Goal: Task Accomplishment & Management: Use online tool/utility

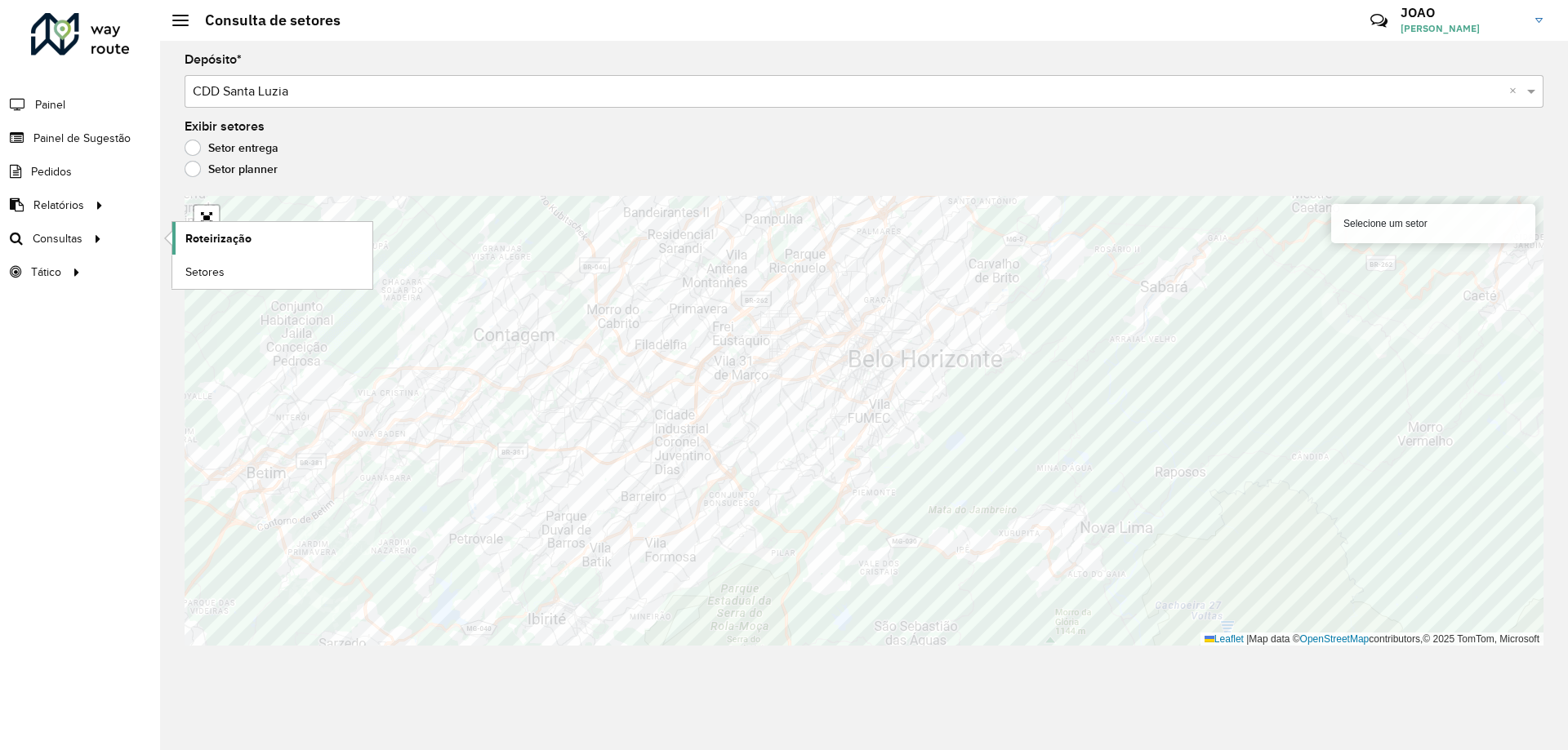
click at [201, 235] on span "Roteirização" at bounding box center [219, 238] width 66 height 17
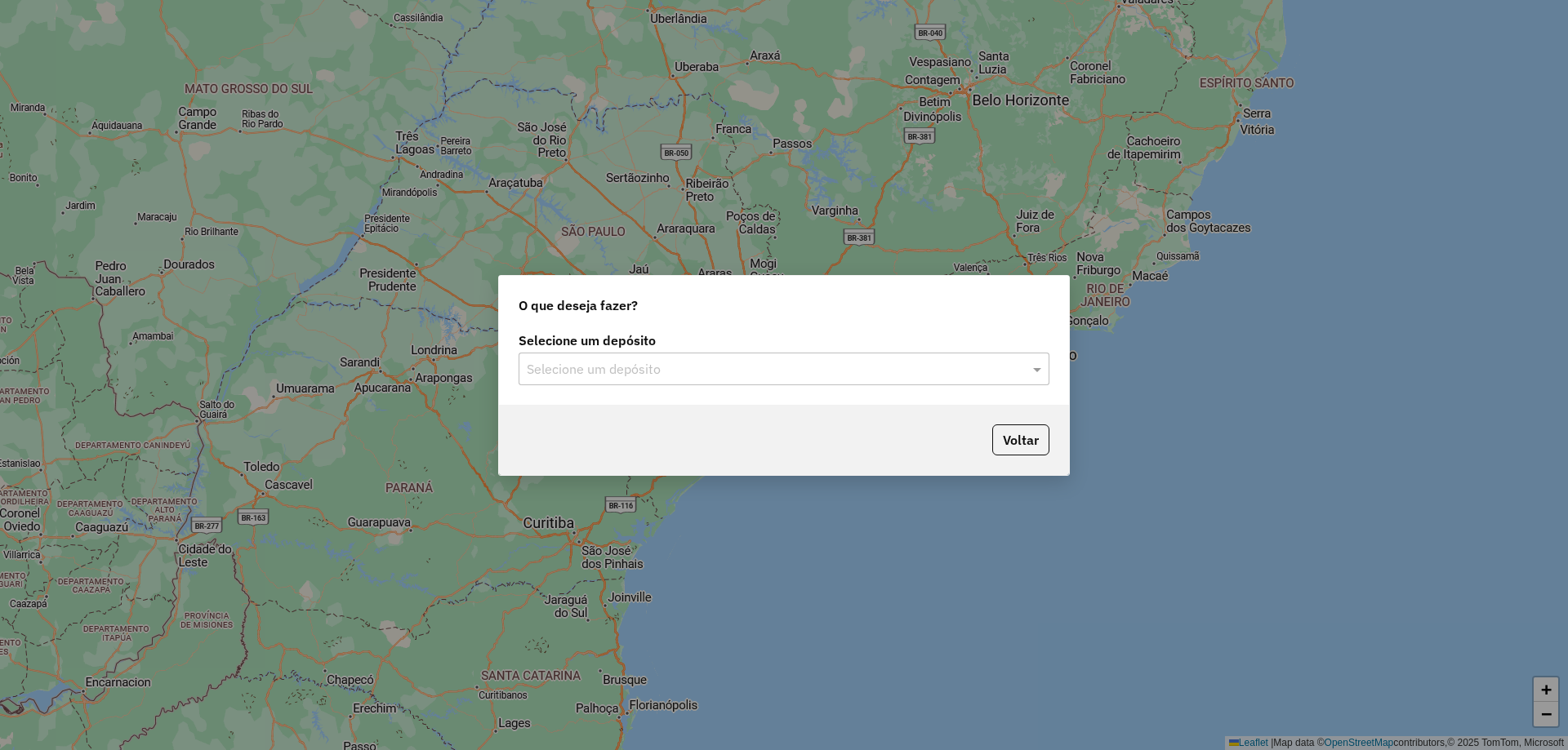
click at [733, 365] on input "text" at bounding box center [767, 369] width 482 height 20
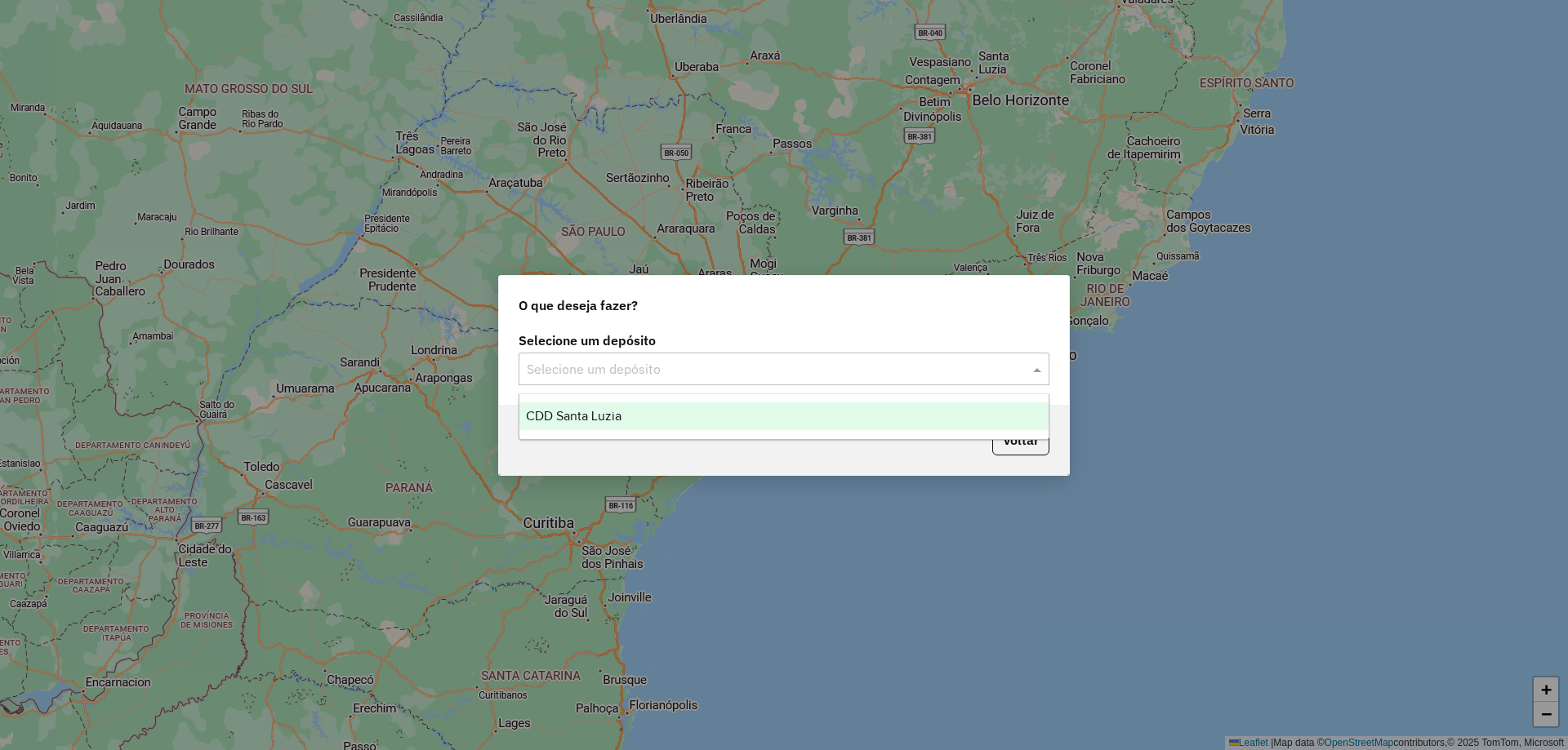
click at [719, 406] on div "CDD Santa Luzia" at bounding box center [784, 416] width 529 height 28
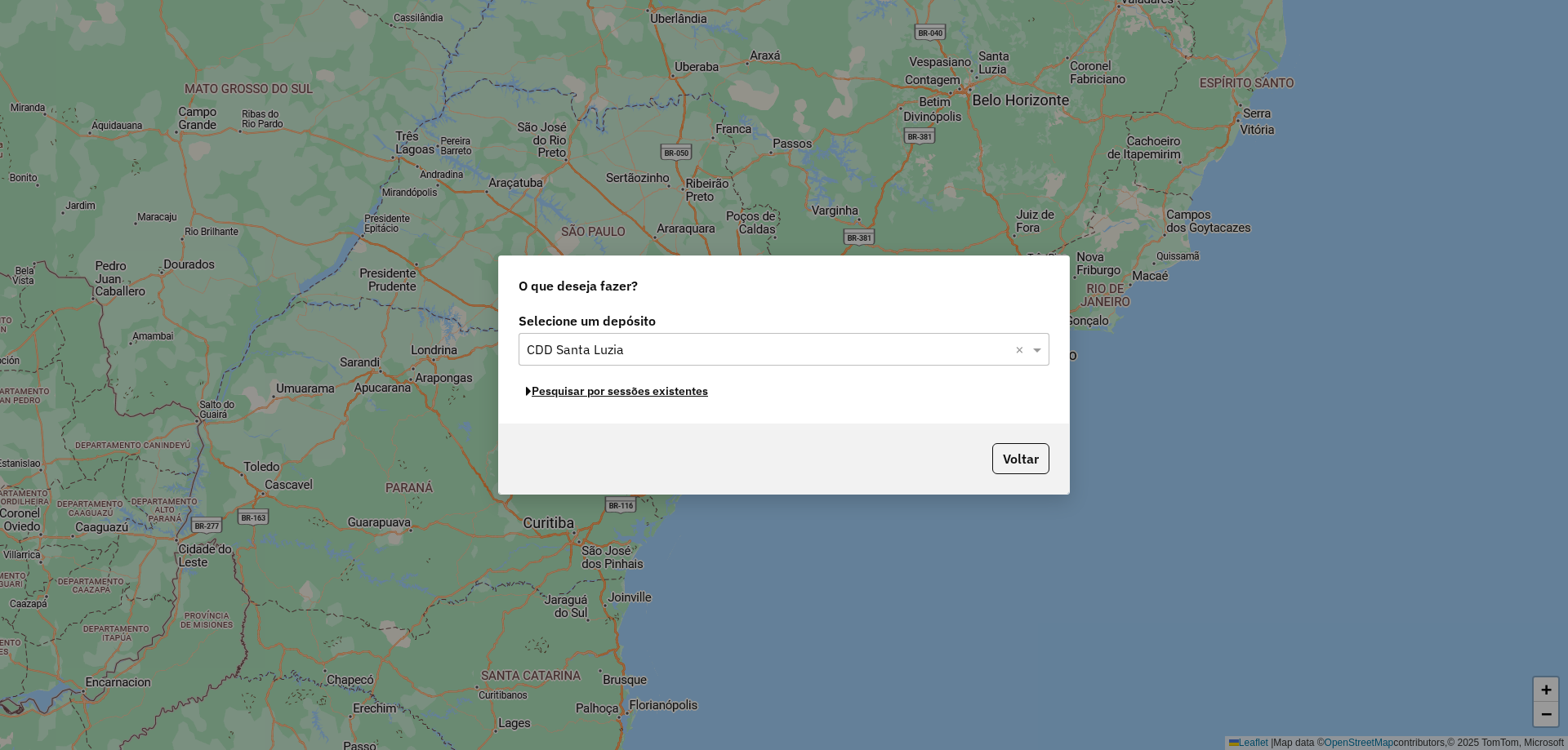
click at [681, 391] on button "Pesquisar por sessões existentes" at bounding box center [617, 392] width 197 height 26
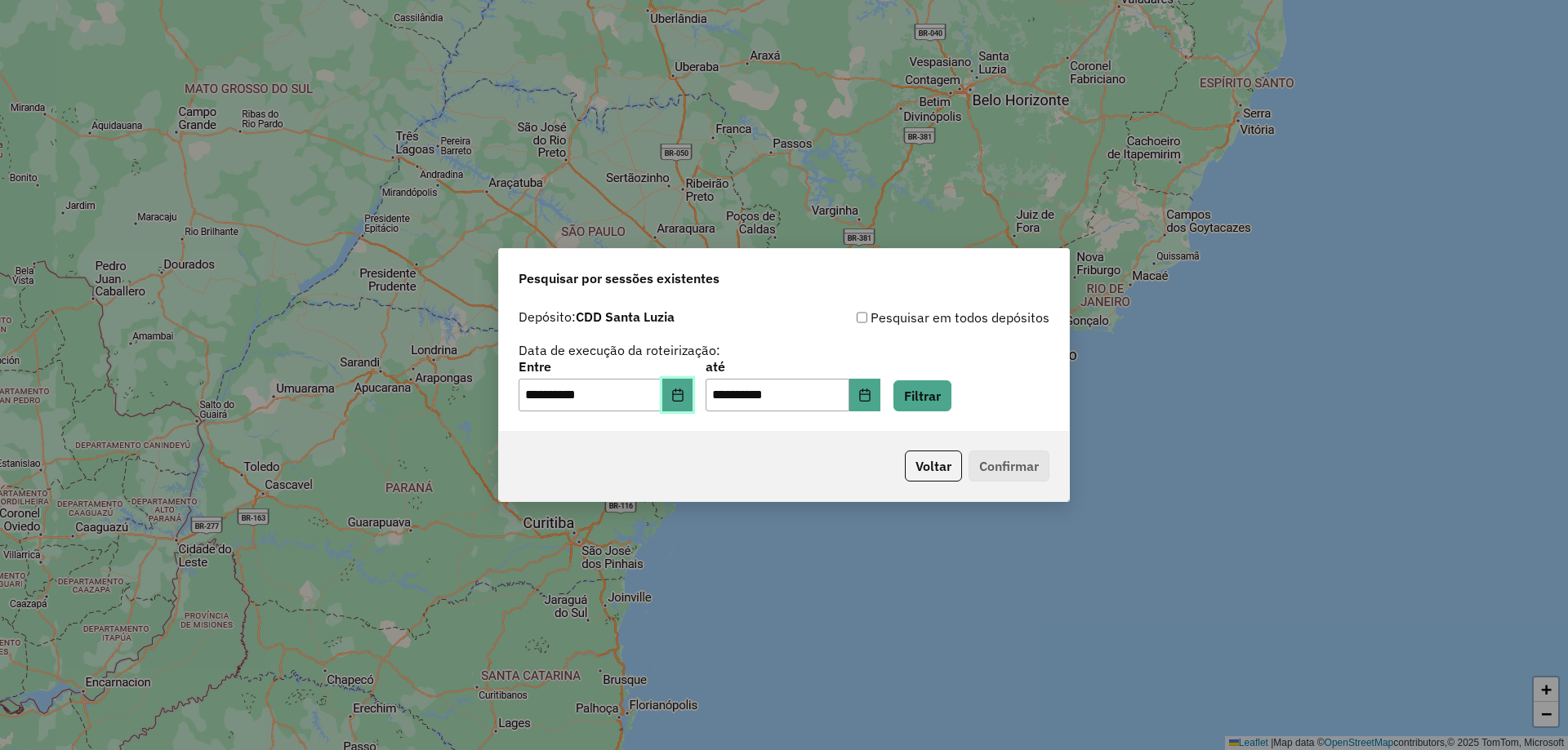
click at [682, 401] on icon "Choose Date" at bounding box center [677, 394] width 10 height 13
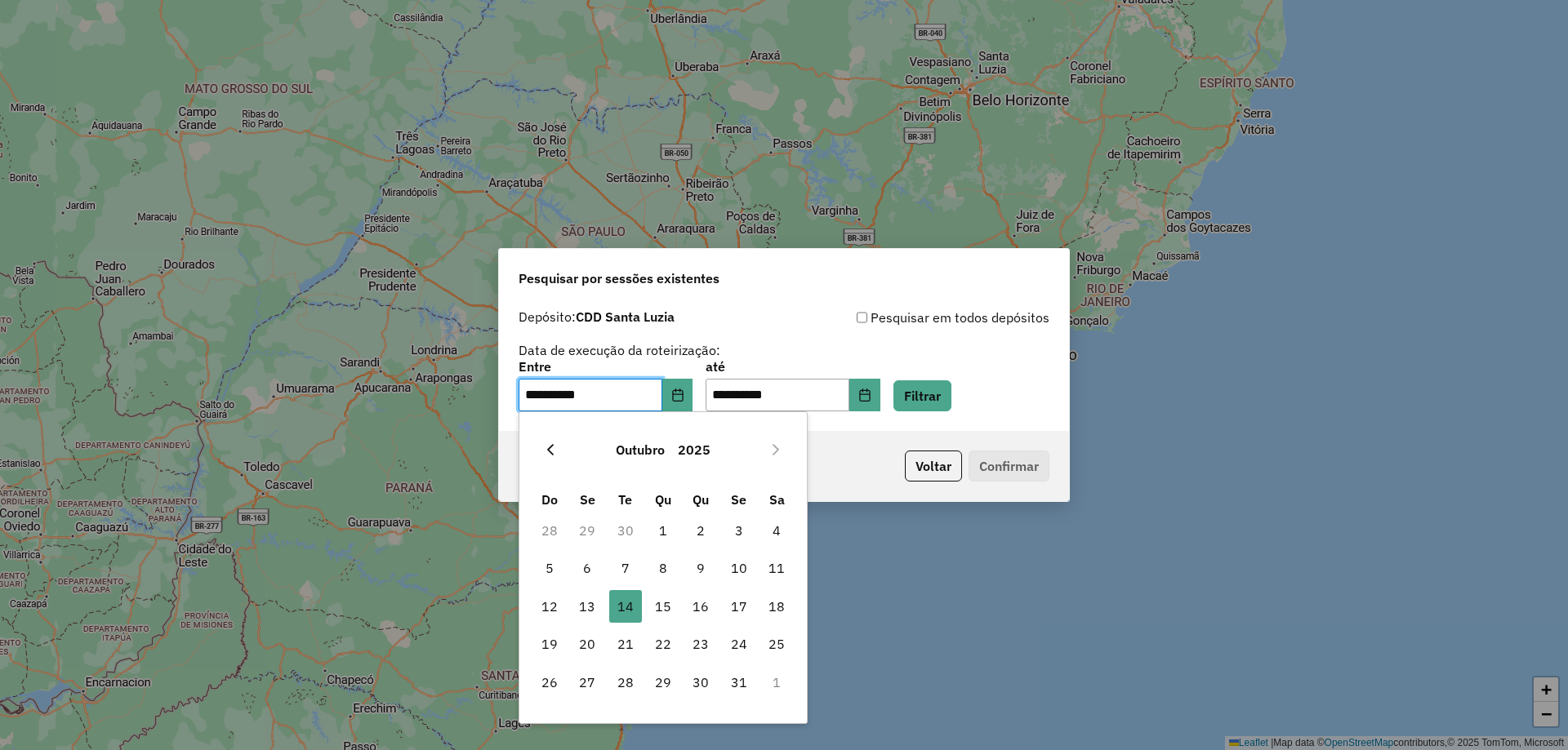
click at [560, 451] on button "Previous Month" at bounding box center [550, 449] width 26 height 26
click at [560, 452] on button "Previous Month" at bounding box center [550, 449] width 26 height 26
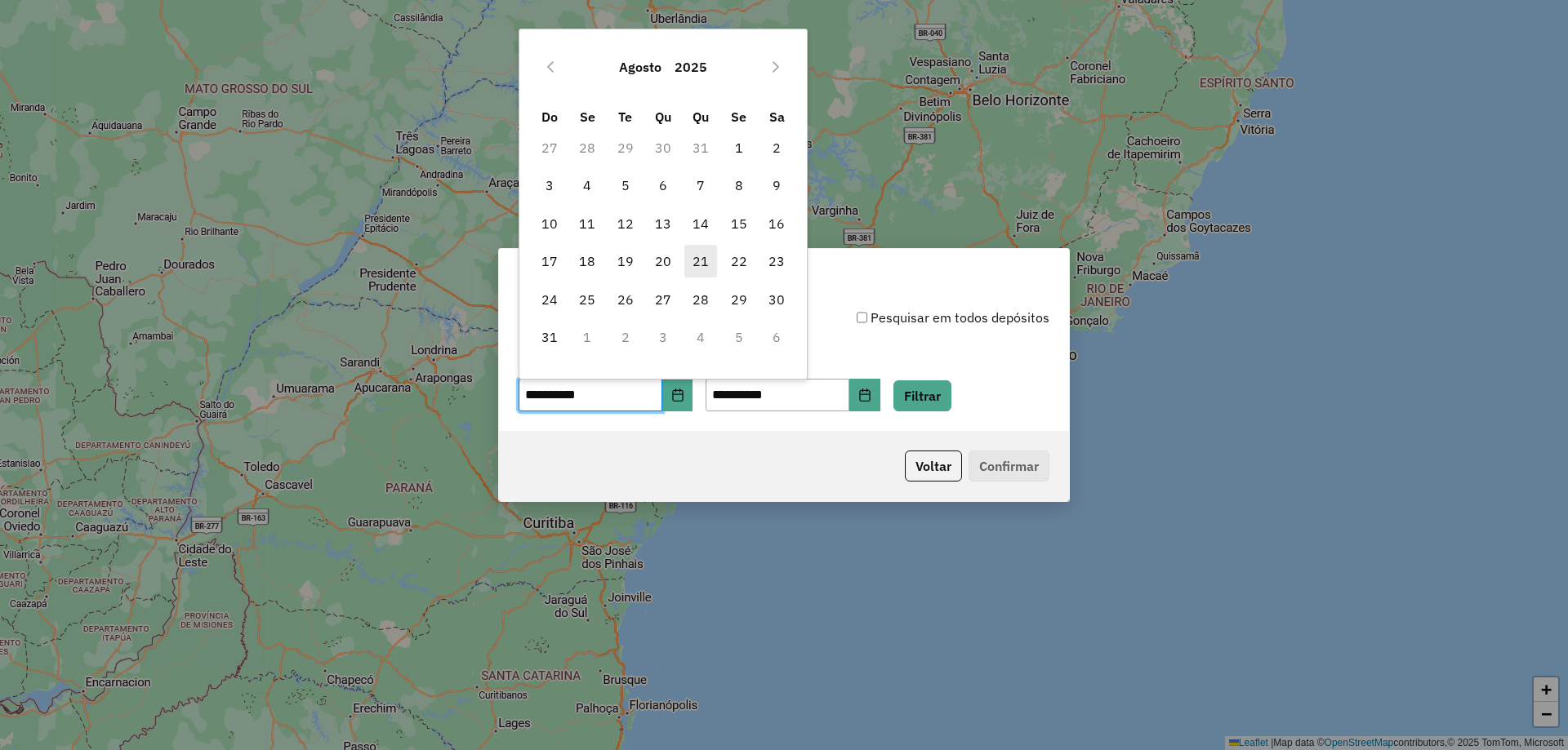
click at [697, 263] on span "21" at bounding box center [700, 261] width 32 height 32
type input "**********"
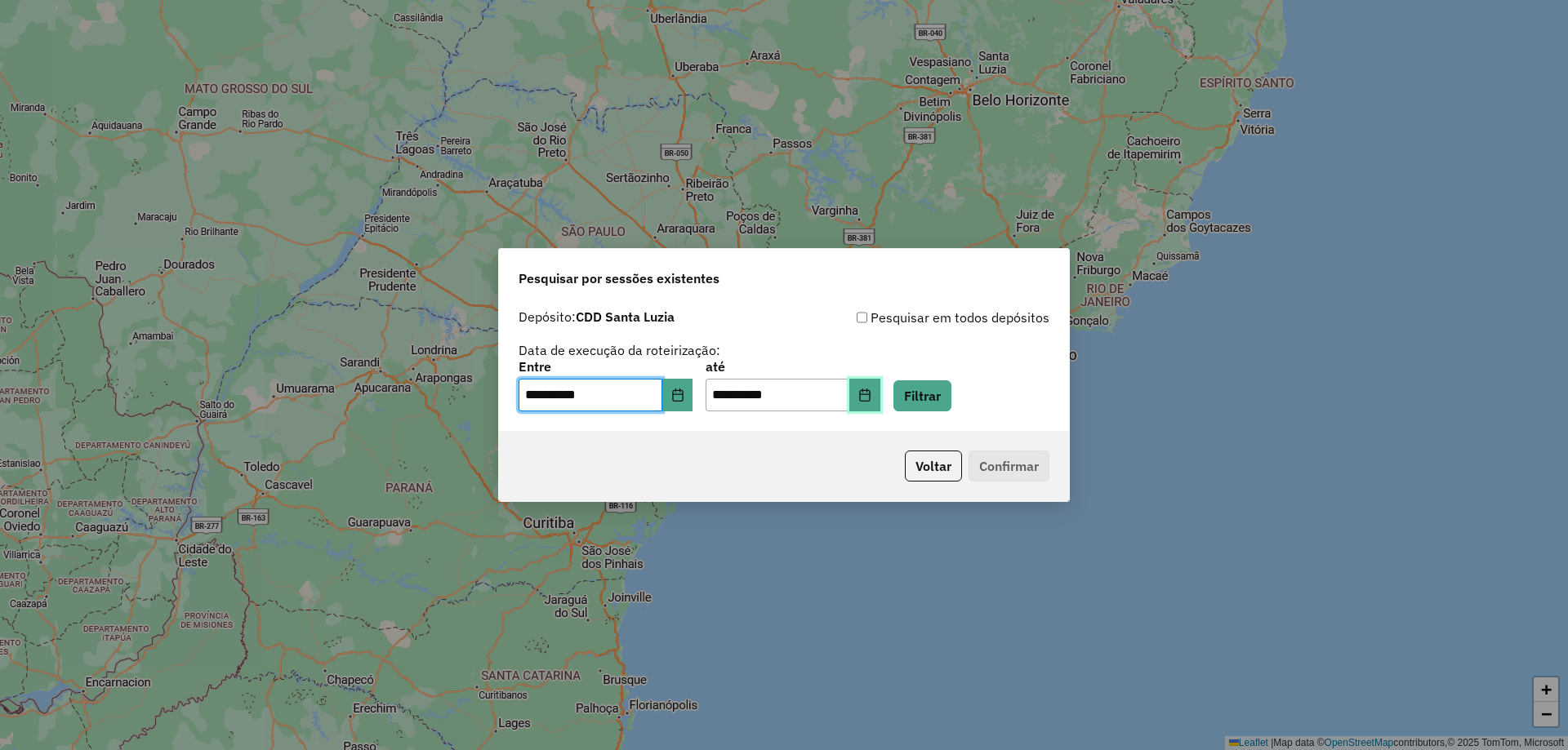
click at [871, 392] on icon "Choose Date" at bounding box center [864, 394] width 13 height 13
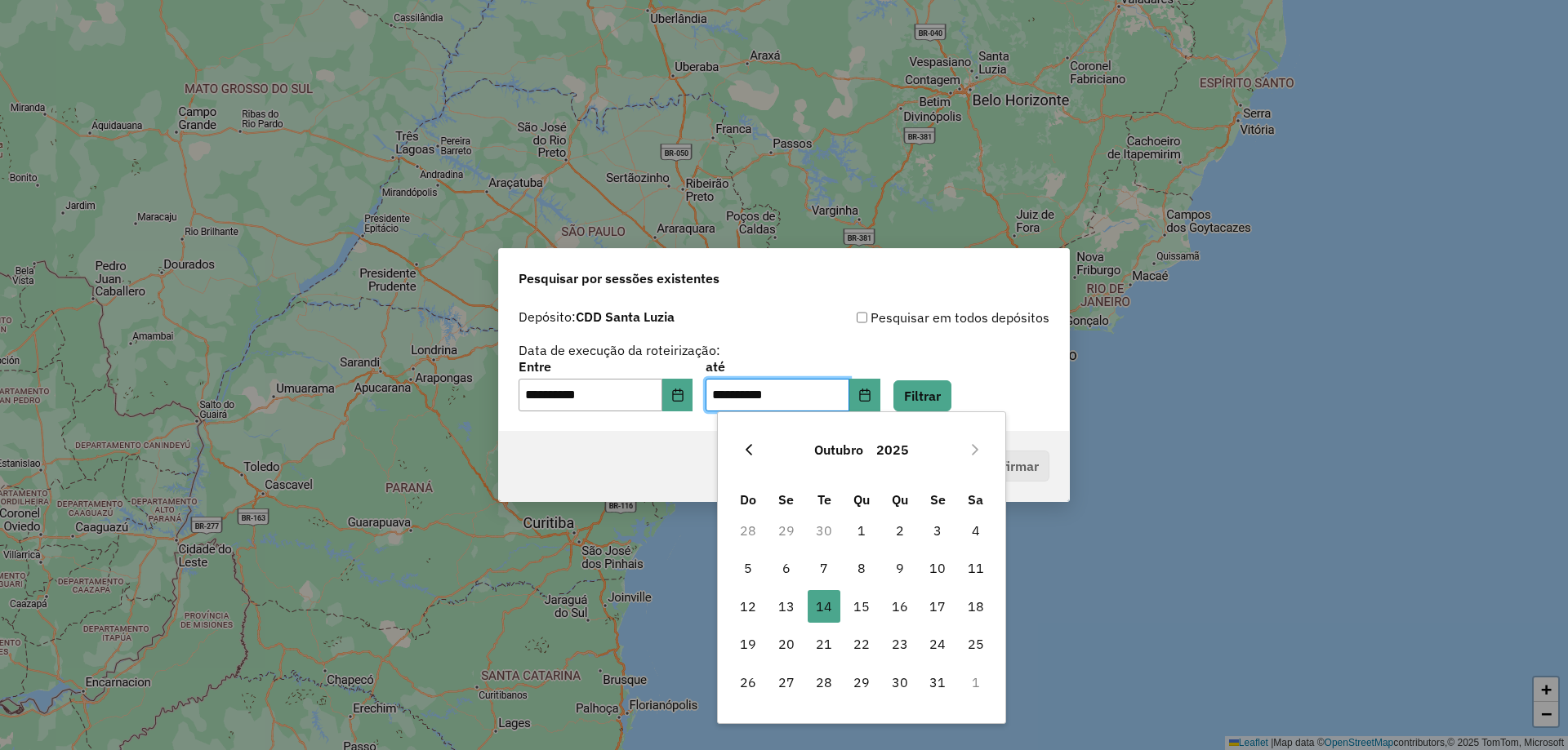
click at [750, 451] on icon "Previous Month" at bounding box center [748, 449] width 13 height 13
click at [755, 449] on icon "Previous Month" at bounding box center [748, 449] width 13 height 13
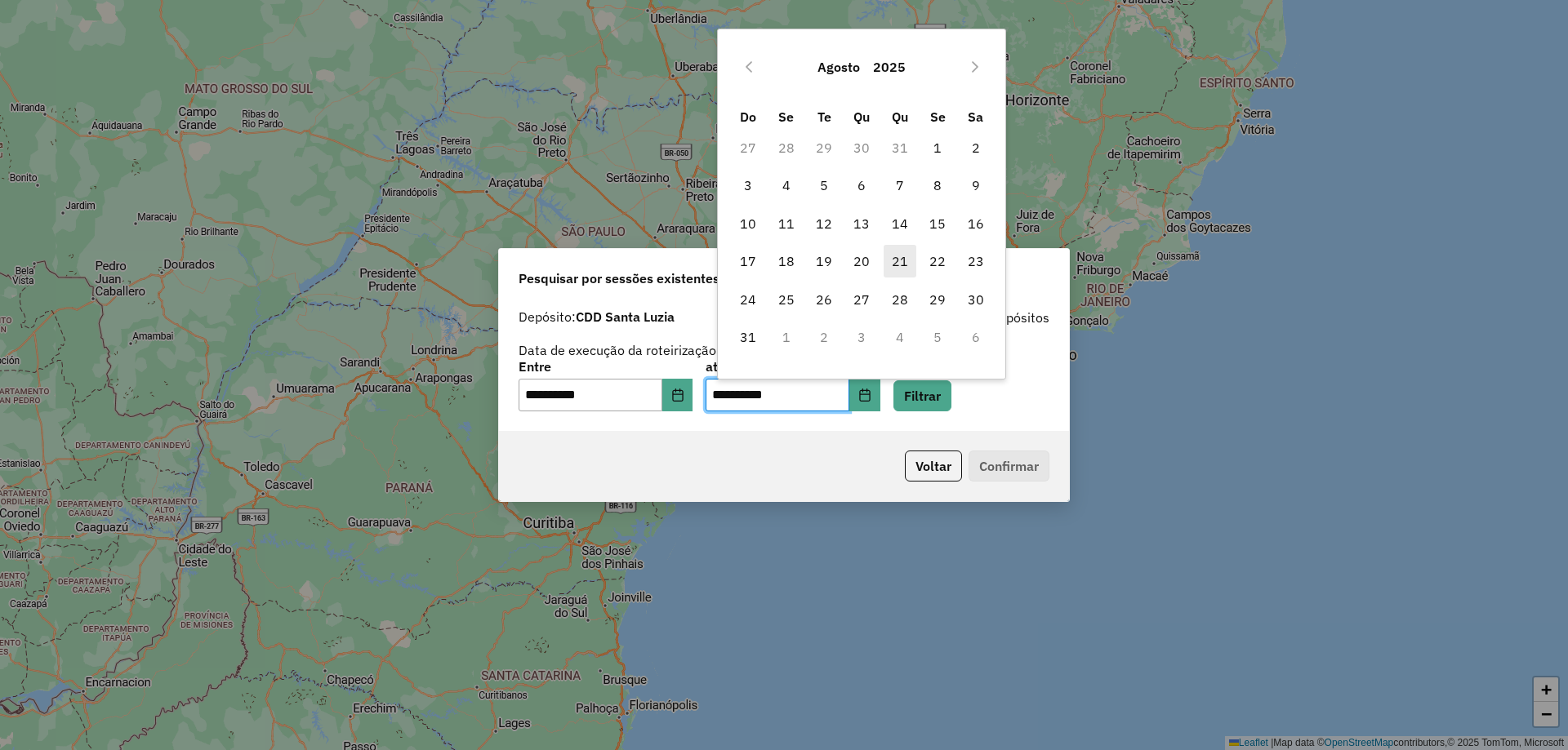
click at [900, 266] on span "21" at bounding box center [899, 261] width 32 height 32
type input "**********"
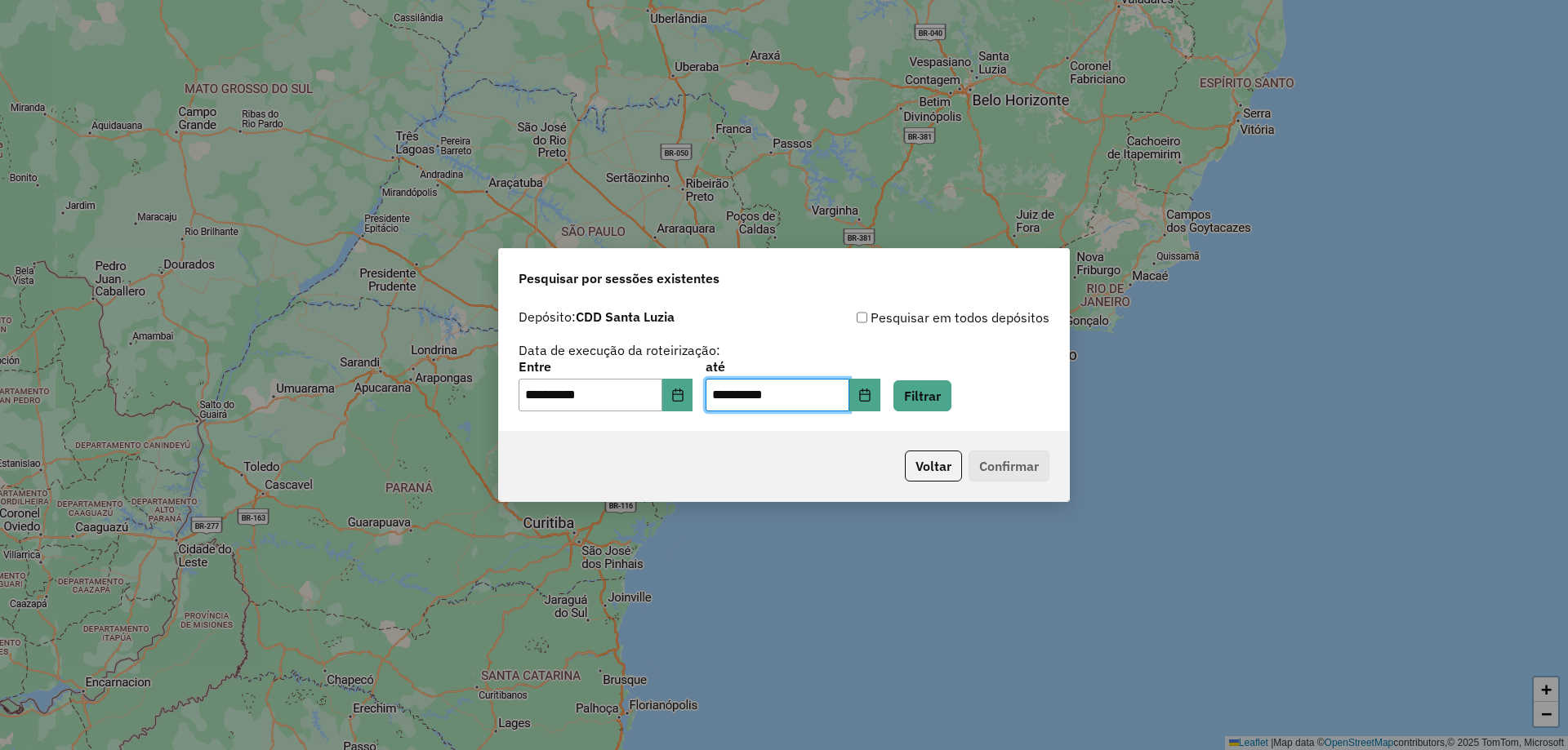
click at [854, 456] on div "Voltar Confirmar" at bounding box center [784, 466] width 570 height 70
click at [925, 390] on button "Filtrar" at bounding box center [922, 396] width 58 height 31
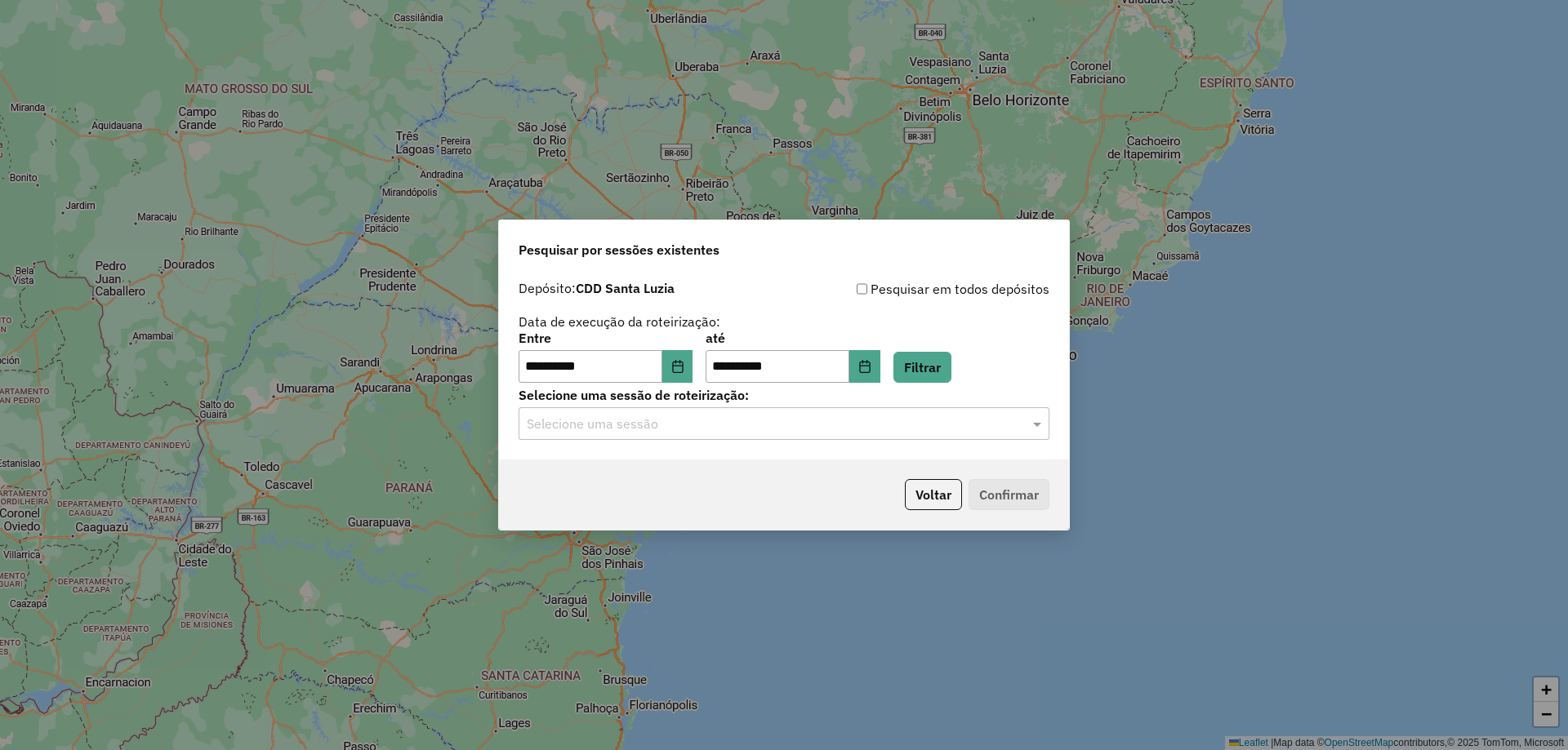
click at [725, 425] on input "text" at bounding box center [767, 424] width 482 height 20
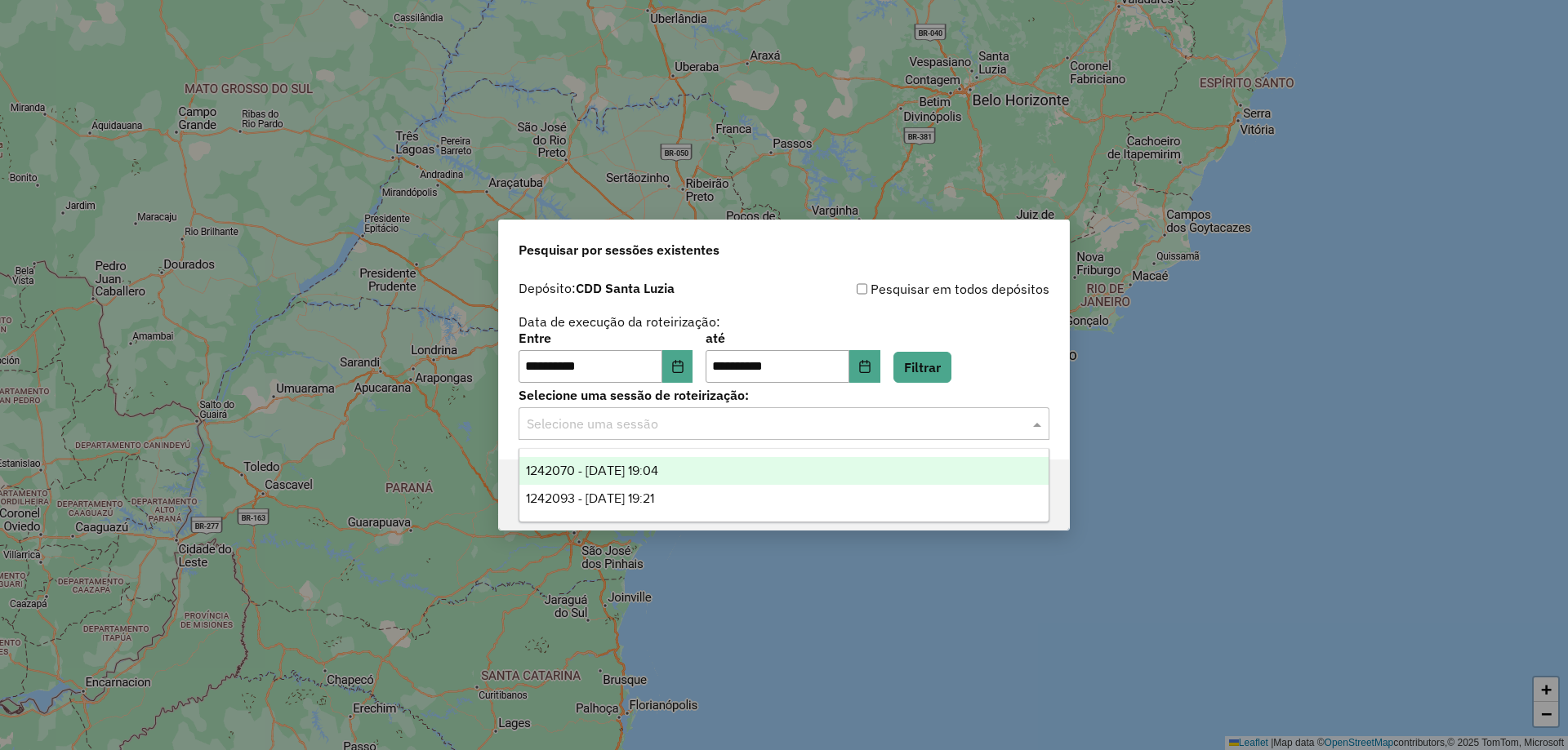
click at [707, 472] on div "1242070 - 21/08/2025 19:04" at bounding box center [784, 471] width 529 height 28
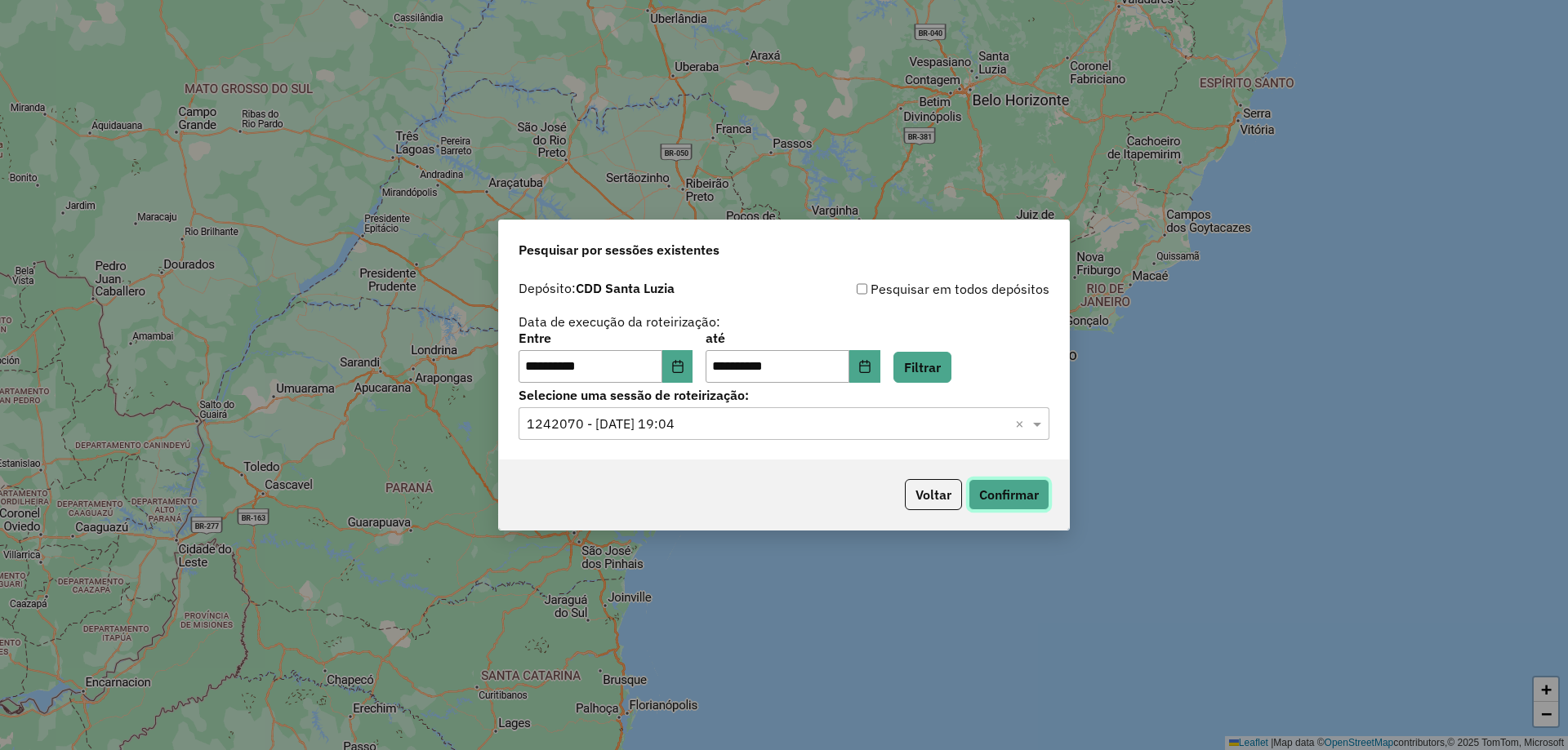
click at [996, 484] on button "Confirmar" at bounding box center [1008, 495] width 81 height 31
click at [808, 426] on input "text" at bounding box center [767, 424] width 482 height 20
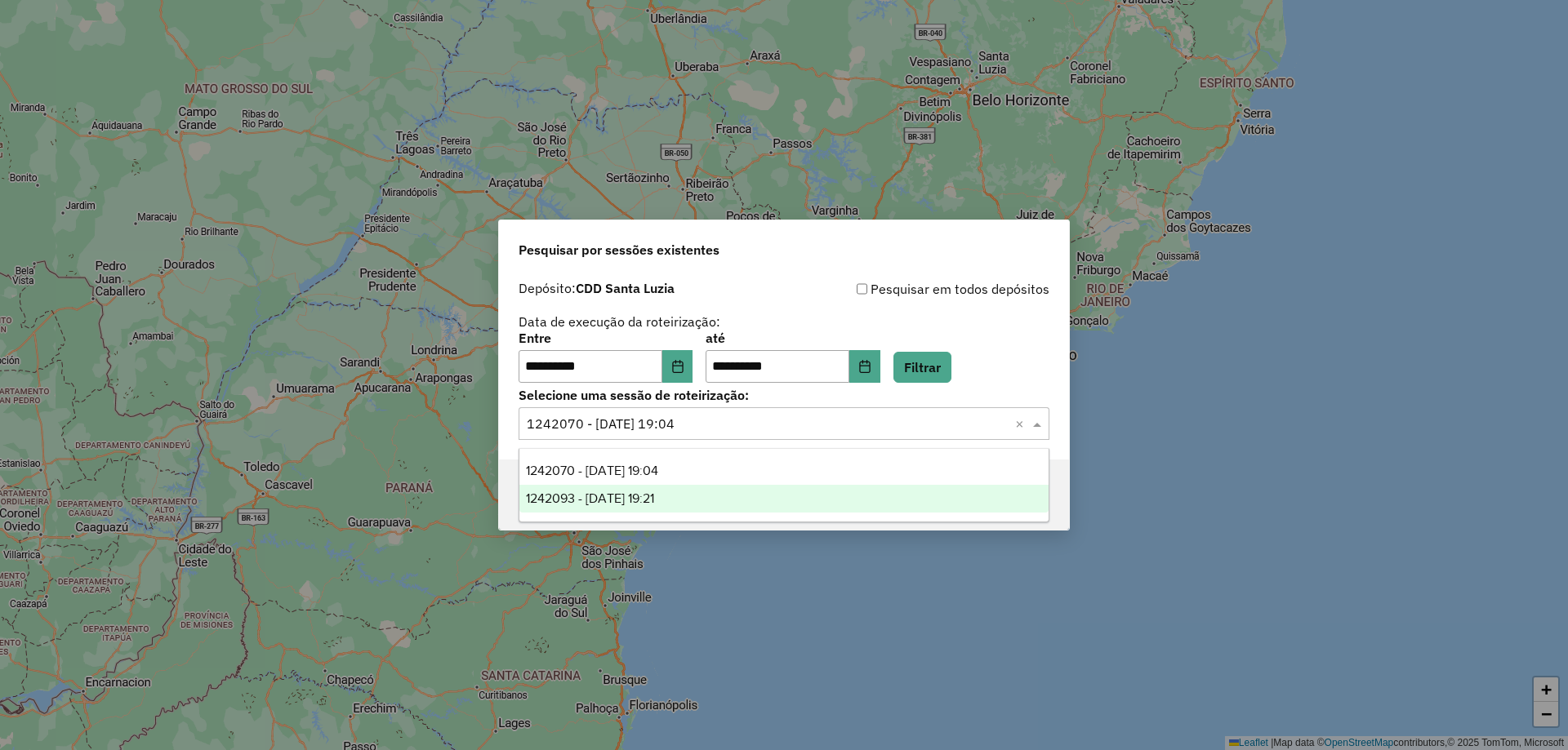
click at [729, 495] on div "1242093 - 21/08/2025 19:21" at bounding box center [784, 498] width 529 height 28
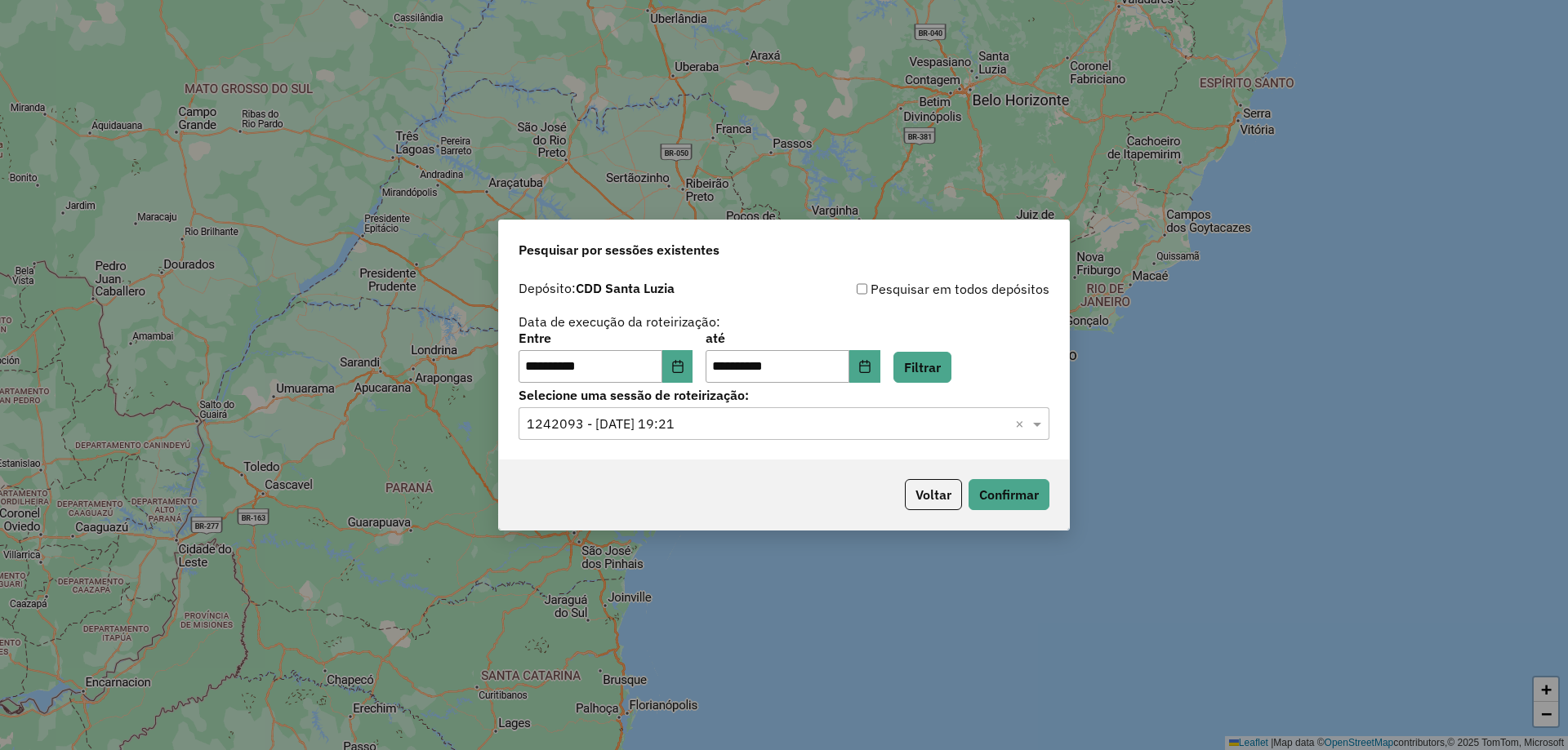
click at [790, 484] on div "Voltar Confirmar" at bounding box center [784, 495] width 570 height 70
click at [999, 490] on button "Confirmar" at bounding box center [1008, 495] width 81 height 31
click at [682, 367] on icon "Choose Date" at bounding box center [677, 366] width 13 height 13
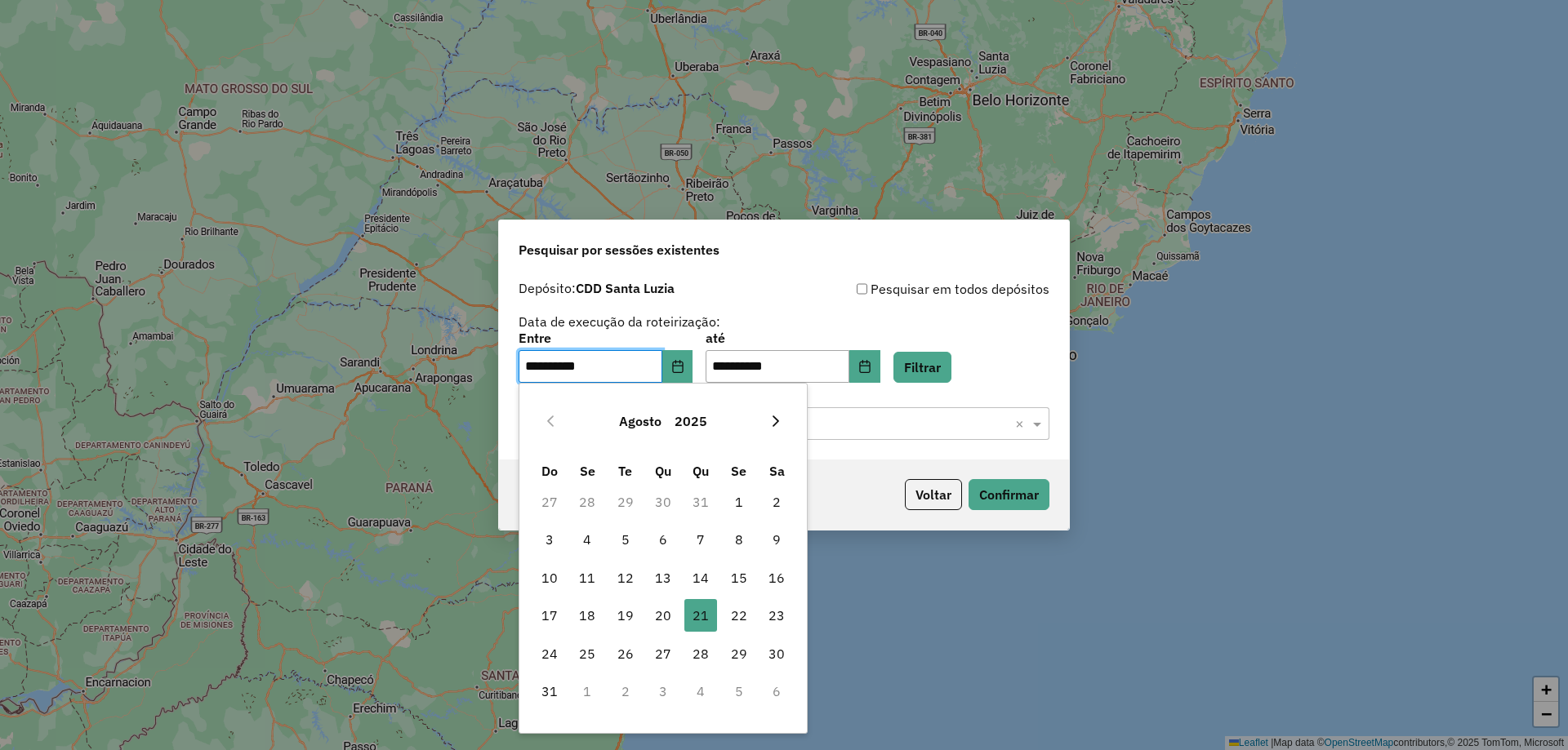
click at [781, 416] on icon "Next Month" at bounding box center [775, 421] width 13 height 13
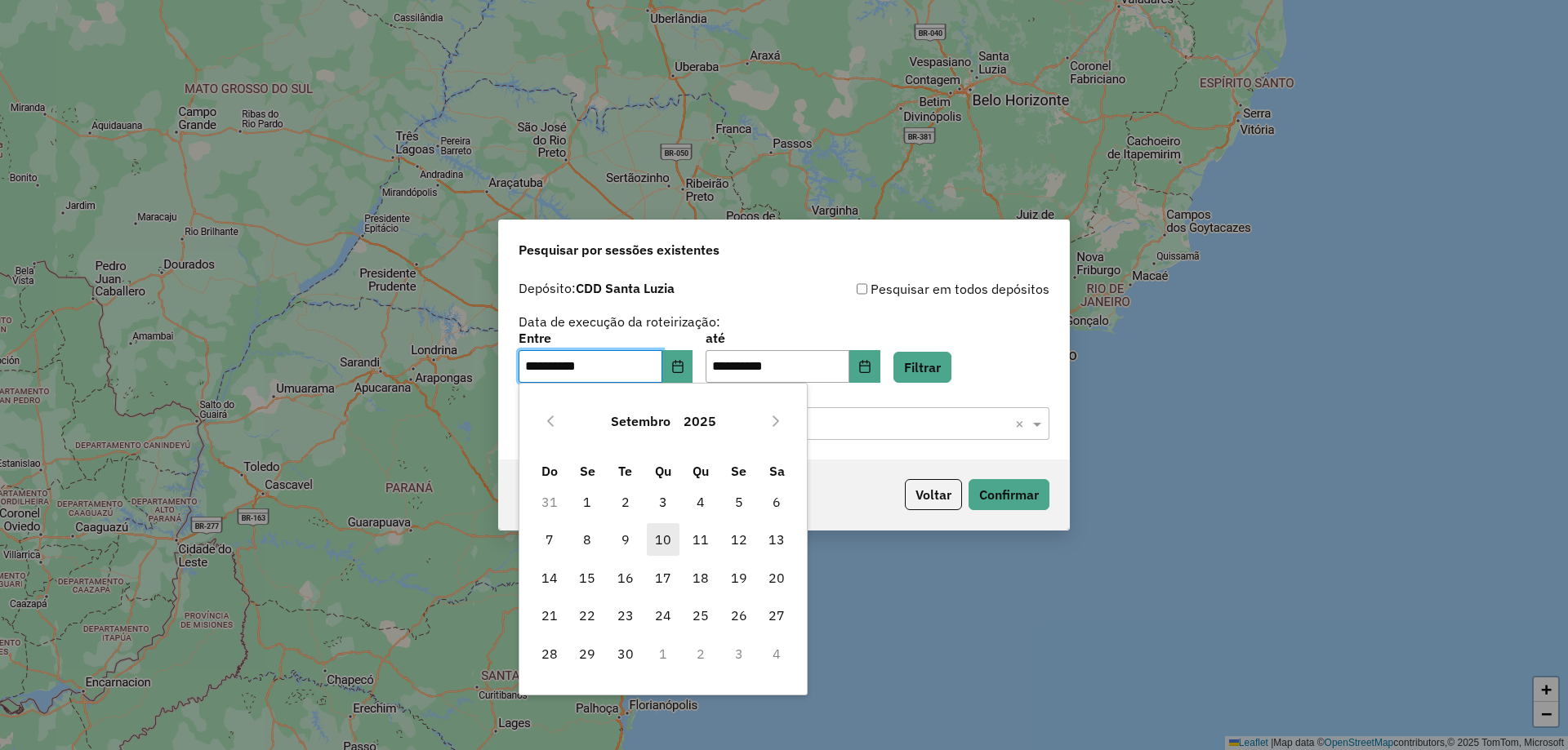
click at [658, 542] on span "10" at bounding box center [663, 540] width 32 height 32
type input "**********"
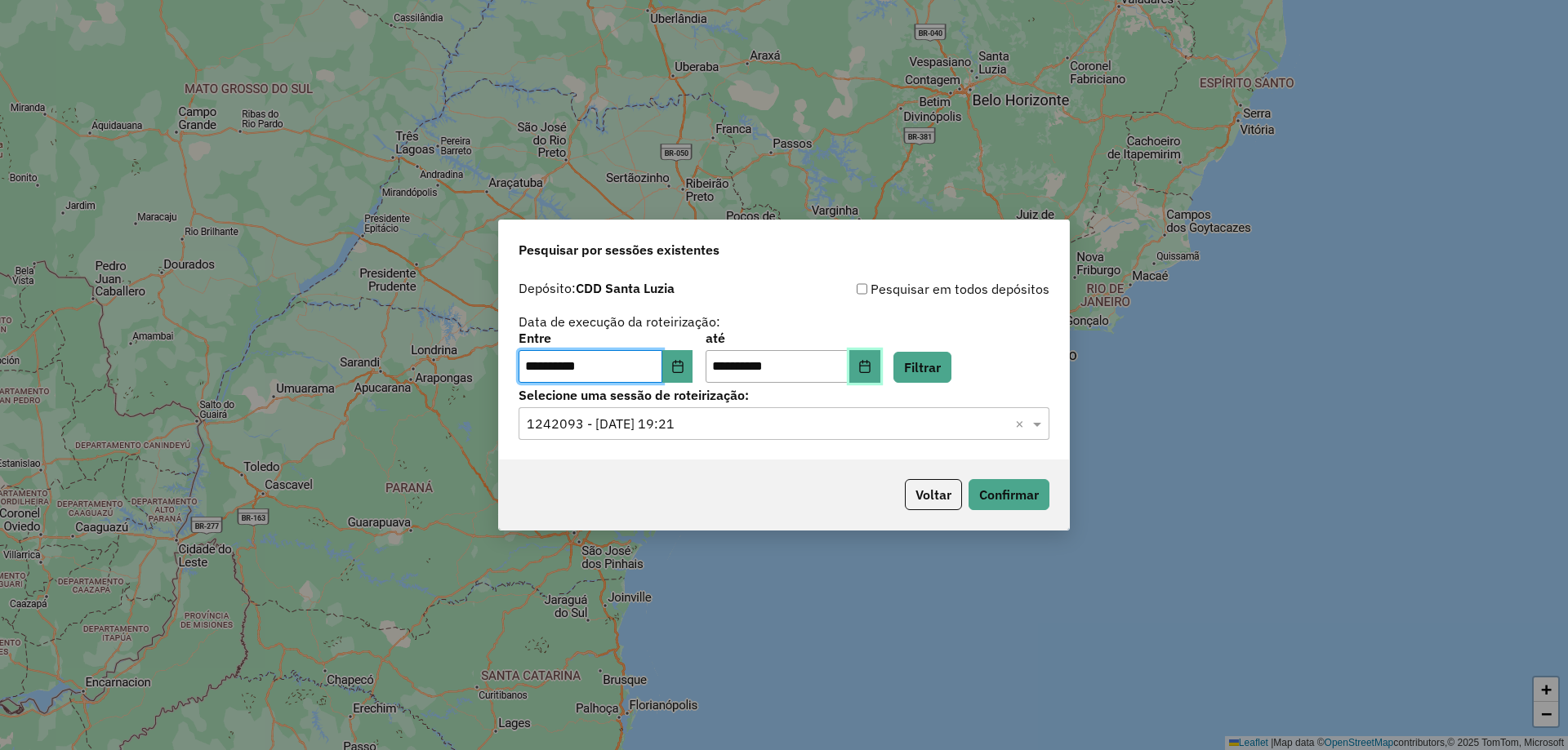
click at [876, 364] on button "Choose Date" at bounding box center [864, 366] width 31 height 32
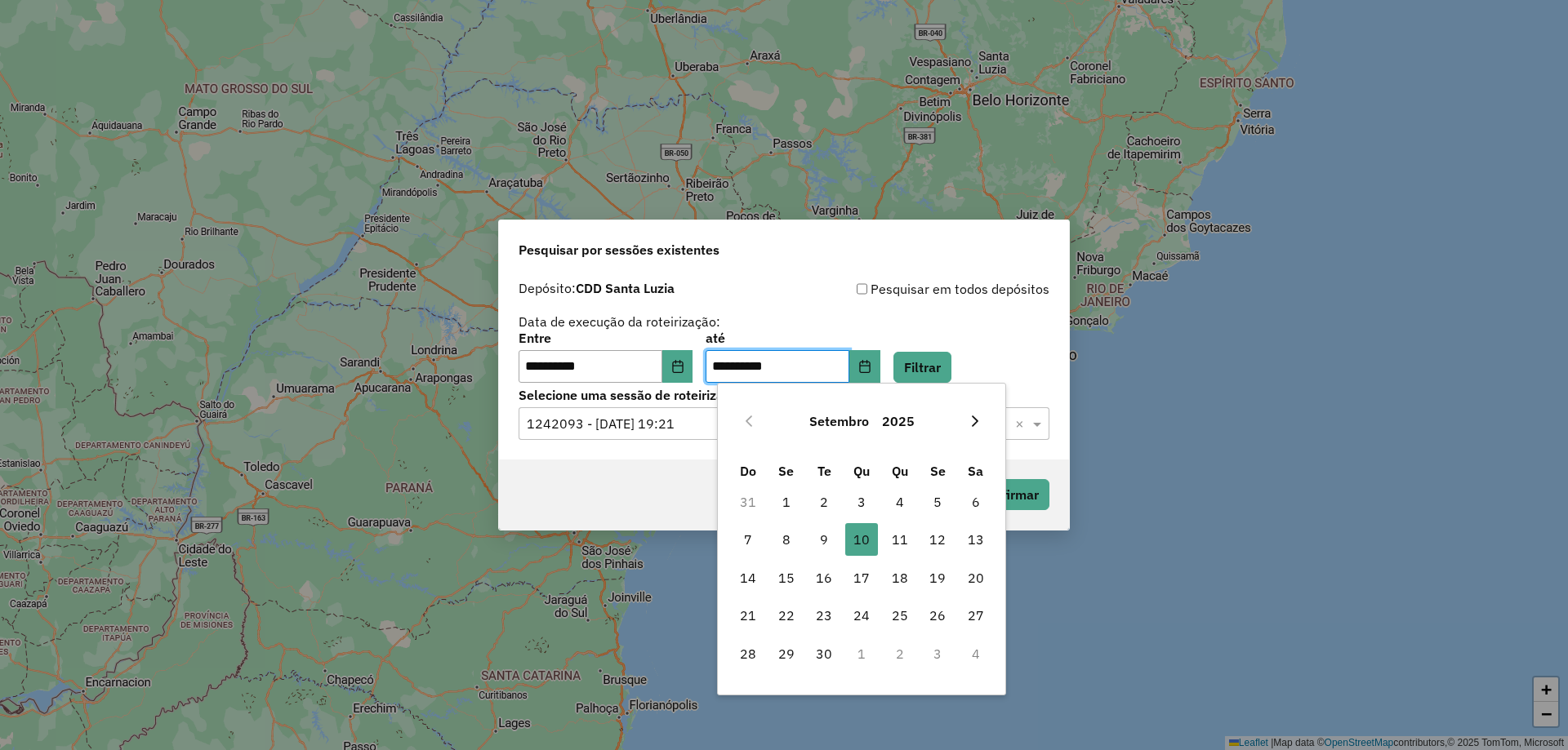
click at [968, 415] on icon "Next Month" at bounding box center [974, 421] width 13 height 13
click at [951, 538] on span "10" at bounding box center [937, 540] width 32 height 32
type input "**********"
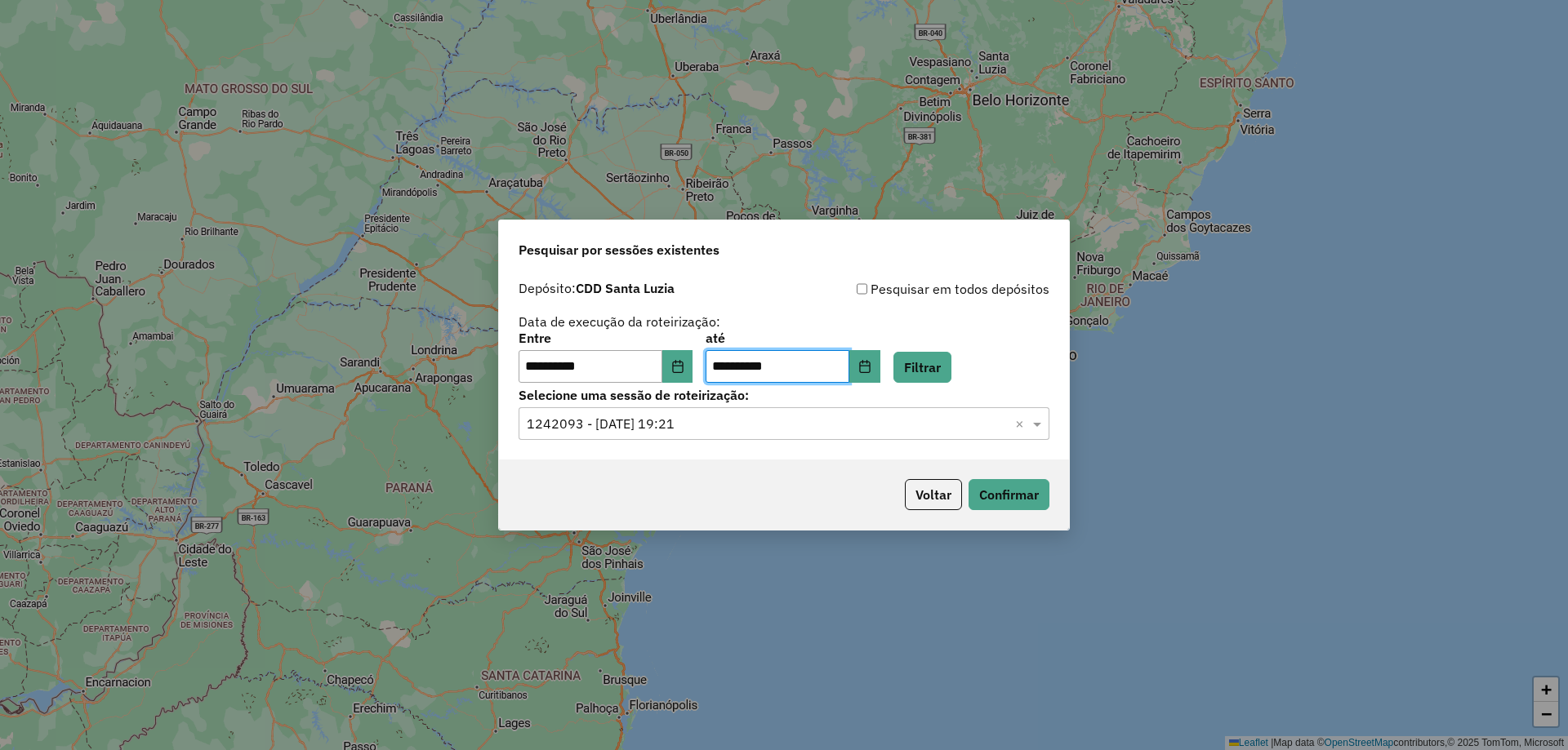
click at [784, 472] on div "Voltar Confirmar" at bounding box center [784, 495] width 570 height 70
drag, startPoint x: 721, startPoint y: 466, endPoint x: 786, endPoint y: 440, distance: 70.0
click at [721, 466] on div "Voltar Confirmar" at bounding box center [784, 495] width 570 height 70
click at [834, 474] on div "Voltar Confirmar" at bounding box center [784, 495] width 570 height 70
click at [879, 445] on div "**********" at bounding box center [784, 366] width 570 height 187
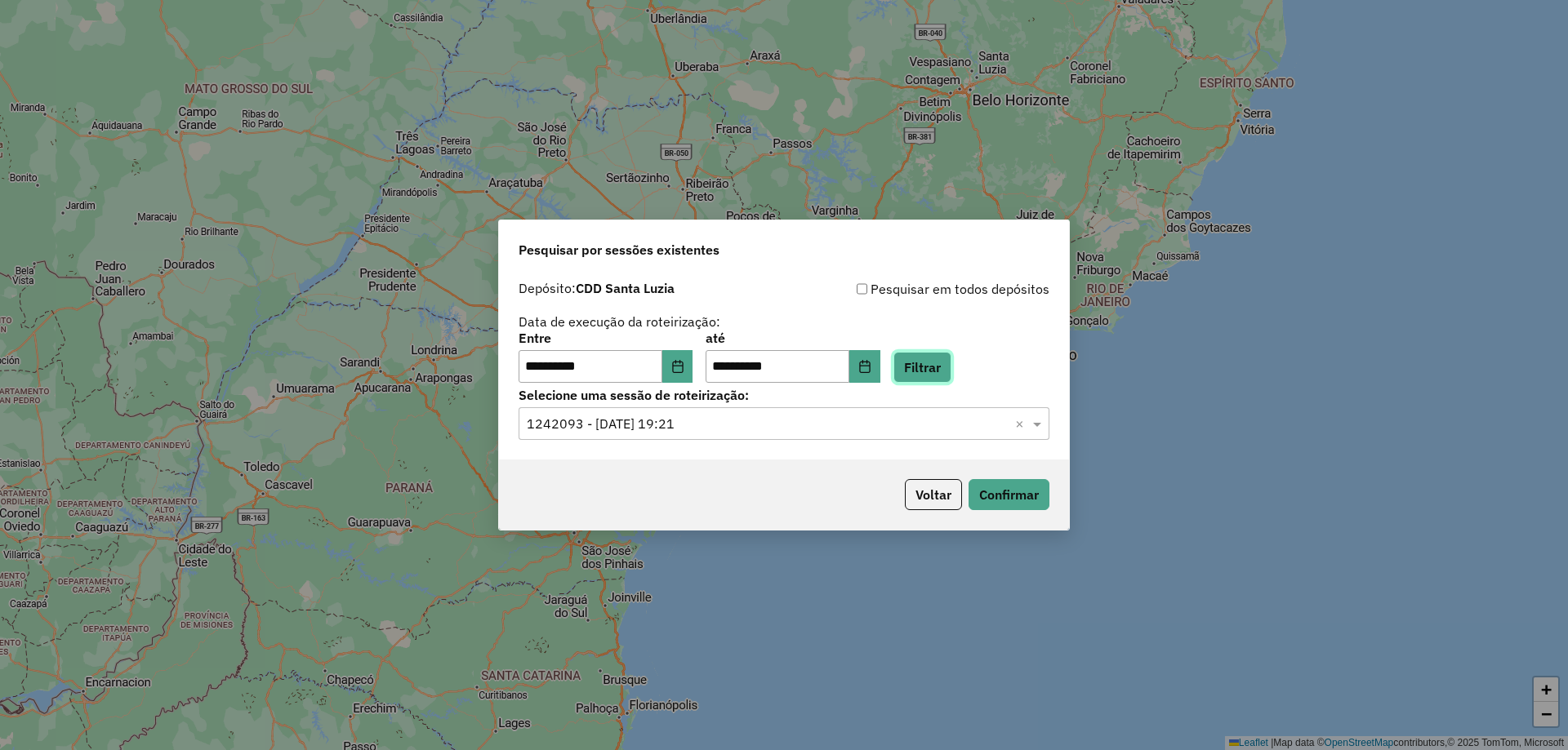
click at [945, 361] on button "Filtrar" at bounding box center [922, 367] width 58 height 31
click at [749, 429] on input "text" at bounding box center [767, 424] width 482 height 20
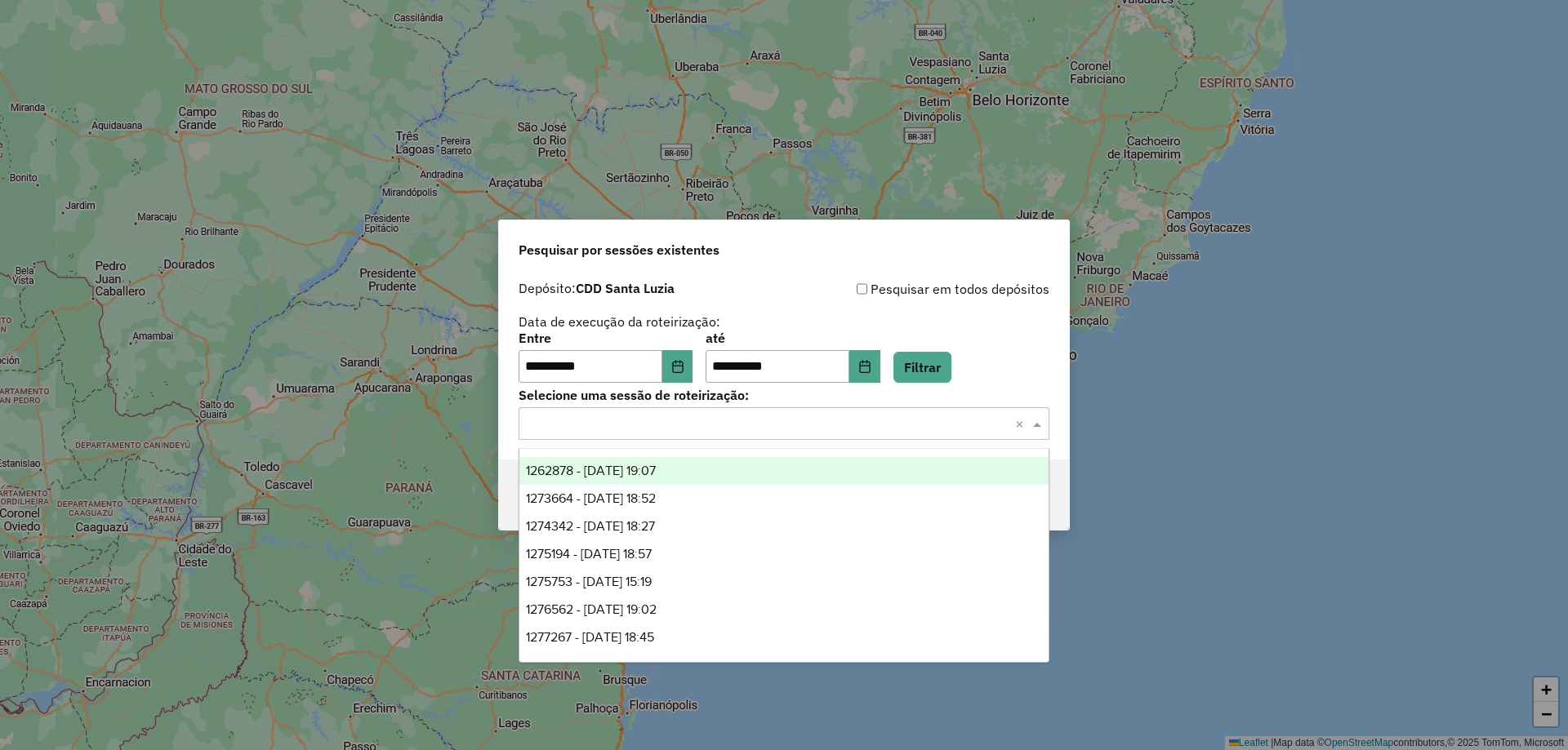
click at [670, 461] on div "1262878 - 10/09/2025 19:07" at bounding box center [784, 471] width 529 height 28
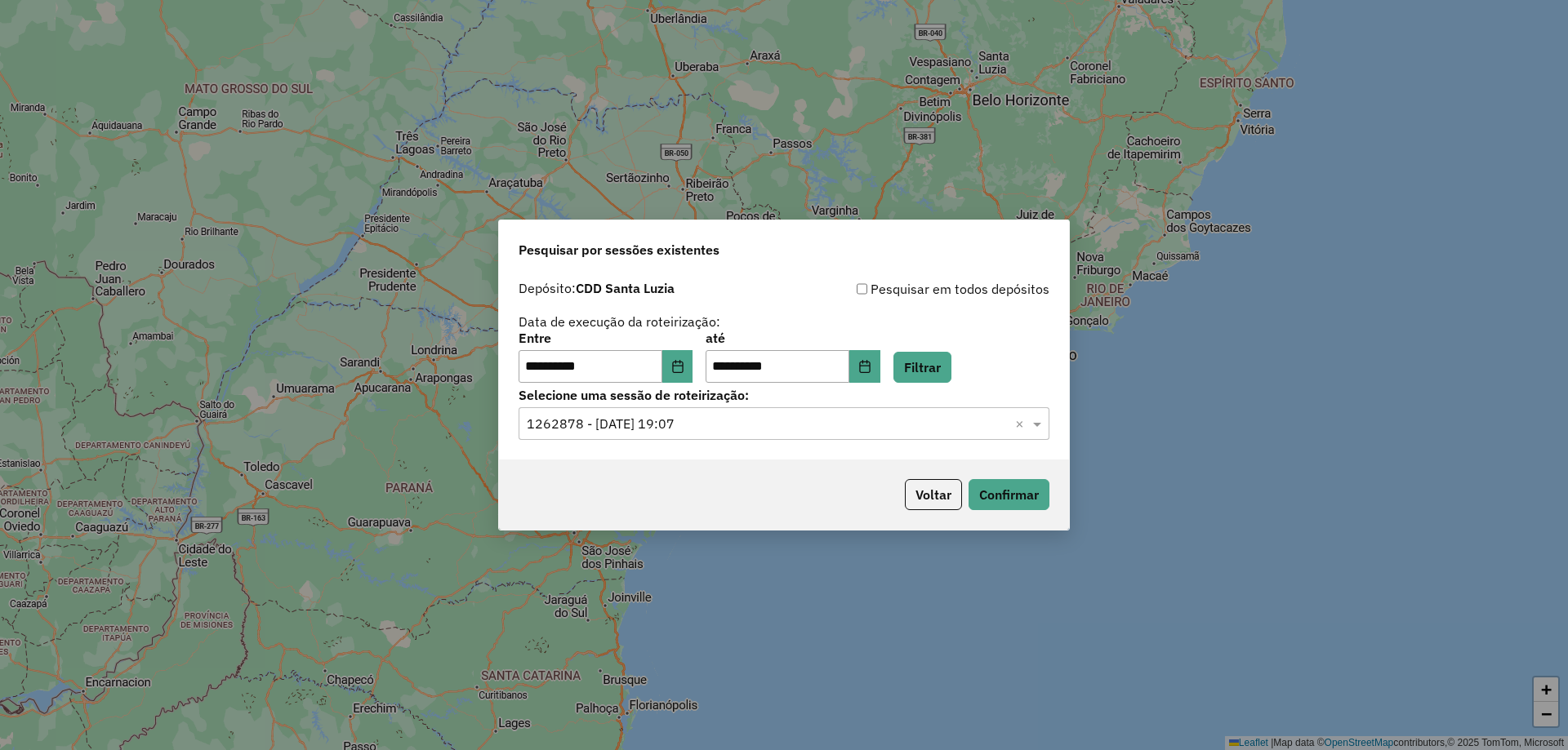
click at [738, 421] on input "text" at bounding box center [767, 424] width 482 height 20
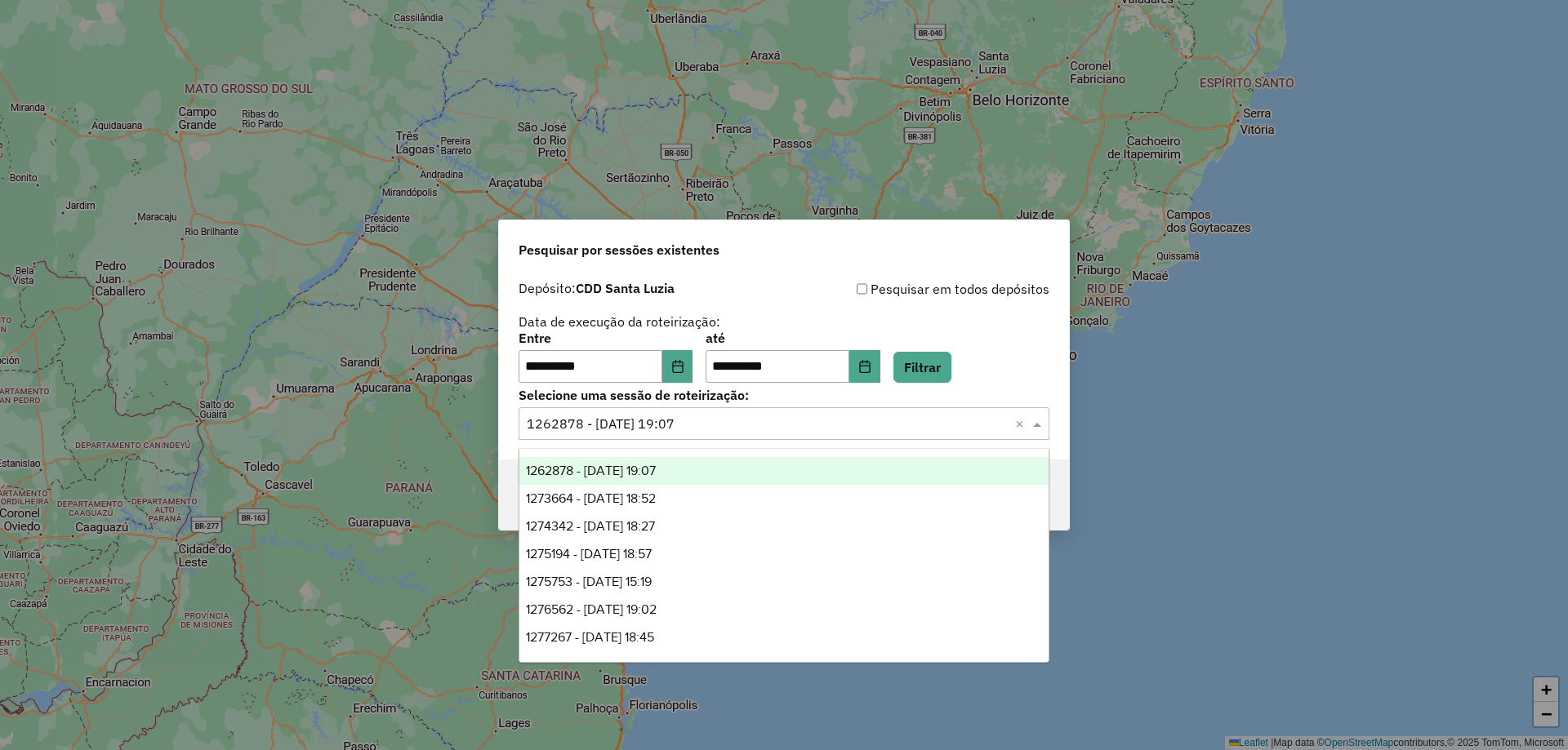
click at [859, 474] on div "1262878 - 10/09/2025 19:07" at bounding box center [784, 471] width 529 height 28
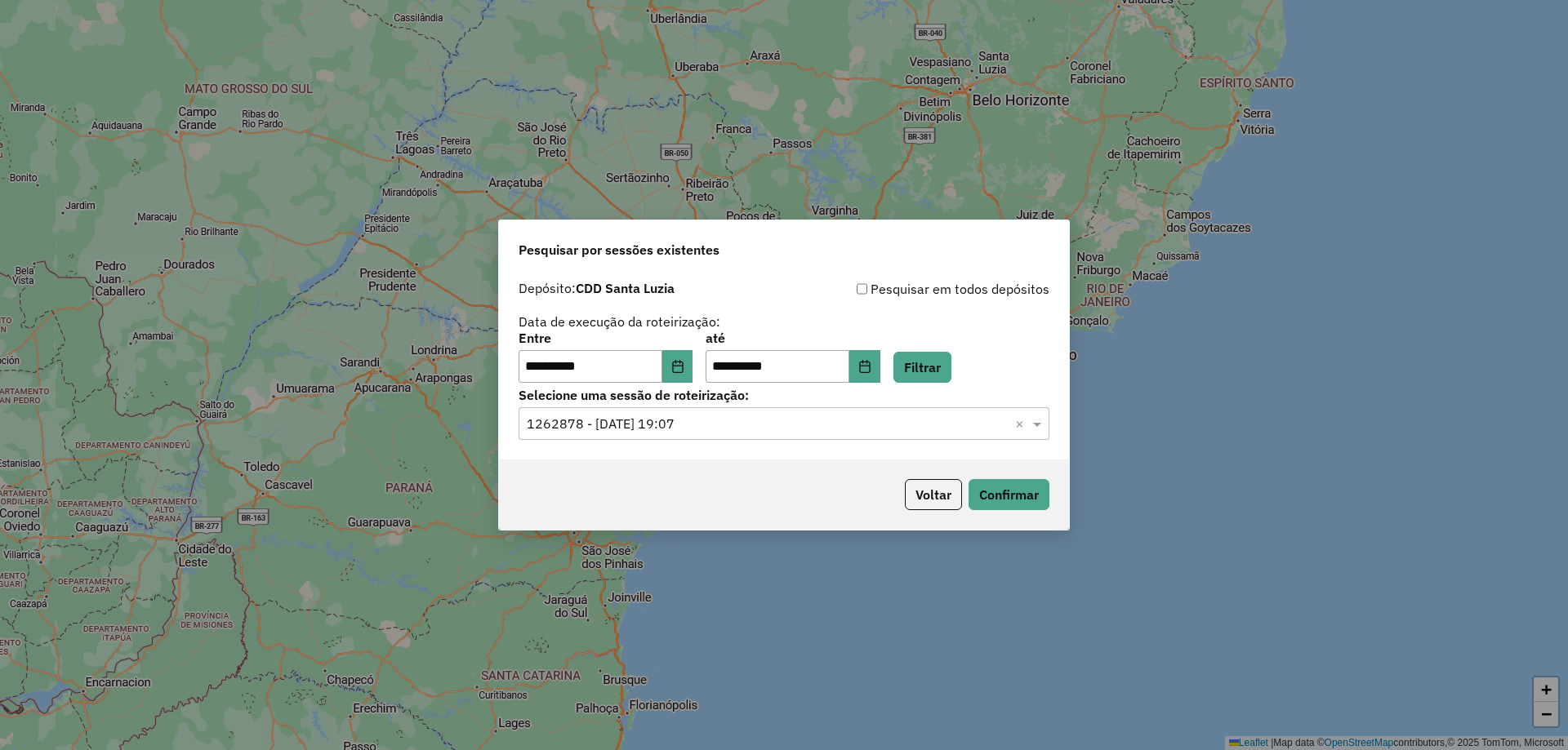
click at [810, 479] on div "Voltar Confirmar" at bounding box center [784, 495] width 570 height 70
click at [1015, 502] on button "Confirmar" at bounding box center [1008, 495] width 81 height 31
click at [681, 364] on button "Choose Date" at bounding box center [677, 366] width 31 height 32
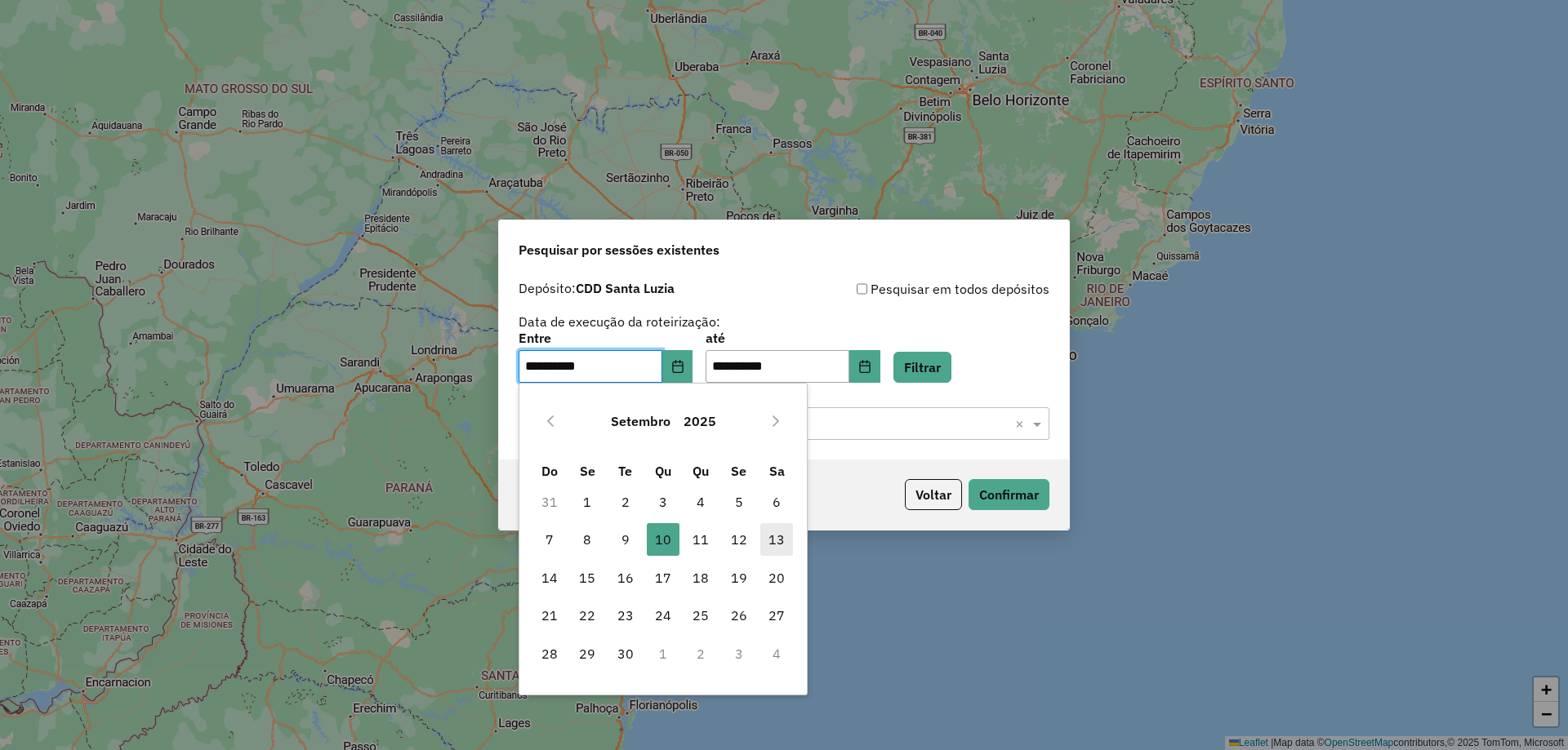
click at [780, 547] on span "13" at bounding box center [777, 540] width 32 height 32
type input "**********"
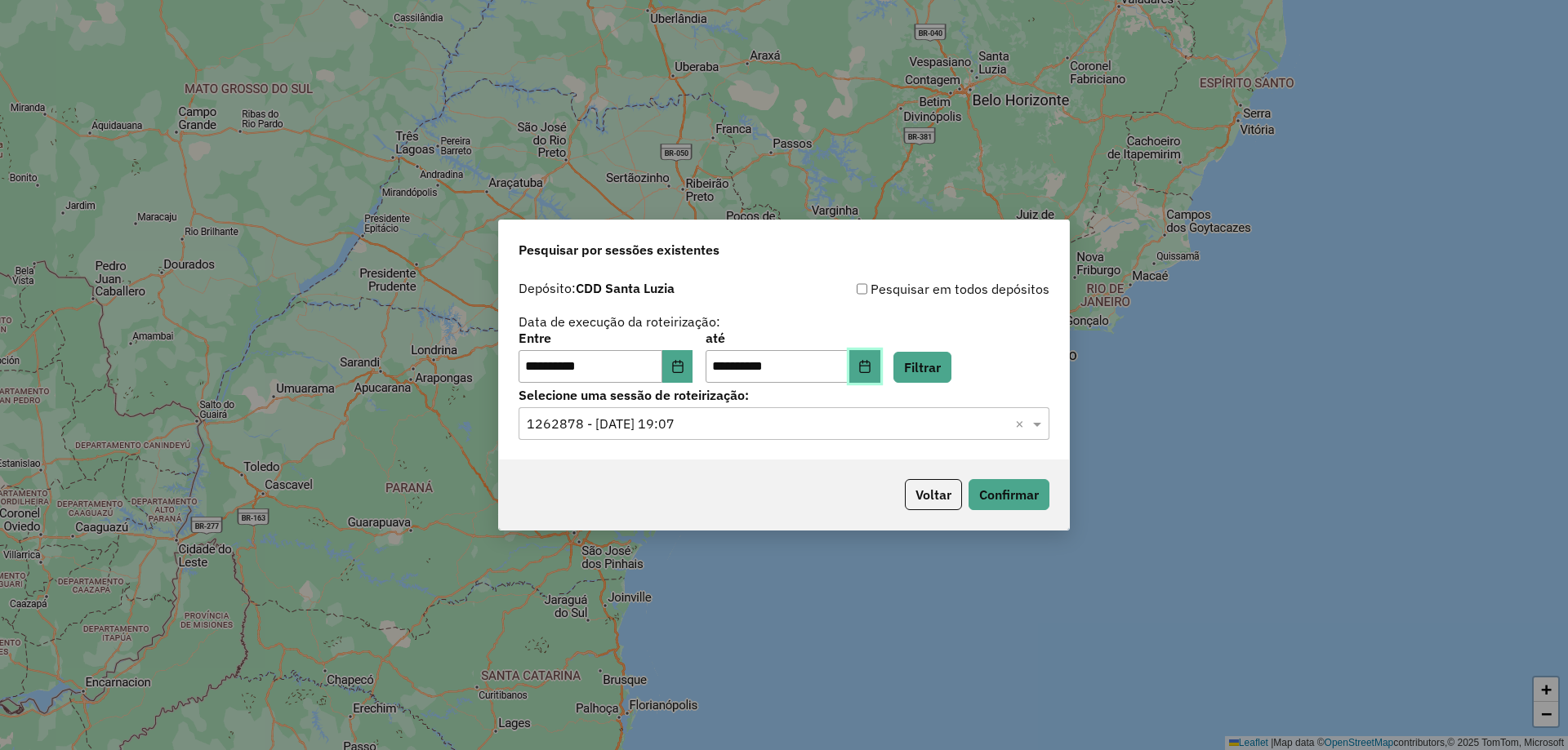
click at [879, 364] on button "Choose Date" at bounding box center [864, 366] width 31 height 32
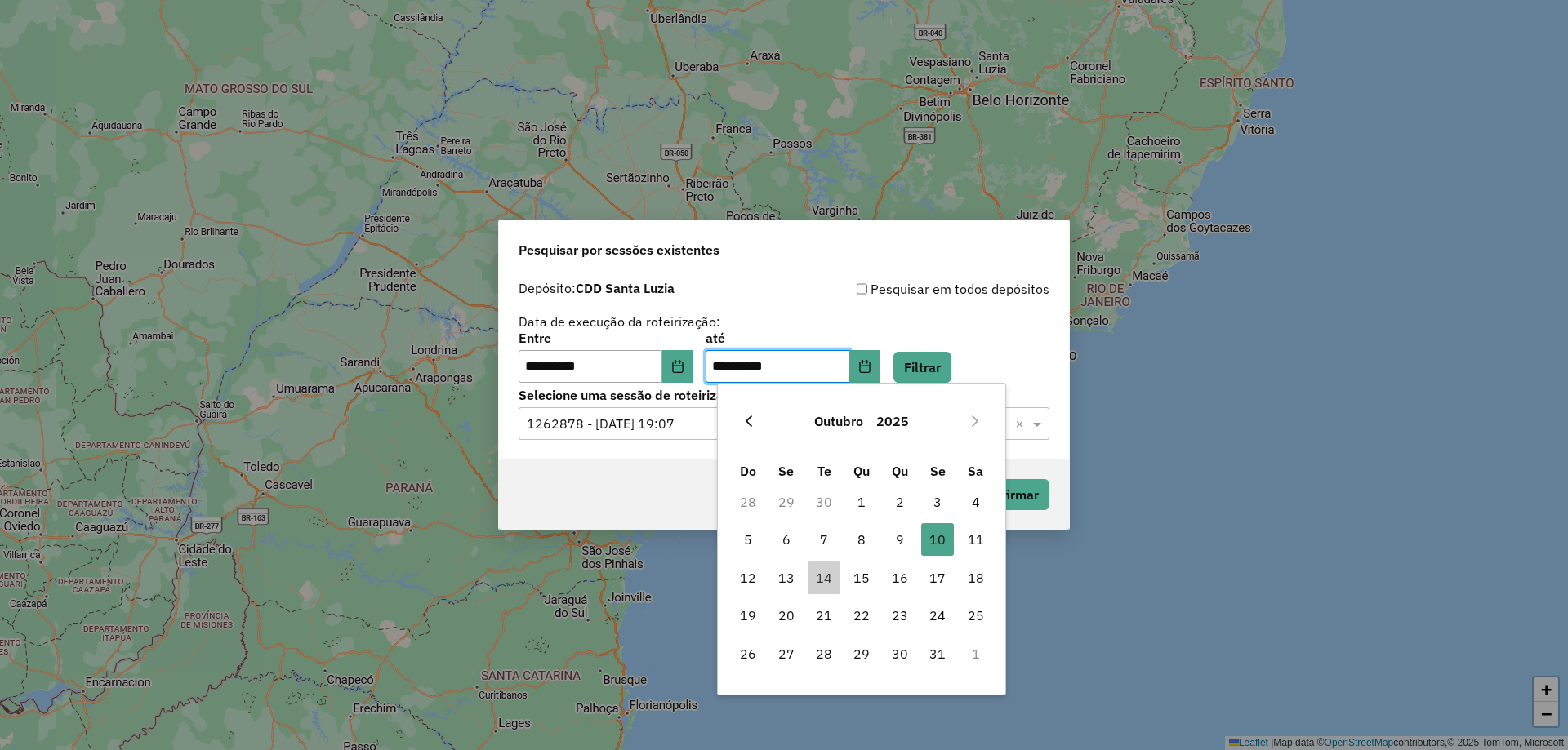
click at [745, 417] on icon "Previous Month" at bounding box center [748, 421] width 13 height 13
click at [974, 539] on span "13" at bounding box center [975, 540] width 32 height 32
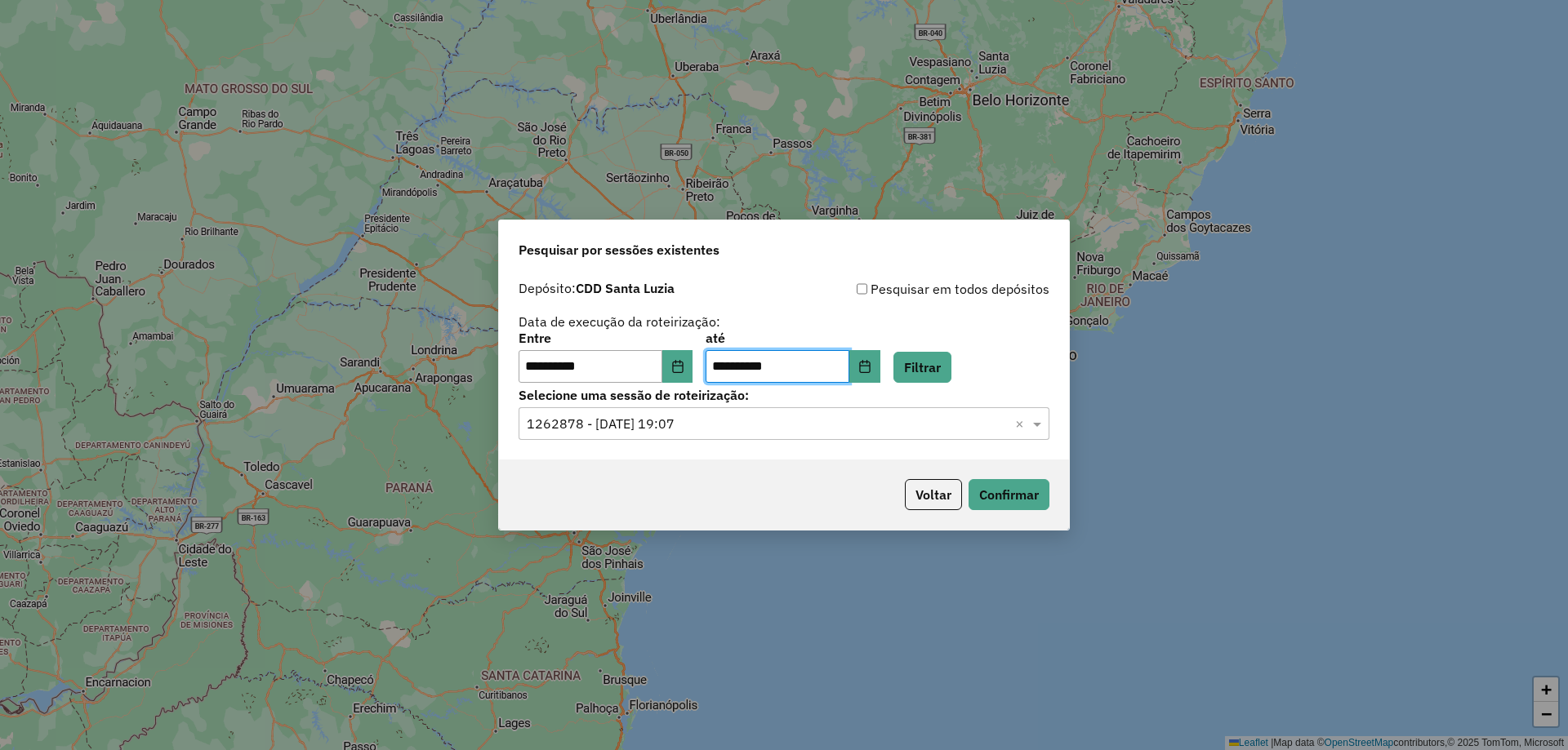
click at [796, 479] on div "Voltar Confirmar" at bounding box center [784, 495] width 570 height 70
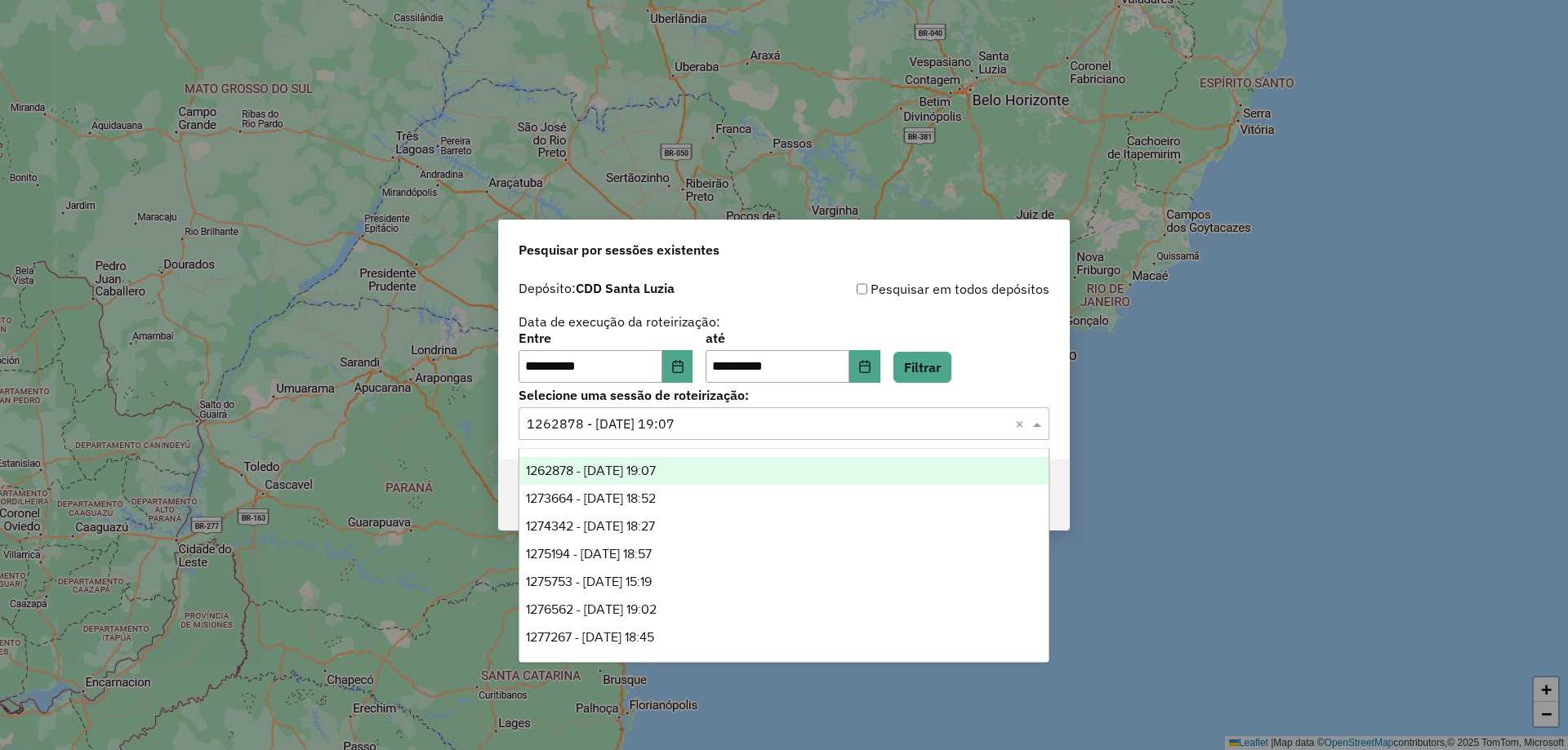
click at [1037, 424] on span at bounding box center [1039, 423] width 20 height 20
click at [937, 369] on button "Filtrar" at bounding box center [922, 367] width 58 height 31
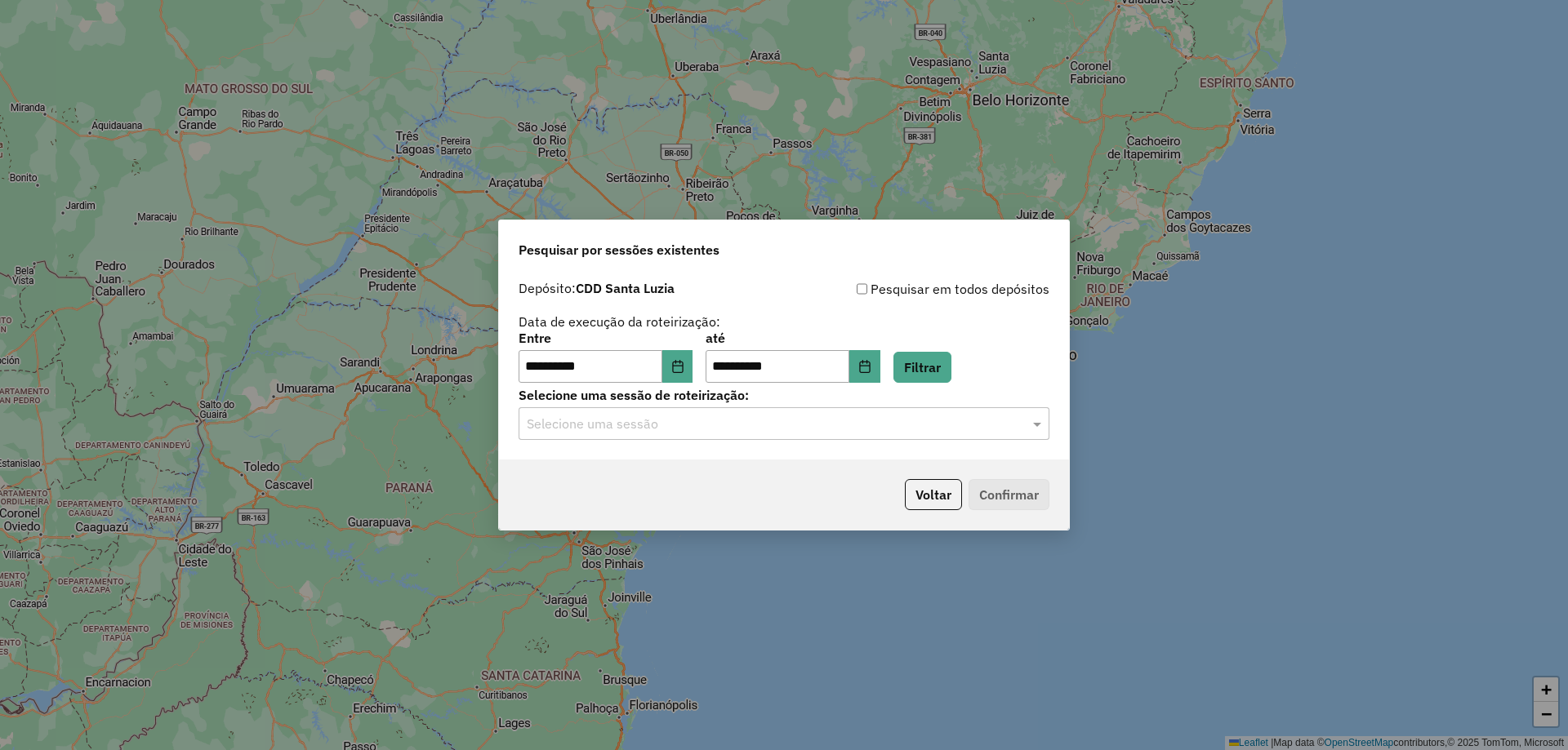
click at [852, 427] on input "text" at bounding box center [767, 424] width 482 height 20
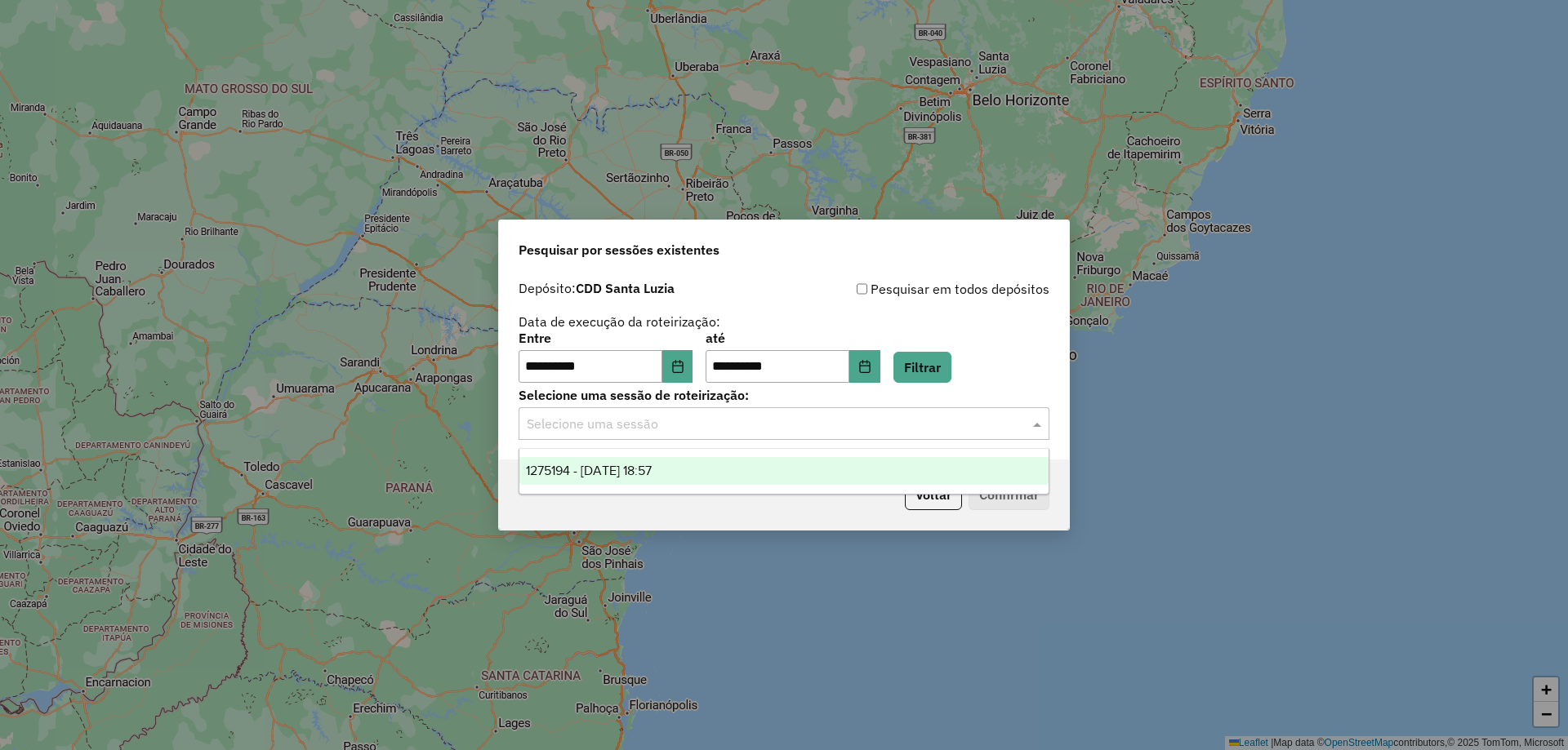
click at [810, 457] on div "1275194 - 13/09/2025 18:57" at bounding box center [784, 471] width 529 height 28
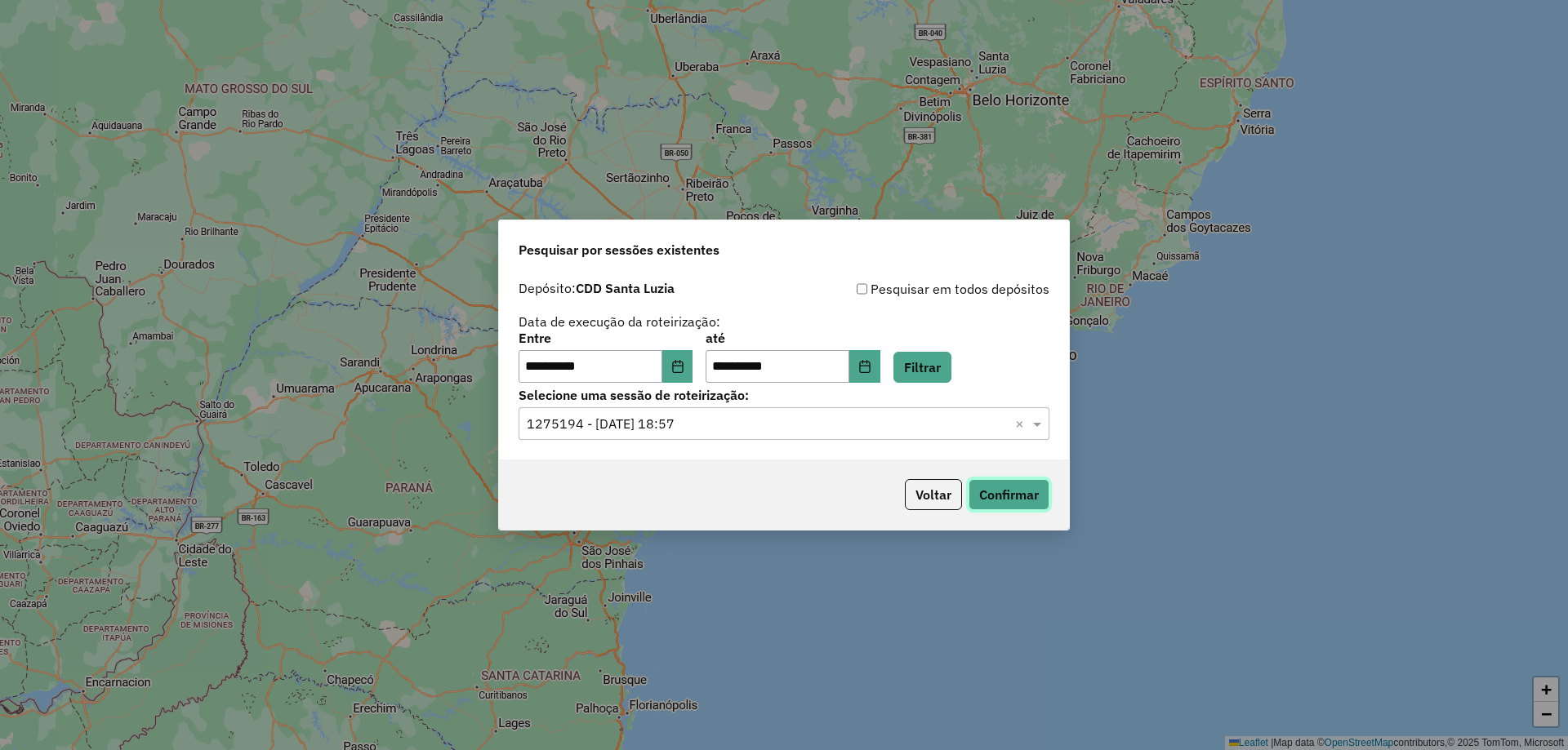
click at [991, 494] on button "Confirmar" at bounding box center [1008, 495] width 81 height 31
click at [870, 366] on icon "Choose Date" at bounding box center [864, 366] width 10 height 13
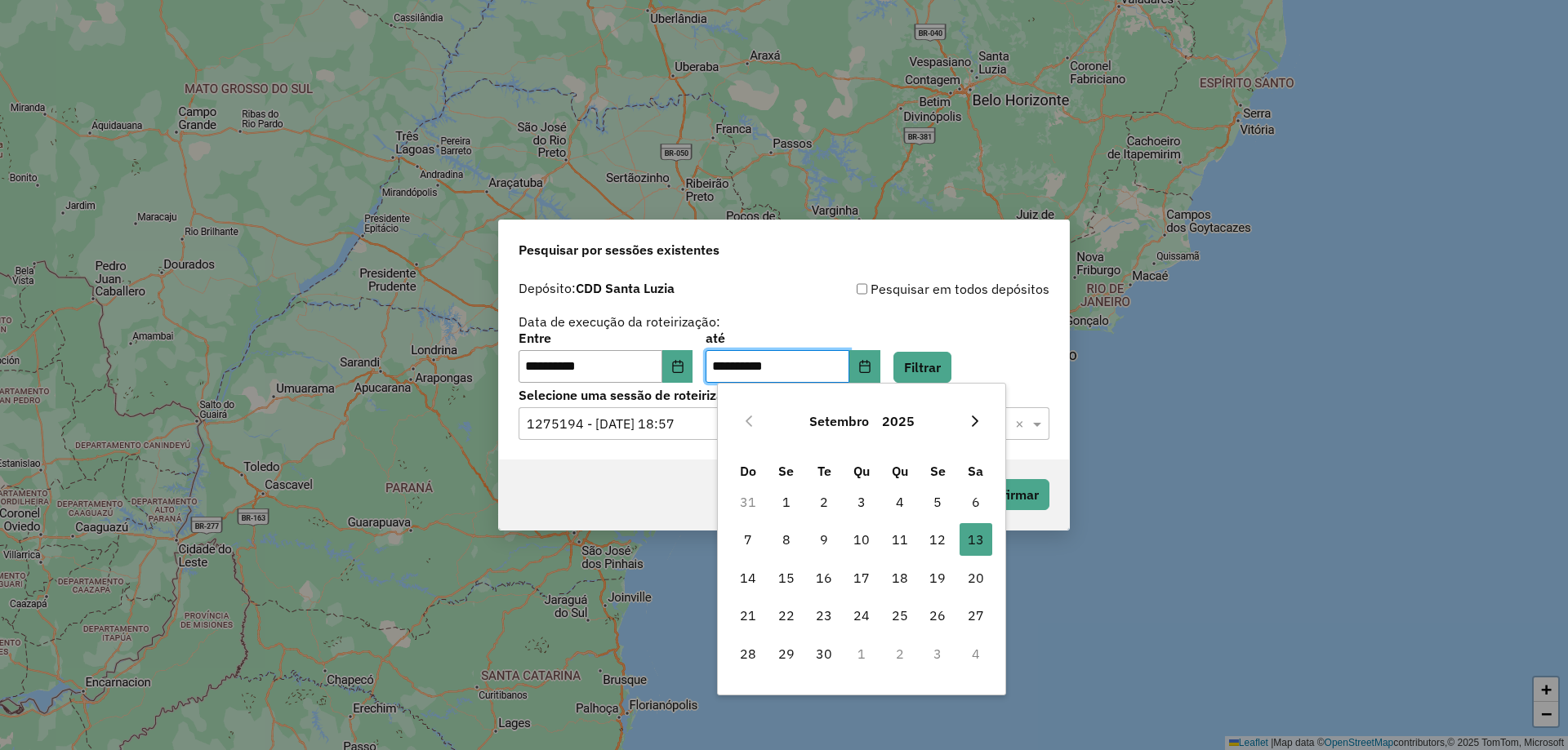
click at [973, 423] on icon "Next Month" at bounding box center [974, 421] width 13 height 13
click at [786, 570] on span "13" at bounding box center [786, 578] width 32 height 32
type input "**********"
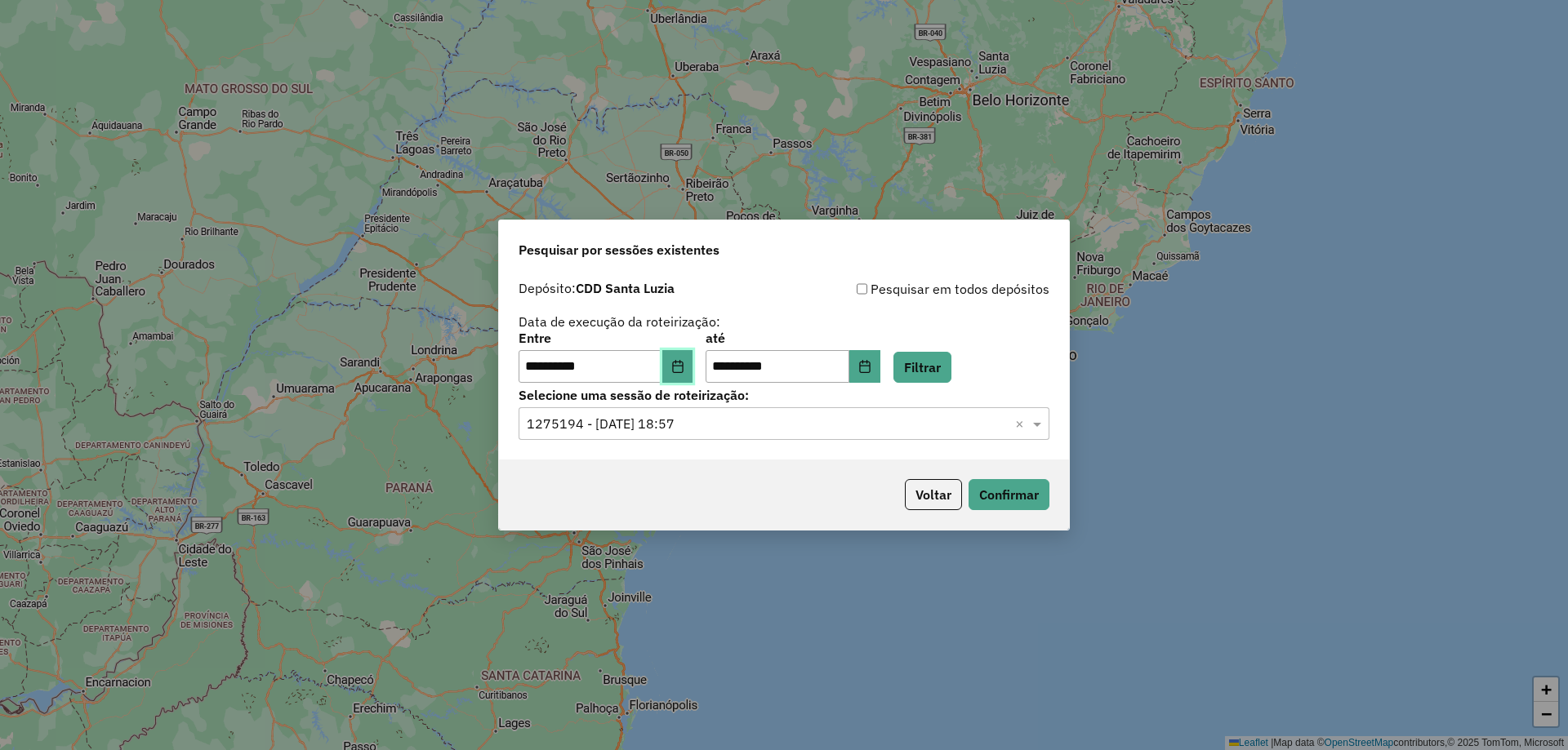
click at [693, 364] on button "Choose Date" at bounding box center [677, 366] width 31 height 32
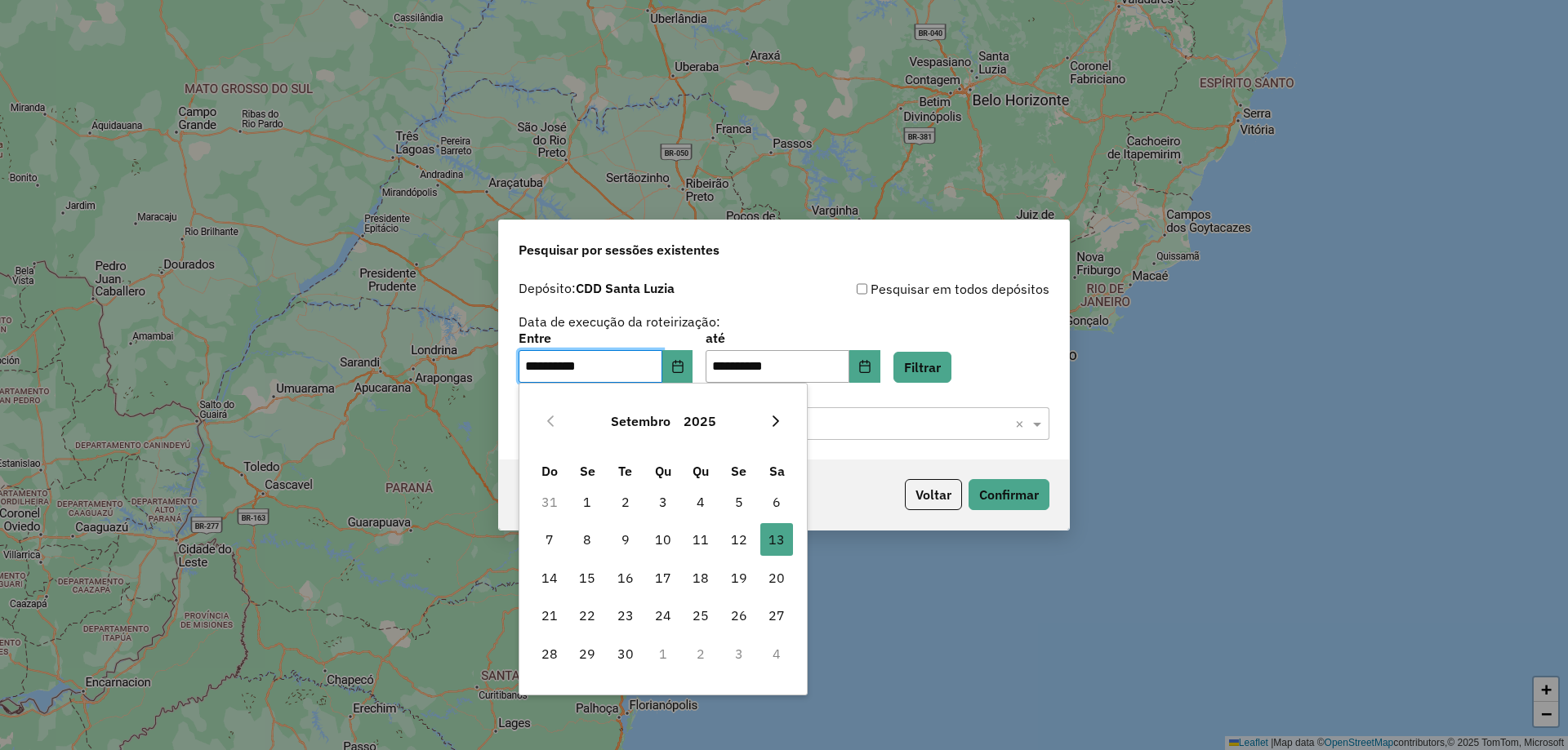
click at [780, 418] on icon "Next Month" at bounding box center [775, 421] width 13 height 13
click at [589, 578] on span "13" at bounding box center [587, 578] width 32 height 32
type input "**********"
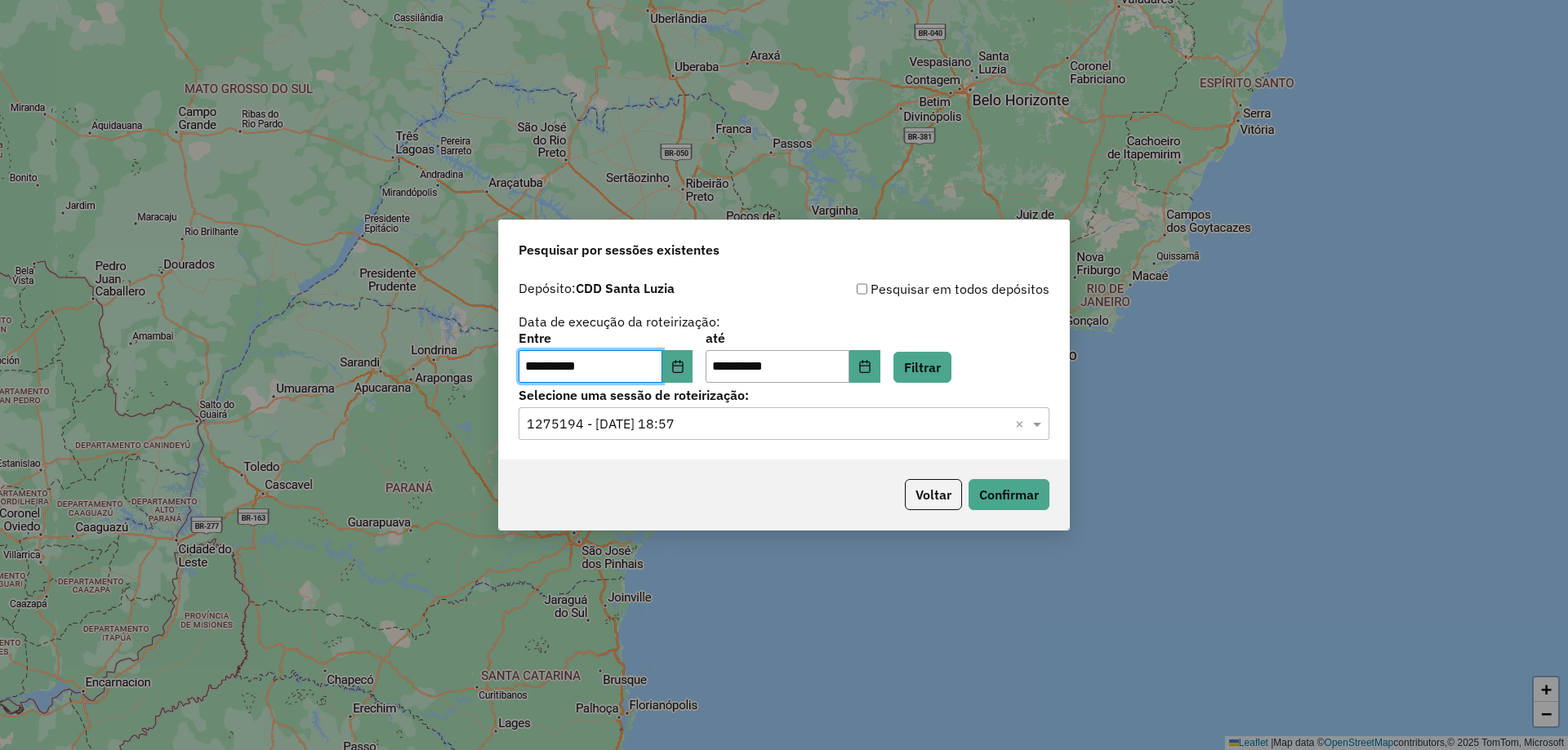
click at [853, 451] on div "**********" at bounding box center [784, 366] width 570 height 187
click at [948, 371] on button "Filtrar" at bounding box center [922, 367] width 58 height 31
click at [767, 425] on input "text" at bounding box center [767, 424] width 482 height 20
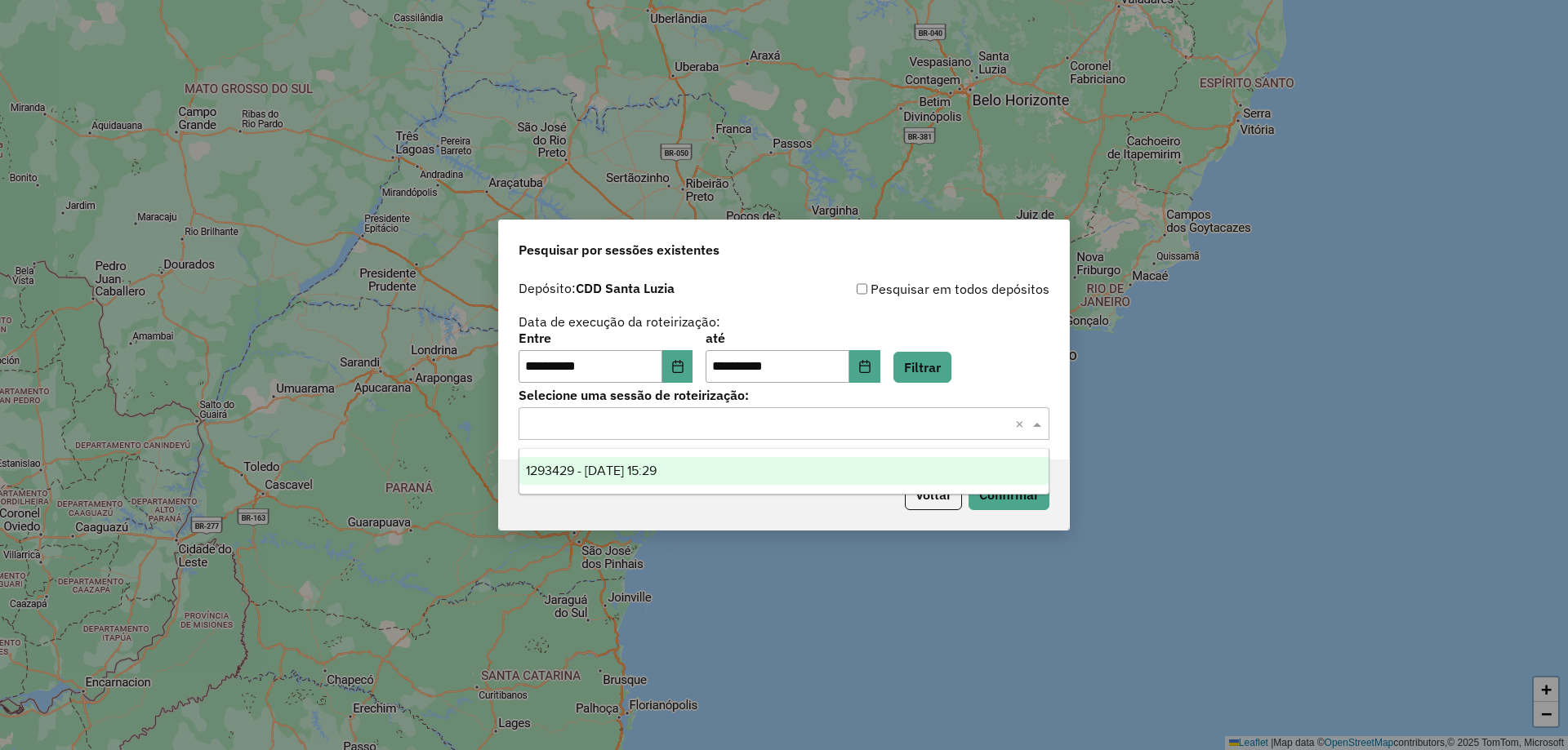
click at [734, 464] on div "1293429 - 13/10/2025 15:29" at bounding box center [784, 471] width 529 height 28
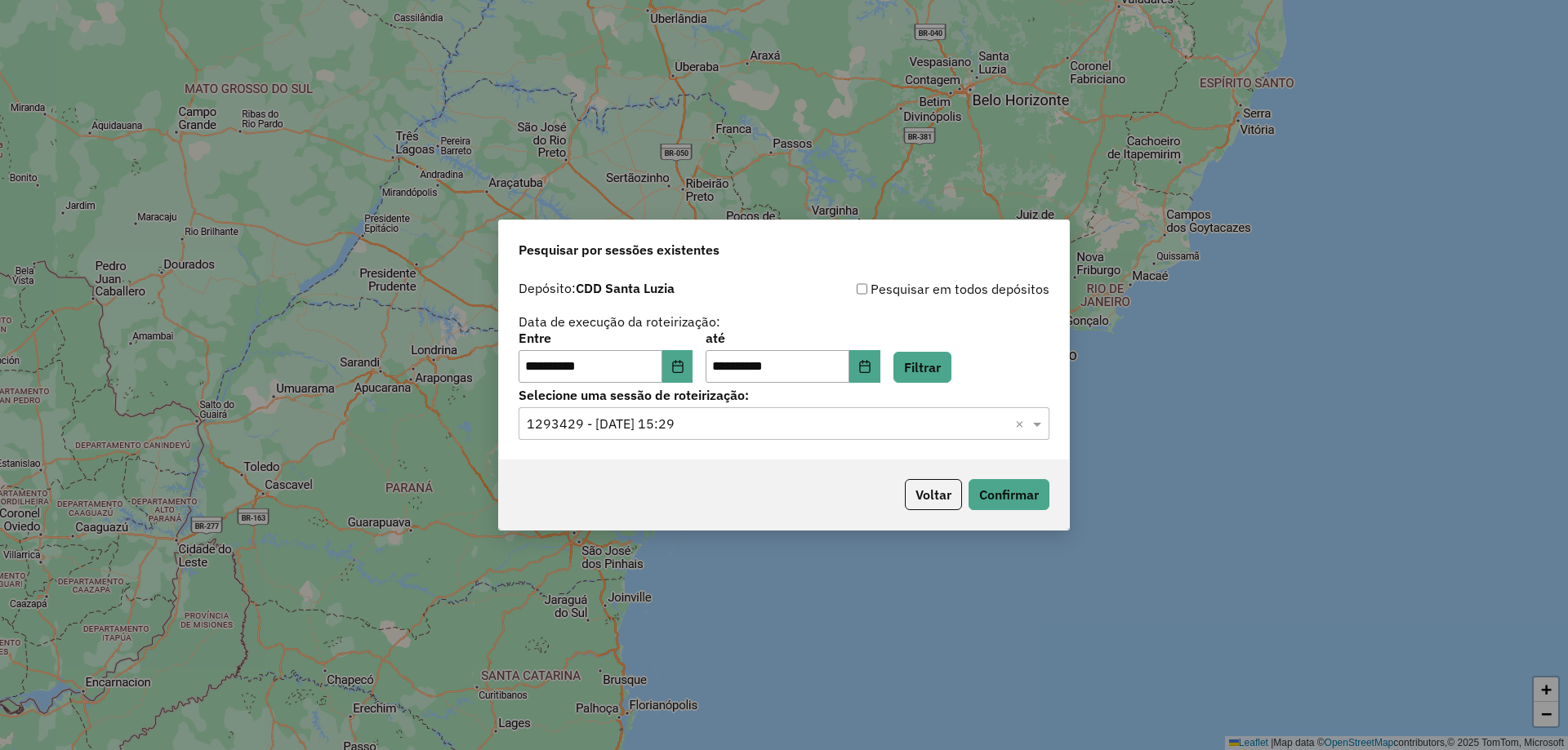
click at [757, 495] on div "Voltar Confirmar" at bounding box center [784, 495] width 570 height 70
click at [1003, 492] on button "Confirmar" at bounding box center [1008, 495] width 81 height 31
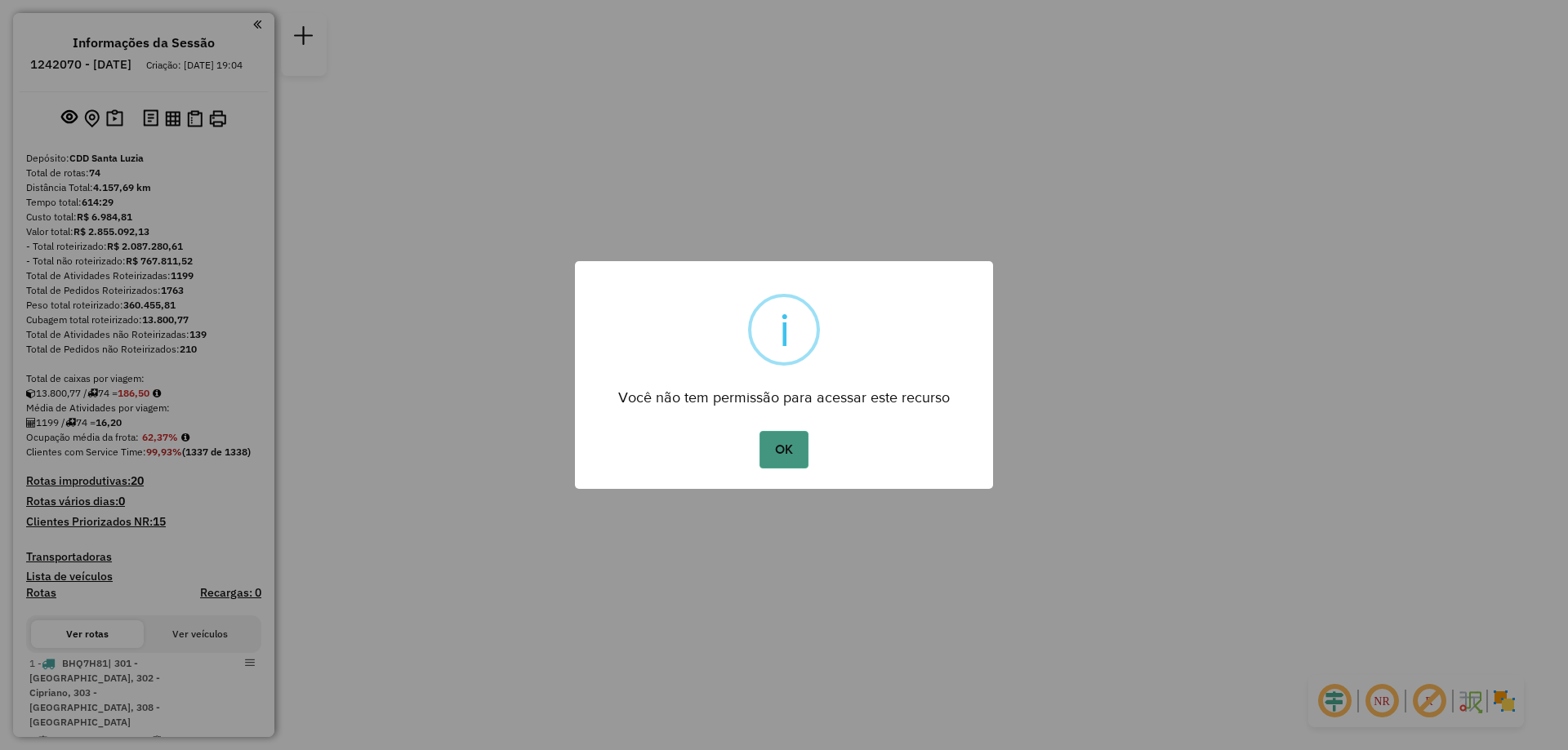
click at [786, 443] on button "OK" at bounding box center [784, 449] width 49 height 37
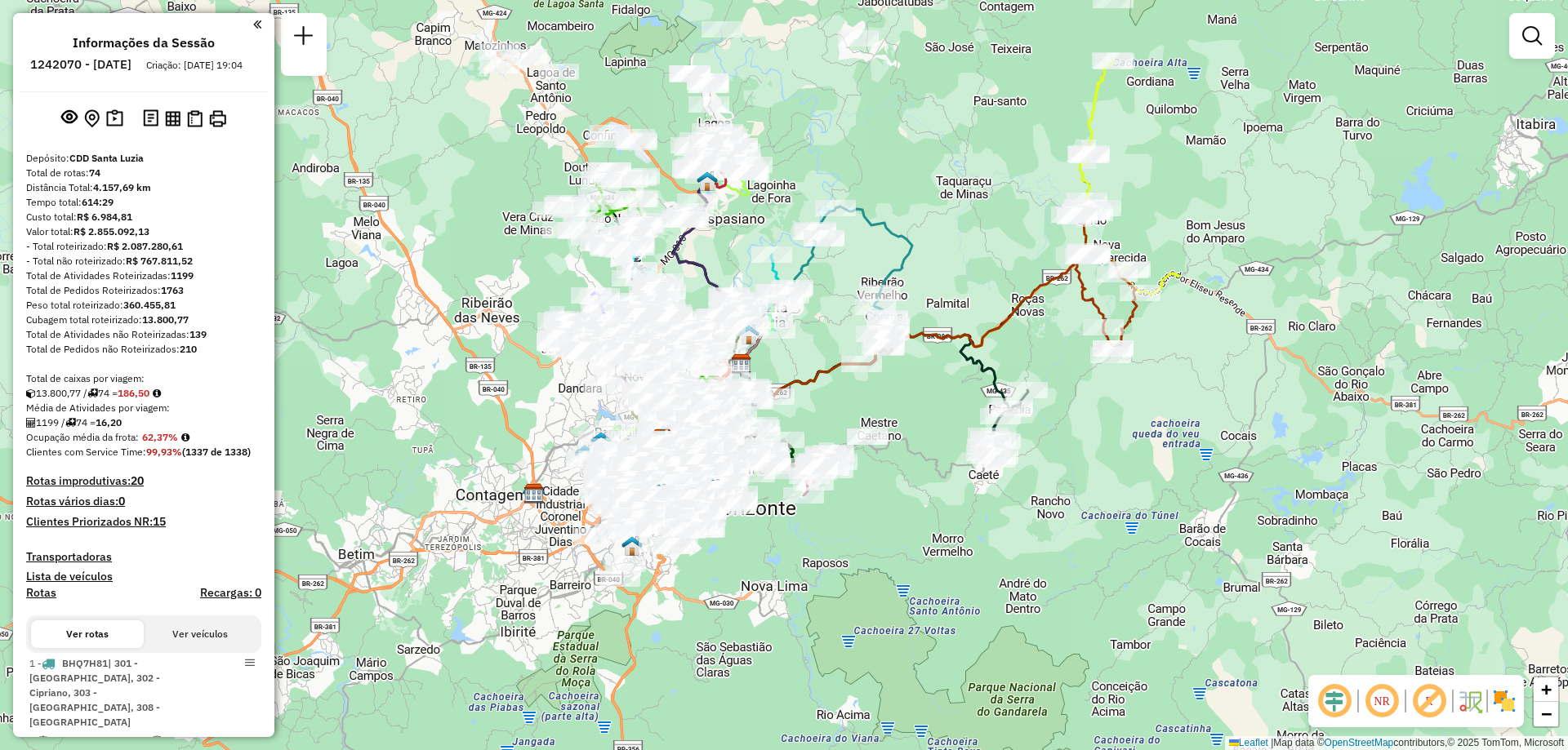
drag, startPoint x: 820, startPoint y: 394, endPoint x: 842, endPoint y: 392, distance: 22.1
click at [842, 392] on div "Janela de atendimento Grade de atendimento Capacidade Transportadoras Veículos …" at bounding box center [784, 375] width 1568 height 750
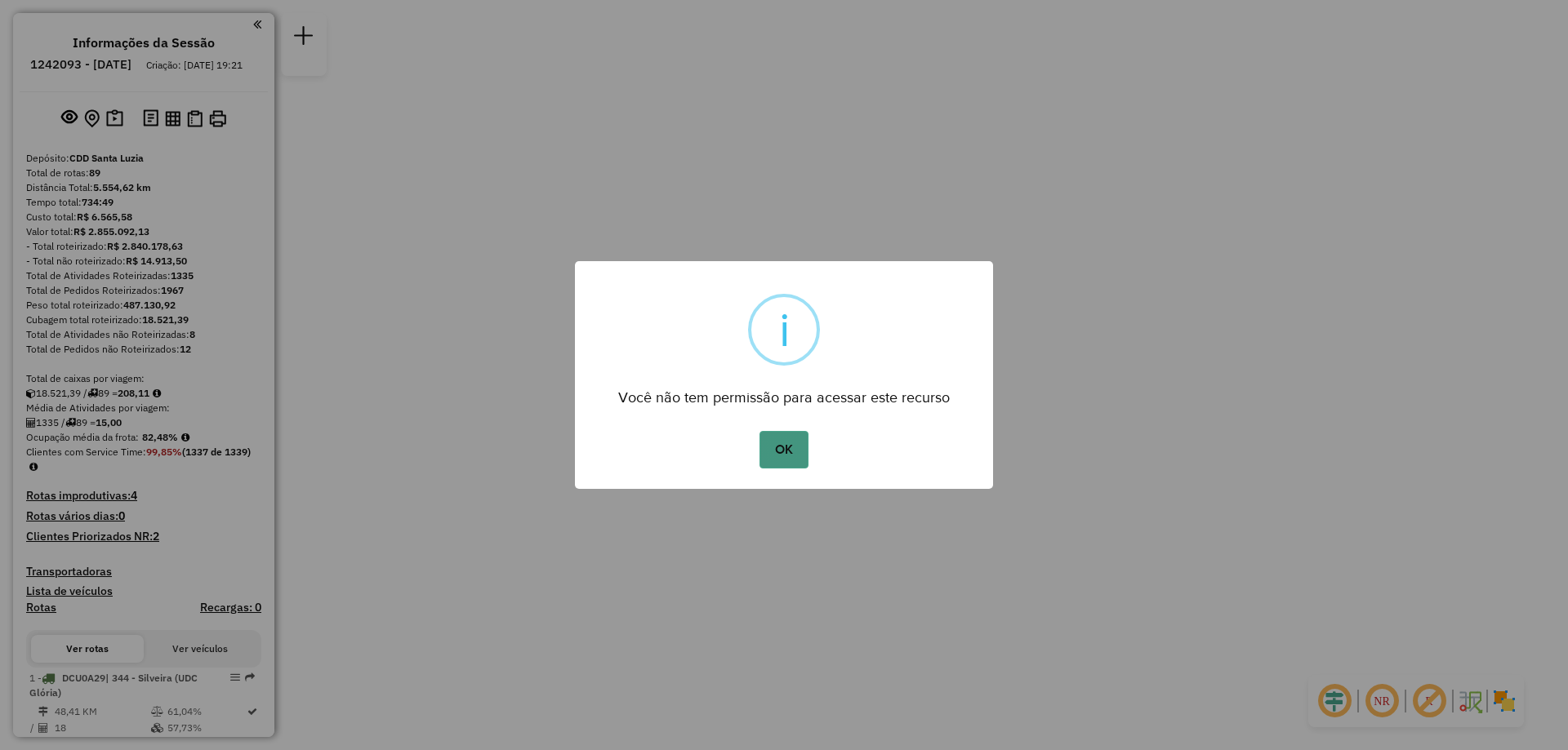
click at [793, 452] on button "OK" at bounding box center [784, 449] width 49 height 37
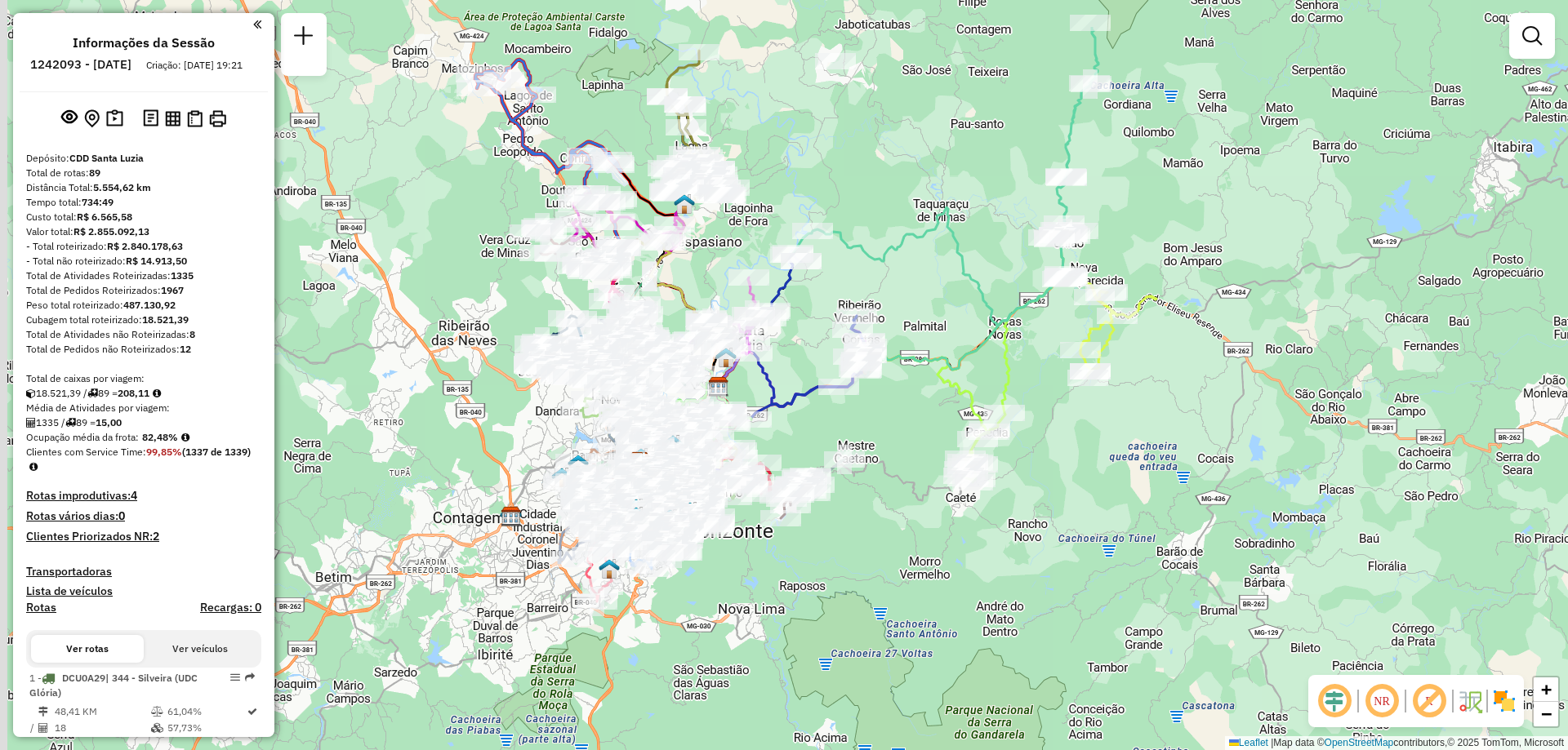
drag, startPoint x: 824, startPoint y: 342, endPoint x: 919, endPoint y: 413, distance: 118.6
click at [880, 476] on div "Janela de atendimento Grade de atendimento Capacidade Transportadoras Veículos …" at bounding box center [784, 375] width 1568 height 750
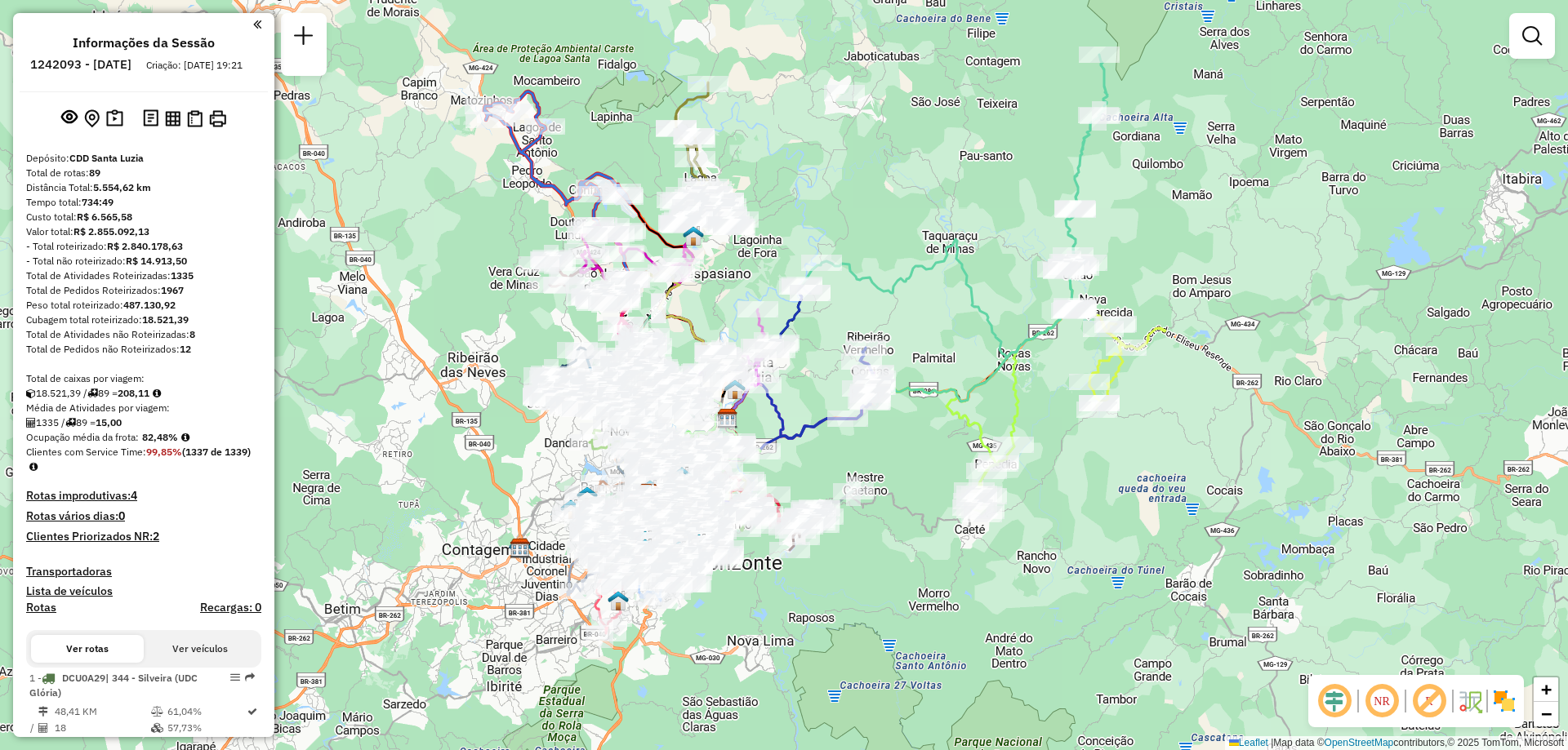
click at [1525, 40] on em at bounding box center [1531, 36] width 20 height 20
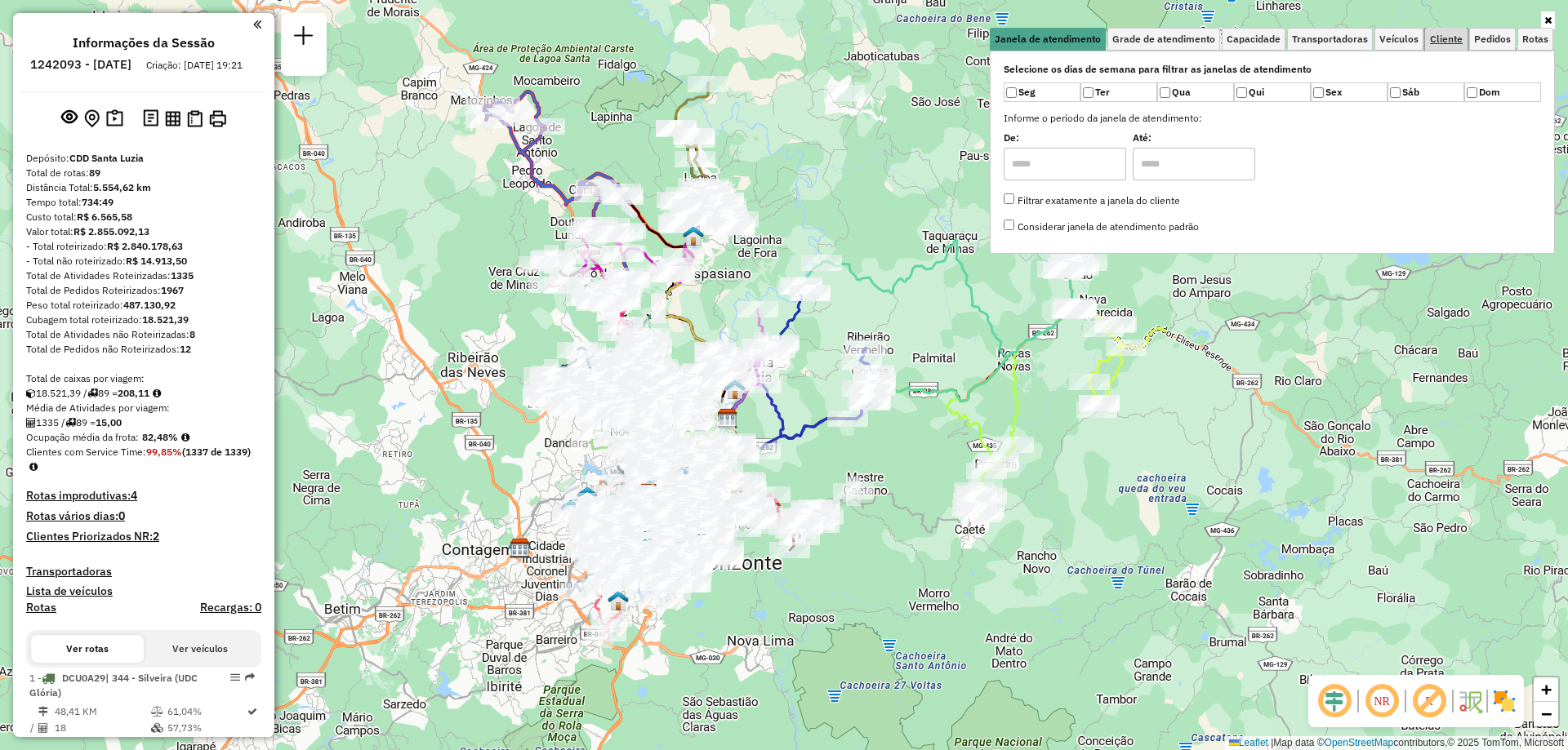
click at [1433, 43] on span "Cliente" at bounding box center [1446, 39] width 32 height 10
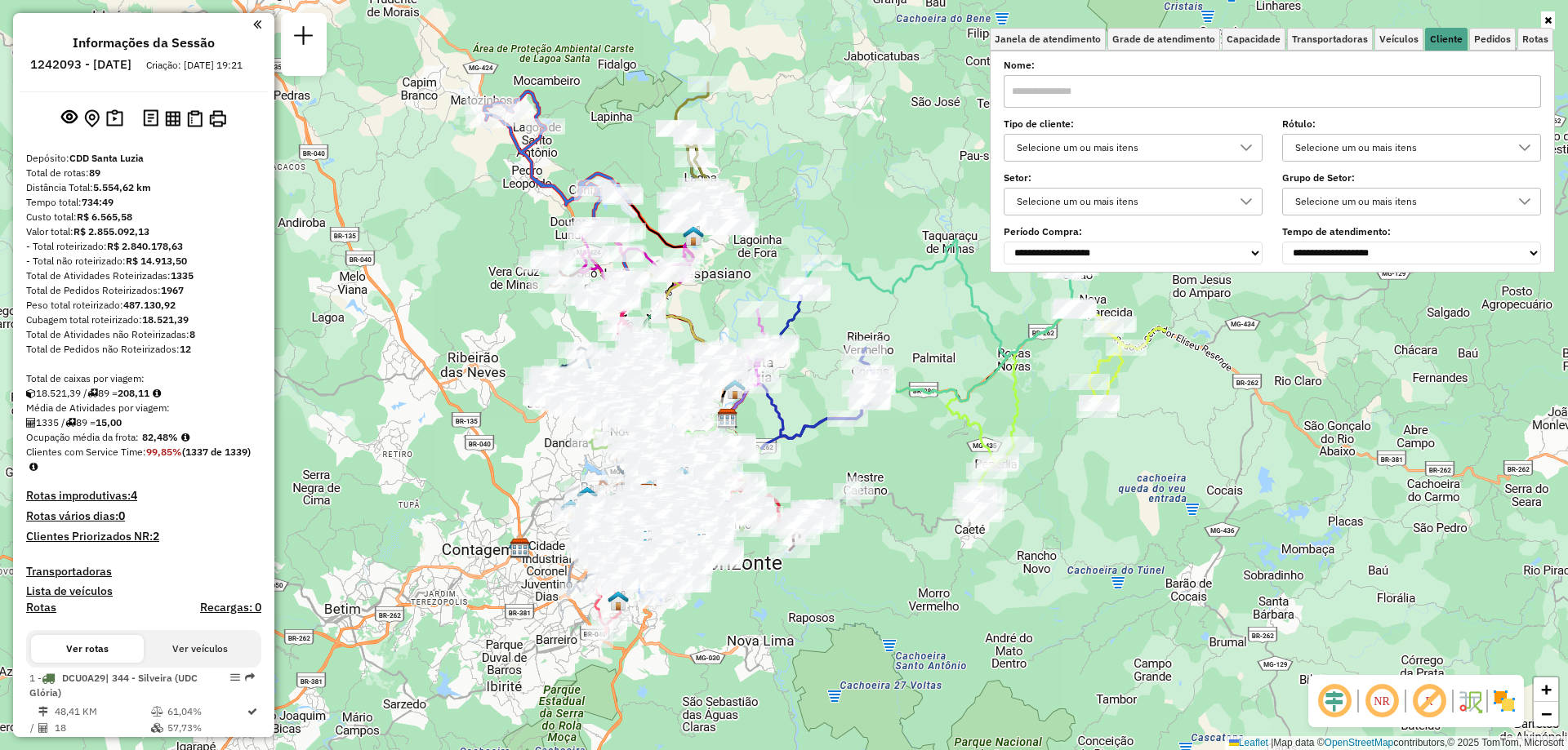
click at [1137, 210] on div "Selecione um ou mais itens" at bounding box center [1121, 201] width 220 height 26
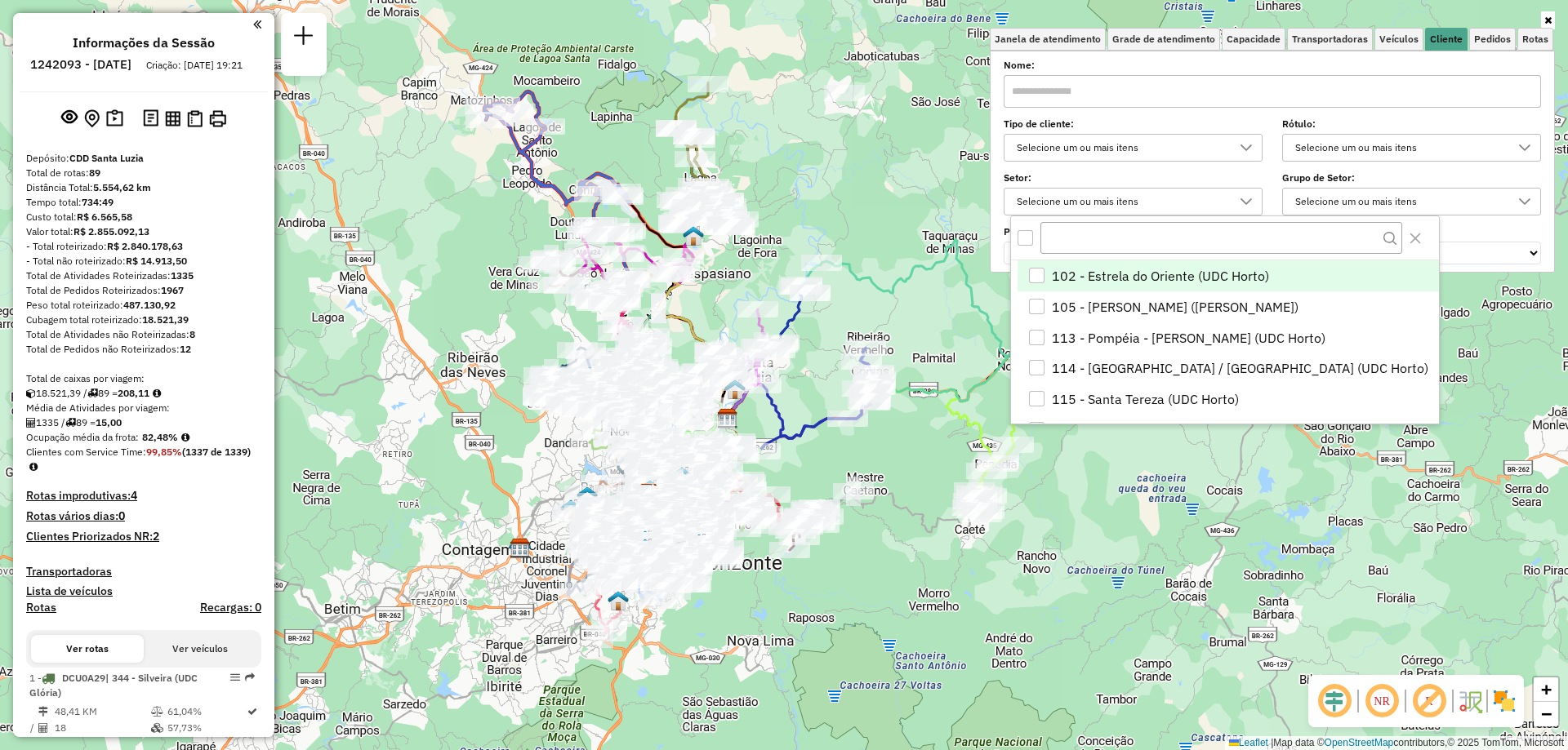
scroll to position [10, 56]
click at [1137, 210] on div "Selecione um ou mais itens" at bounding box center [1121, 201] width 220 height 26
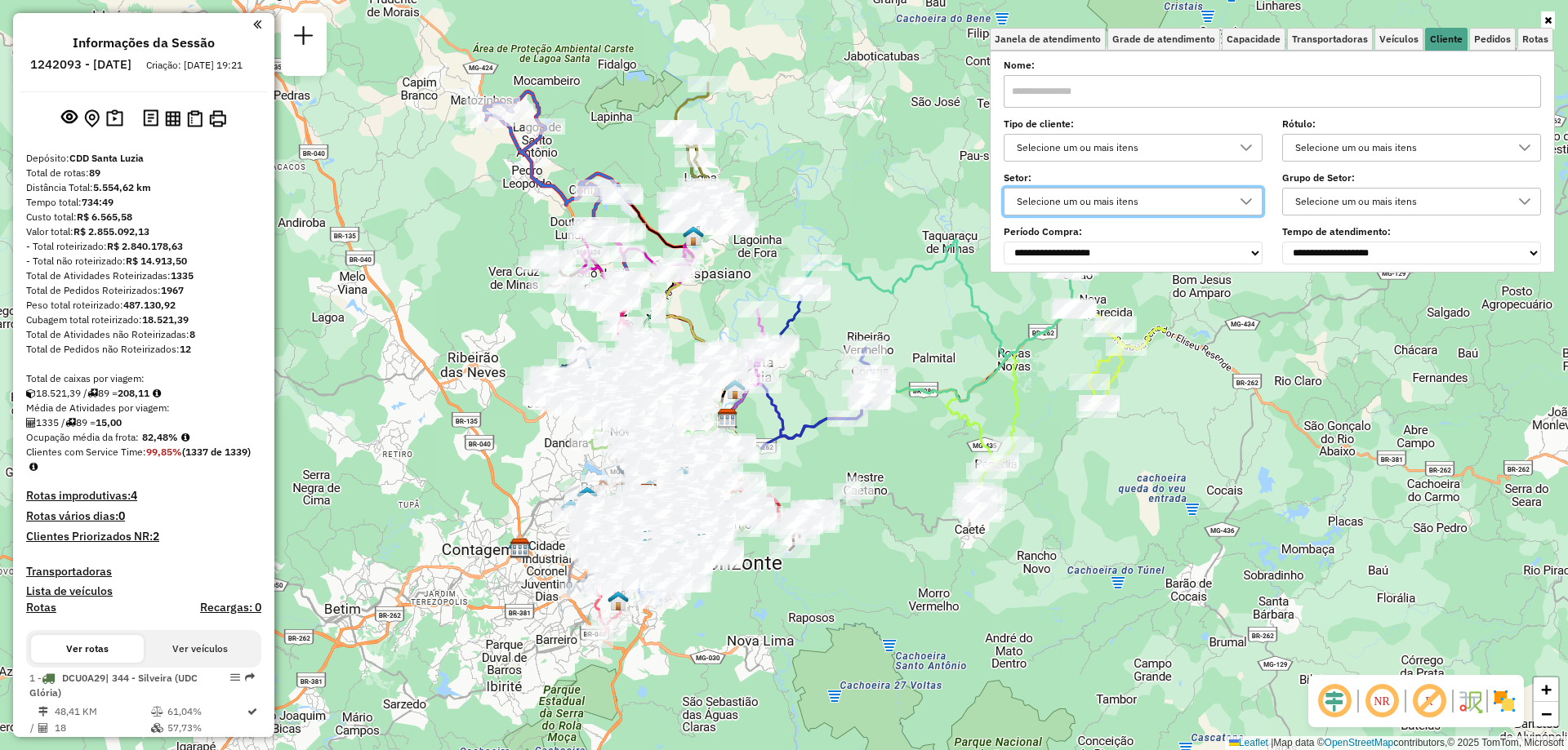
click at [1364, 148] on div "Selecione um ou mais itens" at bounding box center [1399, 147] width 220 height 26
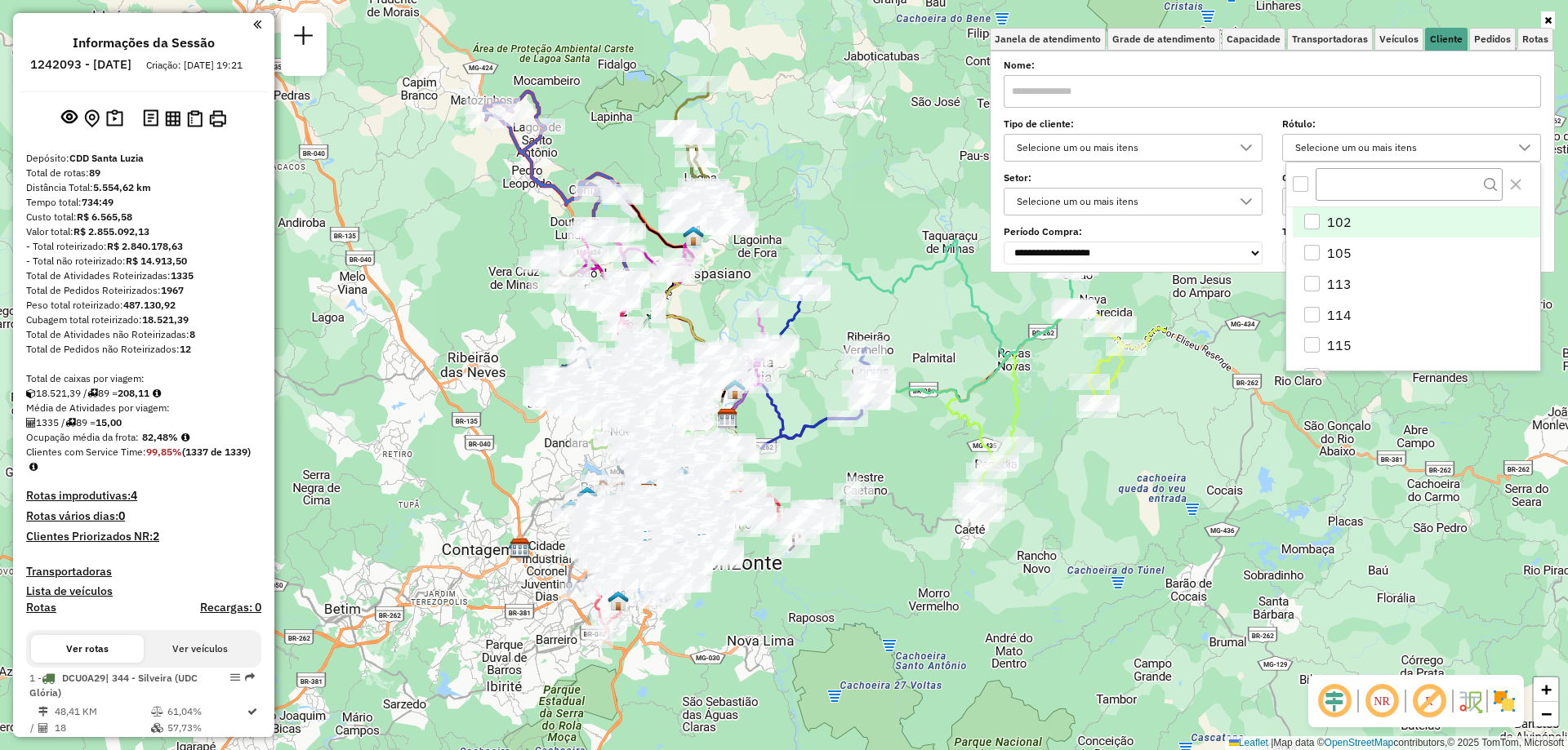
click at [1389, 103] on input "text" at bounding box center [1272, 91] width 537 height 32
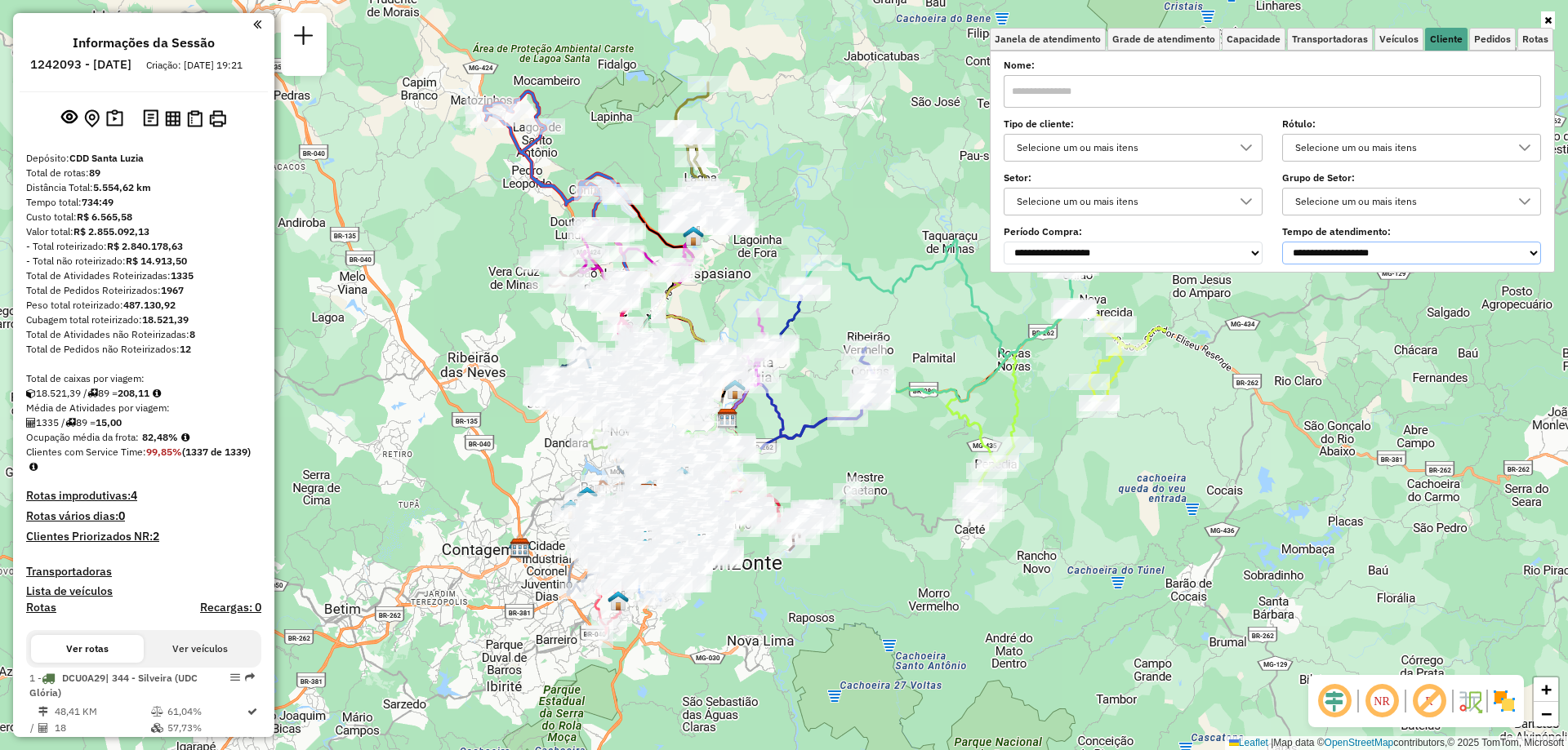
click at [1373, 257] on select "**********" at bounding box center [1411, 253] width 259 height 23
click at [1238, 250] on select "**********" at bounding box center [1133, 253] width 259 height 23
click at [1212, 204] on div "Selecione um ou mais itens" at bounding box center [1121, 201] width 220 height 26
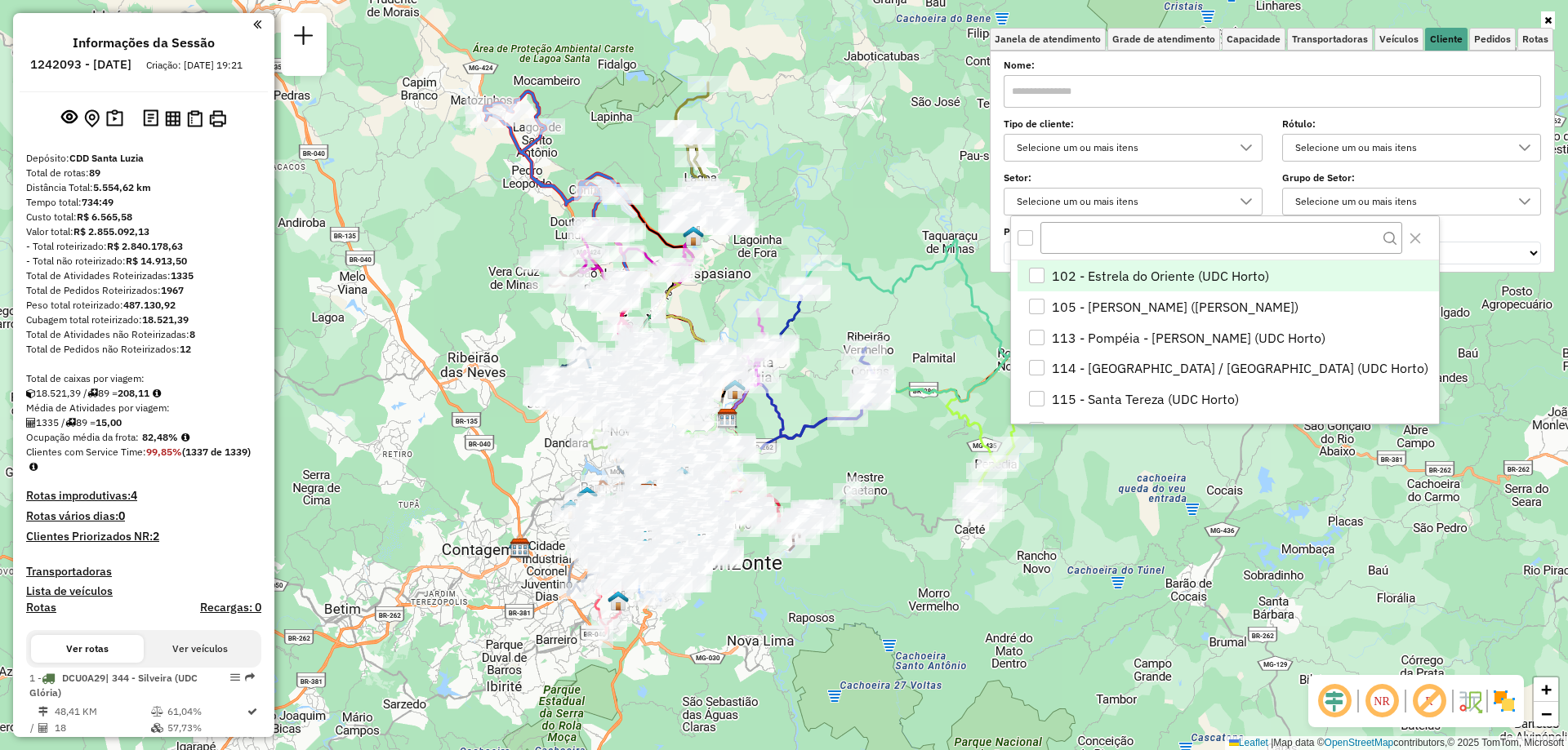
click at [1212, 204] on div "Selecione um ou mais itens" at bounding box center [1121, 201] width 220 height 26
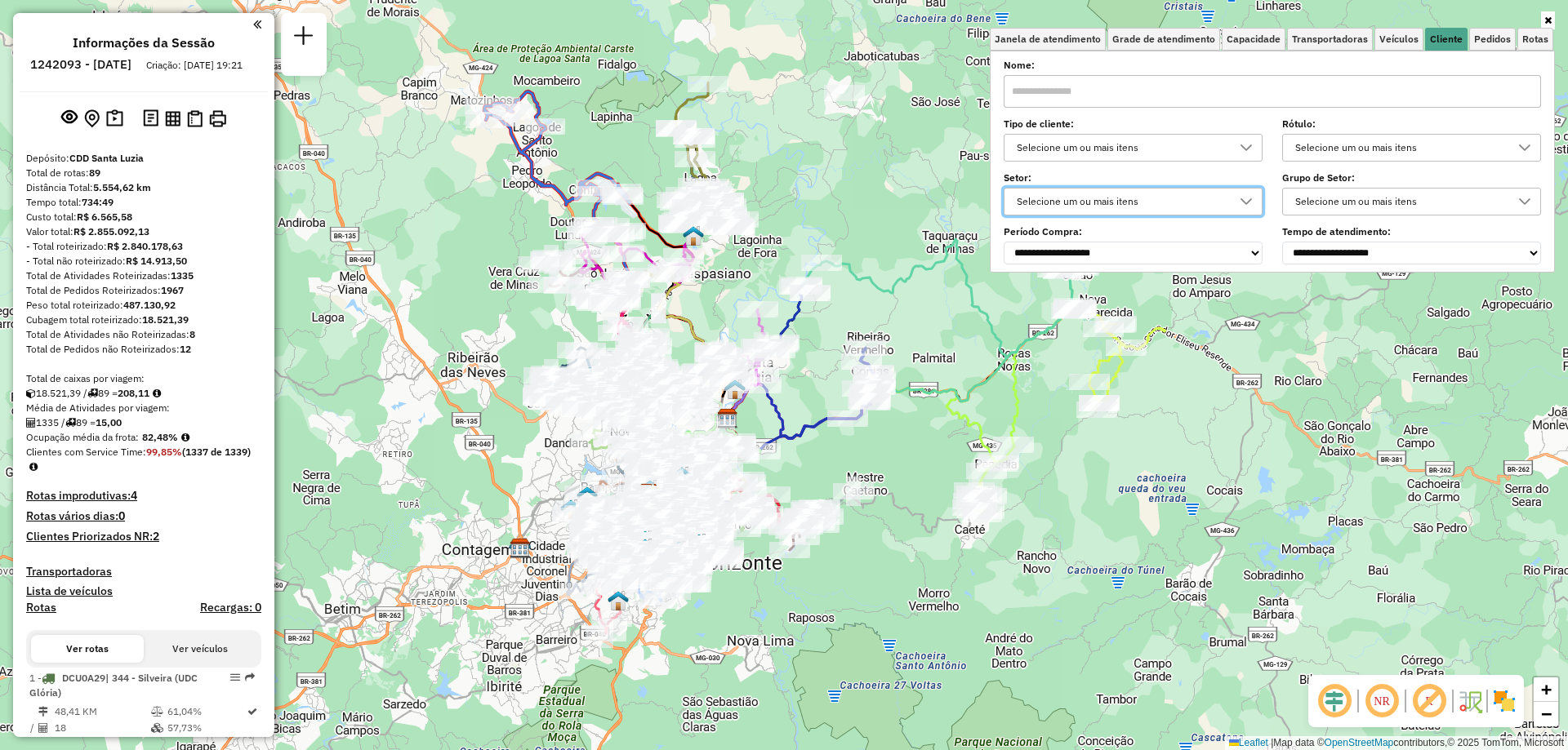
click at [1196, 152] on div "Selecione um ou mais itens" at bounding box center [1121, 147] width 220 height 26
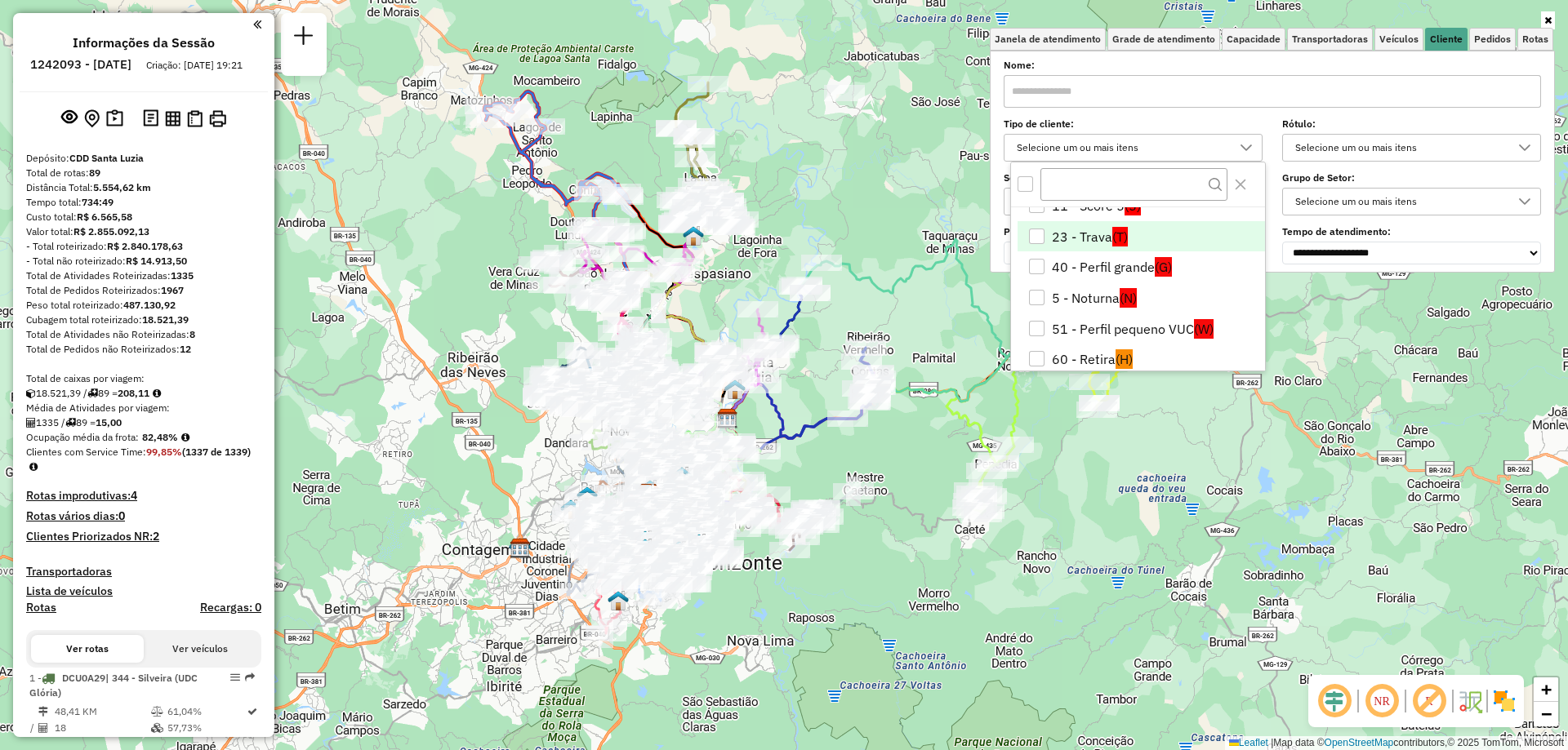
scroll to position [65, 0]
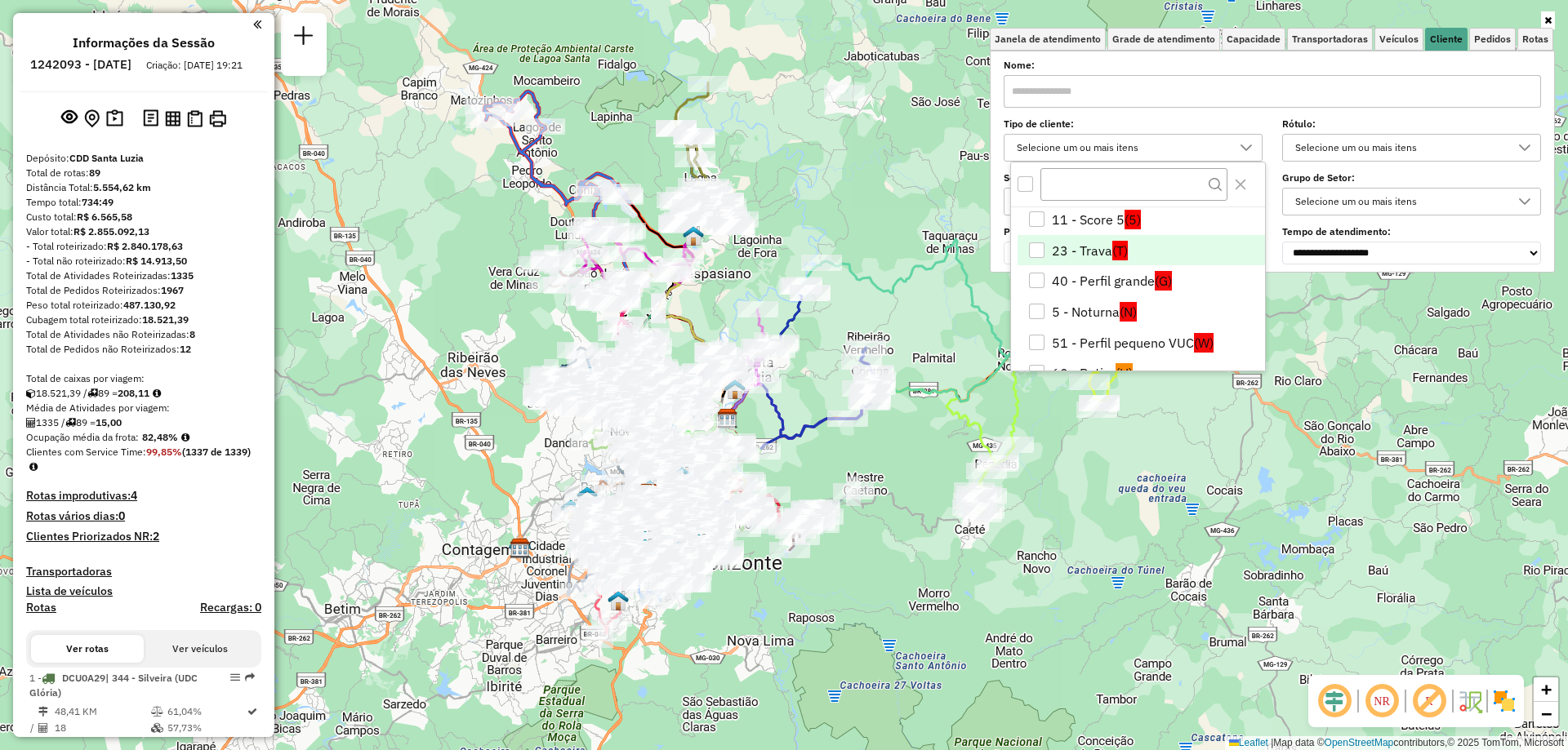
click at [1039, 247] on div "23 - Trava" at bounding box center [1037, 250] width 15 height 15
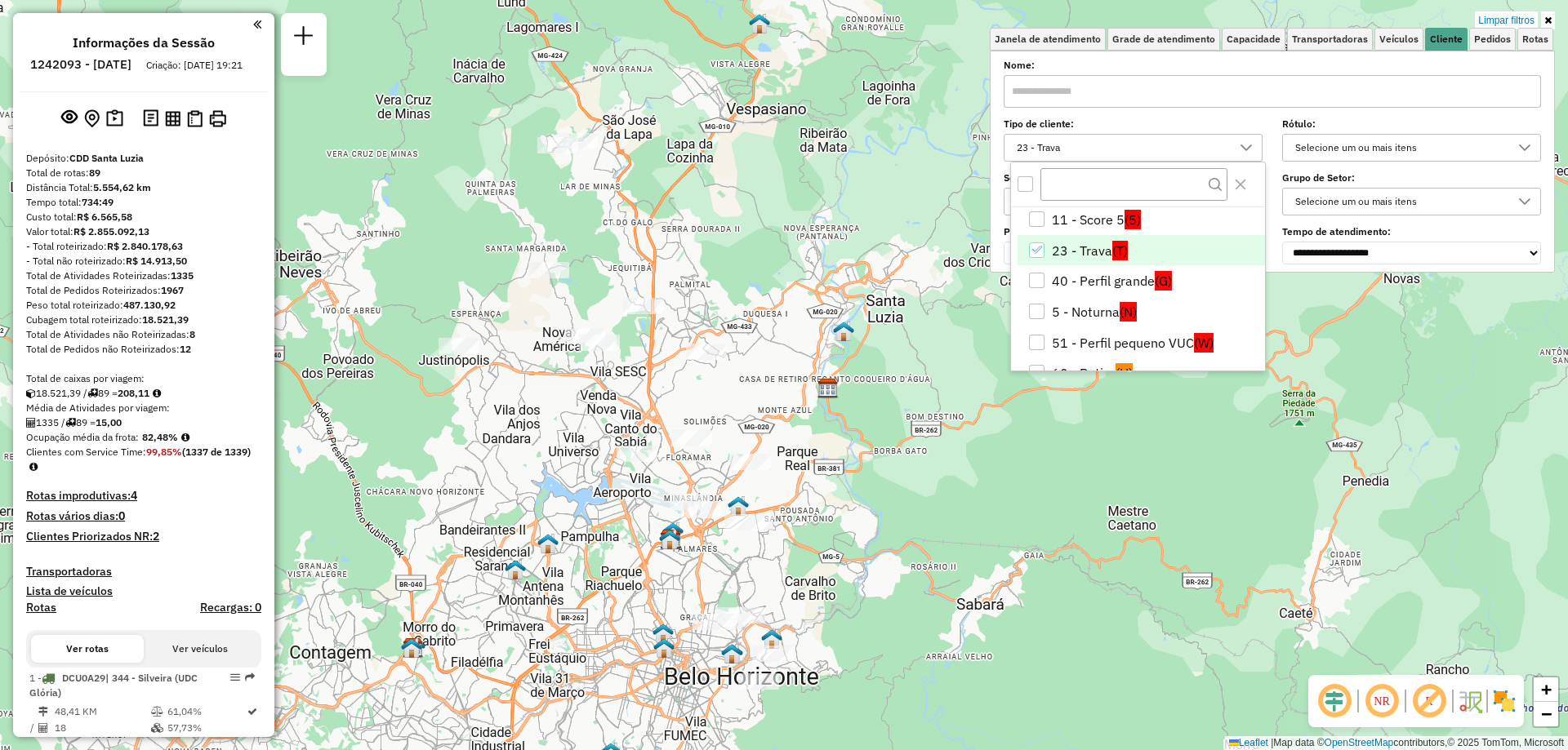
drag, startPoint x: 627, startPoint y: 220, endPoint x: 612, endPoint y: 283, distance: 64.8
click at [612, 283] on div "Limpar filtros Janela de atendimento Grade de atendimento Capacidade Transporta…" at bounding box center [784, 375] width 1568 height 750
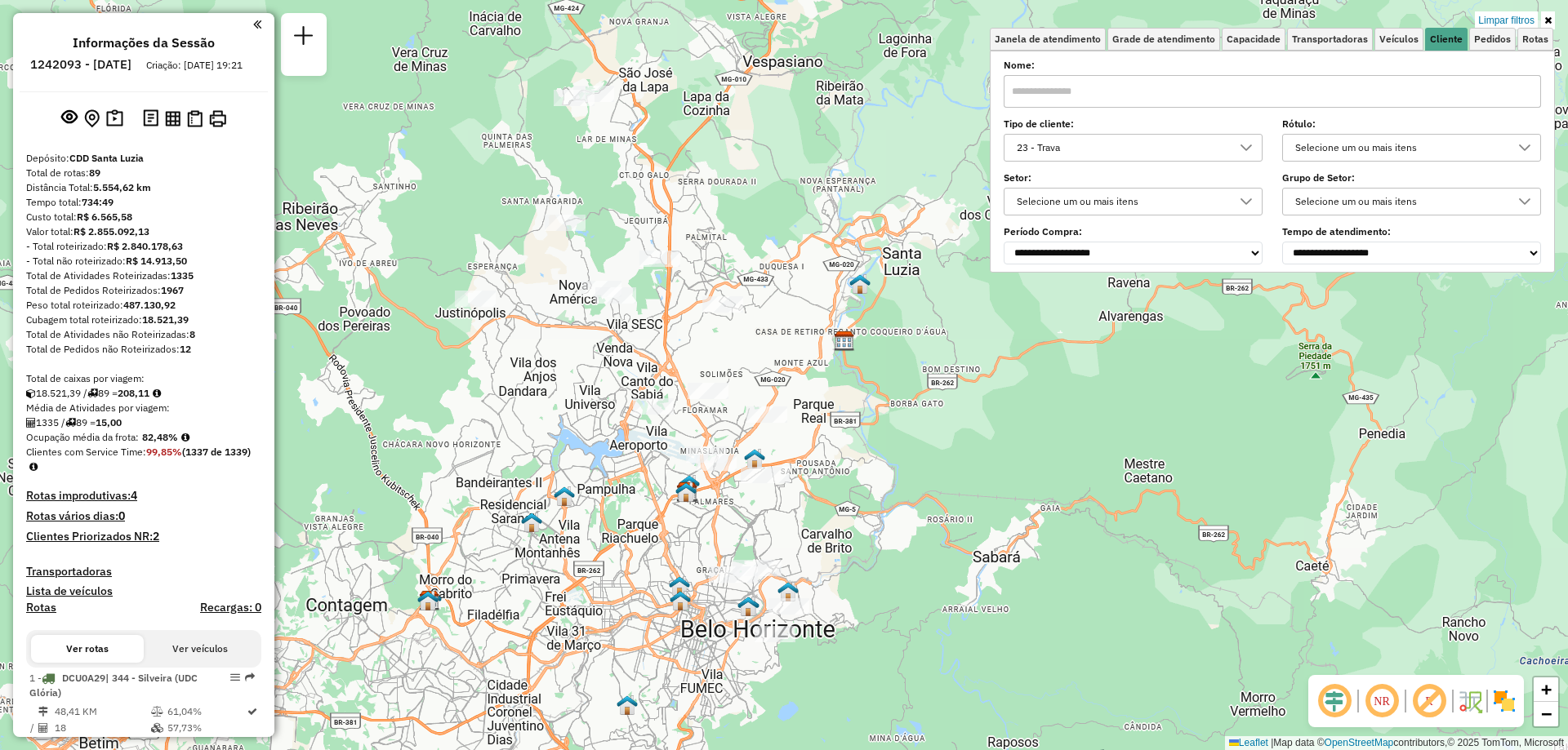
drag, startPoint x: 783, startPoint y: 579, endPoint x: 804, endPoint y: 515, distance: 67.4
click at [804, 515] on div "Limpar filtros Janela de atendimento Grade de atendimento Capacidade Transporta…" at bounding box center [784, 375] width 1568 height 750
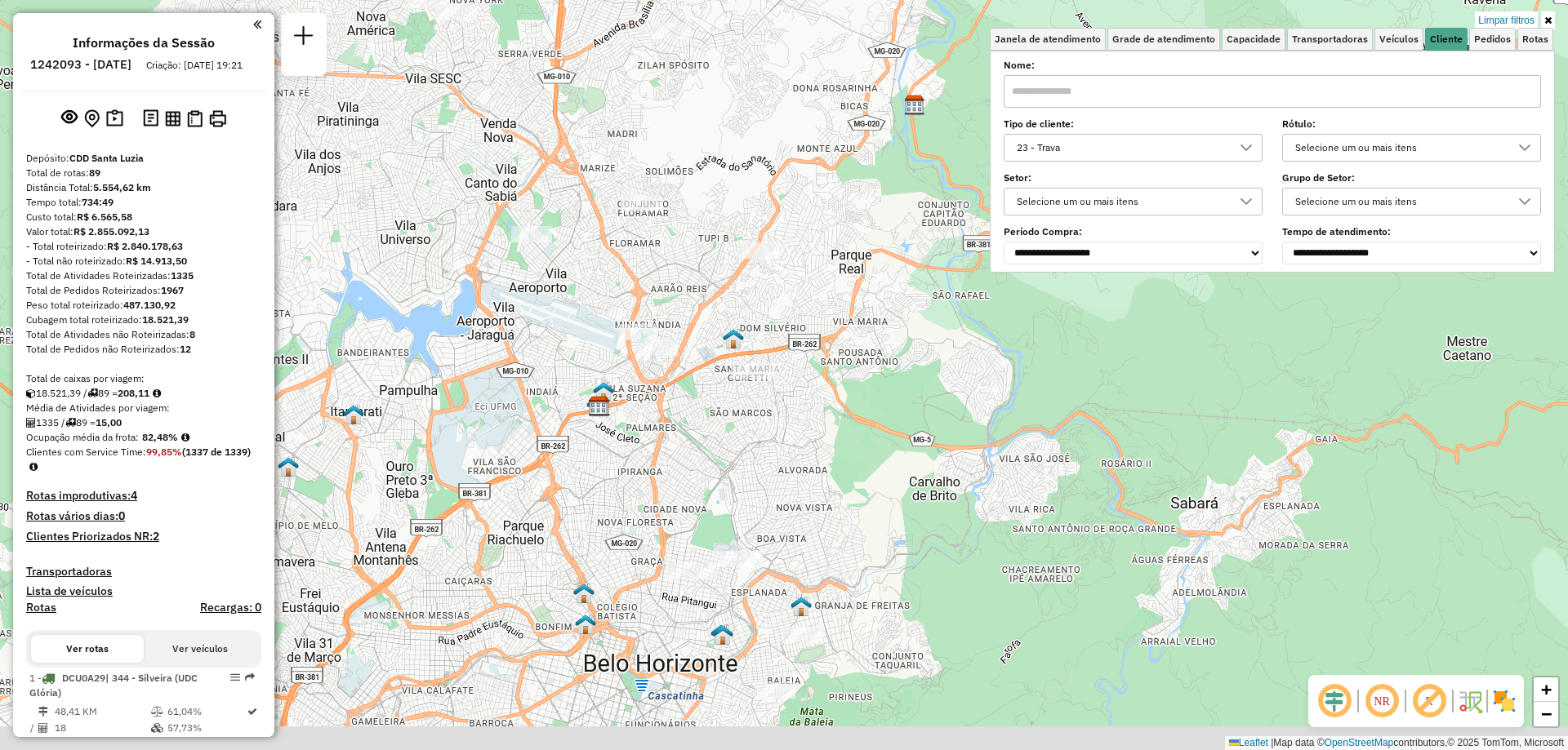
drag, startPoint x: 750, startPoint y: 531, endPoint x: 765, endPoint y: 490, distance: 43.7
click at [765, 490] on div "Limpar filtros Janela de atendimento Grade de atendimento Capacidade Transporta…" at bounding box center [784, 375] width 1568 height 750
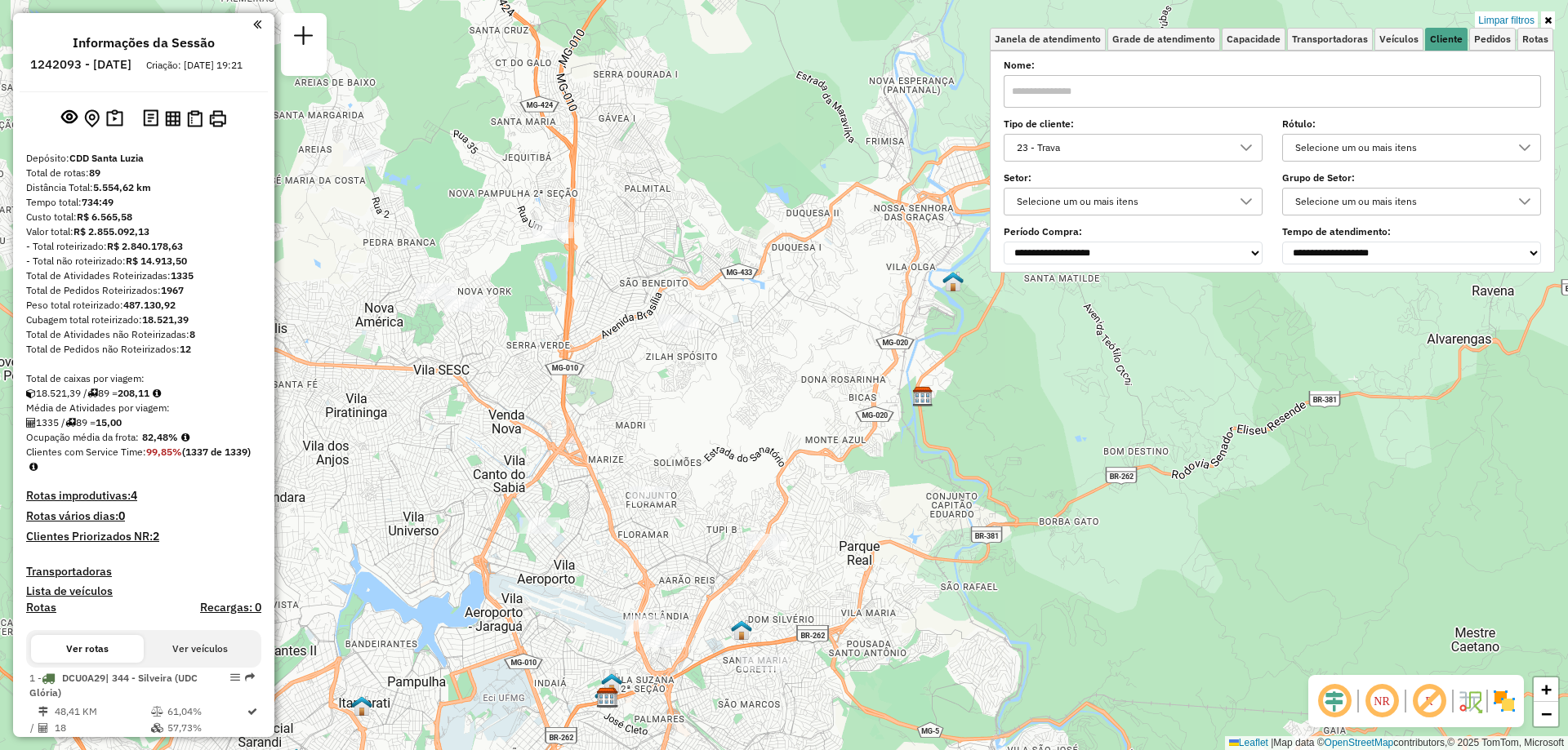
drag, startPoint x: 785, startPoint y: 305, endPoint x: 780, endPoint y: 625, distance: 320.0
click at [780, 625] on div "Limpar filtros Janela de atendimento Grade de atendimento Capacidade Transporta…" at bounding box center [784, 375] width 1568 height 750
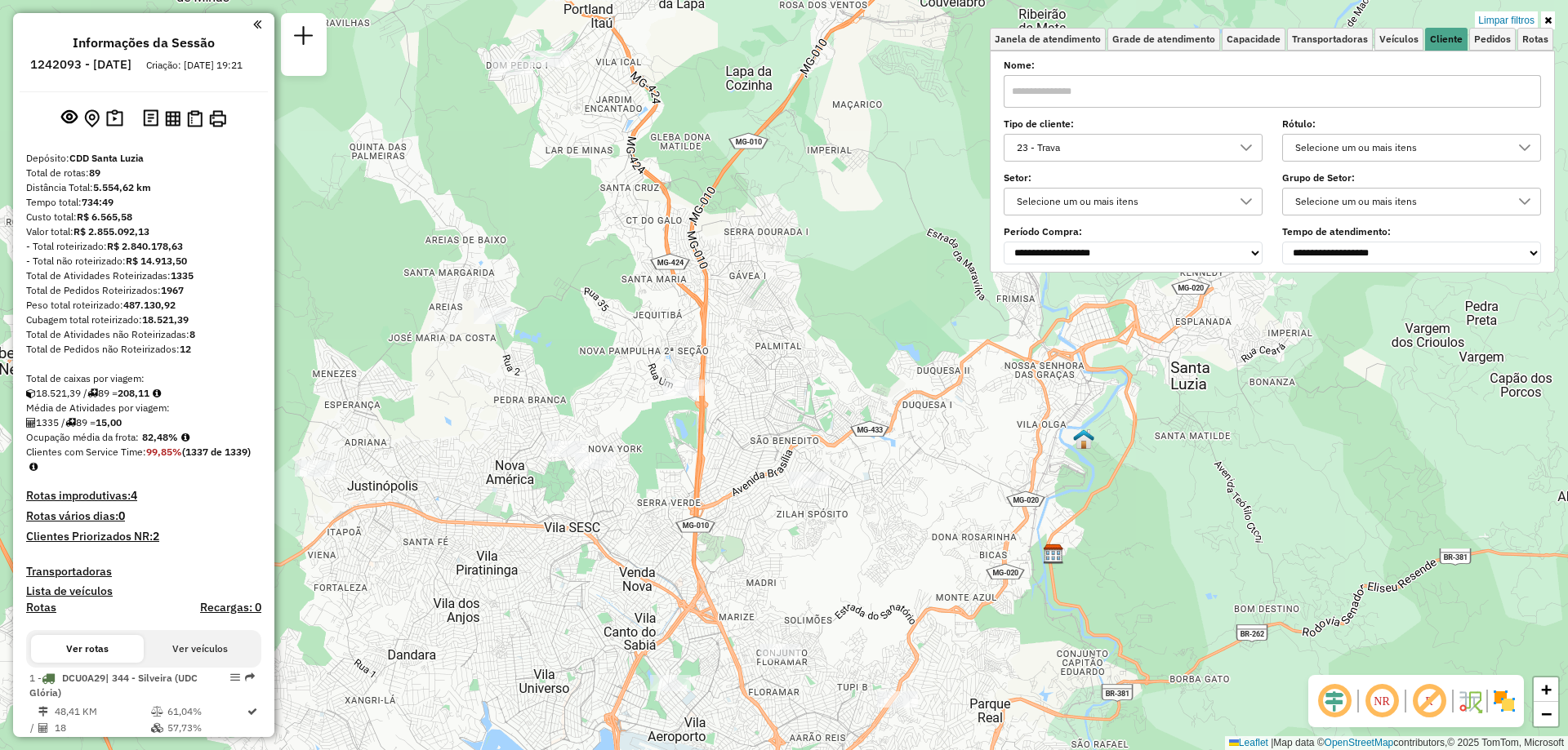
drag, startPoint x: 733, startPoint y: 328, endPoint x: 872, endPoint y: 469, distance: 198.0
click at [872, 469] on div "Limpar filtros Janela de atendimento Grade de atendimento Capacidade Transporta…" at bounding box center [784, 375] width 1568 height 750
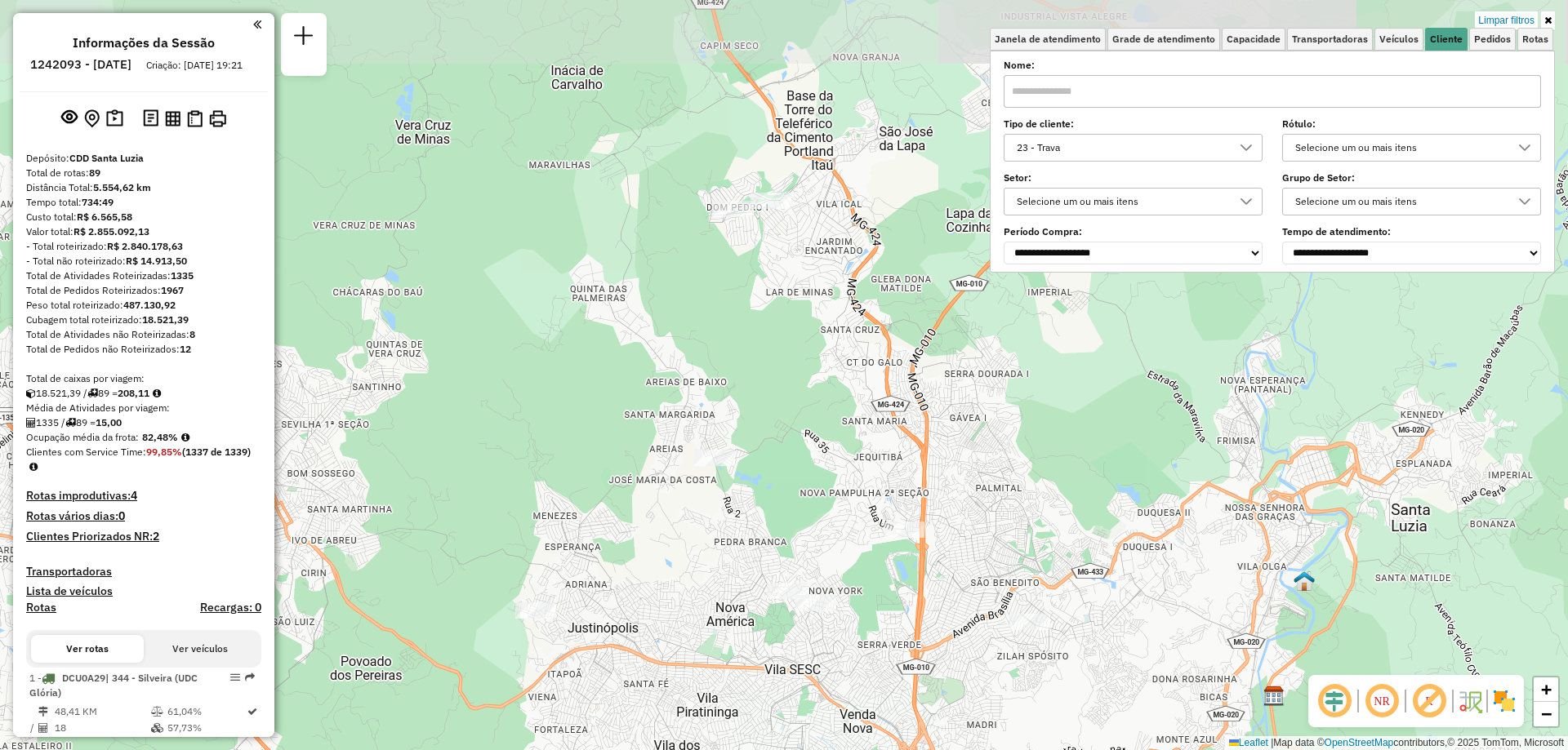
drag, startPoint x: 530, startPoint y: 358, endPoint x: 733, endPoint y: 508, distance: 252.4
click at [738, 508] on div "Limpar filtros Janela de atendimento Grade de atendimento Capacidade Transporta…" at bounding box center [784, 375] width 1568 height 750
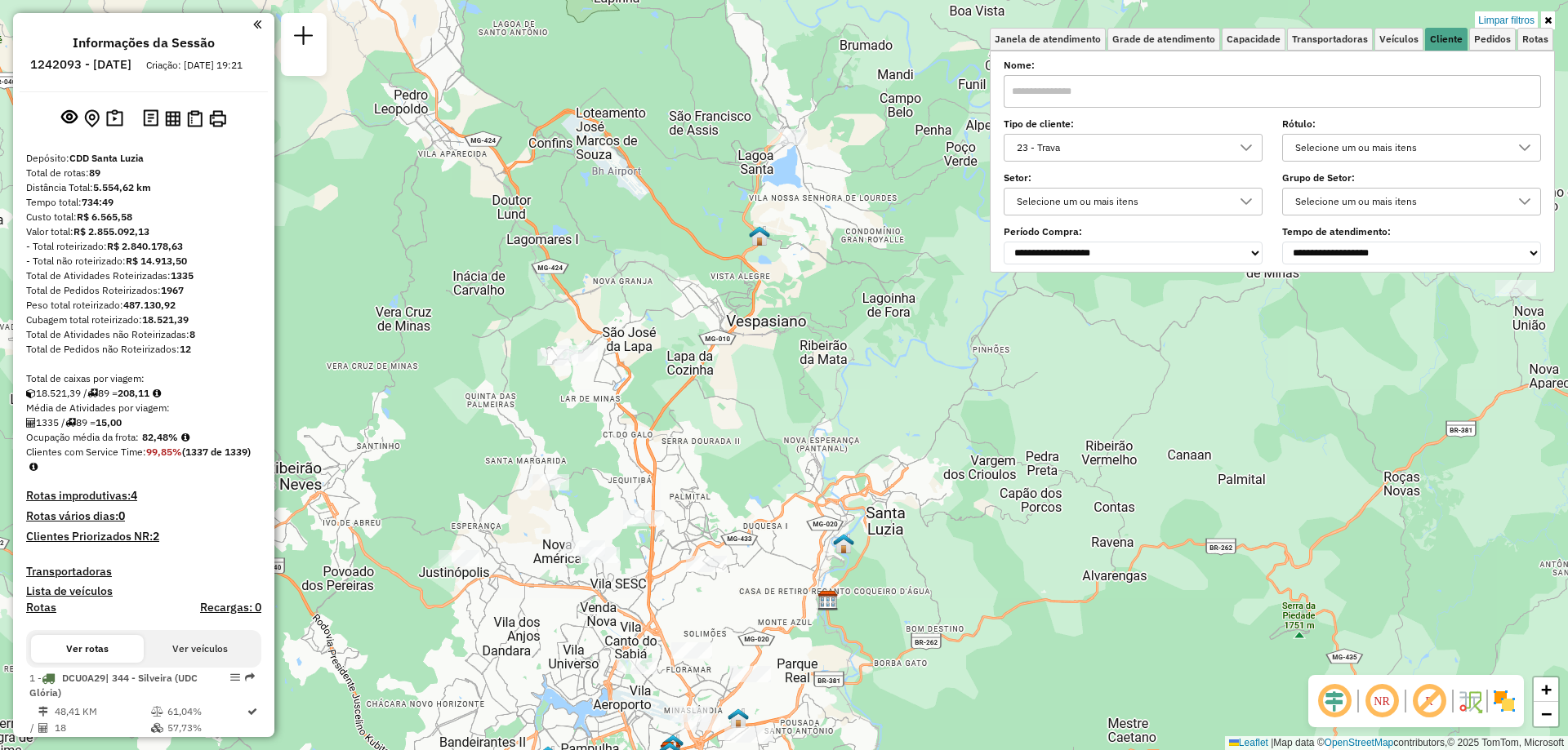
drag, startPoint x: 980, startPoint y: 453, endPoint x: 767, endPoint y: 500, distance: 218.1
click at [767, 500] on div "Limpar filtros Janela de atendimento Grade de atendimento Capacidade Transporta…" at bounding box center [784, 375] width 1568 height 750
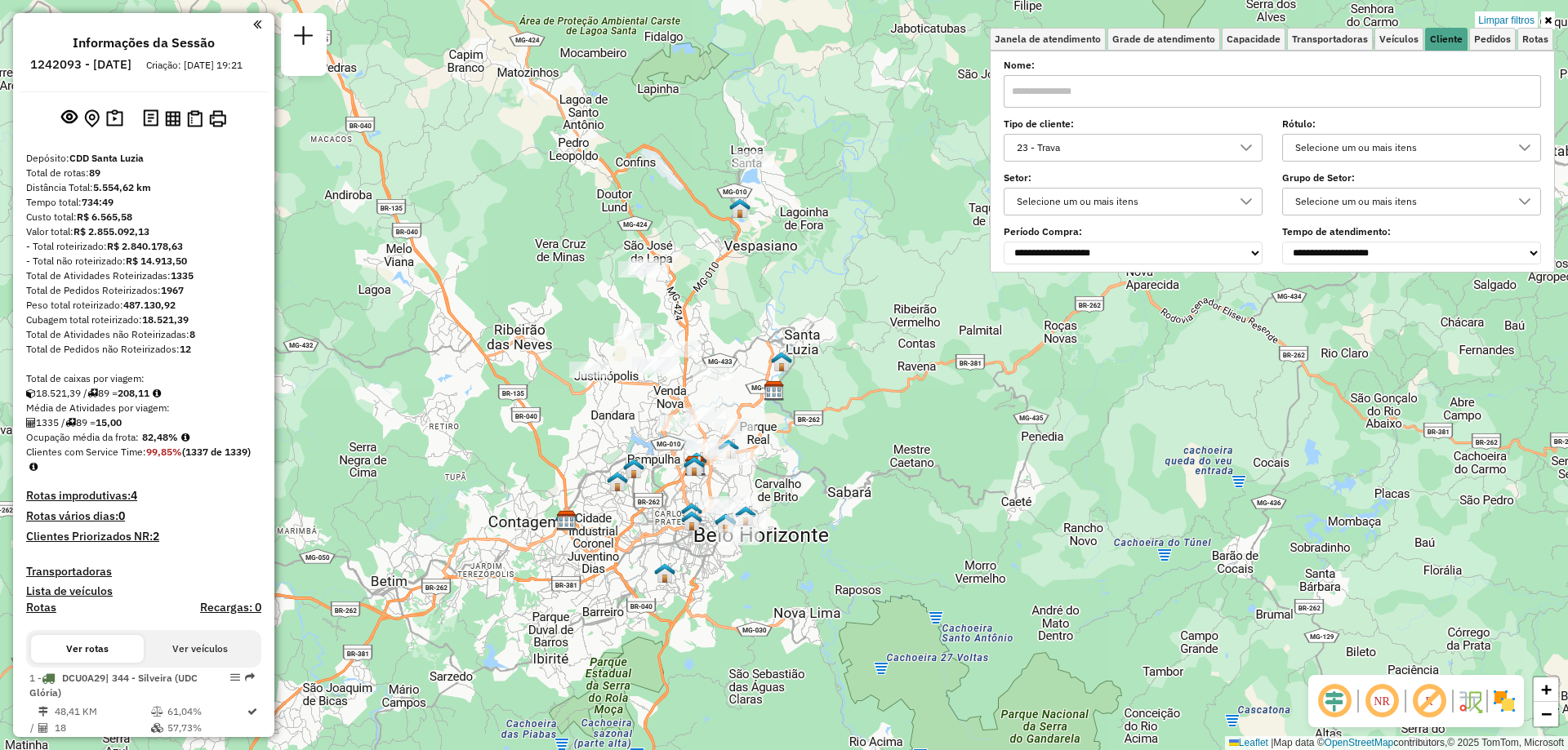
drag, startPoint x: 841, startPoint y: 546, endPoint x: 818, endPoint y: 386, distance: 161.6
click at [818, 386] on div "Limpar filtros Janela de atendimento Grade de atendimento Capacidade Transporta…" at bounding box center [784, 375] width 1568 height 750
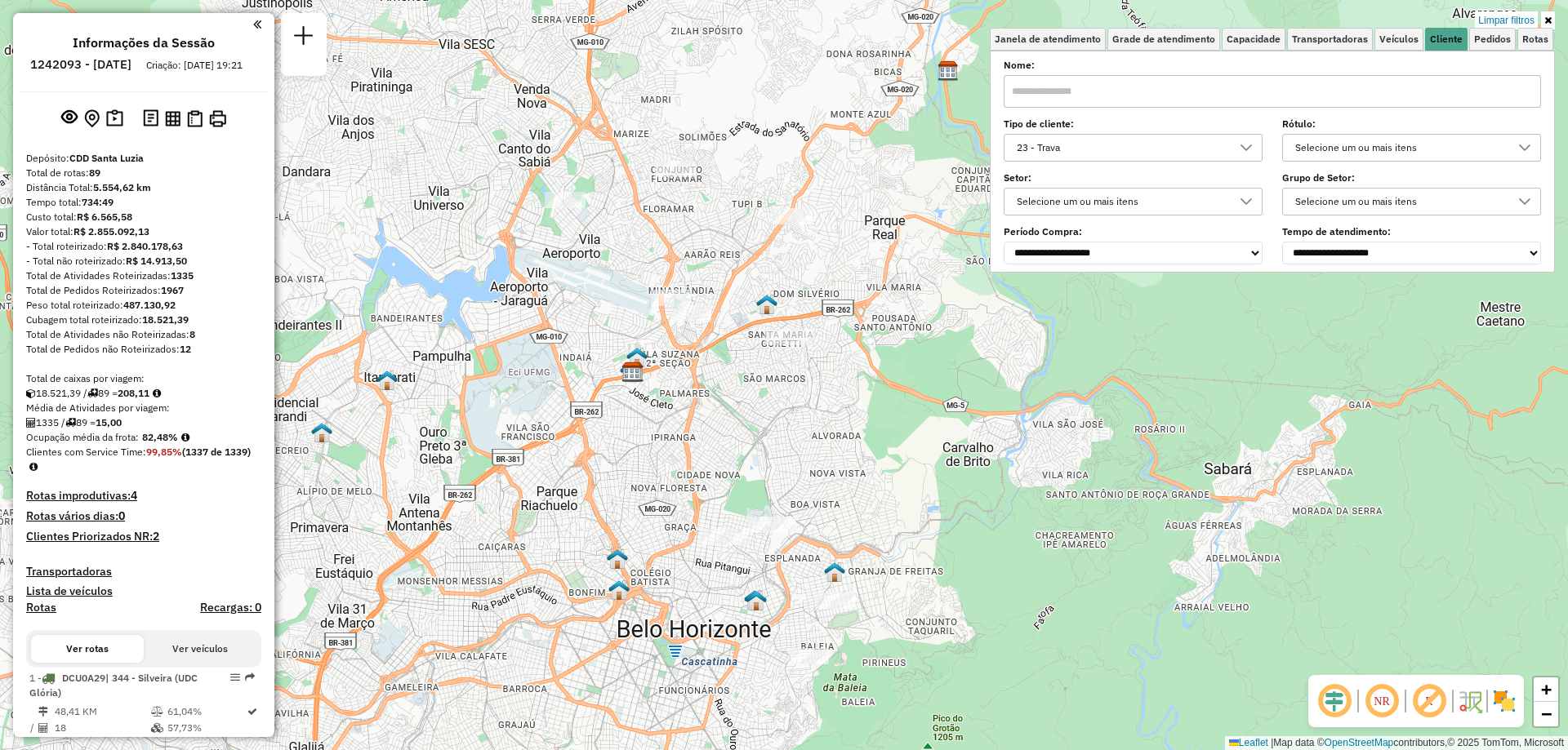
click at [1222, 146] on div "23 - Trava" at bounding box center [1121, 147] width 220 height 26
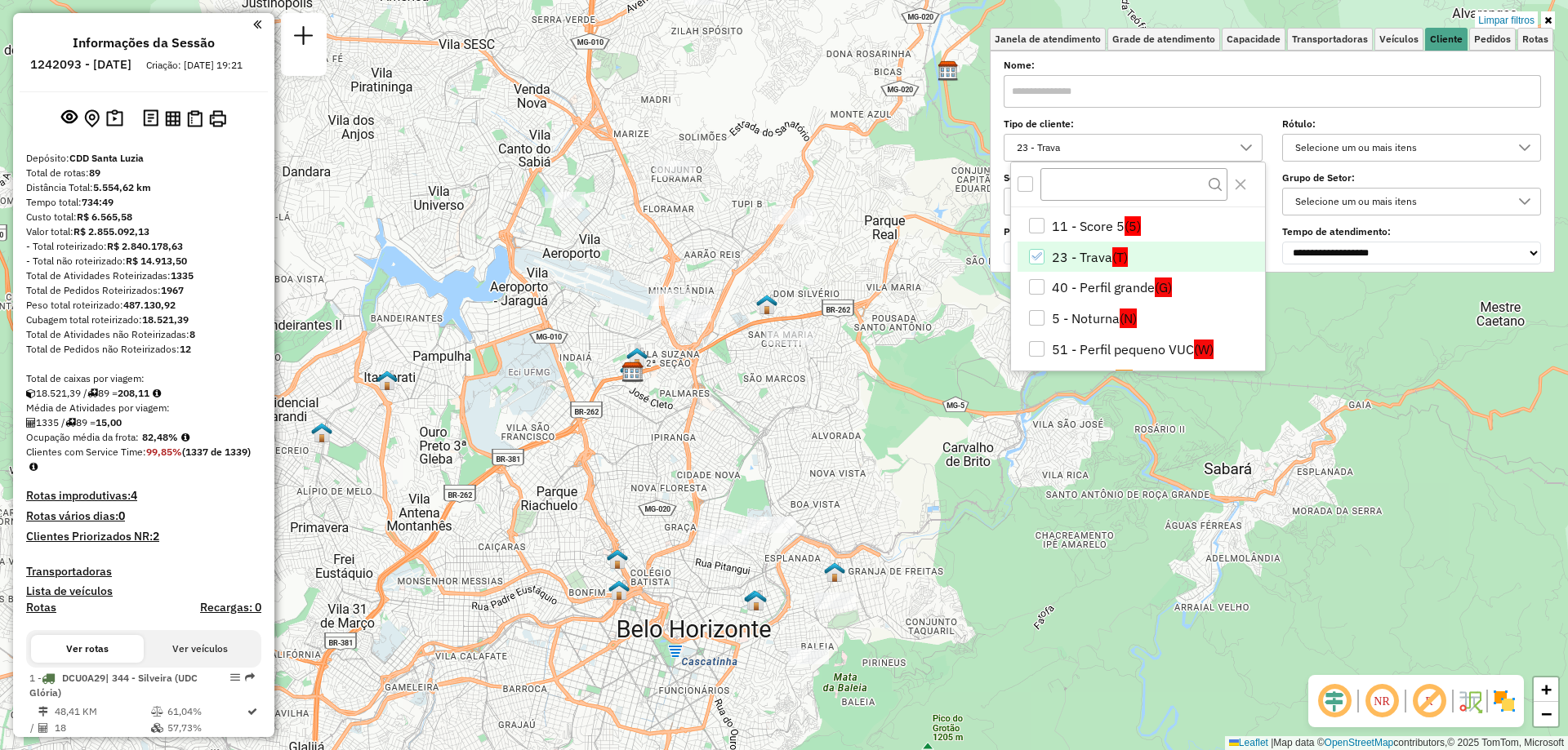
scroll to position [56, 0]
click at [1037, 253] on icon "23 - Trava" at bounding box center [1036, 257] width 11 height 11
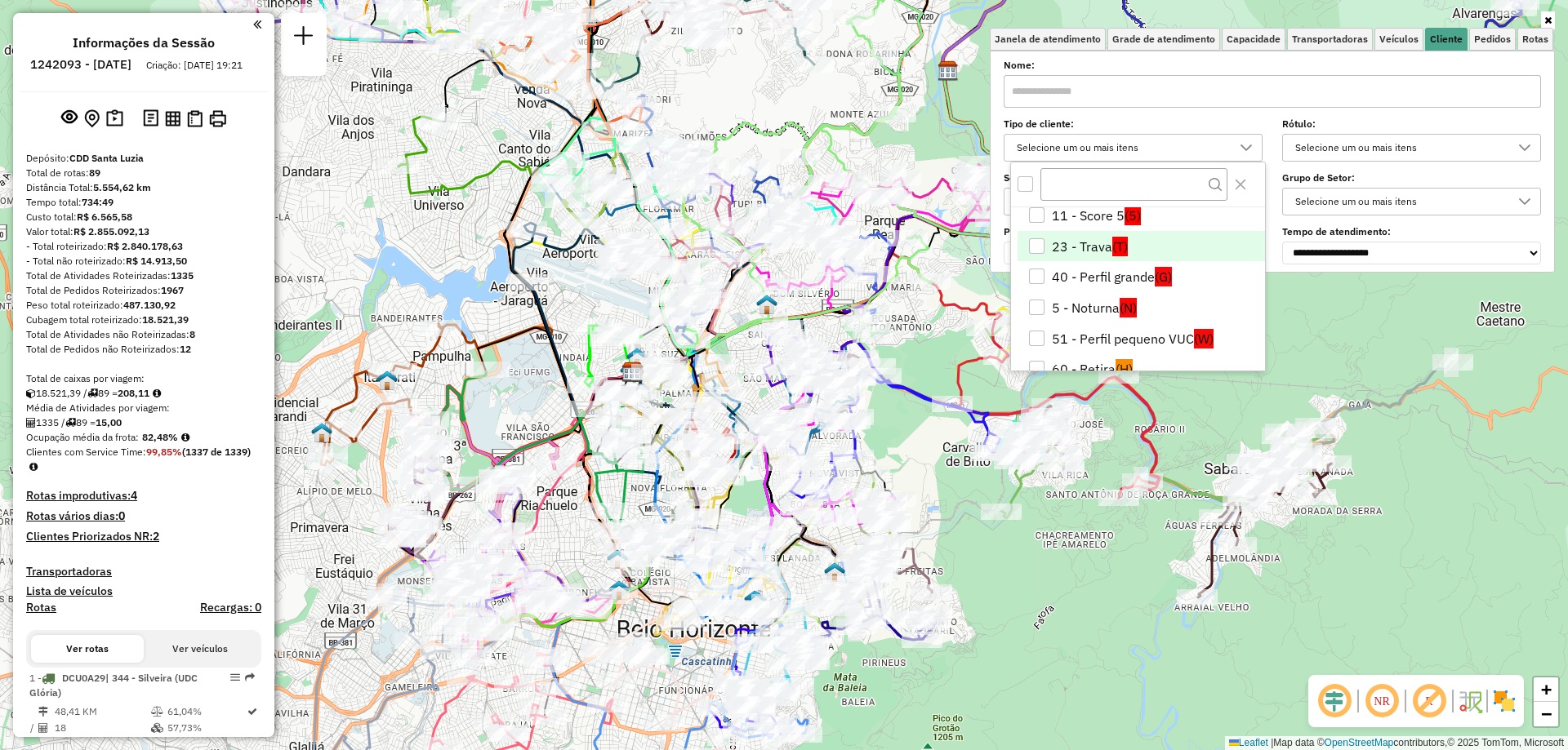
scroll to position [87, 0]
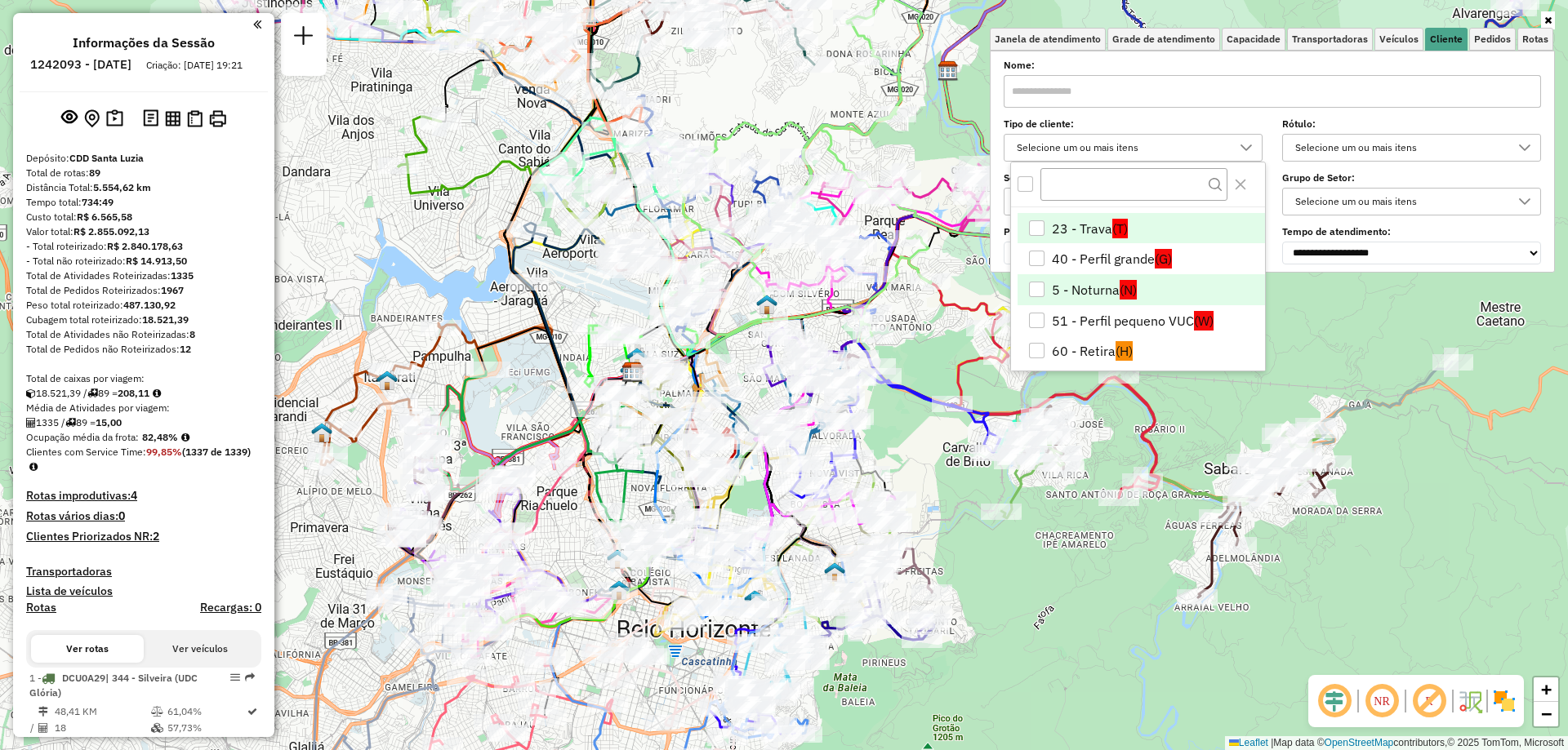
click at [1035, 289] on div "5 - Noturna" at bounding box center [1037, 289] width 15 height 15
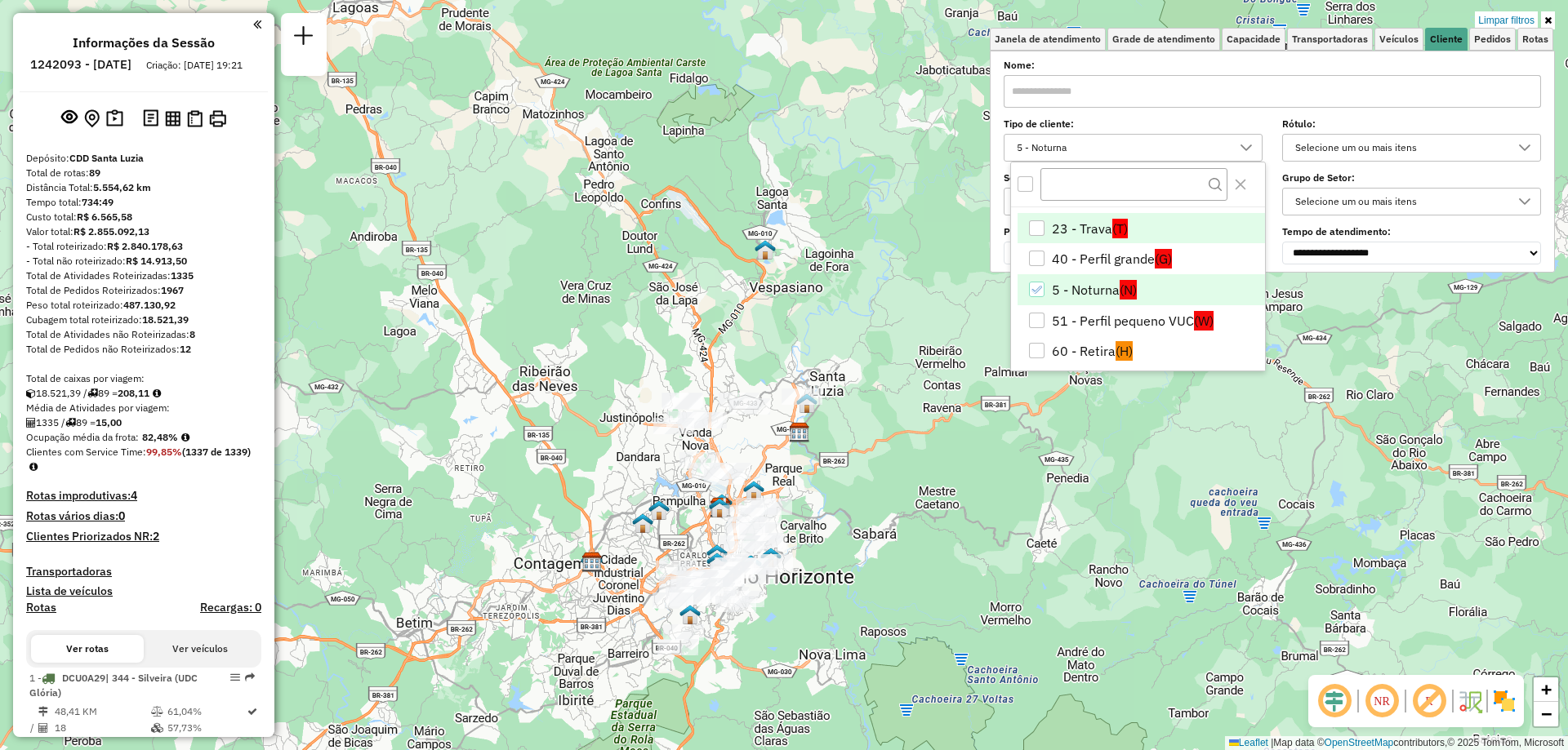
drag, startPoint x: 908, startPoint y: 271, endPoint x: 887, endPoint y: 475, distance: 205.1
click at [887, 475] on div "Limpar filtros Janela de atendimento Grade de atendimento Capacidade Transporta…" at bounding box center [784, 375] width 1568 height 750
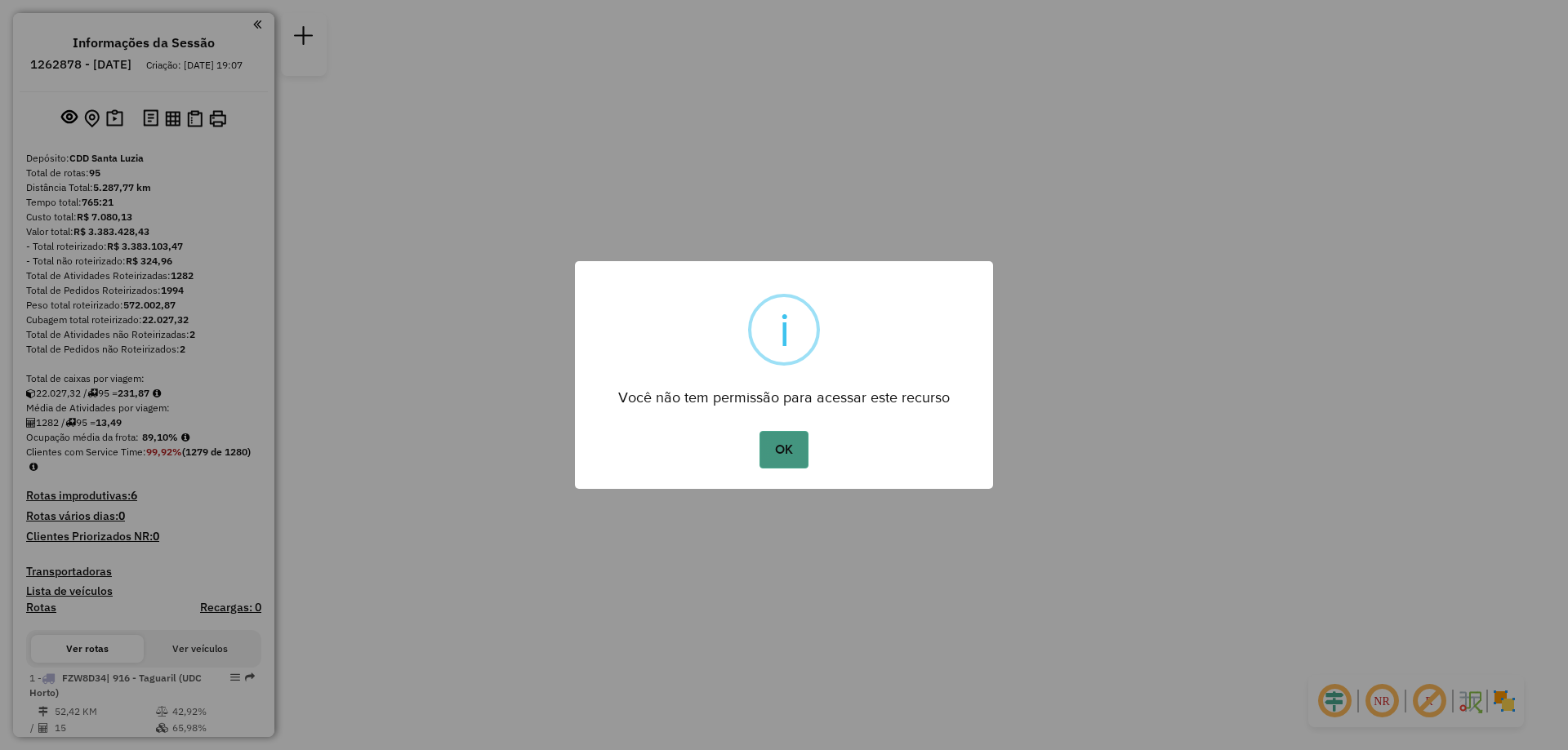
click at [778, 448] on button "OK" at bounding box center [784, 449] width 49 height 37
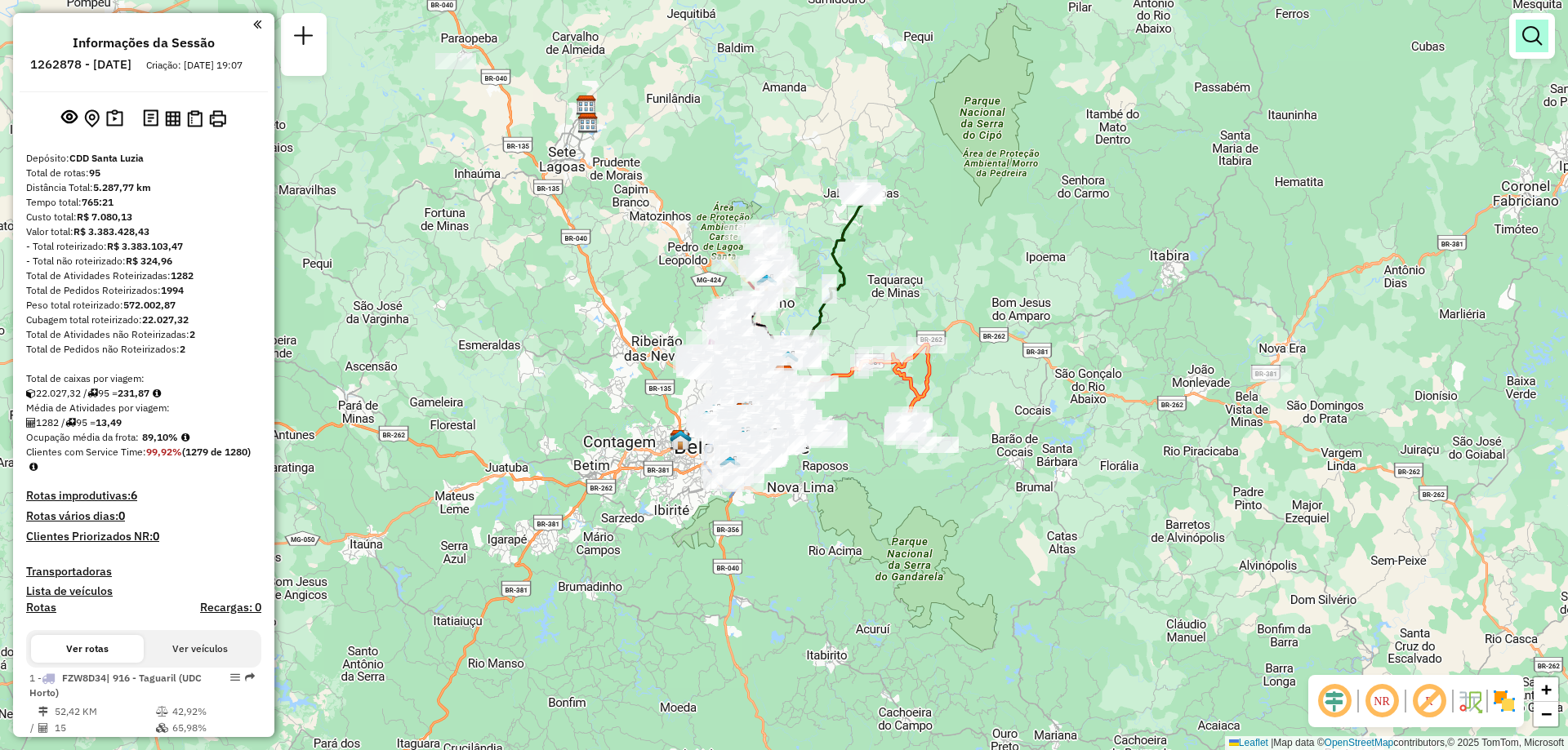
click at [1526, 41] on em at bounding box center [1531, 36] width 20 height 20
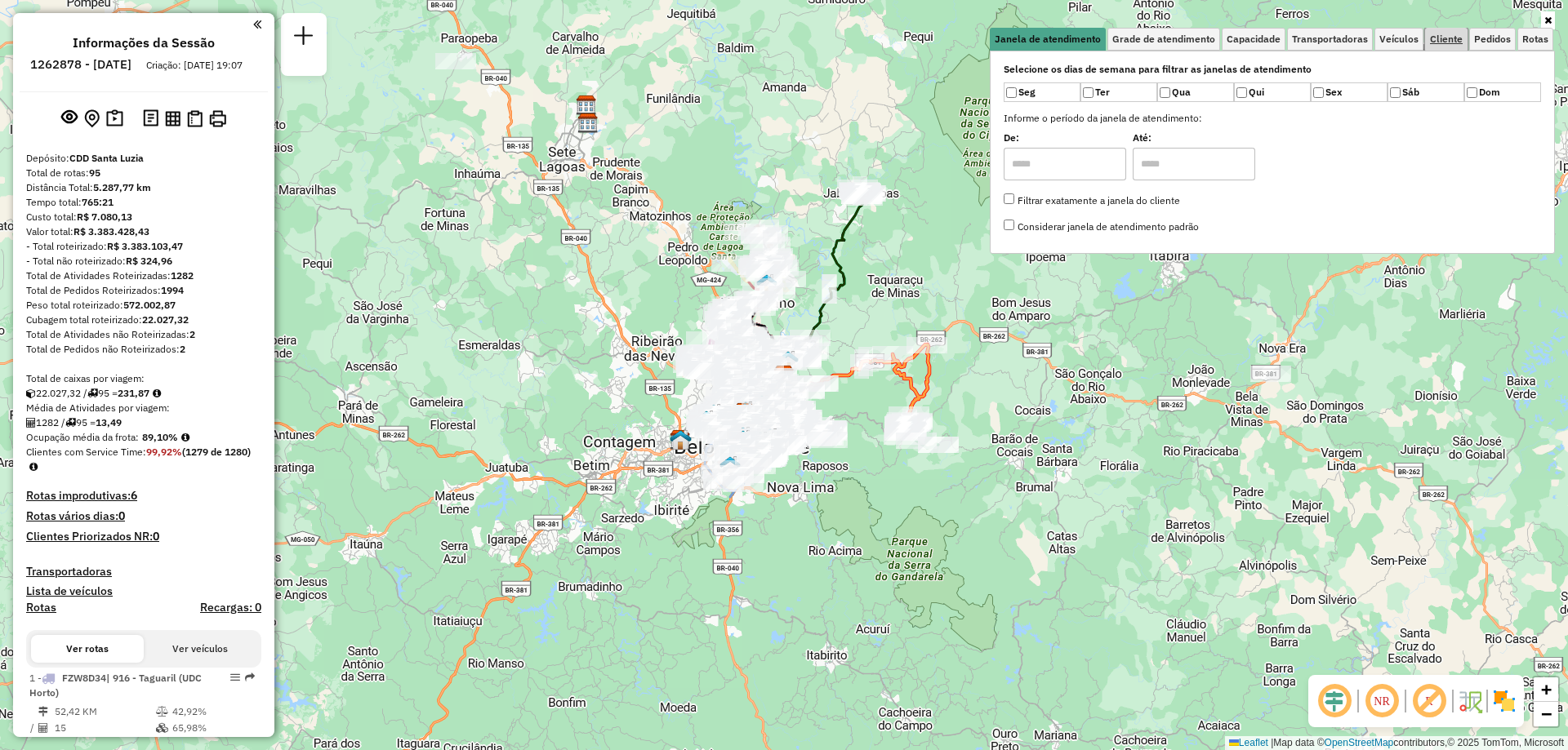
click at [1435, 45] on link "Cliente" at bounding box center [1446, 39] width 43 height 23
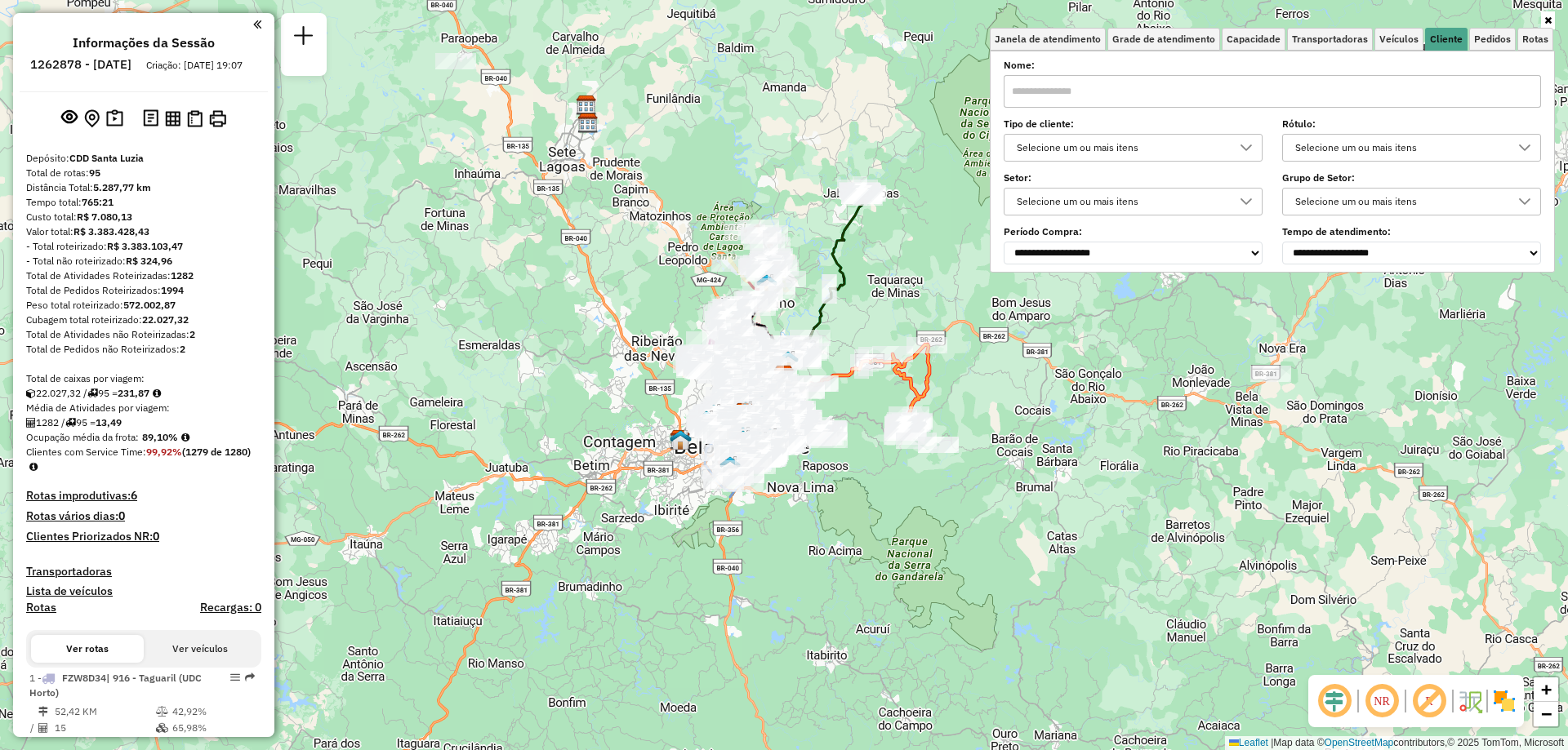
click at [1123, 198] on div "Selecione um ou mais itens" at bounding box center [1121, 201] width 220 height 26
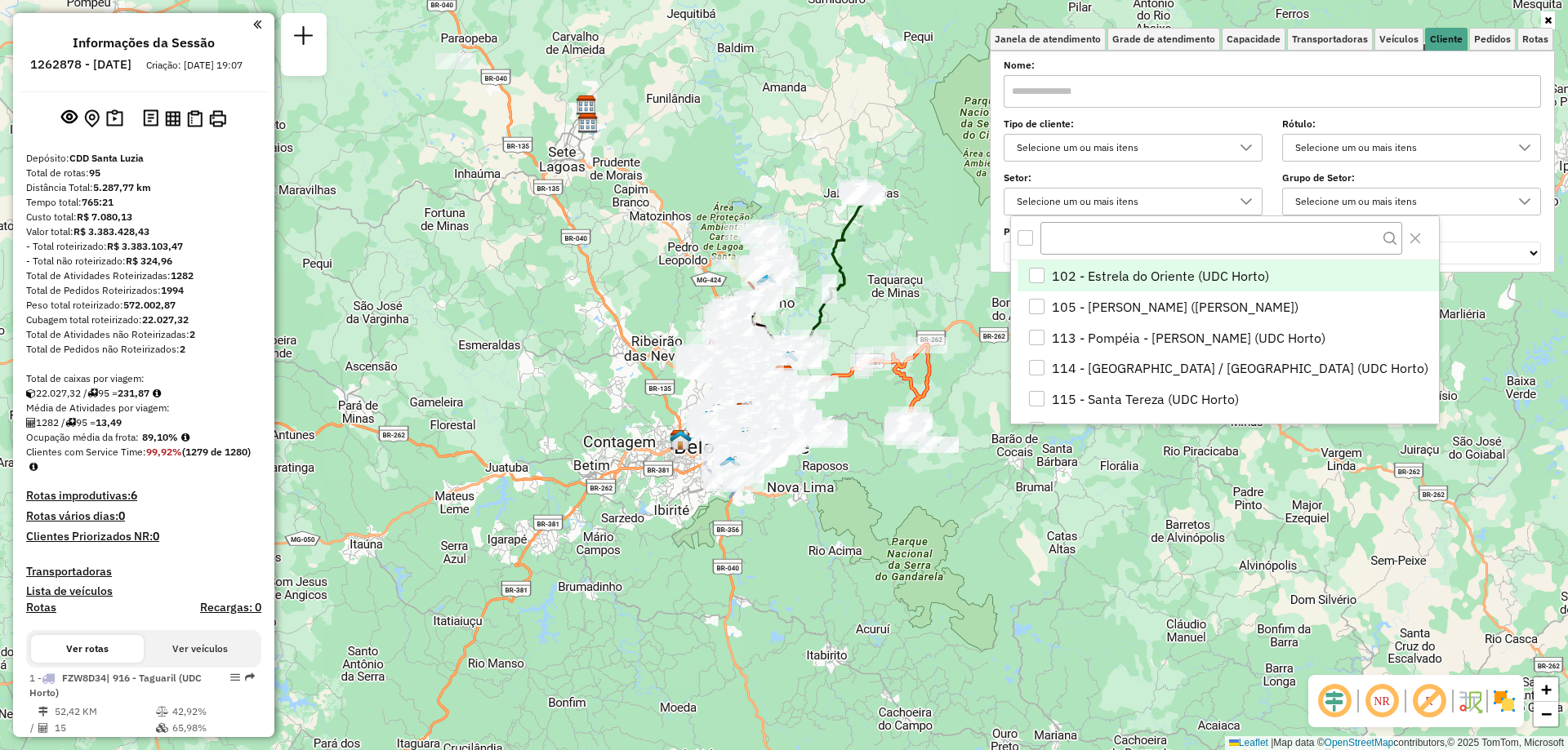
scroll to position [10, 56]
click at [1136, 144] on div "Selecione um ou mais itens" at bounding box center [1121, 147] width 220 height 26
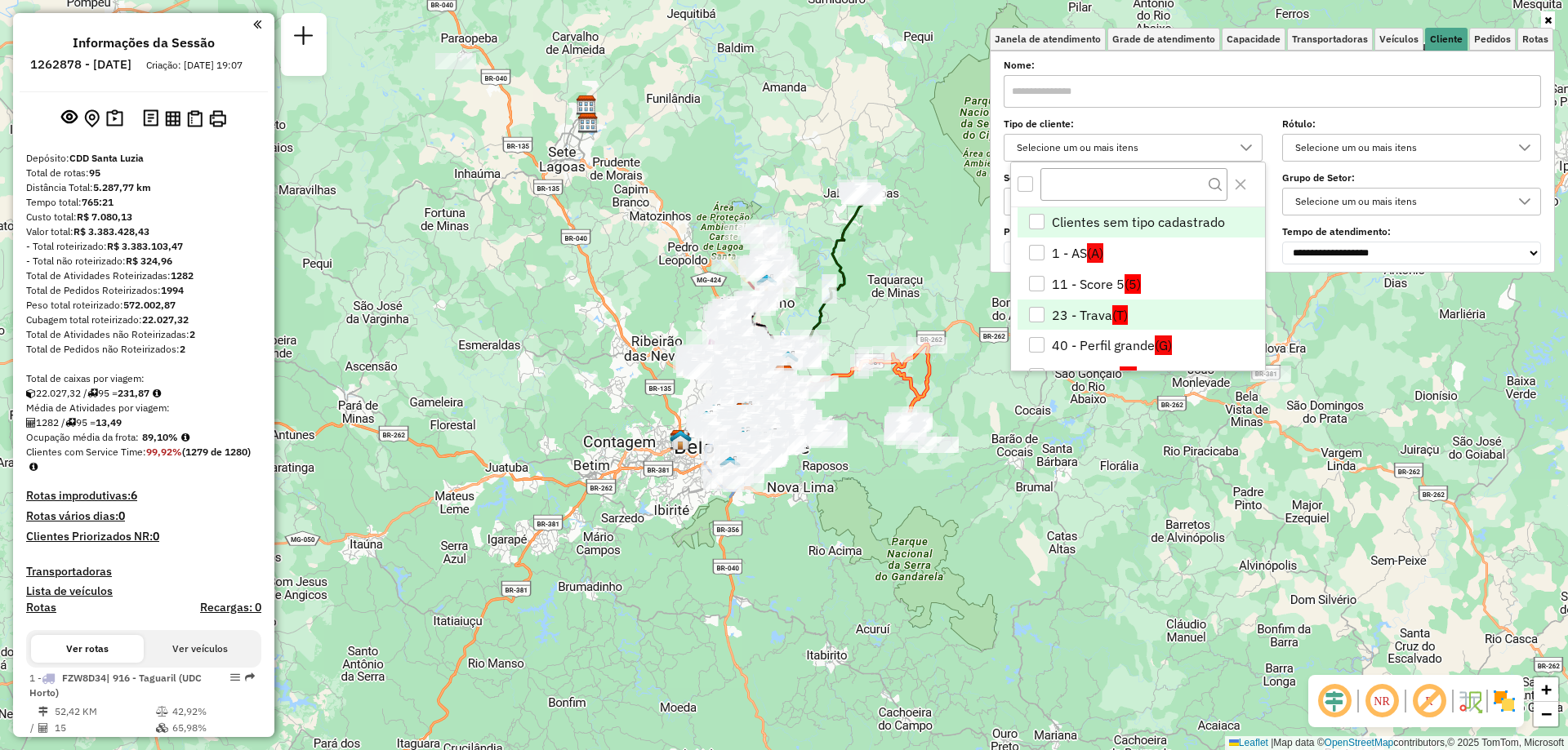
click at [1037, 316] on div "23 - Trava" at bounding box center [1037, 314] width 15 height 15
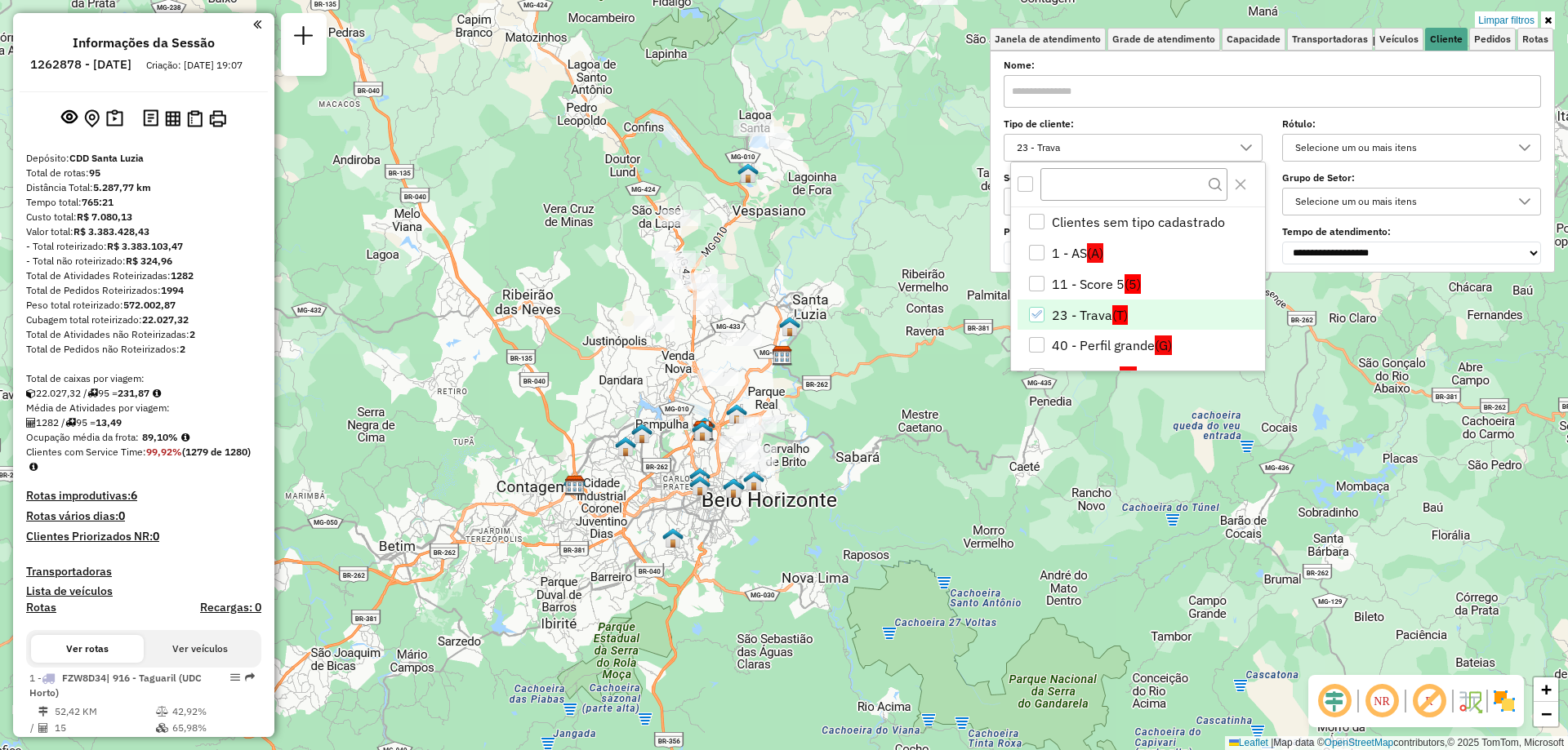
drag, startPoint x: 866, startPoint y: 268, endPoint x: 796, endPoint y: 240, distance: 75.4
click at [796, 240] on div "Limpar filtros Janela de atendimento Grade de atendimento Capacidade Transporta…" at bounding box center [784, 375] width 1568 height 750
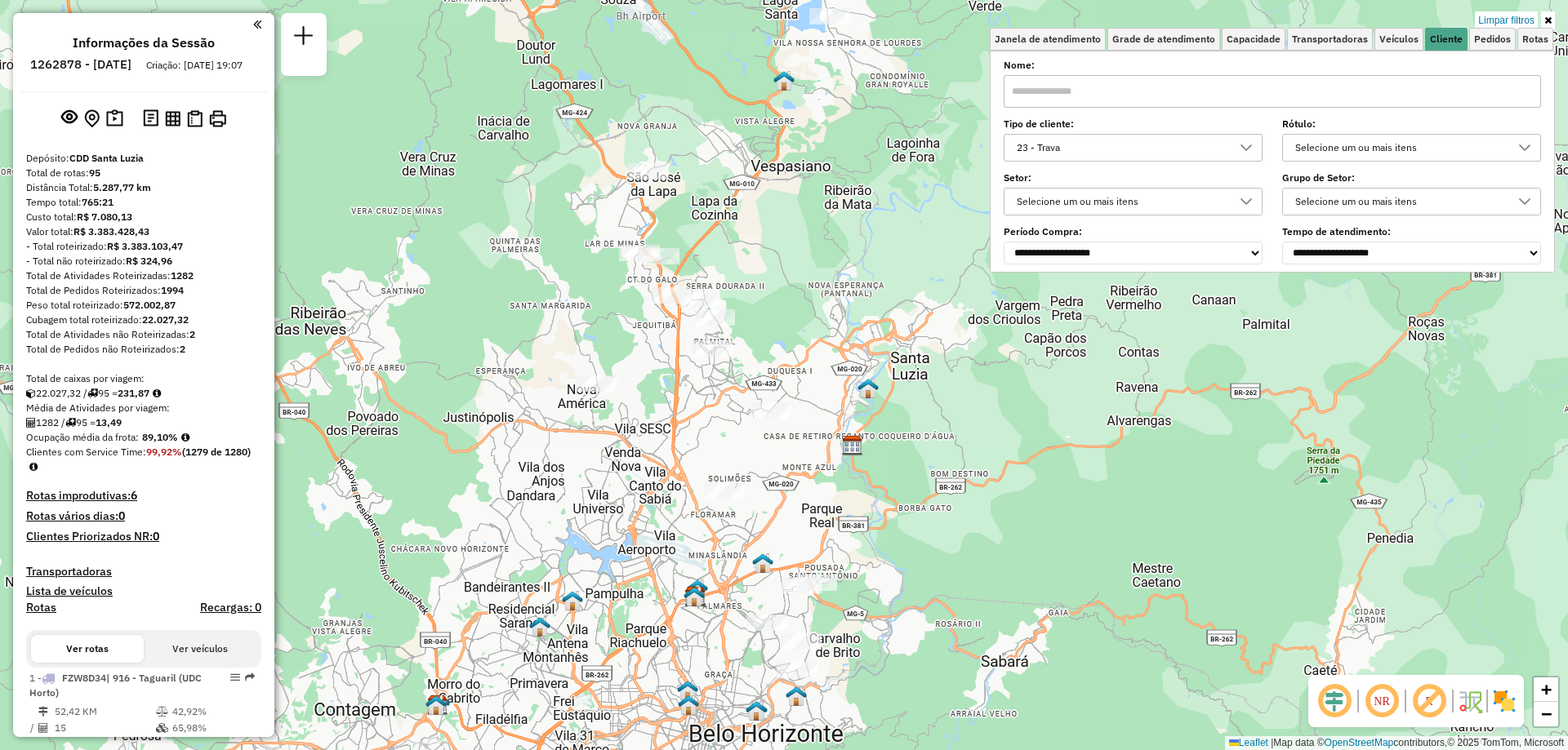
drag, startPoint x: 858, startPoint y: 346, endPoint x: 891, endPoint y: 597, distance: 253.2
click at [891, 597] on div "Limpar filtros Janela de atendimento Grade de atendimento Capacidade Transporta…" at bounding box center [784, 375] width 1568 height 750
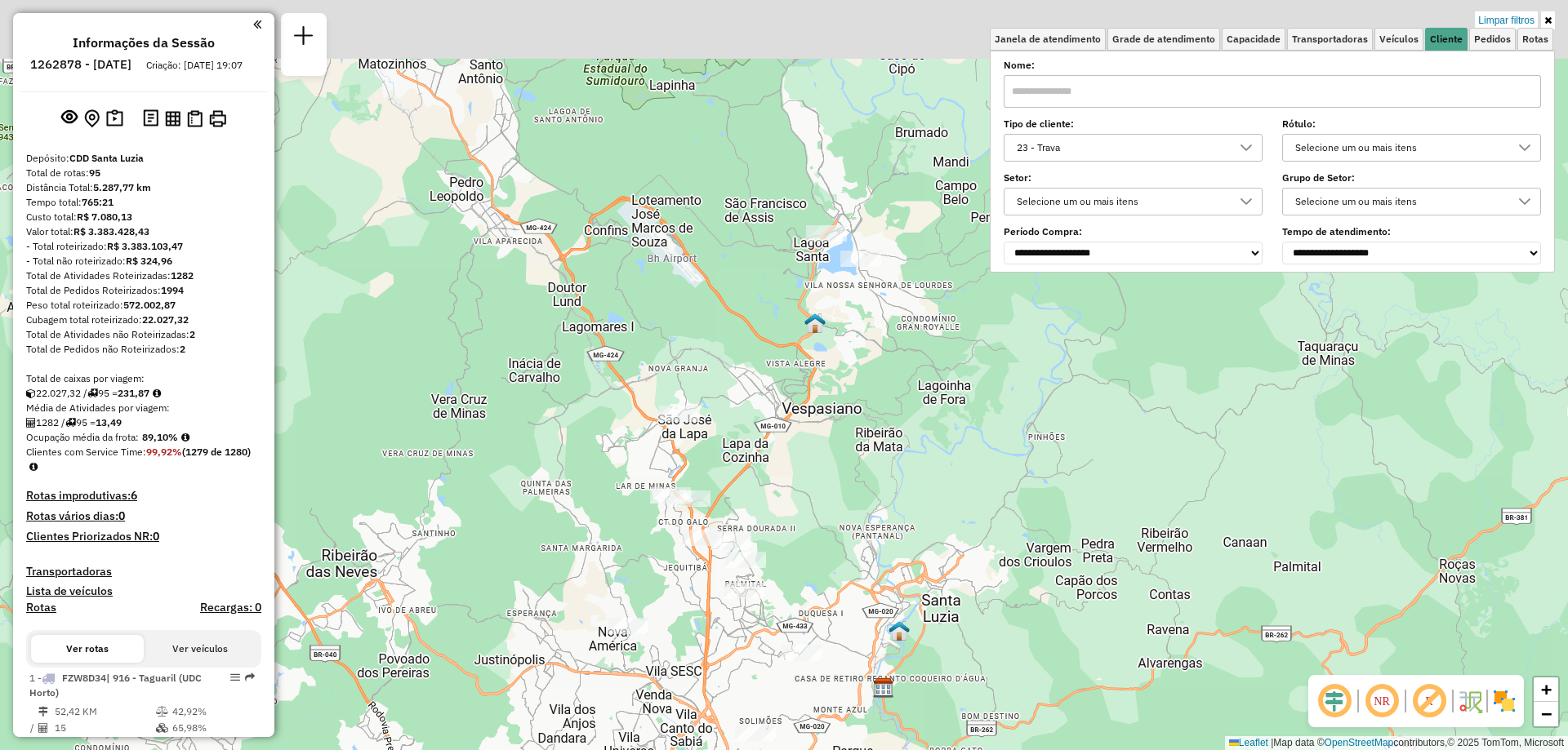
drag, startPoint x: 656, startPoint y: 402, endPoint x: 686, endPoint y: 651, distance: 250.8
click at [686, 651] on div "Limpar filtros Janela de atendimento Grade de atendimento Capacidade Transporta…" at bounding box center [784, 375] width 1568 height 750
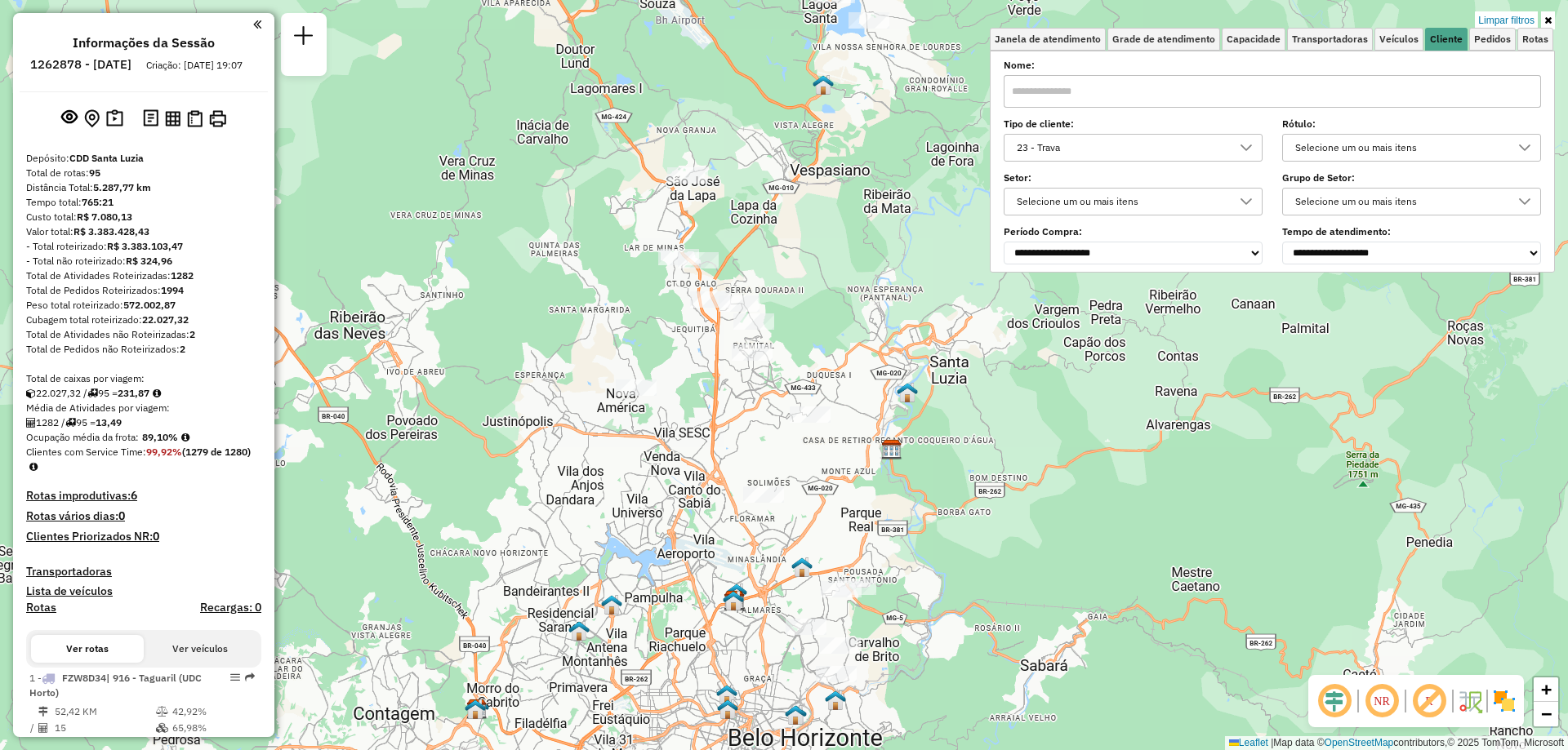
drag, startPoint x: 832, startPoint y: 349, endPoint x: 857, endPoint y: 74, distance: 276.1
click at [857, 74] on div "Limpar filtros Janela de atendimento Grade de atendimento Capacidade Transporta…" at bounding box center [784, 375] width 1568 height 750
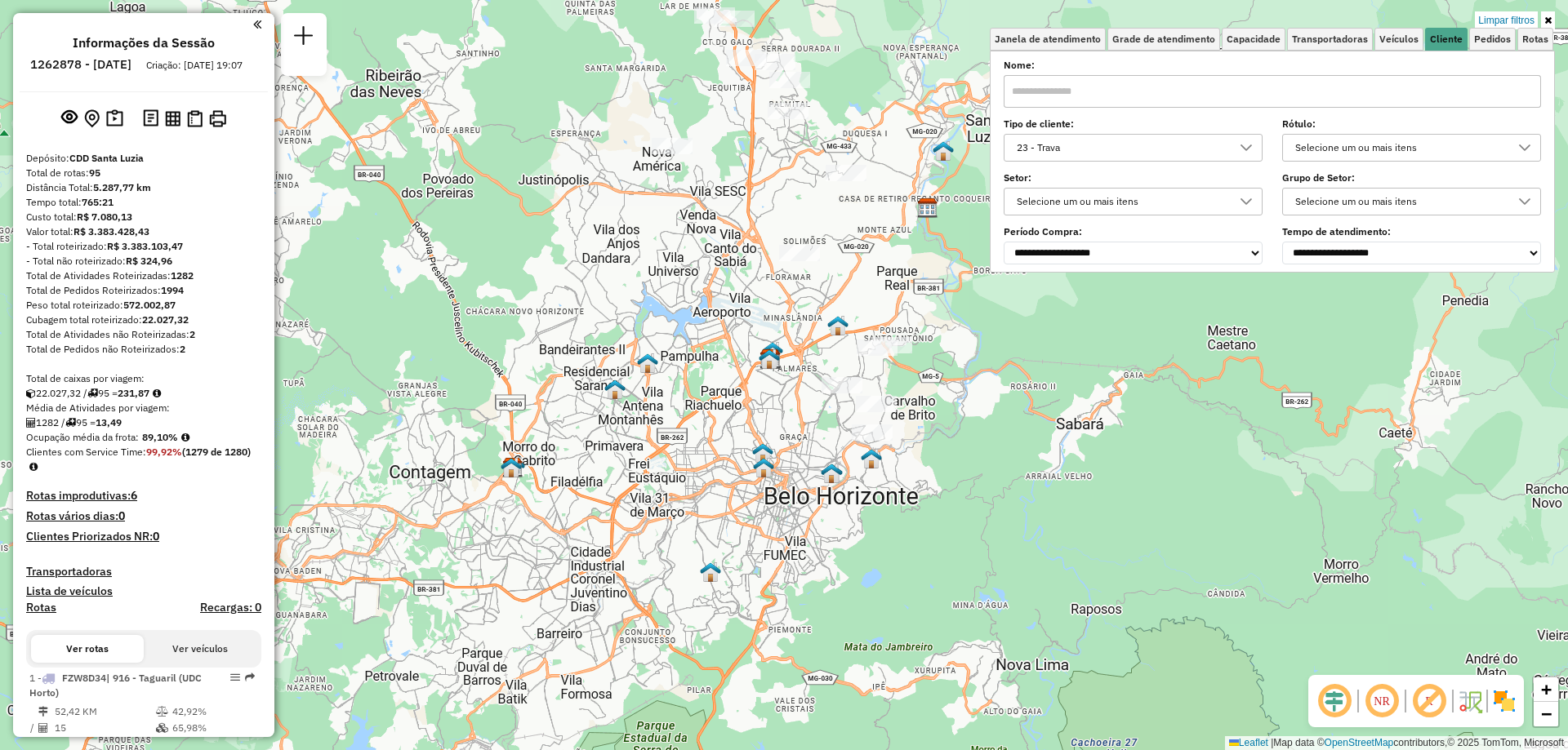
drag, startPoint x: 757, startPoint y: 423, endPoint x: 777, endPoint y: 210, distance: 213.9
click at [777, 210] on div "Limpar filtros Janela de atendimento Grade de atendimento Capacidade Transporta…" at bounding box center [784, 375] width 1568 height 750
click at [1245, 151] on icon at bounding box center [1245, 147] width 13 height 13
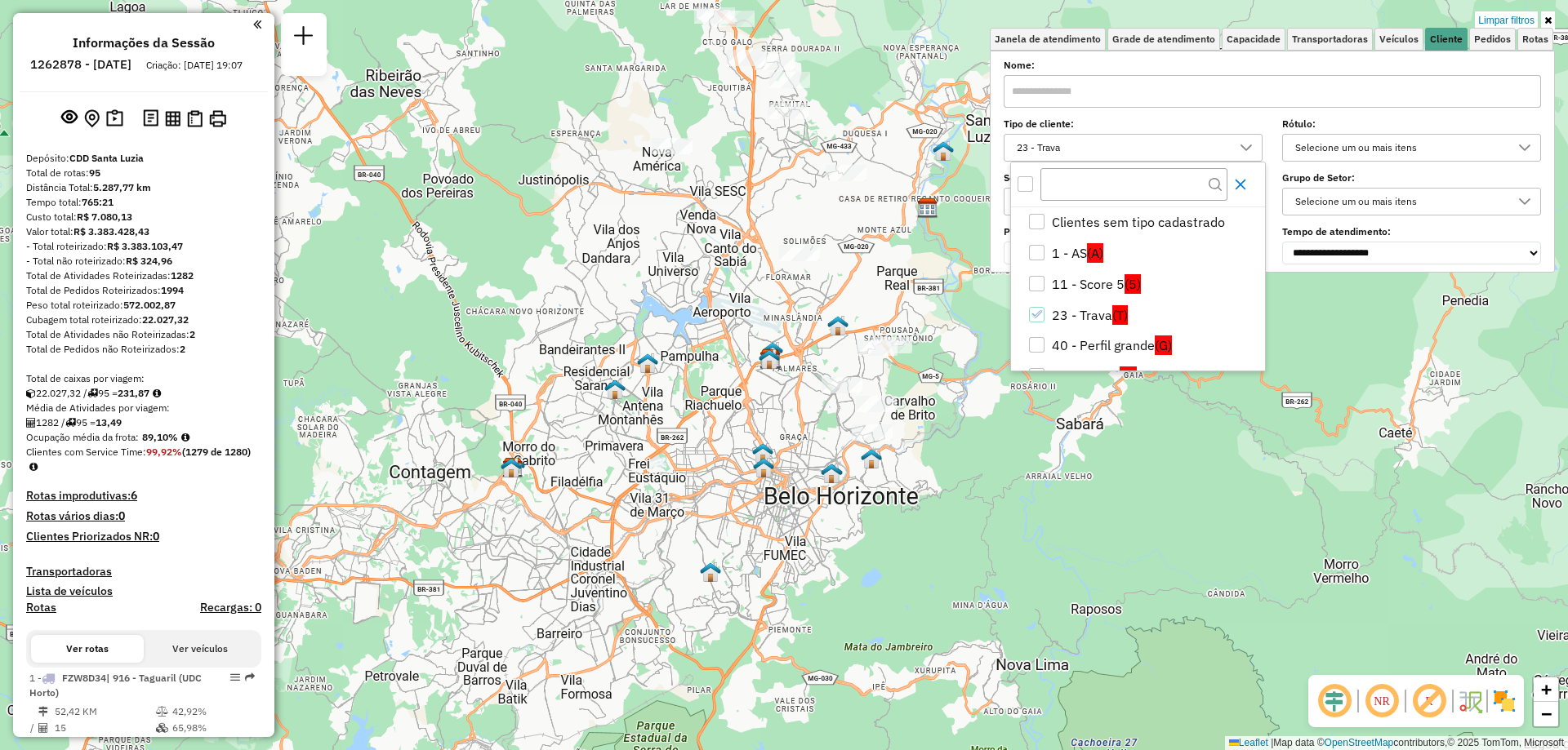
click at [1240, 185] on icon "Close" at bounding box center [1240, 185] width 10 height 10
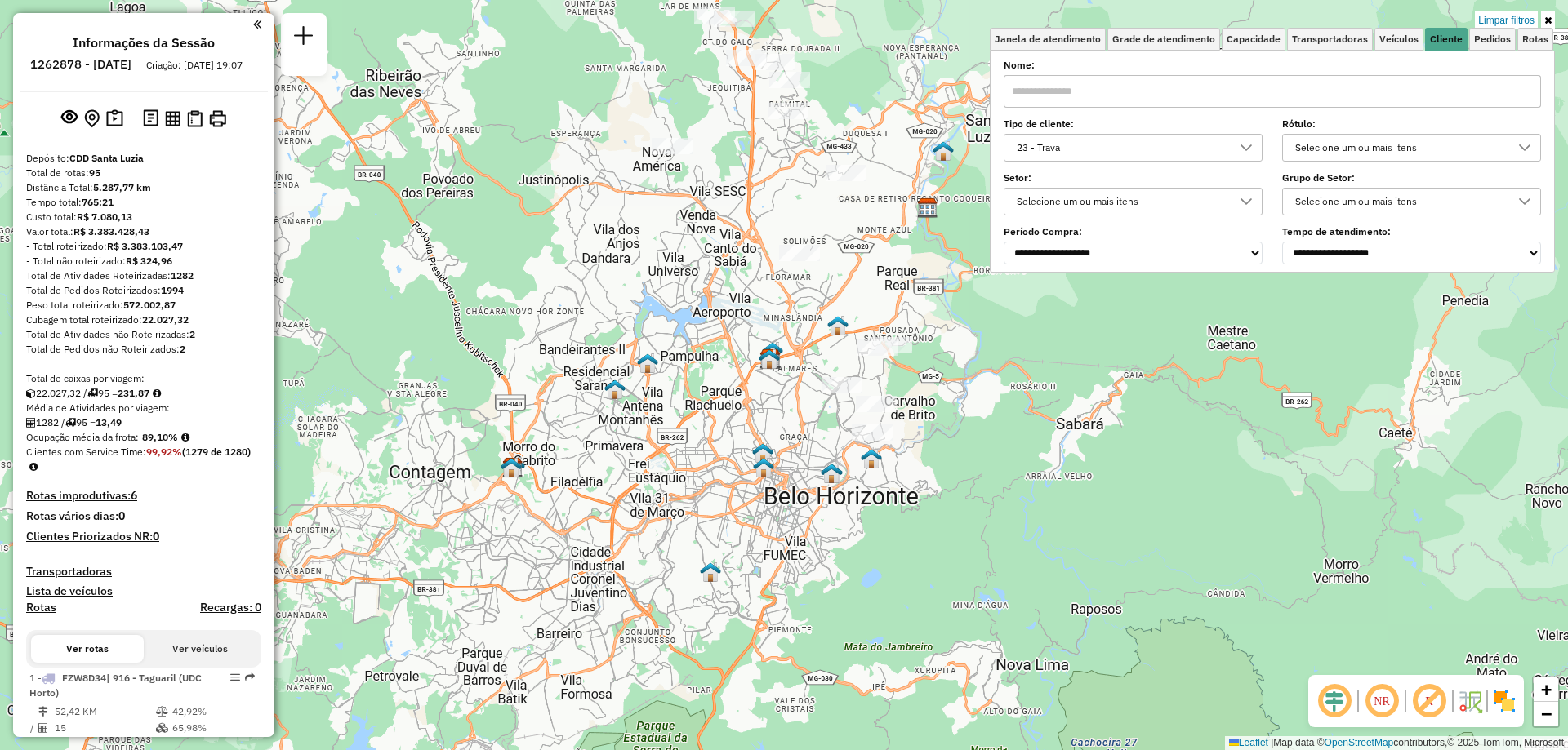
click at [1249, 154] on div at bounding box center [1246, 147] width 31 height 26
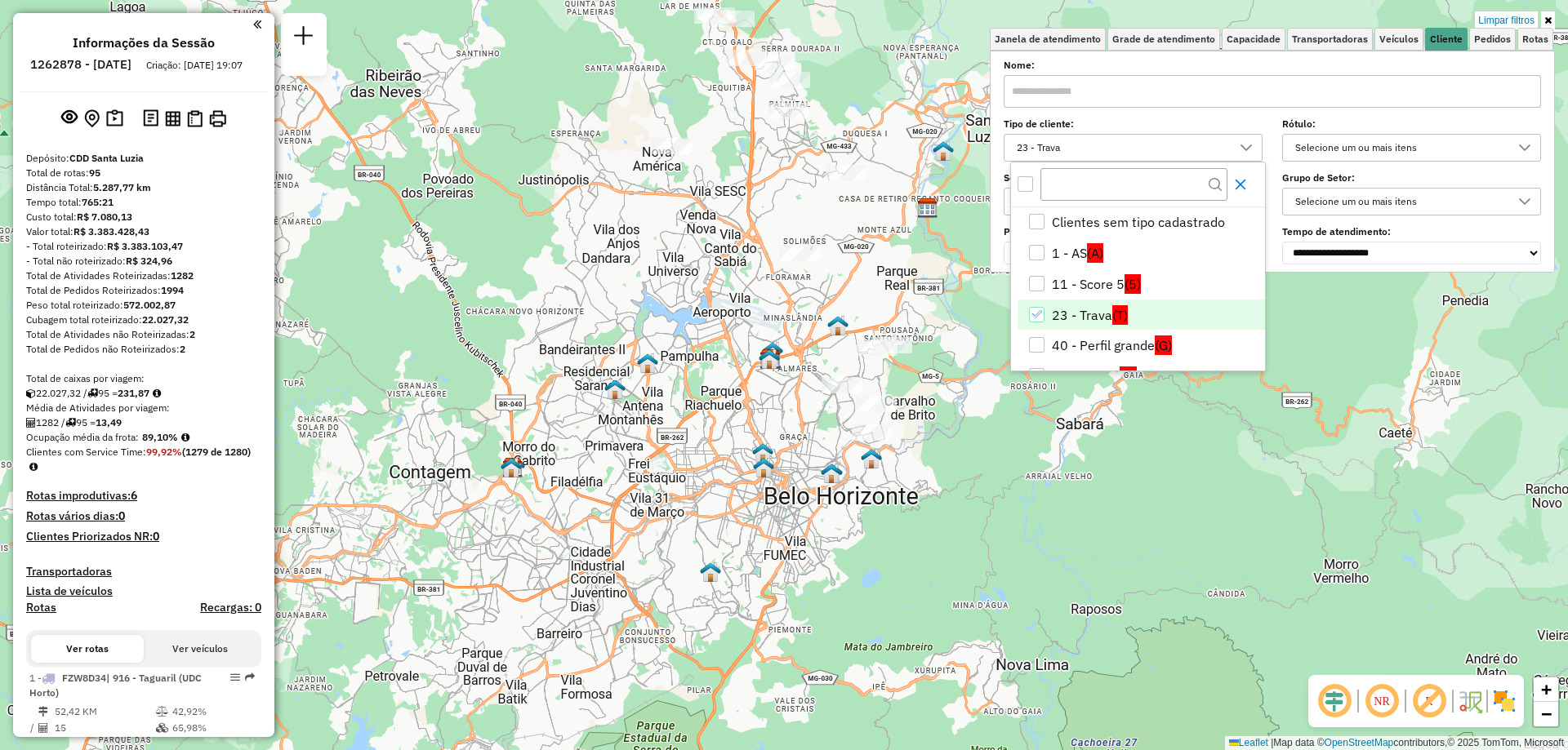
click at [1236, 186] on icon "Close" at bounding box center [1240, 184] width 13 height 13
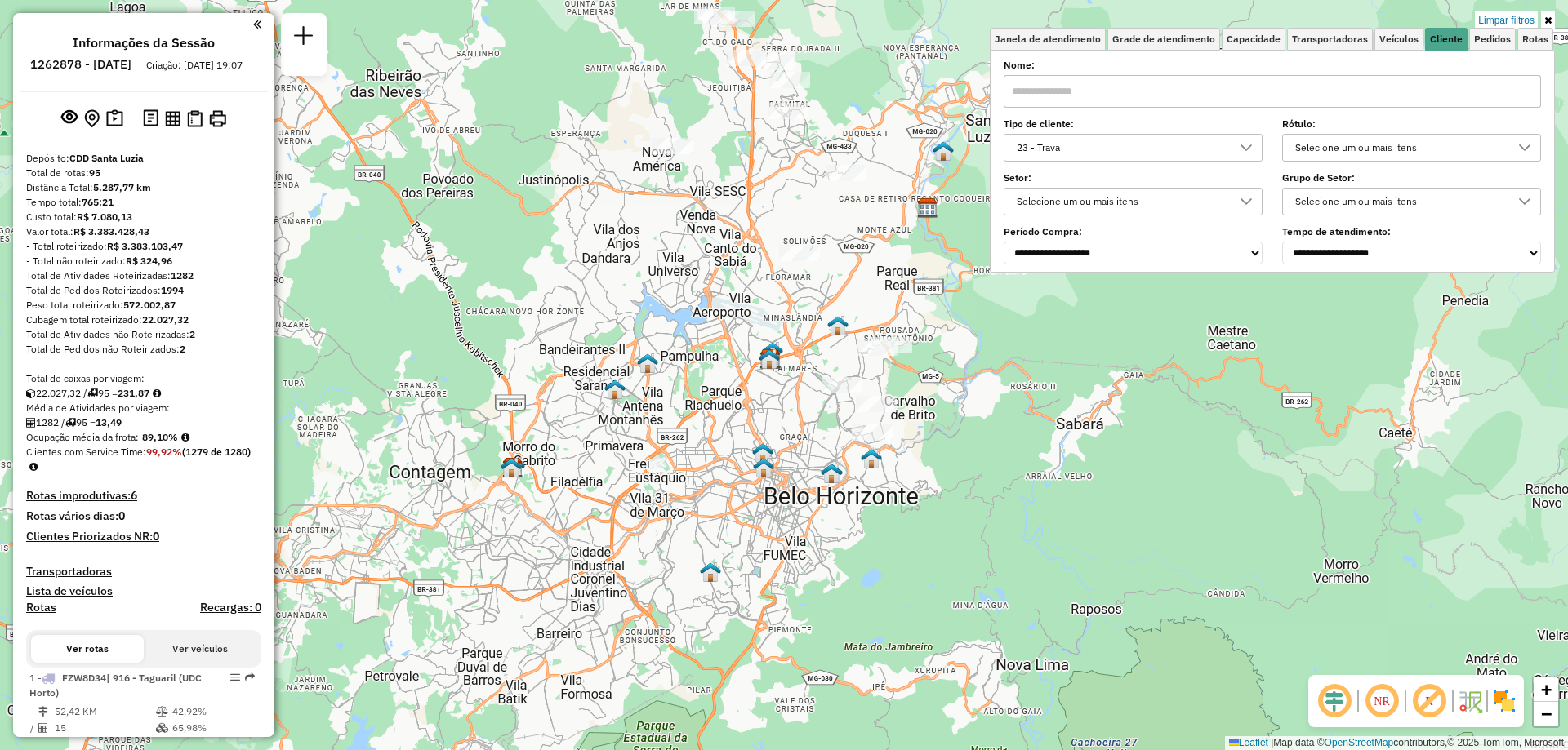
click at [1256, 145] on div at bounding box center [1246, 147] width 31 height 26
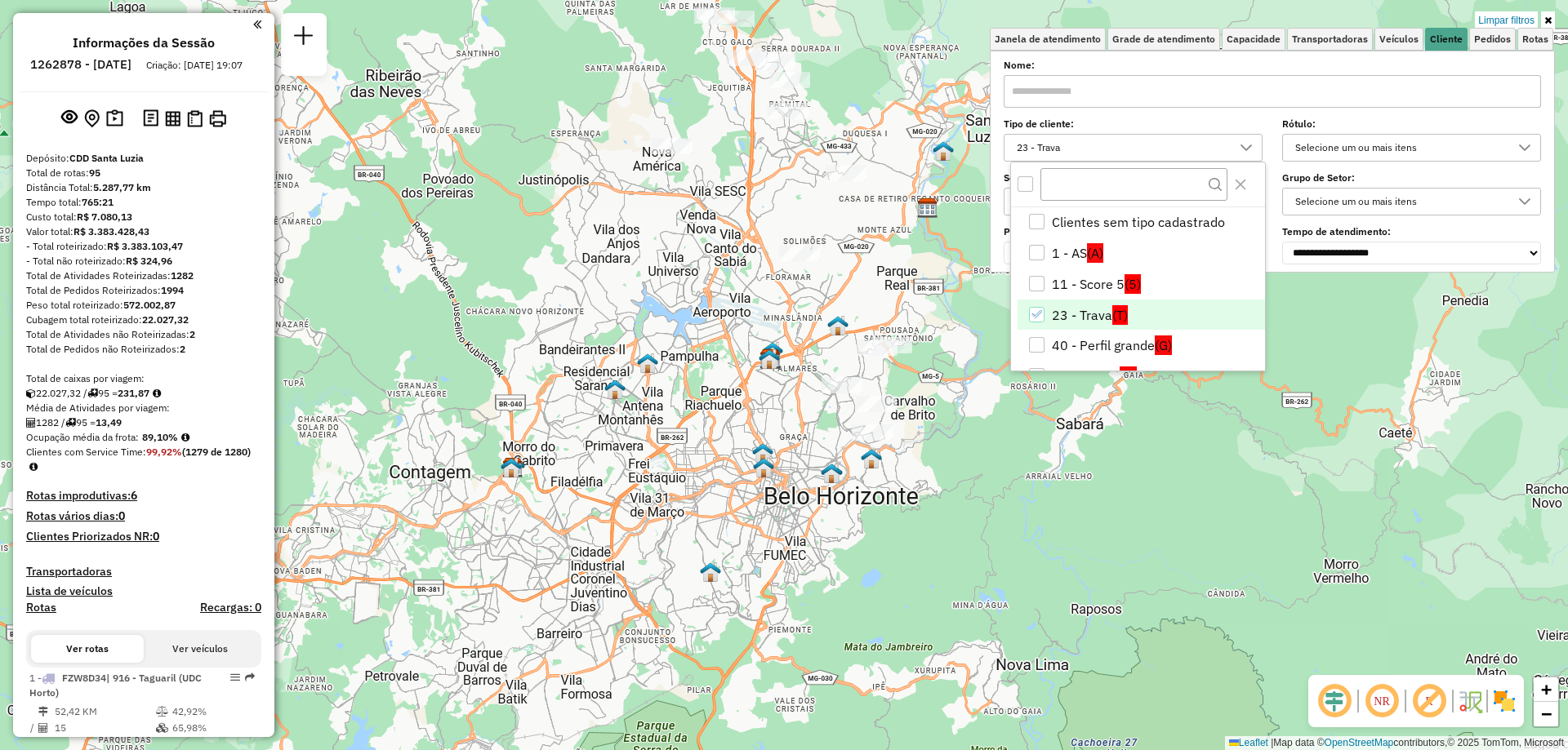
click at [1035, 312] on icon "23 - Trava" at bounding box center [1036, 313] width 11 height 11
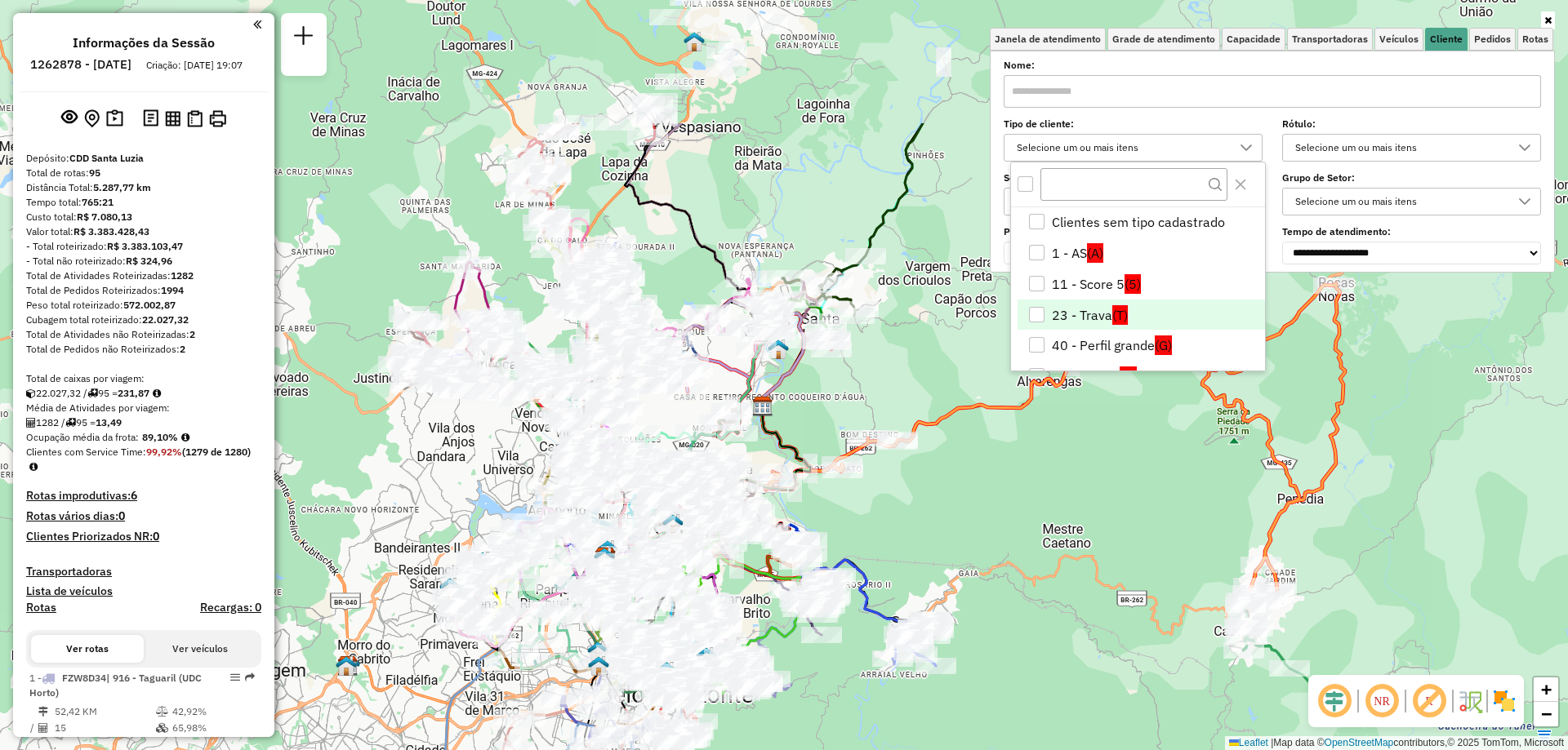
drag, startPoint x: 1166, startPoint y: 501, endPoint x: 1023, endPoint y: 644, distance: 202.2
click at [978, 710] on div "Janela de atendimento Grade de atendimento Capacidade Transportadoras Veículos …" at bounding box center [784, 375] width 1568 height 750
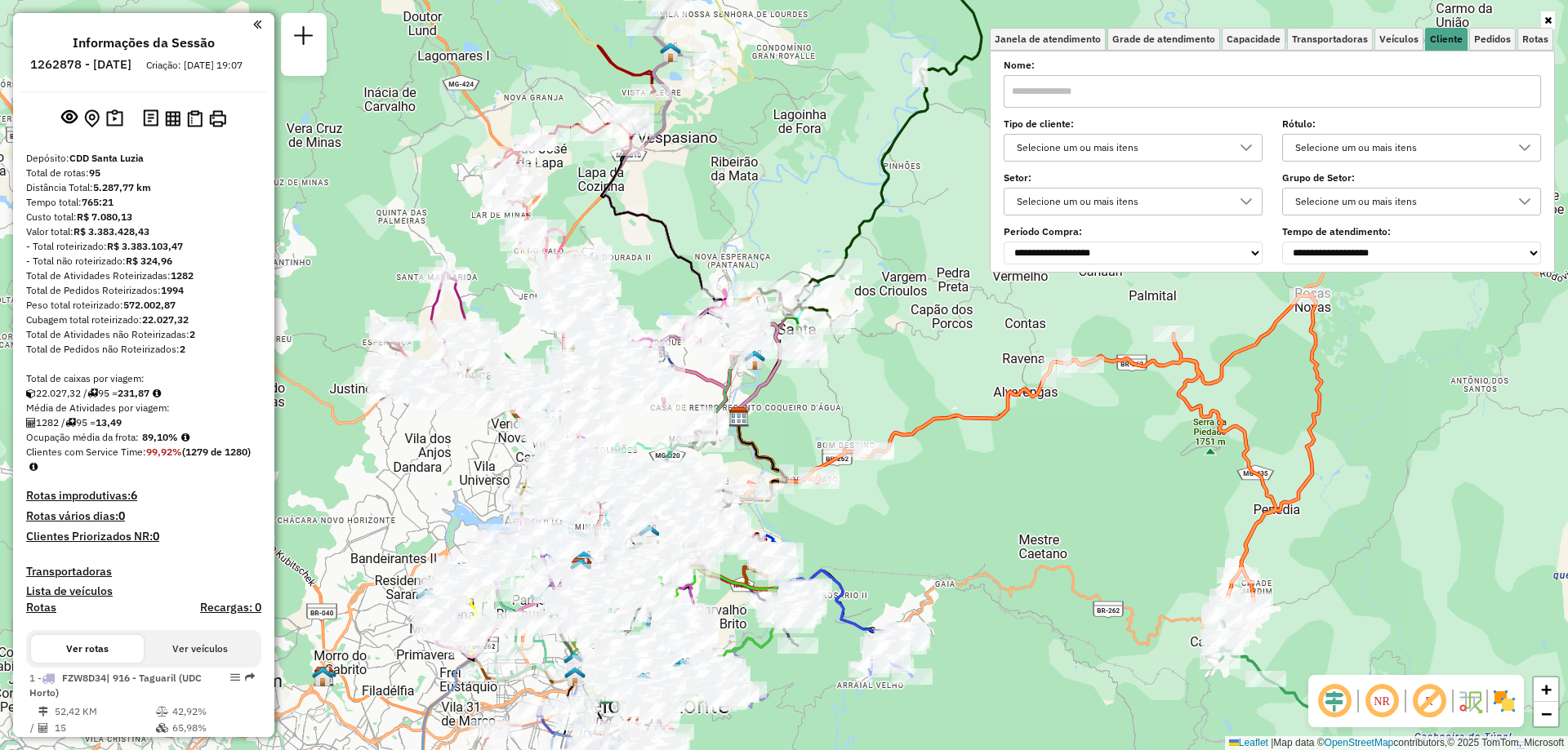
click at [1020, 512] on div "Janela de atendimento Grade de atendimento Capacidade Transportadoras Veículos …" at bounding box center [784, 375] width 1568 height 750
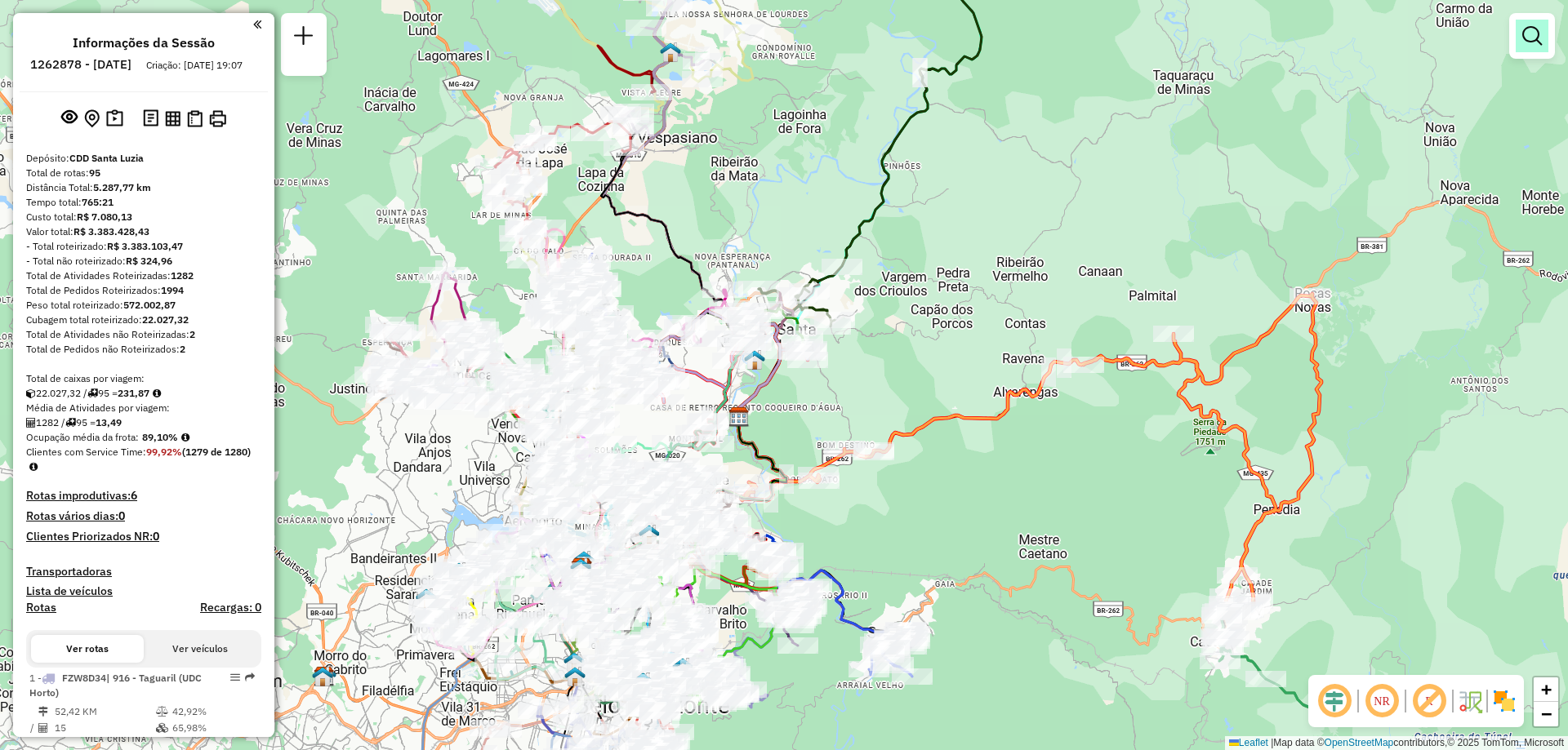
click at [1531, 42] on em at bounding box center [1531, 36] width 20 height 20
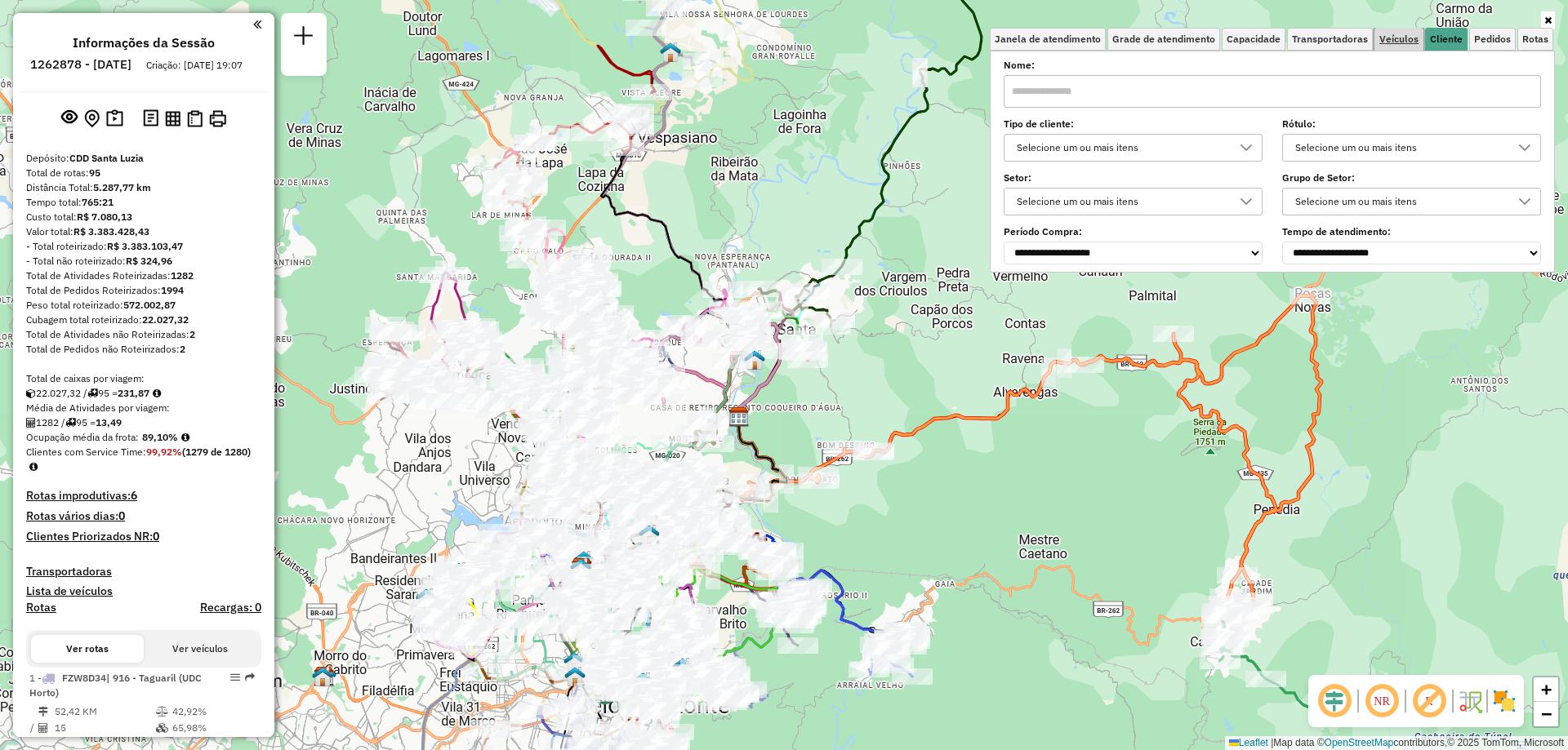
click at [1391, 43] on span "Veículos" at bounding box center [1399, 39] width 39 height 10
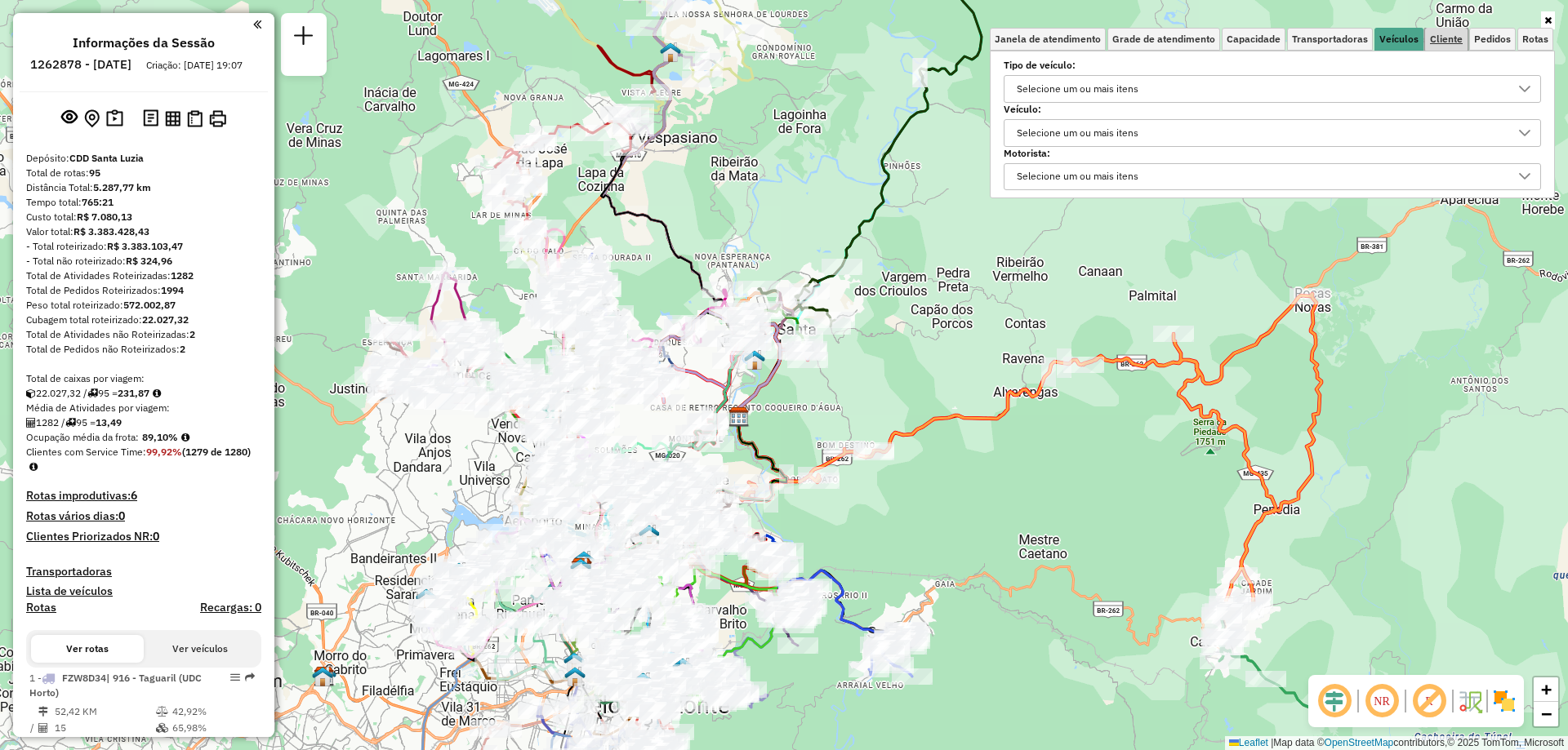
click at [1451, 37] on span "Cliente" at bounding box center [1446, 39] width 32 height 10
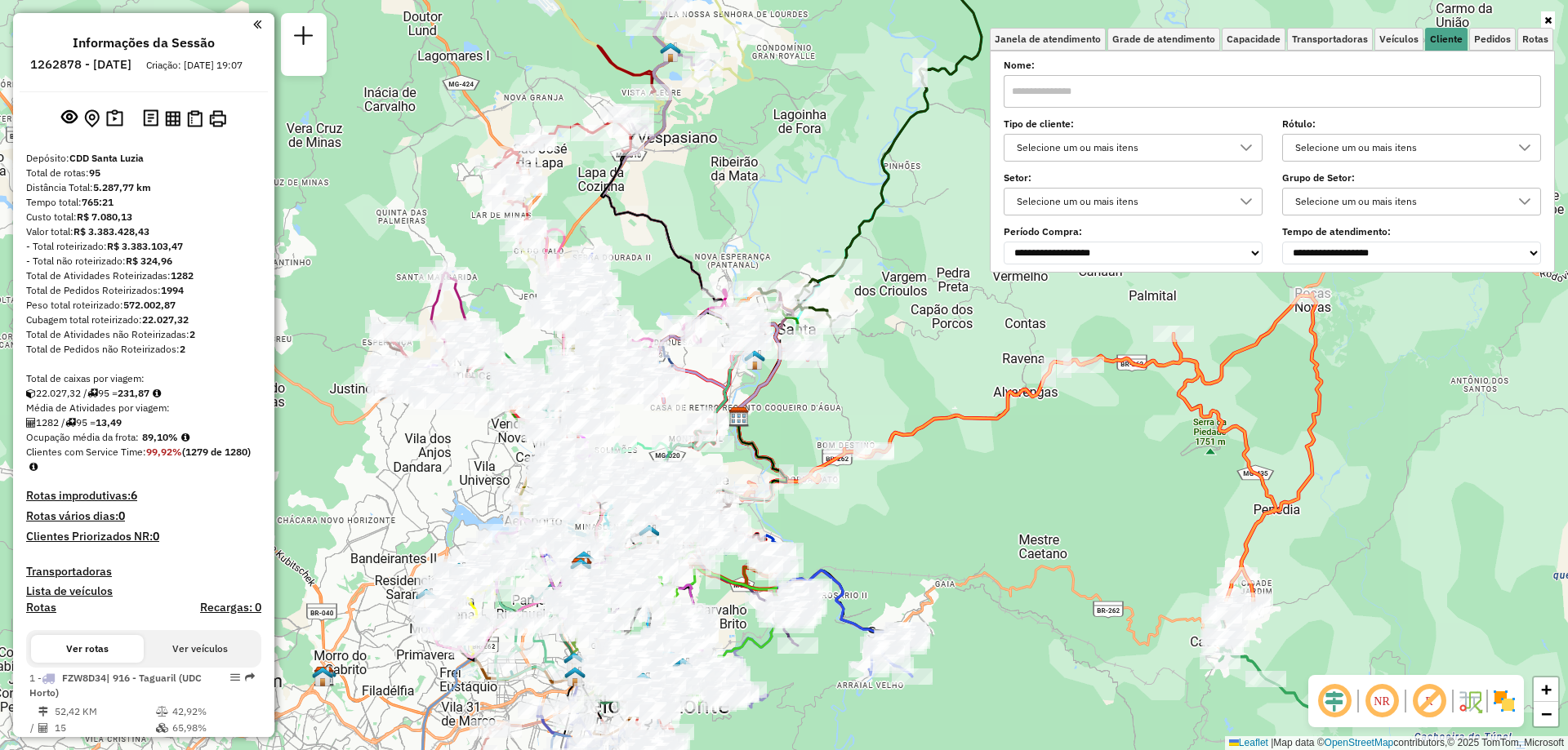
click at [1140, 153] on div "Selecione um ou mais itens" at bounding box center [1121, 147] width 220 height 26
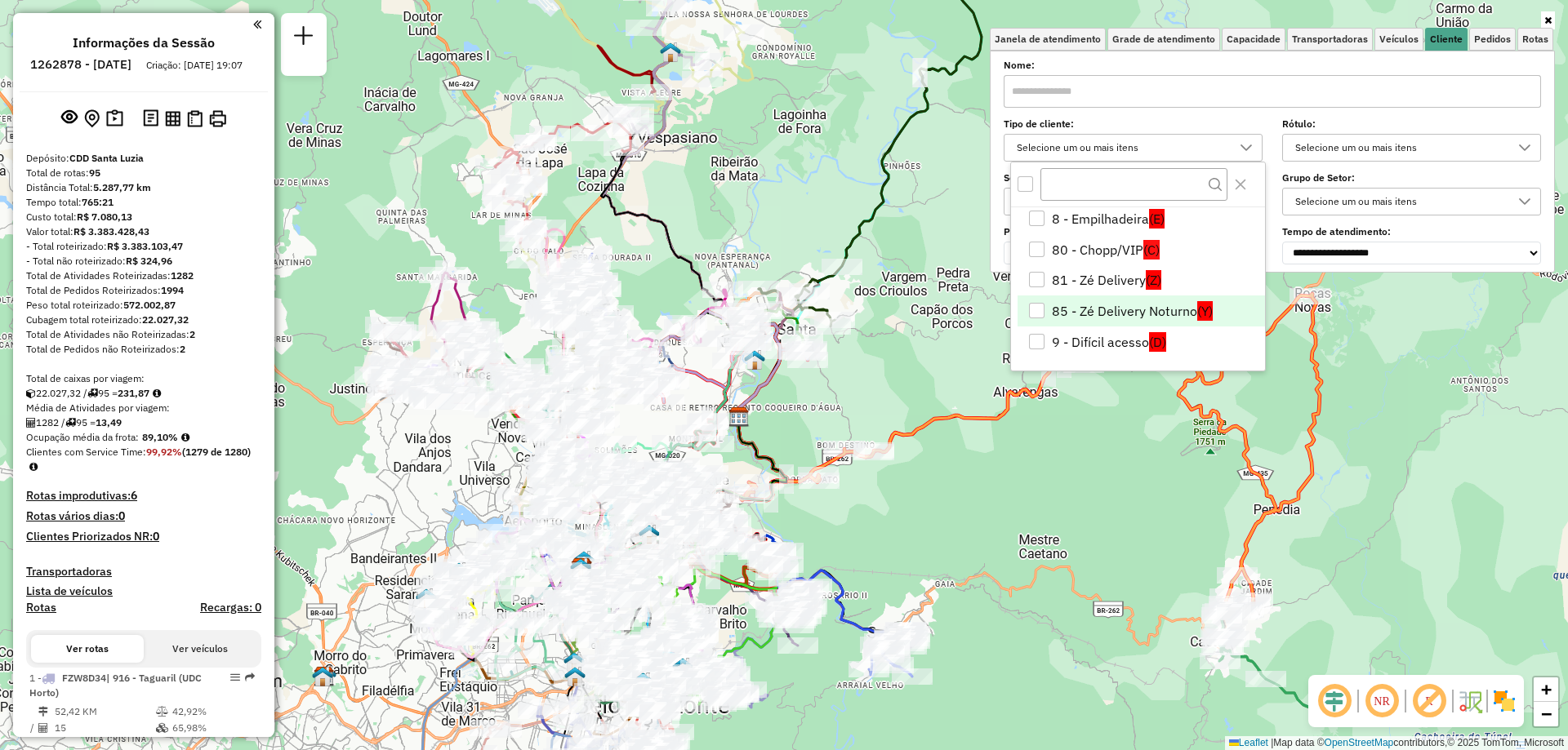
scroll to position [117, 0]
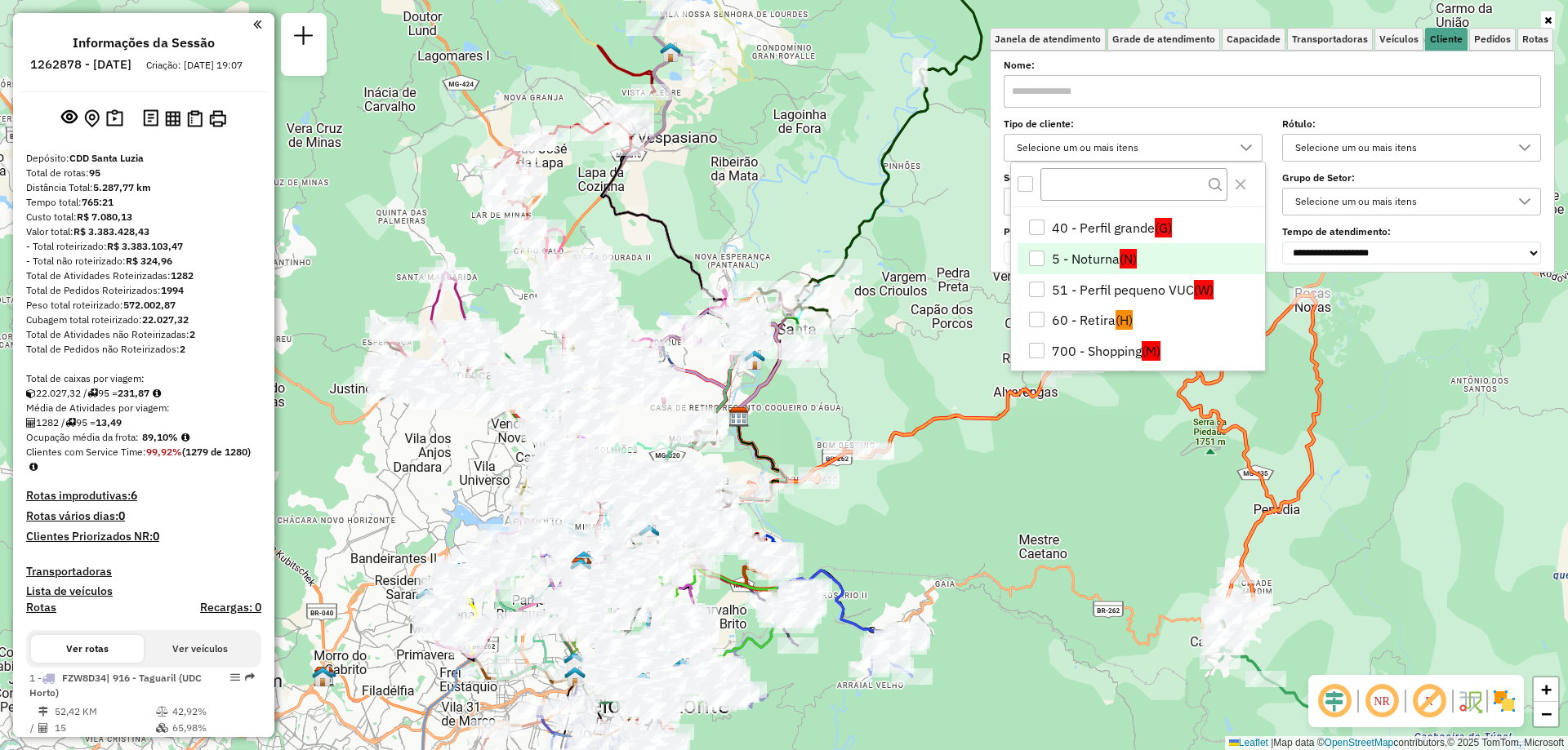
click at [1032, 256] on div "5 - Noturna" at bounding box center [1037, 258] width 15 height 15
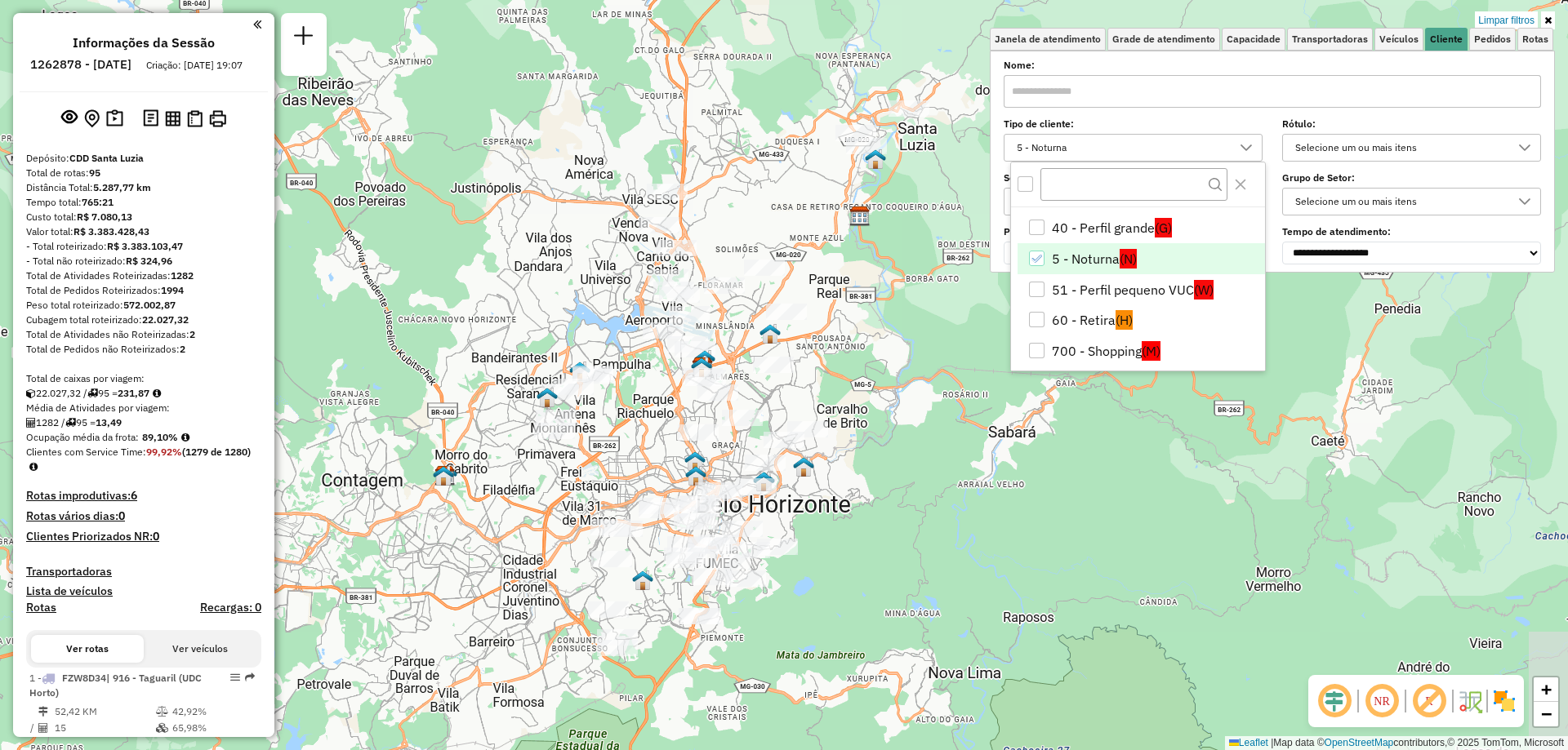
drag, startPoint x: 762, startPoint y: 545, endPoint x: 887, endPoint y: 335, distance: 244.4
click at [887, 335] on div "Limpar filtros Janela de atendimento Grade de atendimento Capacidade Transporta…" at bounding box center [784, 375] width 1568 height 750
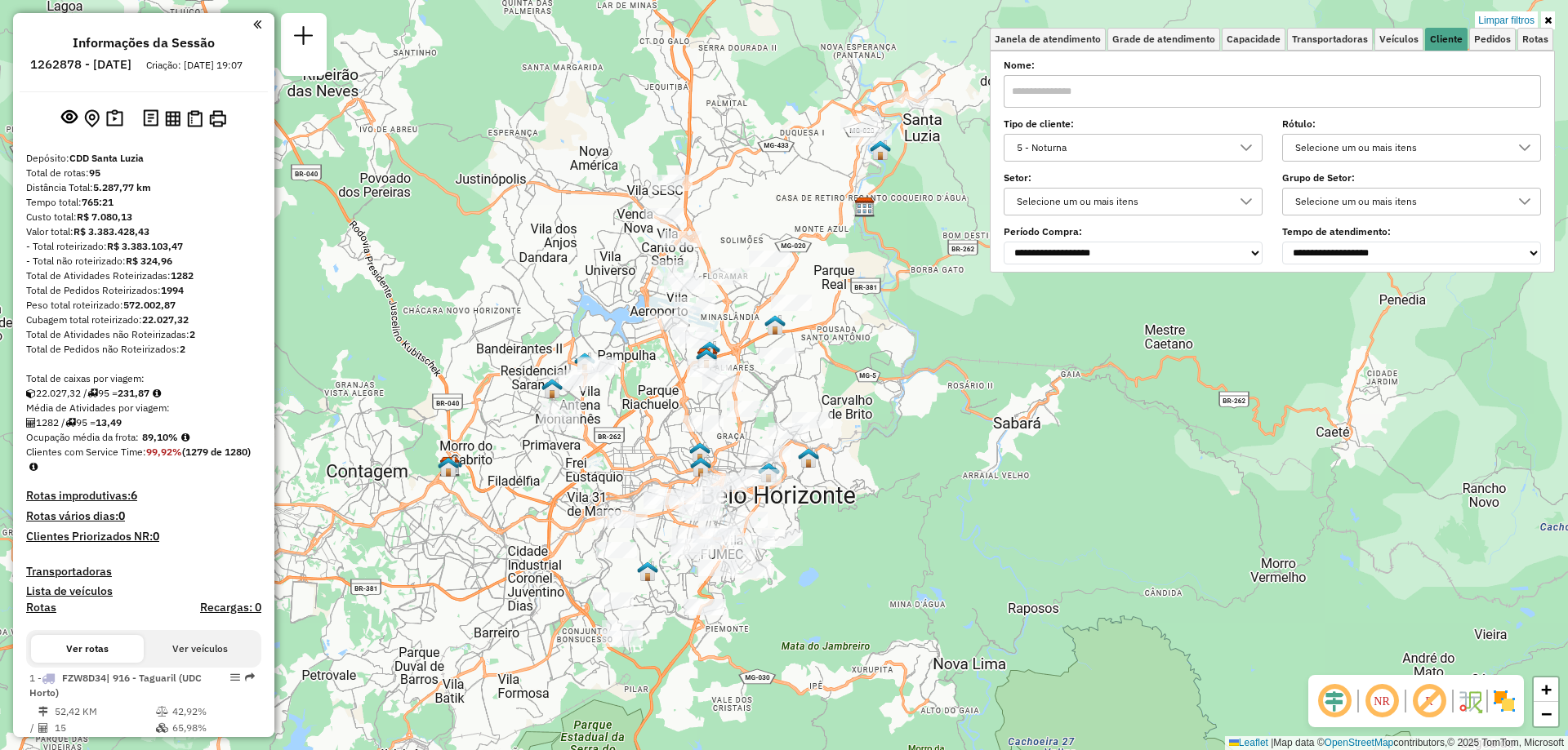
click at [1243, 145] on div at bounding box center [1246, 147] width 31 height 26
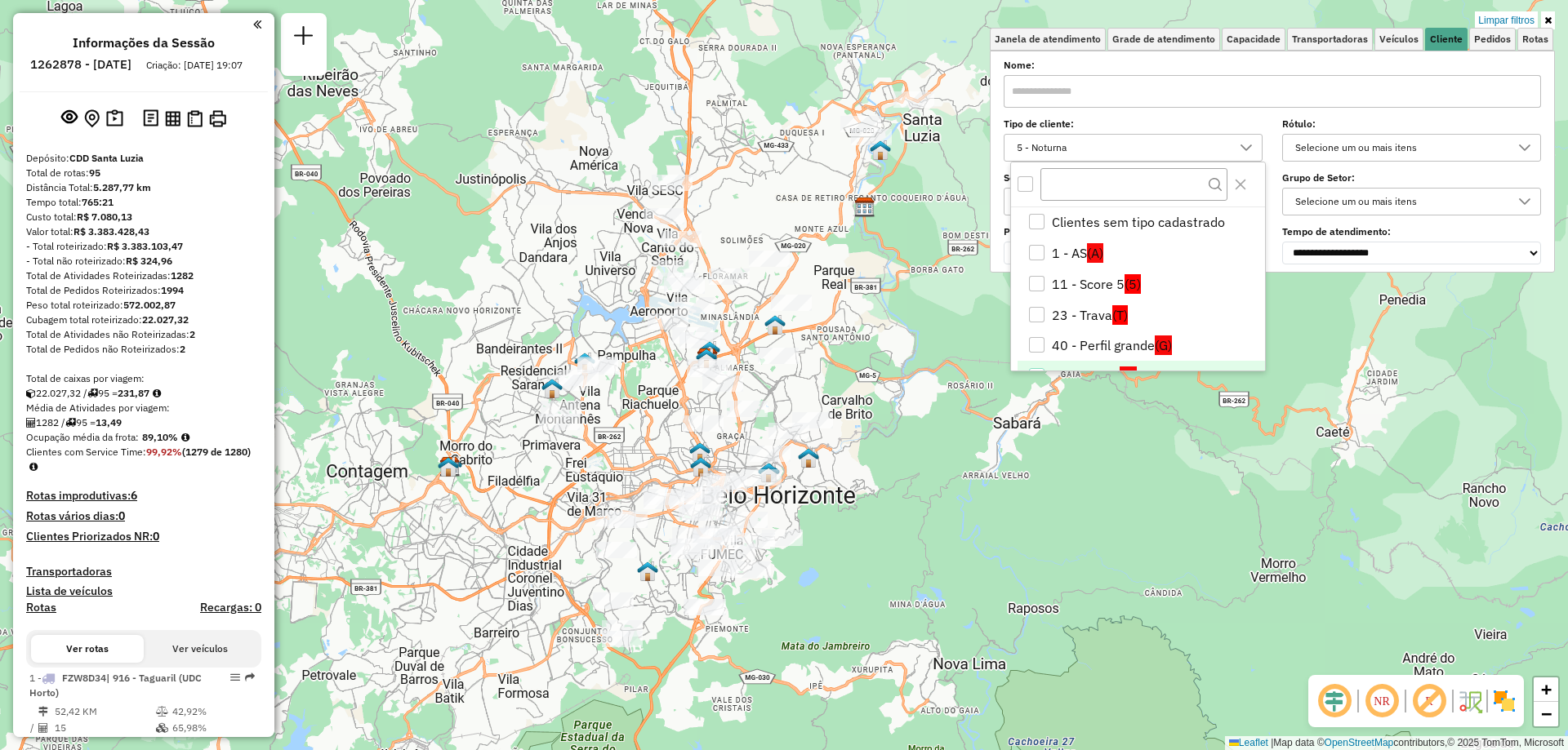
scroll to position [21, 0]
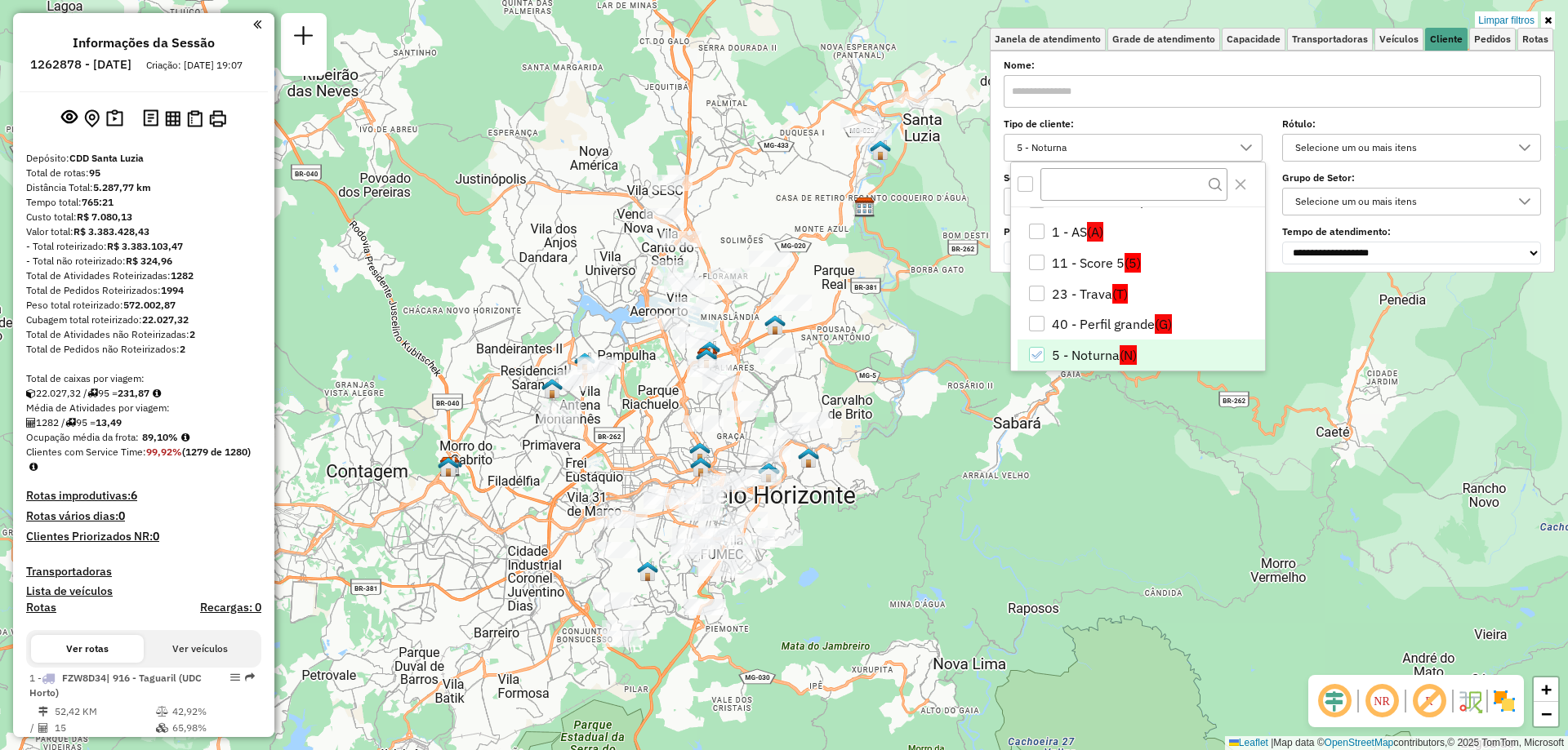
click at [1035, 357] on icon "5 - Noturna" at bounding box center [1036, 354] width 11 height 11
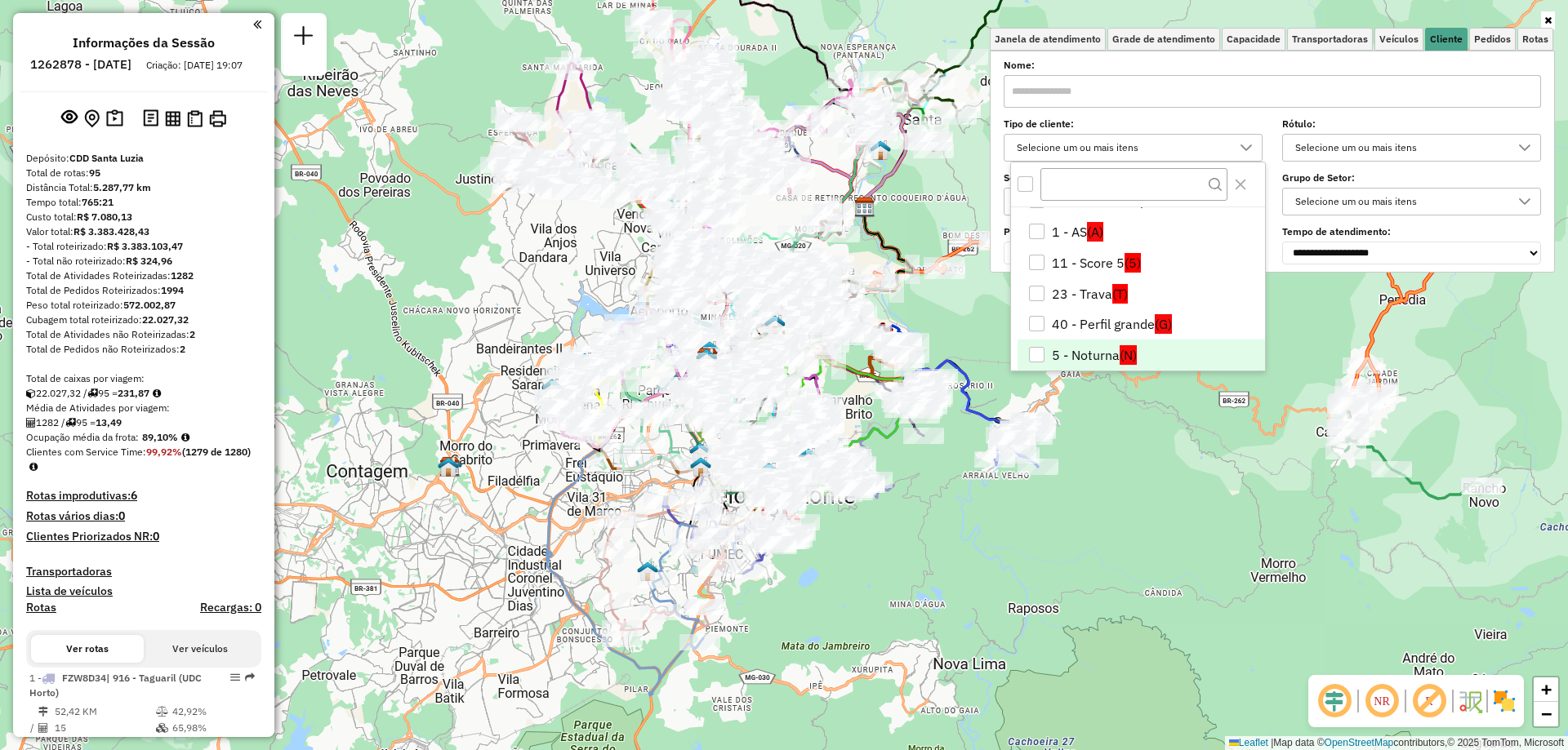
click at [1293, 308] on div "Janela de atendimento Grade de atendimento Capacidade Transportadoras Veículos …" at bounding box center [784, 375] width 1568 height 750
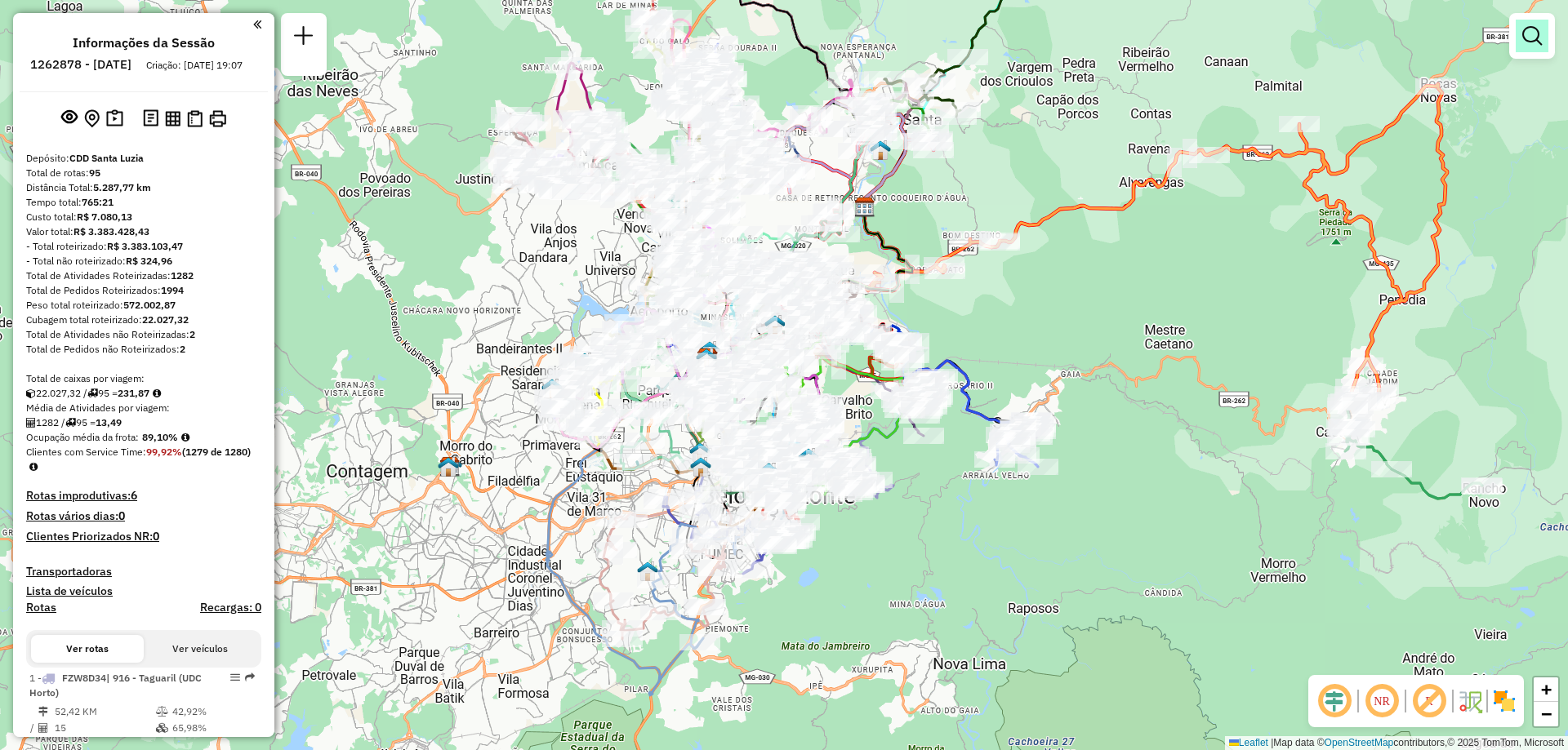
click at [1531, 46] on link at bounding box center [1531, 36] width 32 height 32
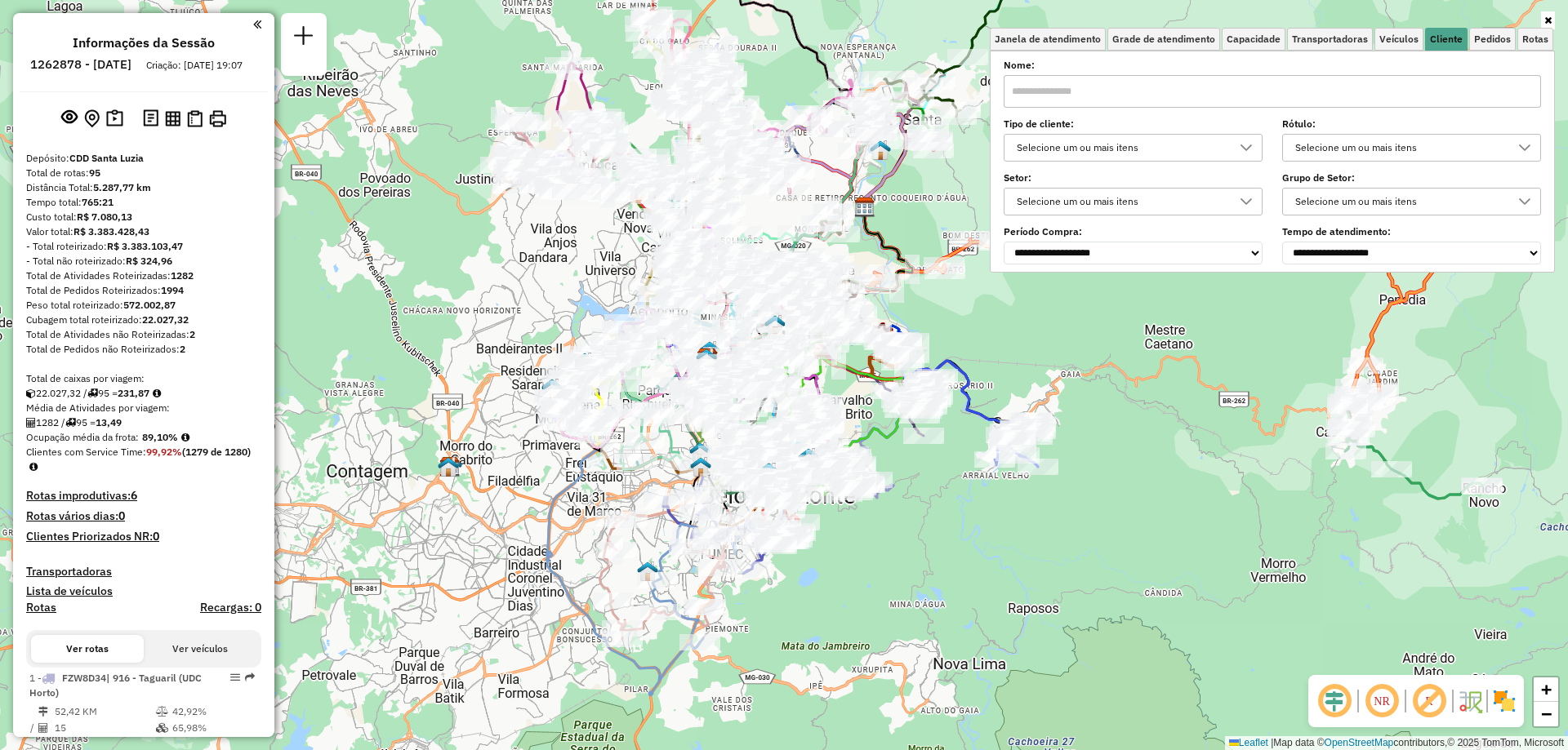
click at [1168, 147] on div "Selecione um ou mais itens" at bounding box center [1121, 147] width 220 height 26
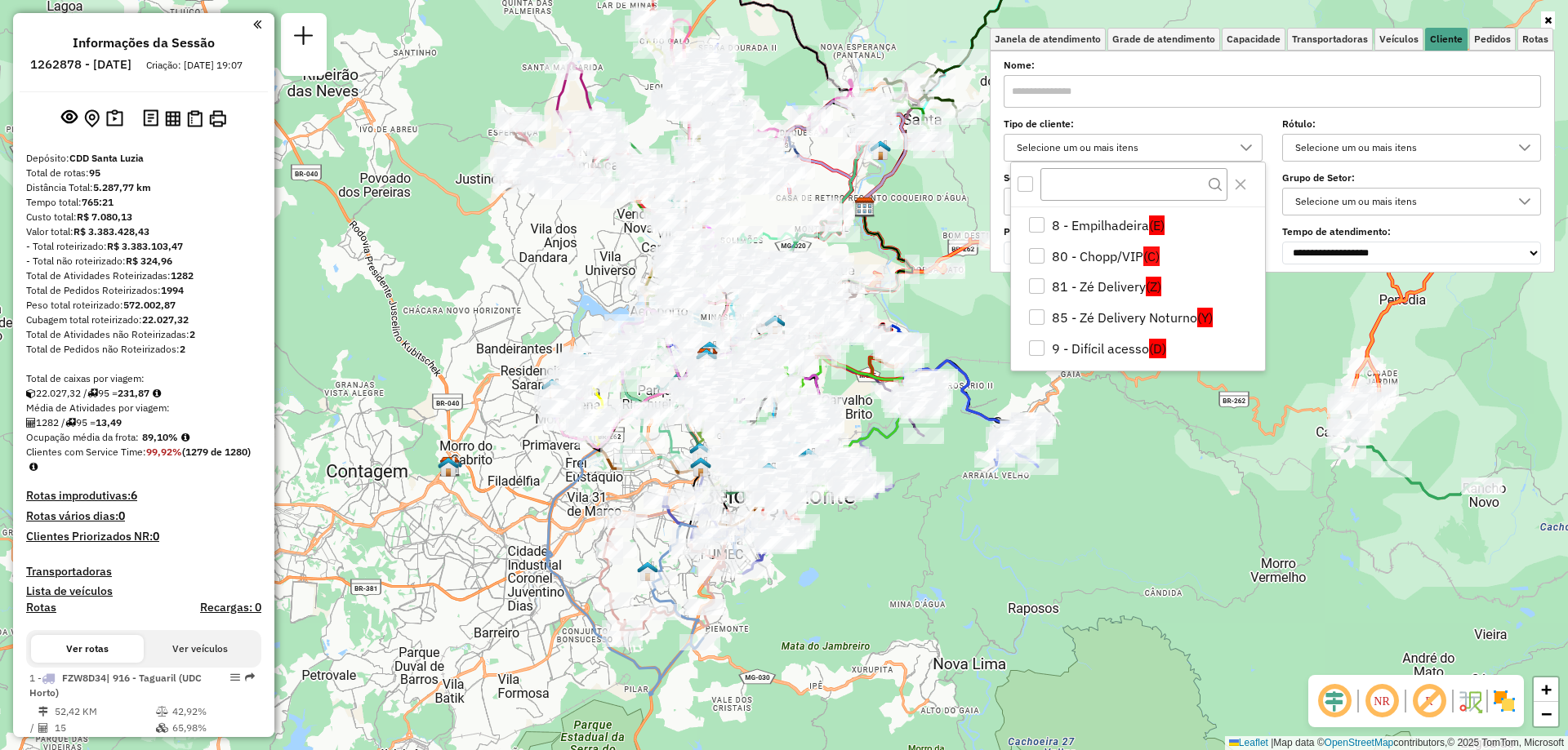
scroll to position [281, 0]
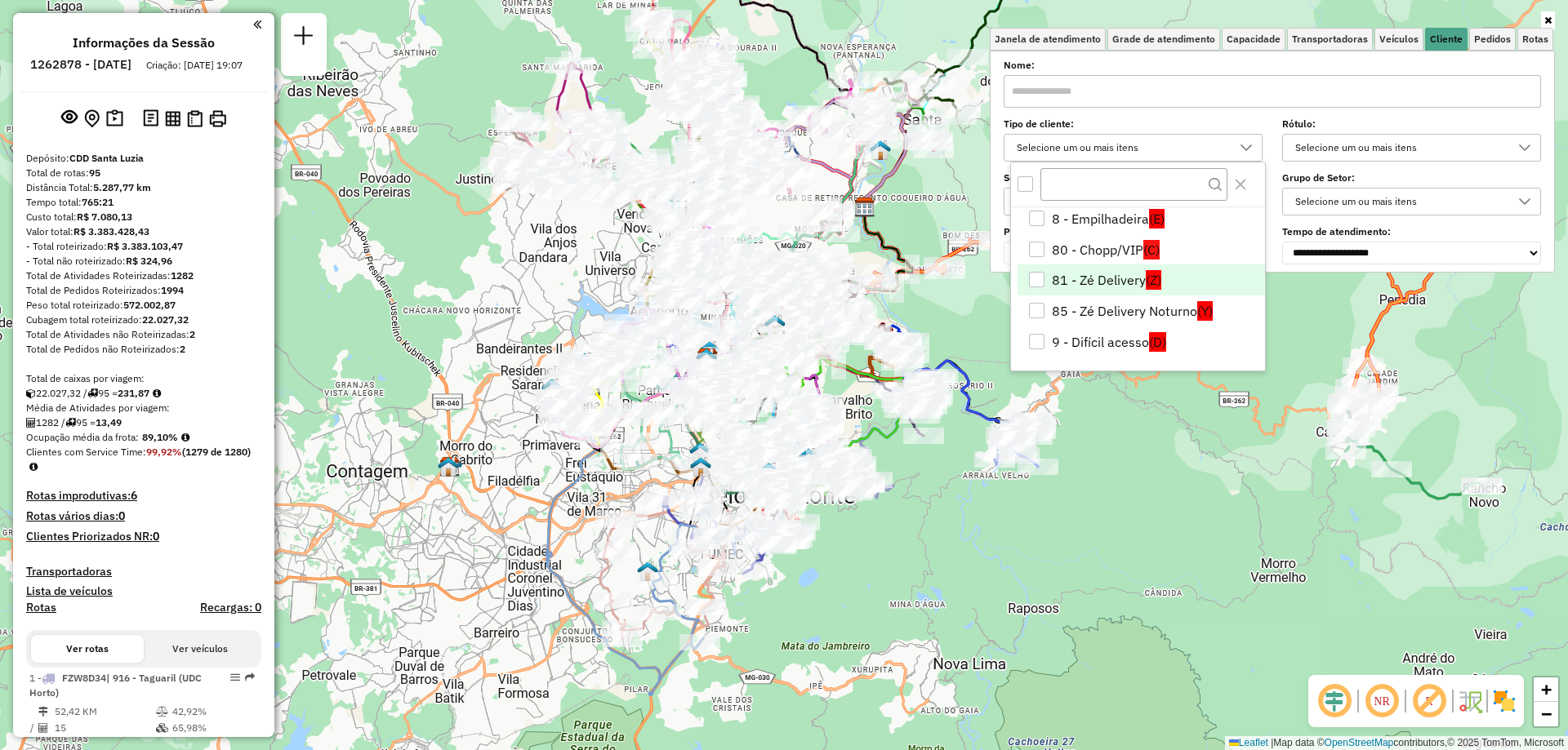
click at [1037, 272] on div "81 - Zé Delivery" at bounding box center [1037, 279] width 15 height 15
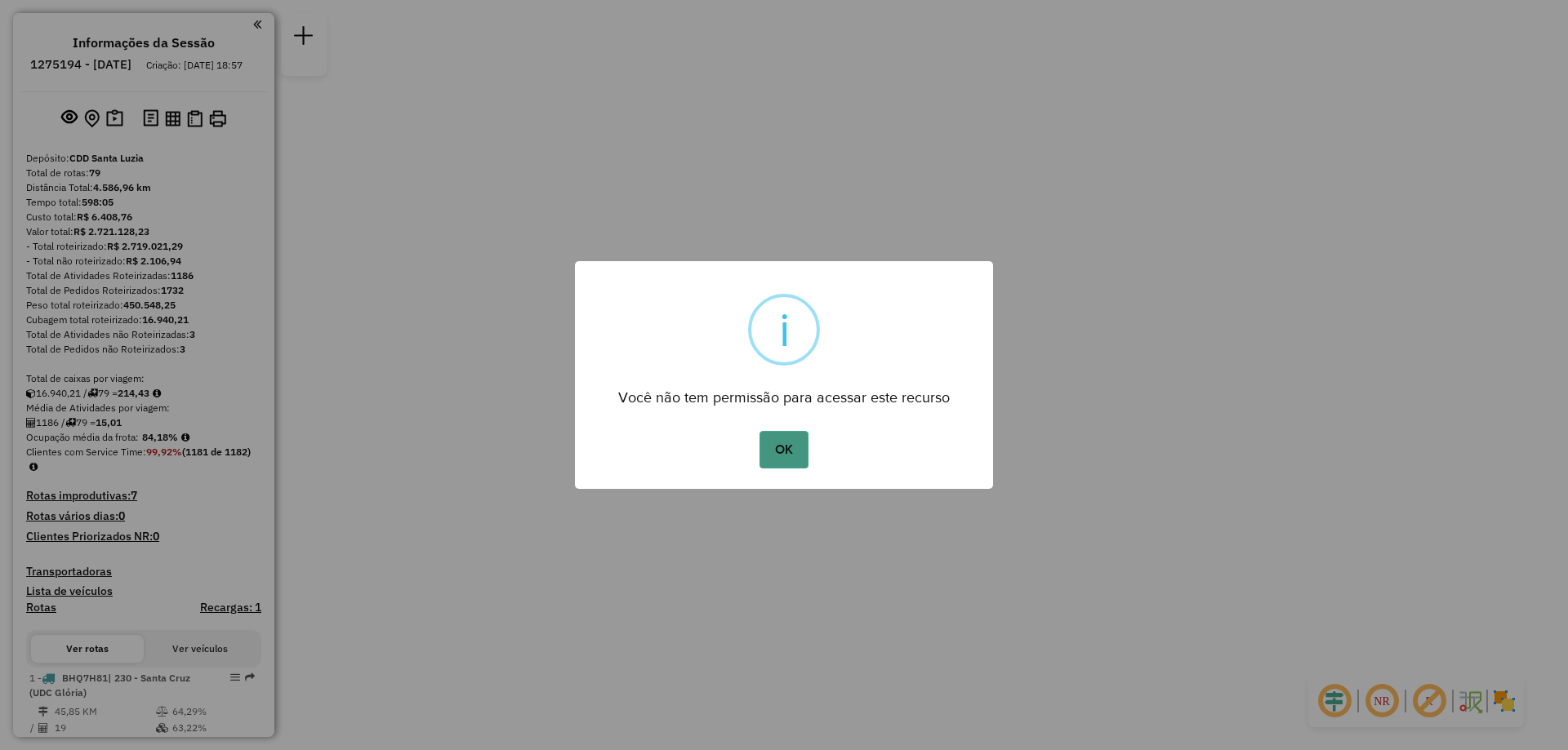
click at [781, 453] on button "OK" at bounding box center [784, 449] width 49 height 37
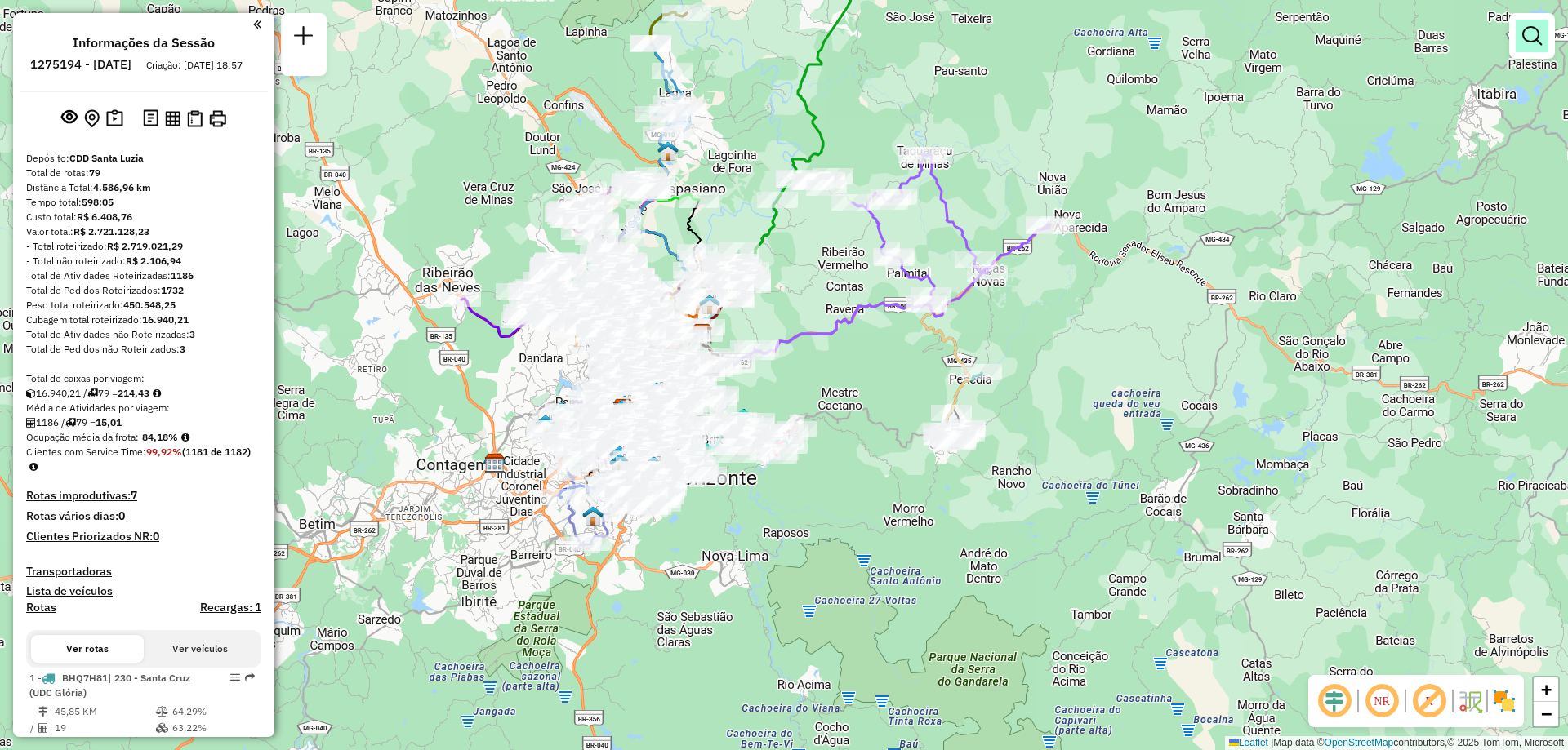
click at [1526, 40] on em at bounding box center [1531, 36] width 20 height 20
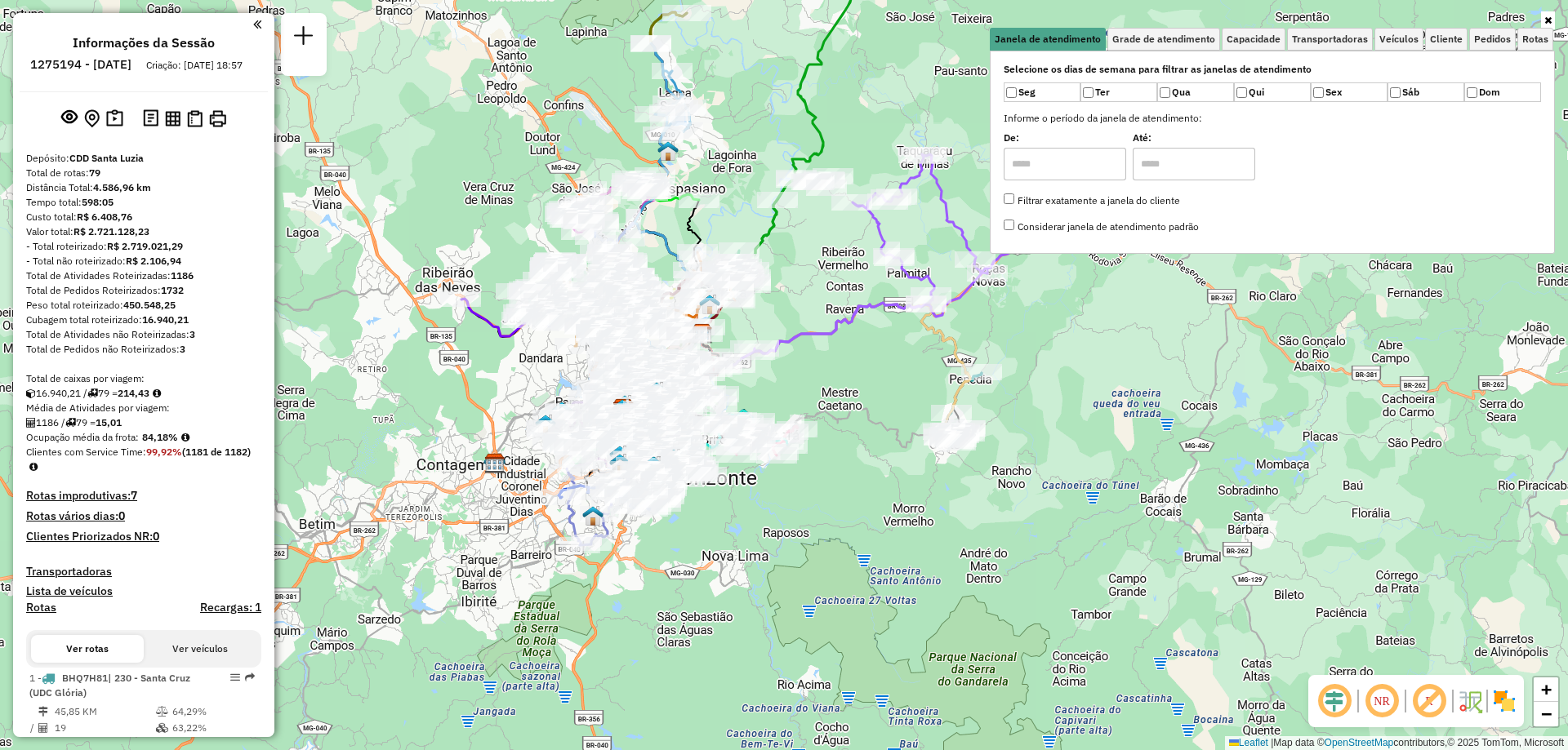
click at [1312, 126] on label "Informe o período da janela de atendimento:" at bounding box center [1272, 117] width 557 height 14
click at [1434, 43] on span "Cliente" at bounding box center [1446, 39] width 32 height 10
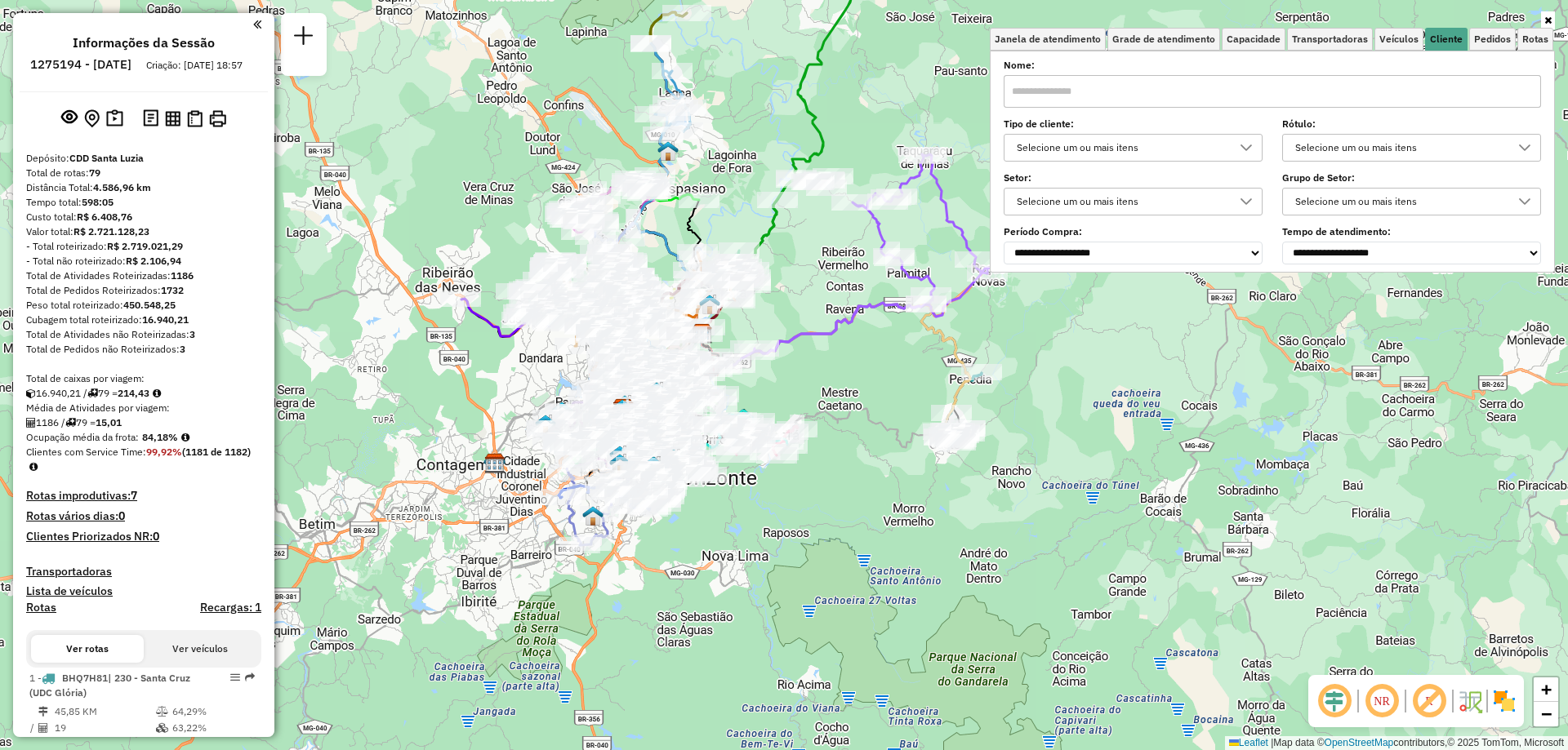
click at [1160, 149] on div "Selecione um ou mais itens" at bounding box center [1121, 147] width 220 height 26
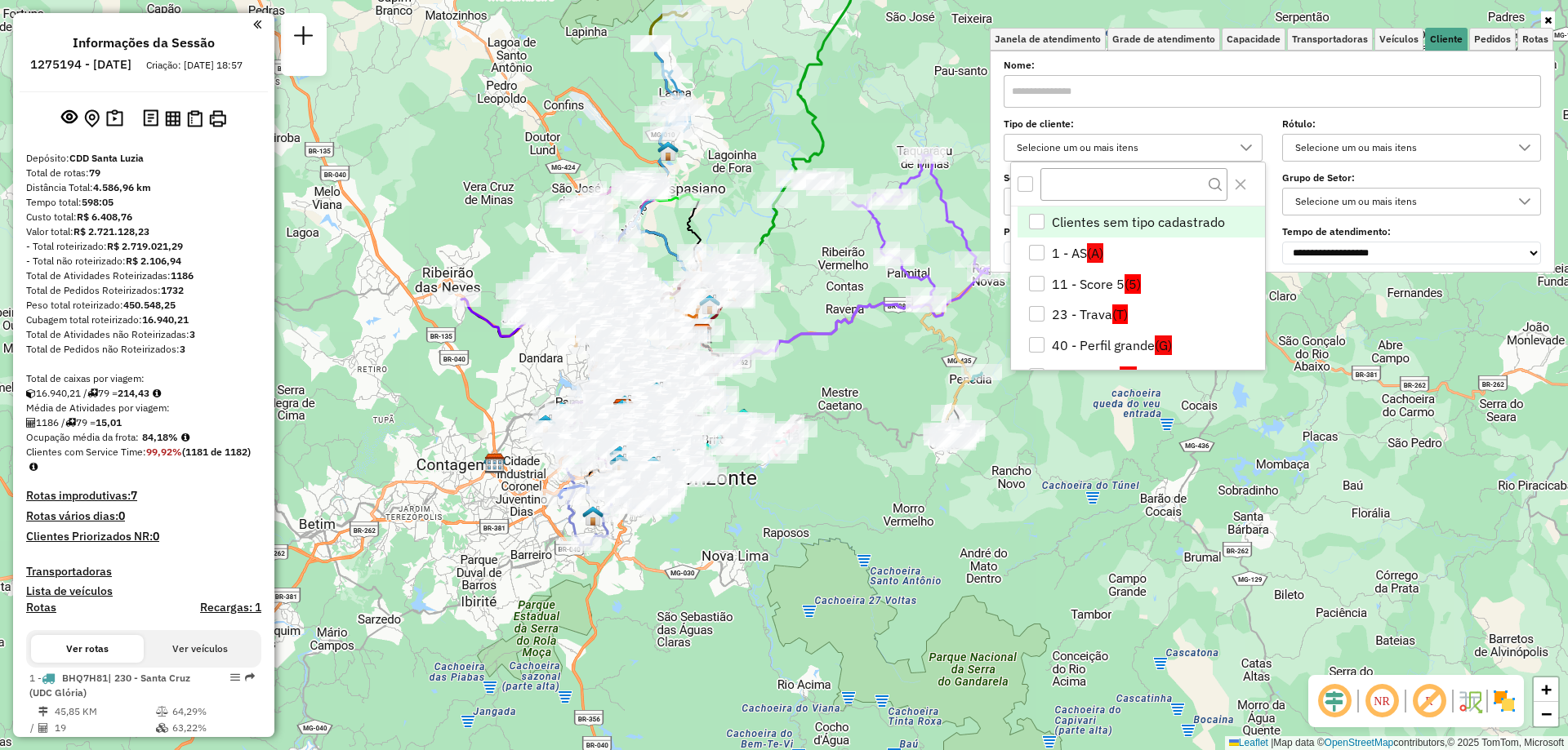
scroll to position [10, 56]
click at [1037, 312] on div "23 - Trava" at bounding box center [1037, 314] width 15 height 15
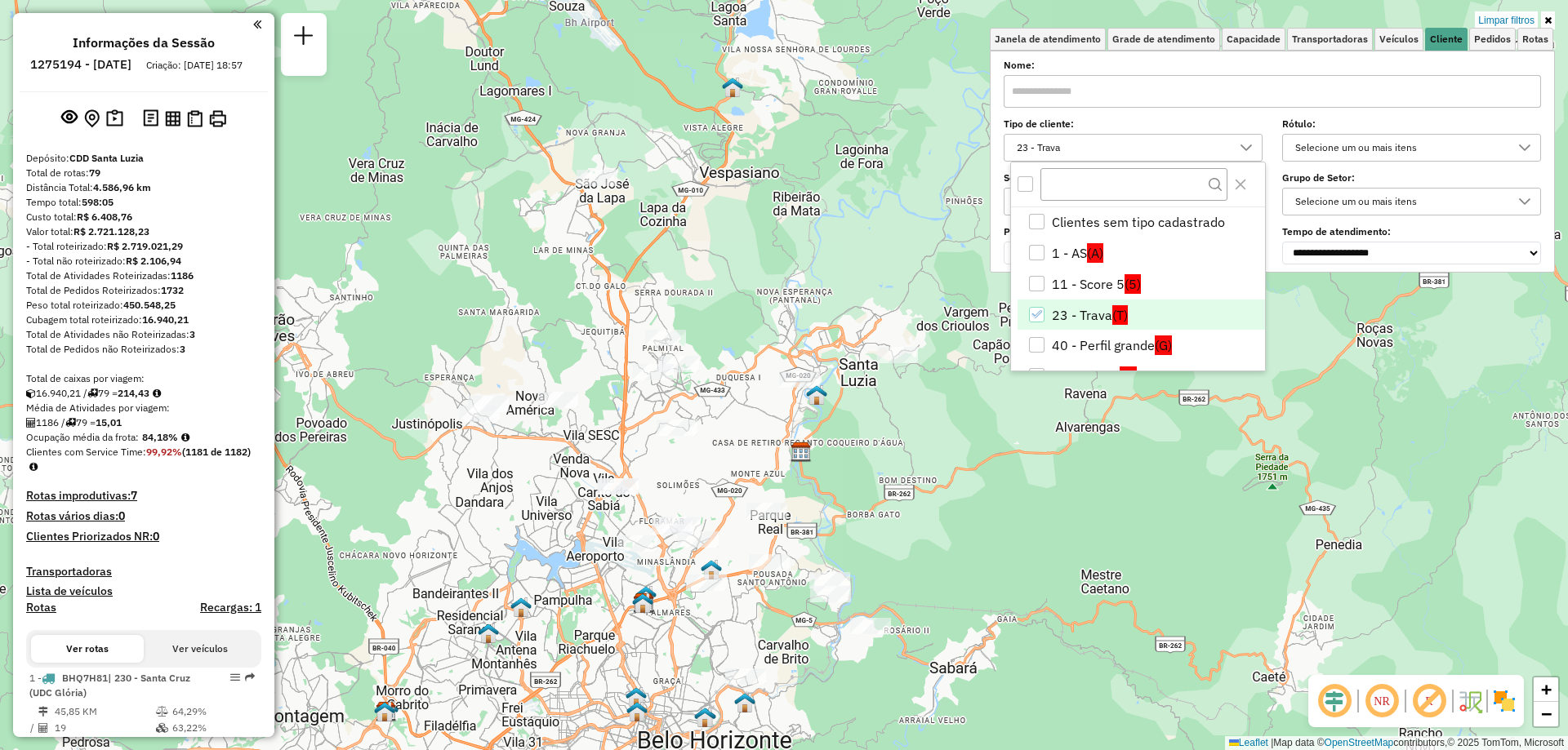
drag, startPoint x: 979, startPoint y: 458, endPoint x: 926, endPoint y: 598, distance: 149.7
click at [928, 599] on div "Limpar filtros Janela de atendimento Grade de atendimento Capacidade Transporta…" at bounding box center [784, 375] width 1568 height 750
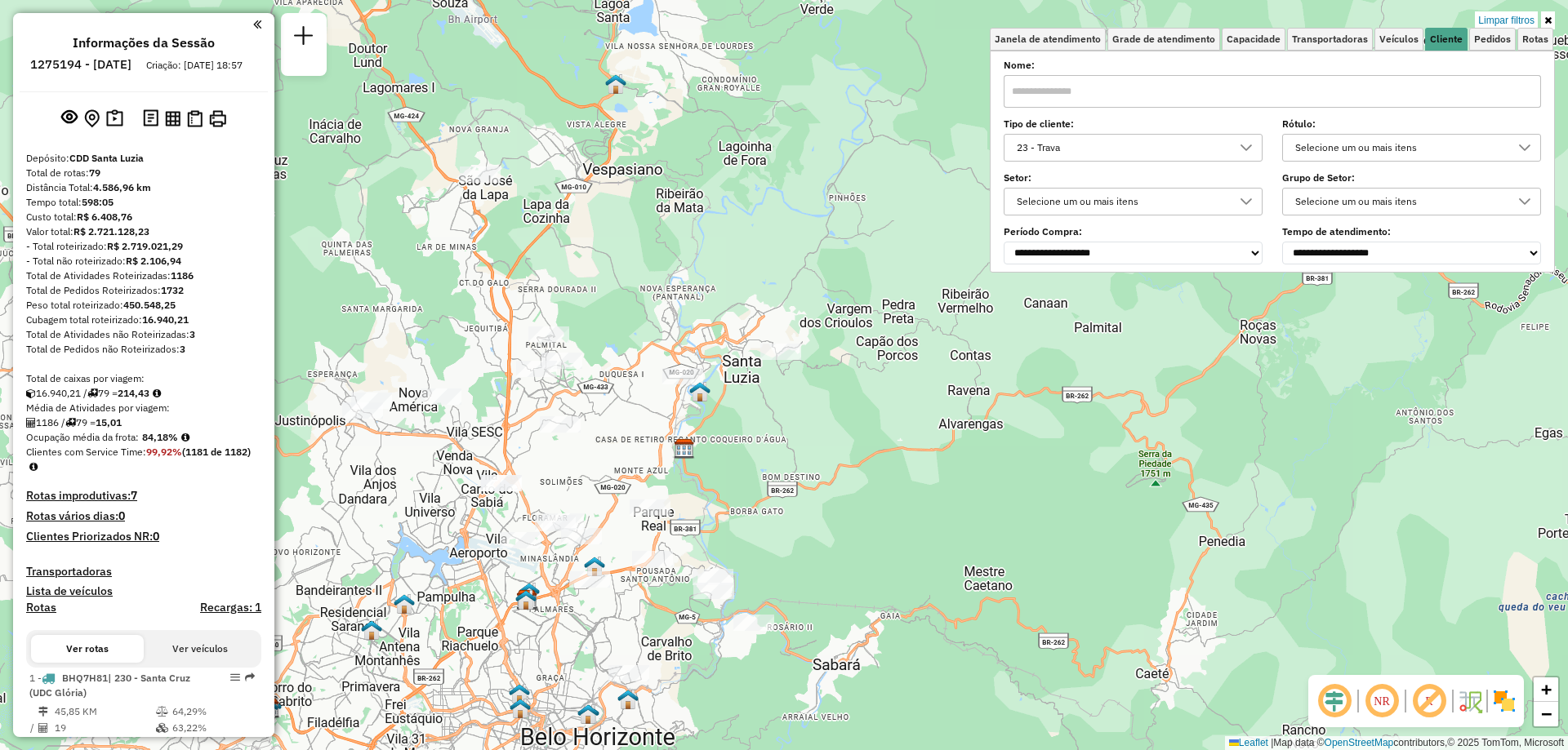
drag, startPoint x: 777, startPoint y: 595, endPoint x: 660, endPoint y: 602, distance: 117.2
click at [660, 602] on div "Limpar filtros Janela de atendimento Grade de atendimento Capacidade Transporta…" at bounding box center [784, 375] width 1568 height 750
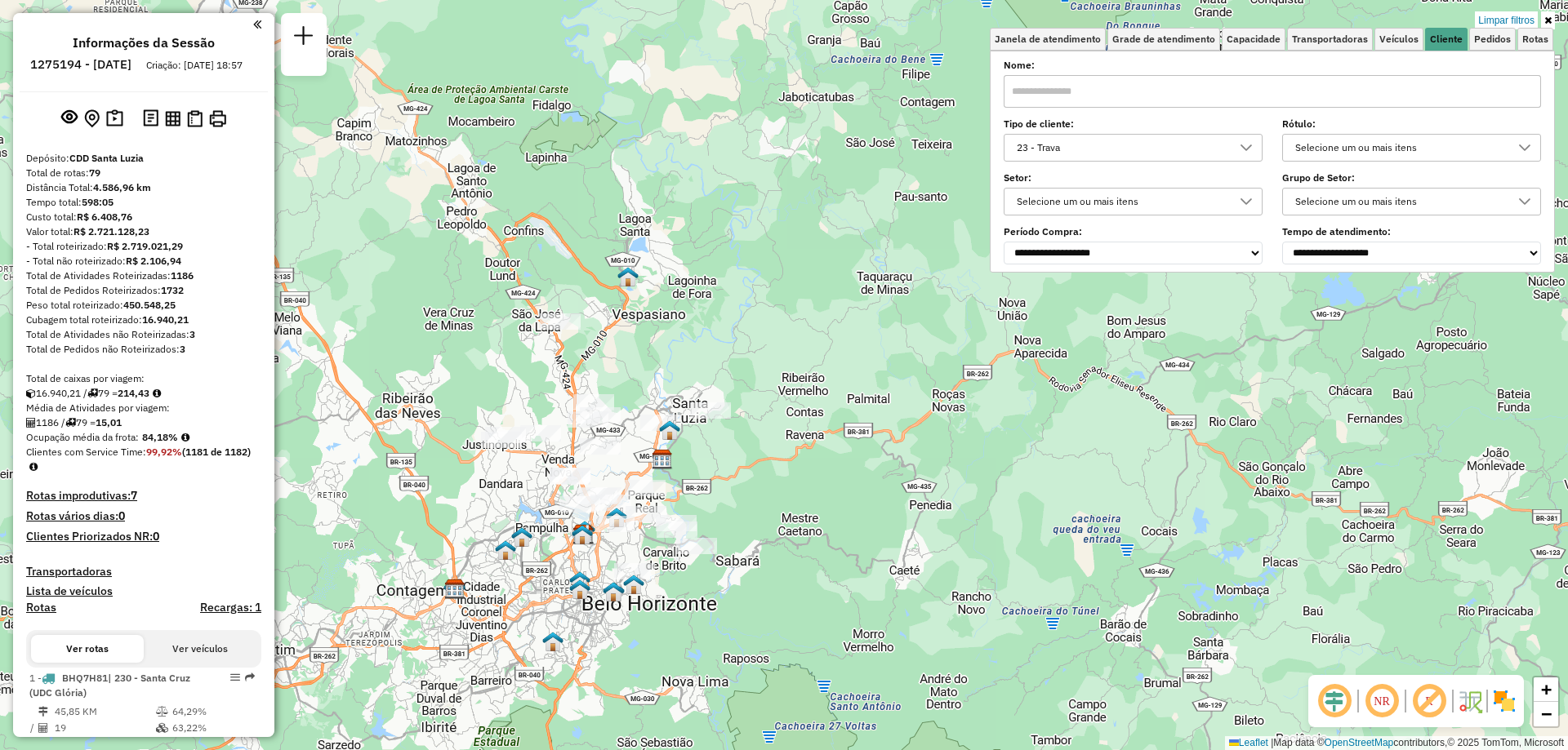
click at [1177, 140] on div "23 - Trava" at bounding box center [1121, 147] width 220 height 26
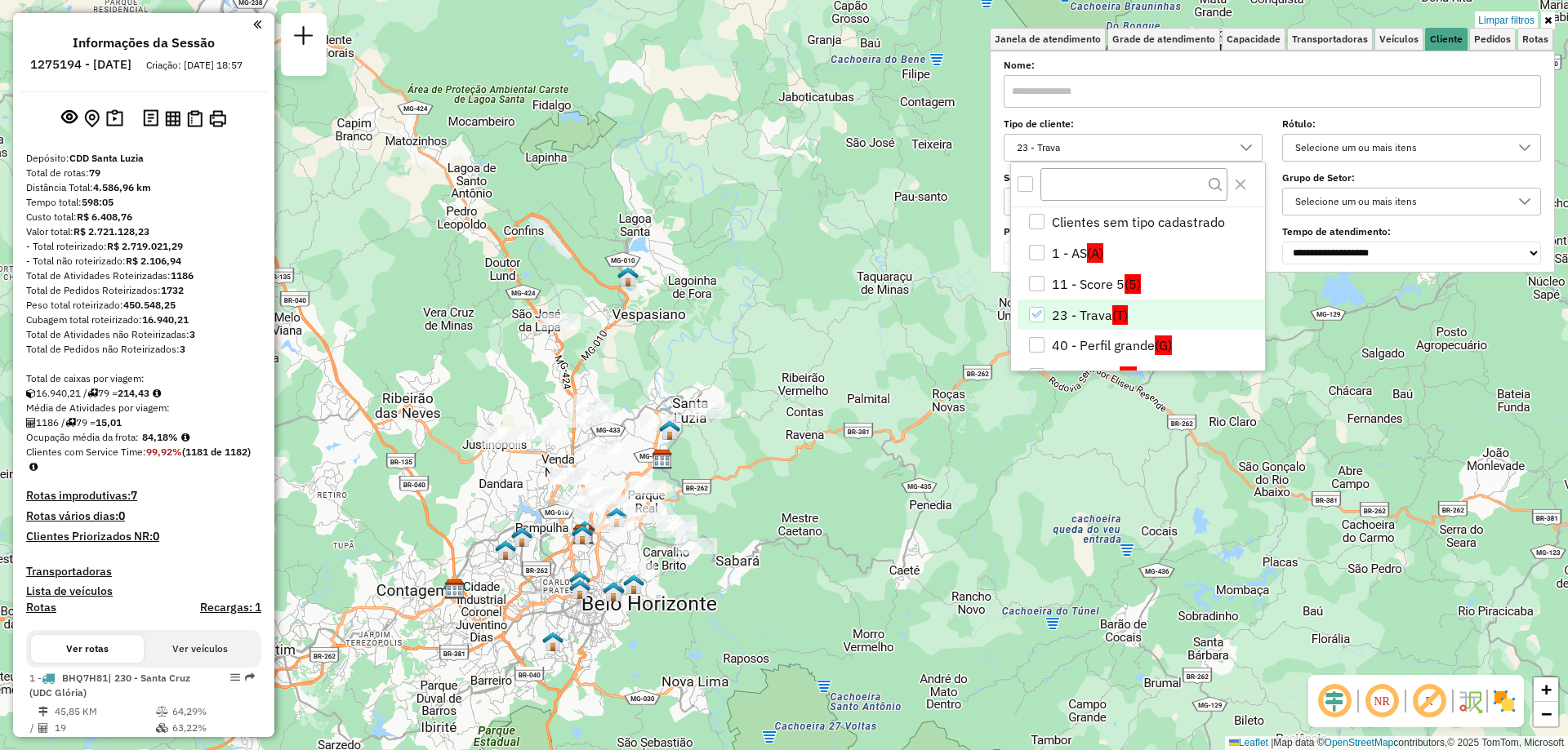
click at [1029, 311] on div "23 - Trava" at bounding box center [1037, 314] width 15 height 15
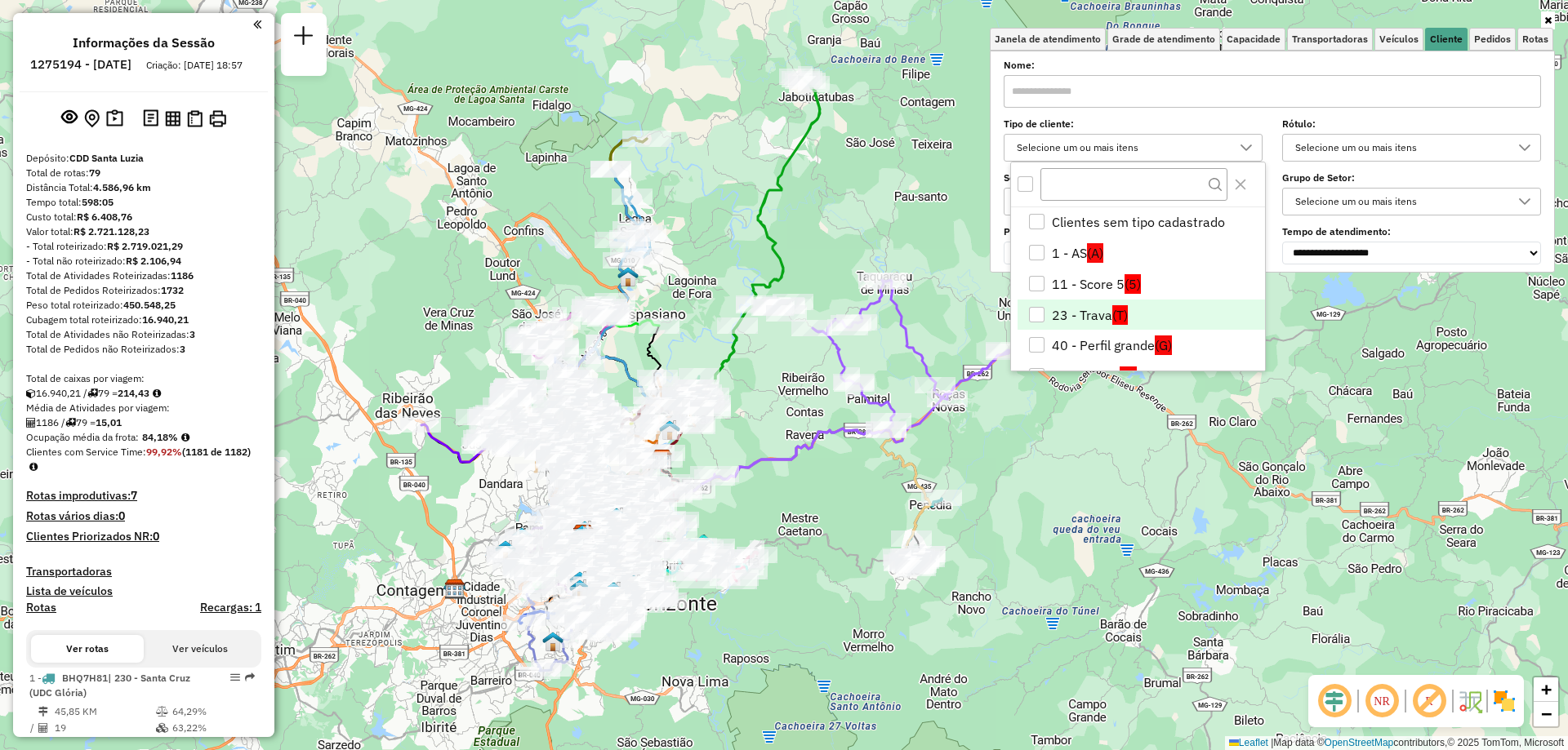
scroll to position [281, 0]
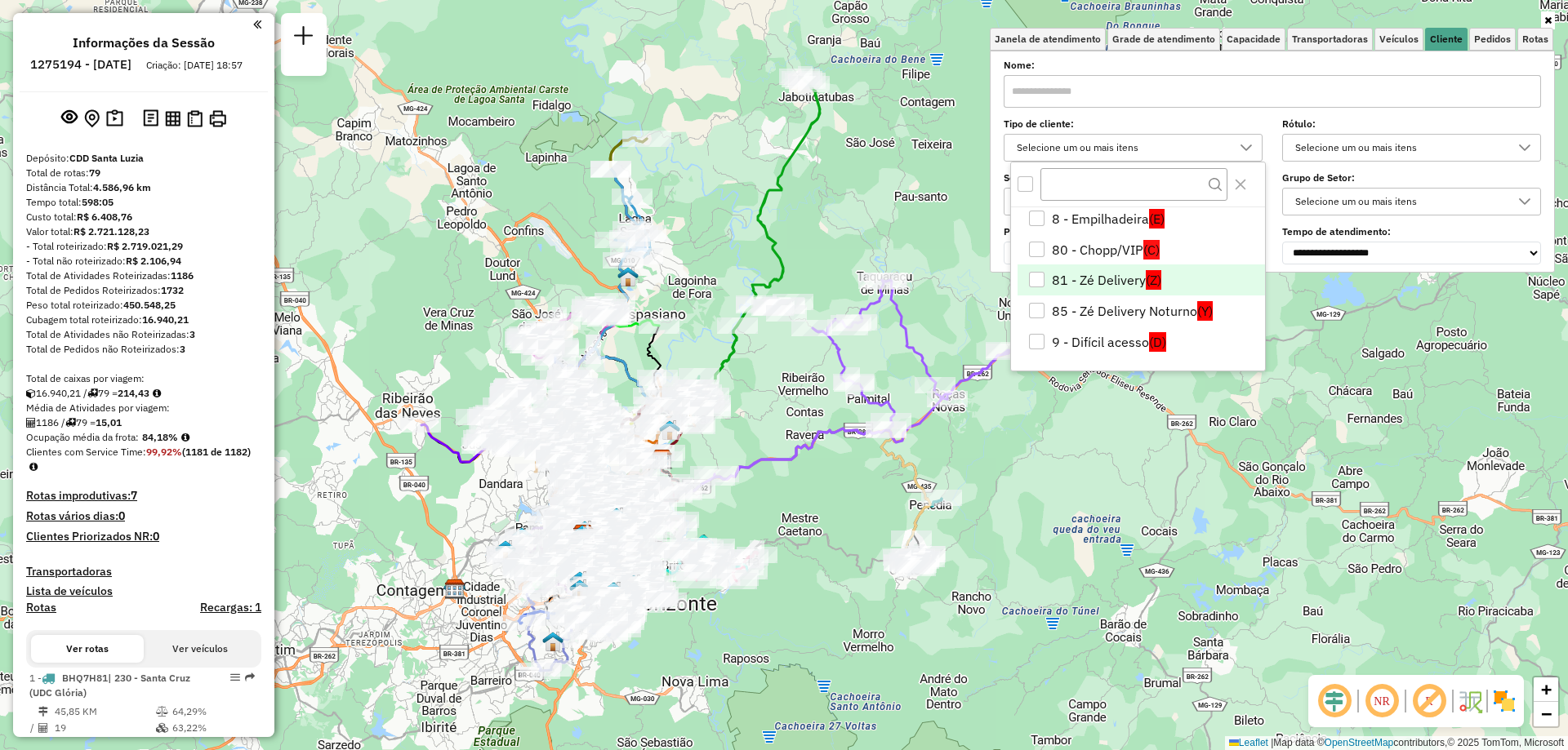
click at [1049, 282] on li "81 - Zé Delivery (Z)" at bounding box center [1141, 280] width 247 height 31
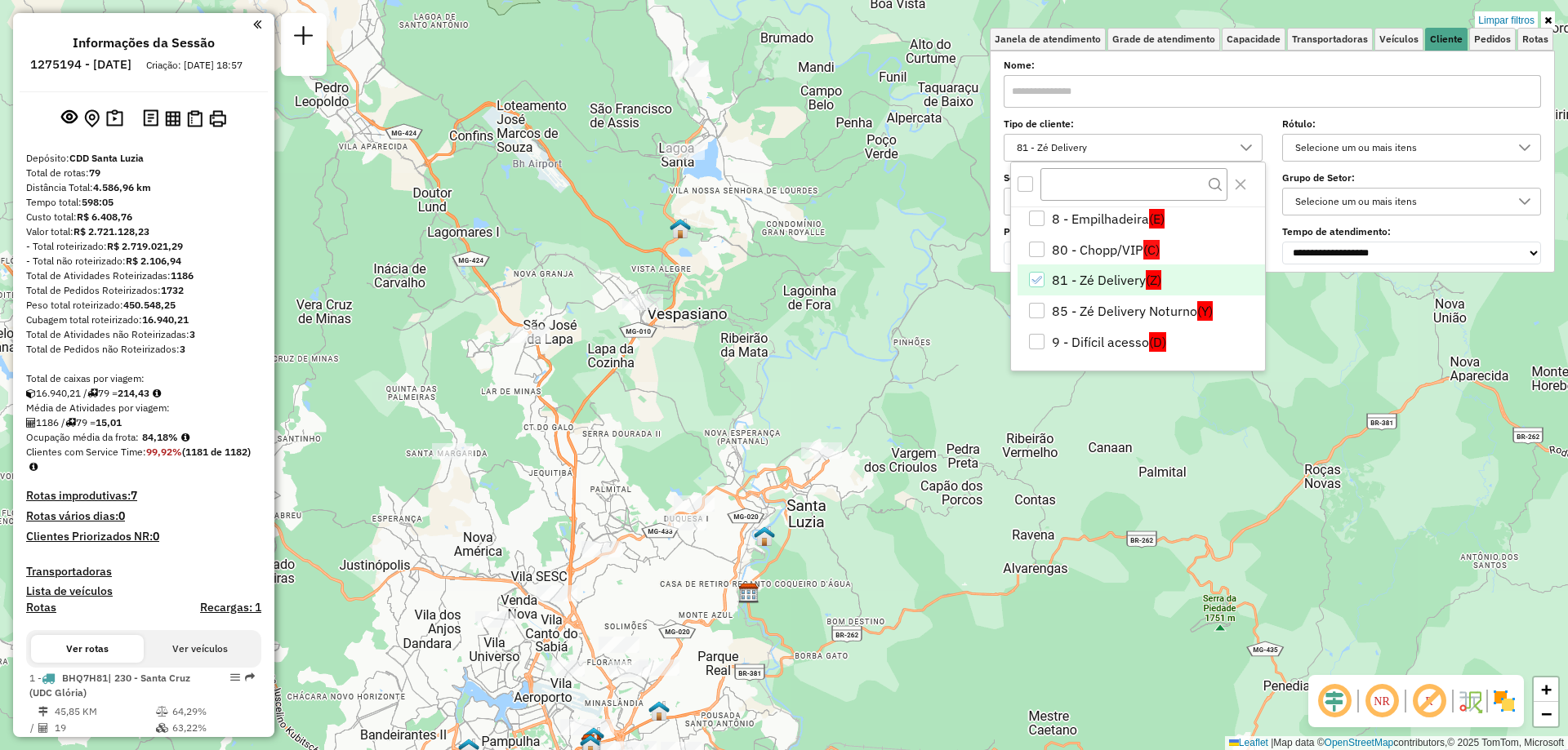
drag, startPoint x: 840, startPoint y: 401, endPoint x: 697, endPoint y: 716, distance: 345.9
click at [697, 716] on div "Limpar filtros Janela de atendimento Grade de atendimento Capacidade Transporta…" at bounding box center [784, 375] width 1568 height 750
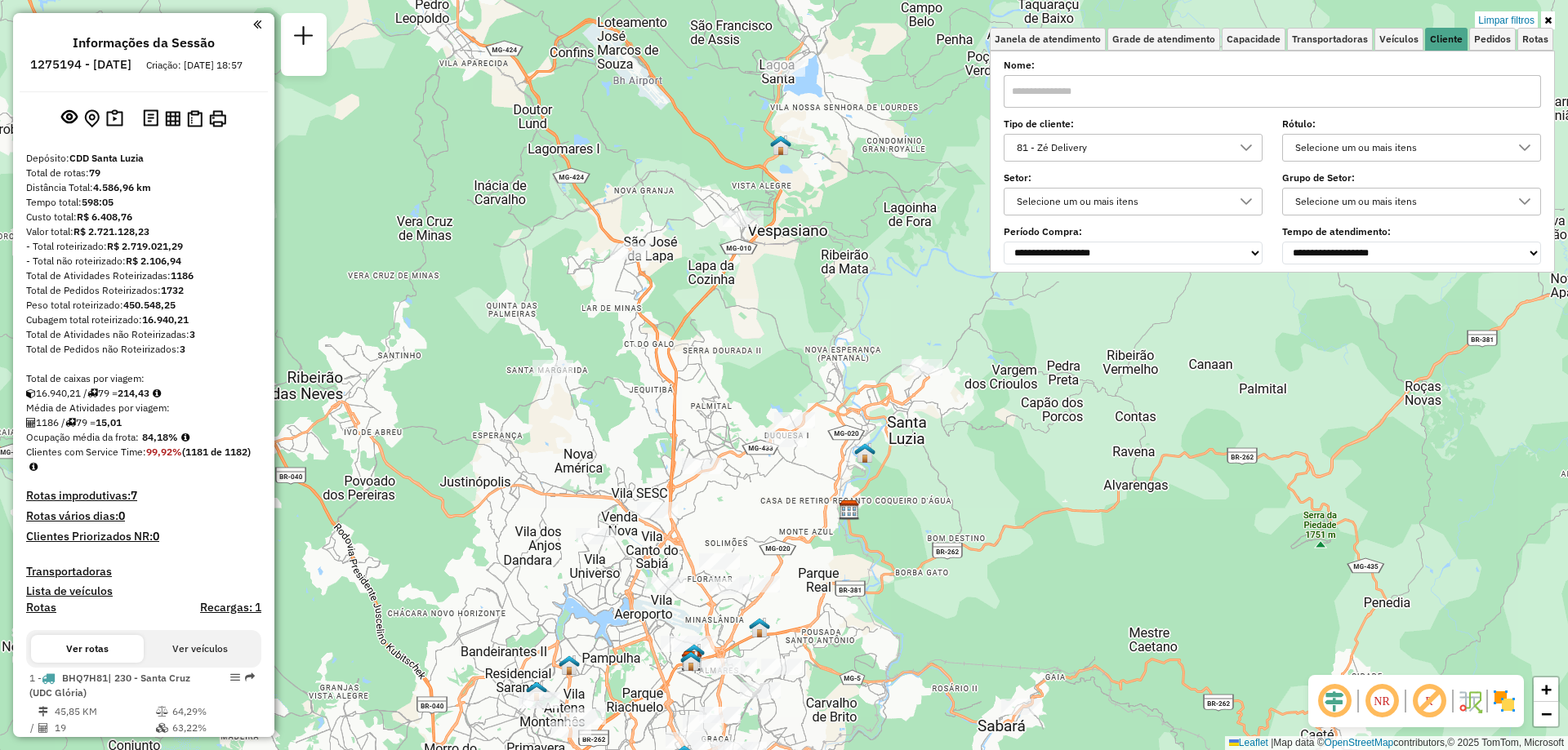
drag, startPoint x: 698, startPoint y: 353, endPoint x: 798, endPoint y: 241, distance: 150.1
click at [798, 241] on div "Limpar filtros Janela de atendimento Grade de atendimento Capacidade Transporta…" at bounding box center [784, 375] width 1568 height 750
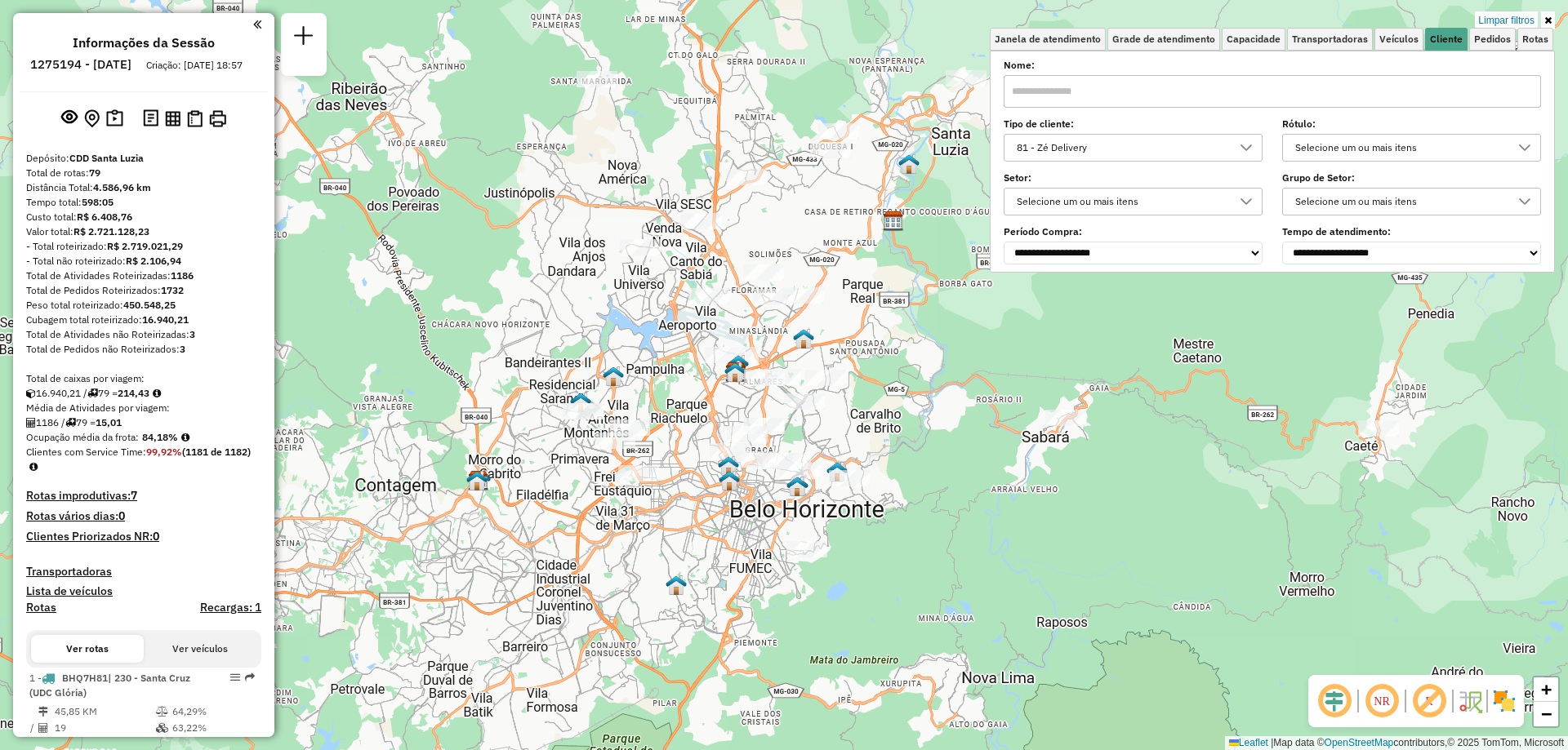
drag, startPoint x: 779, startPoint y: 440, endPoint x: 822, endPoint y: 178, distance: 265.5
click at [822, 178] on div "Limpar filtros Janela de atendimento Grade de atendimento Capacidade Transporta…" at bounding box center [784, 375] width 1568 height 750
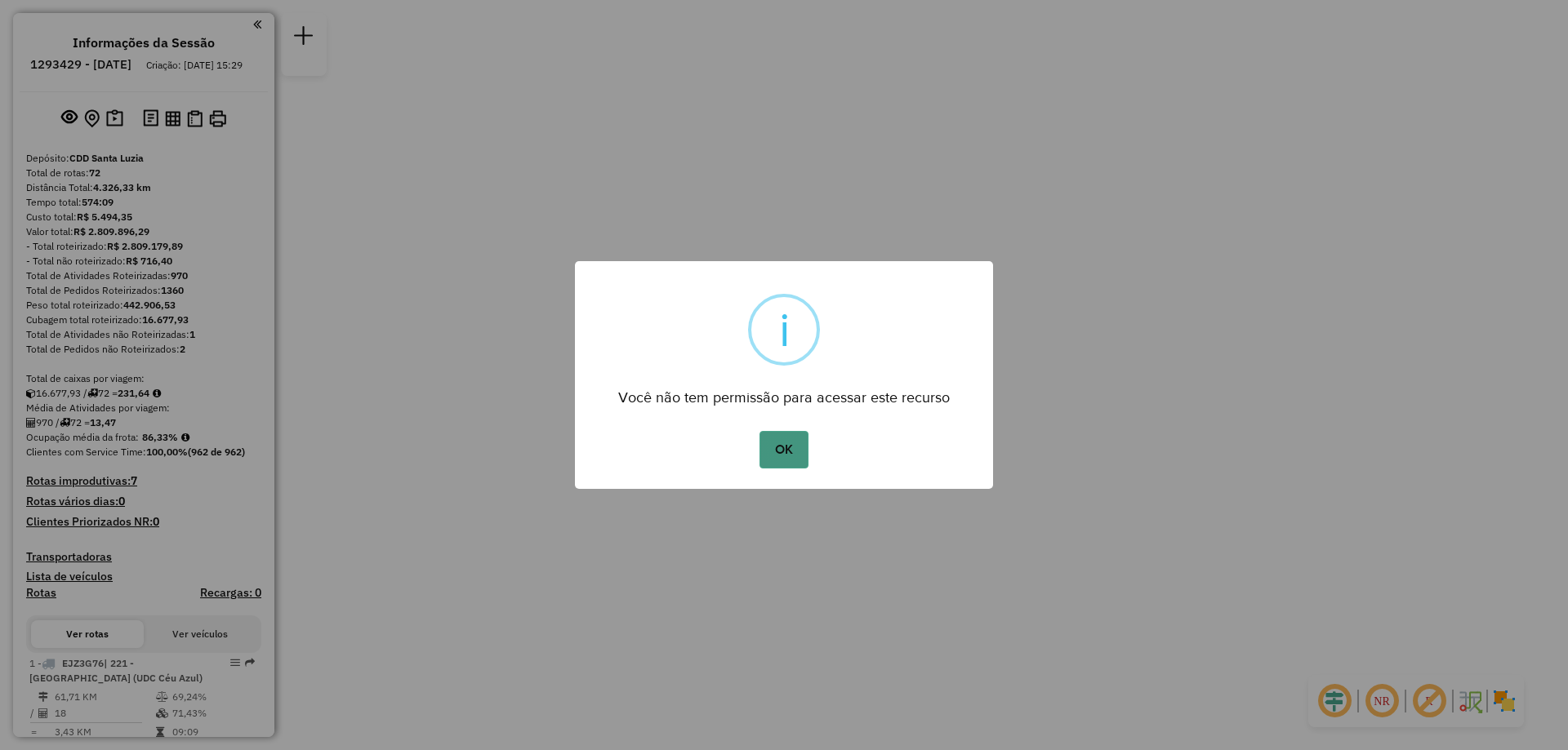
click at [783, 444] on button "OK" at bounding box center [784, 449] width 49 height 37
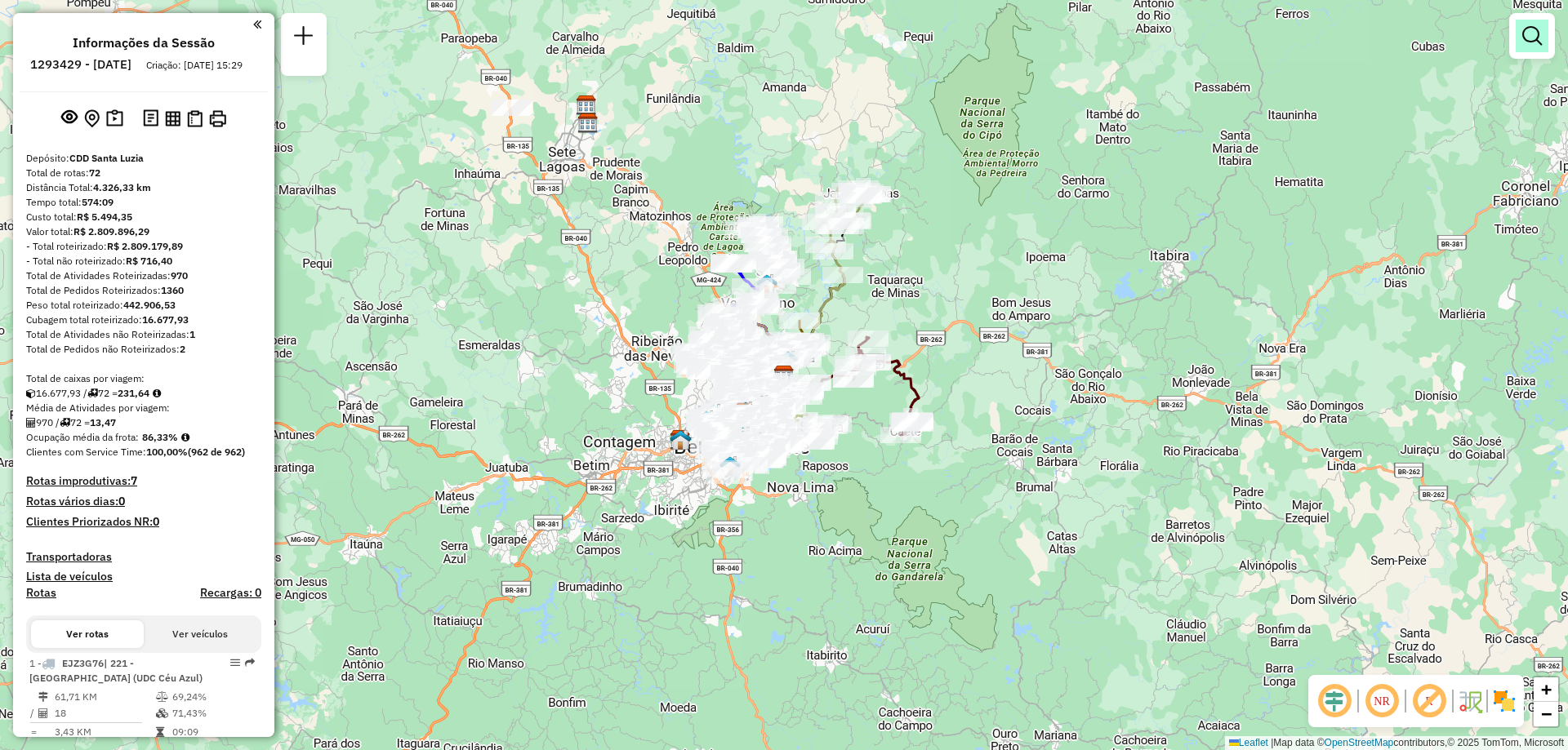
click at [1547, 41] on link at bounding box center [1531, 36] width 32 height 32
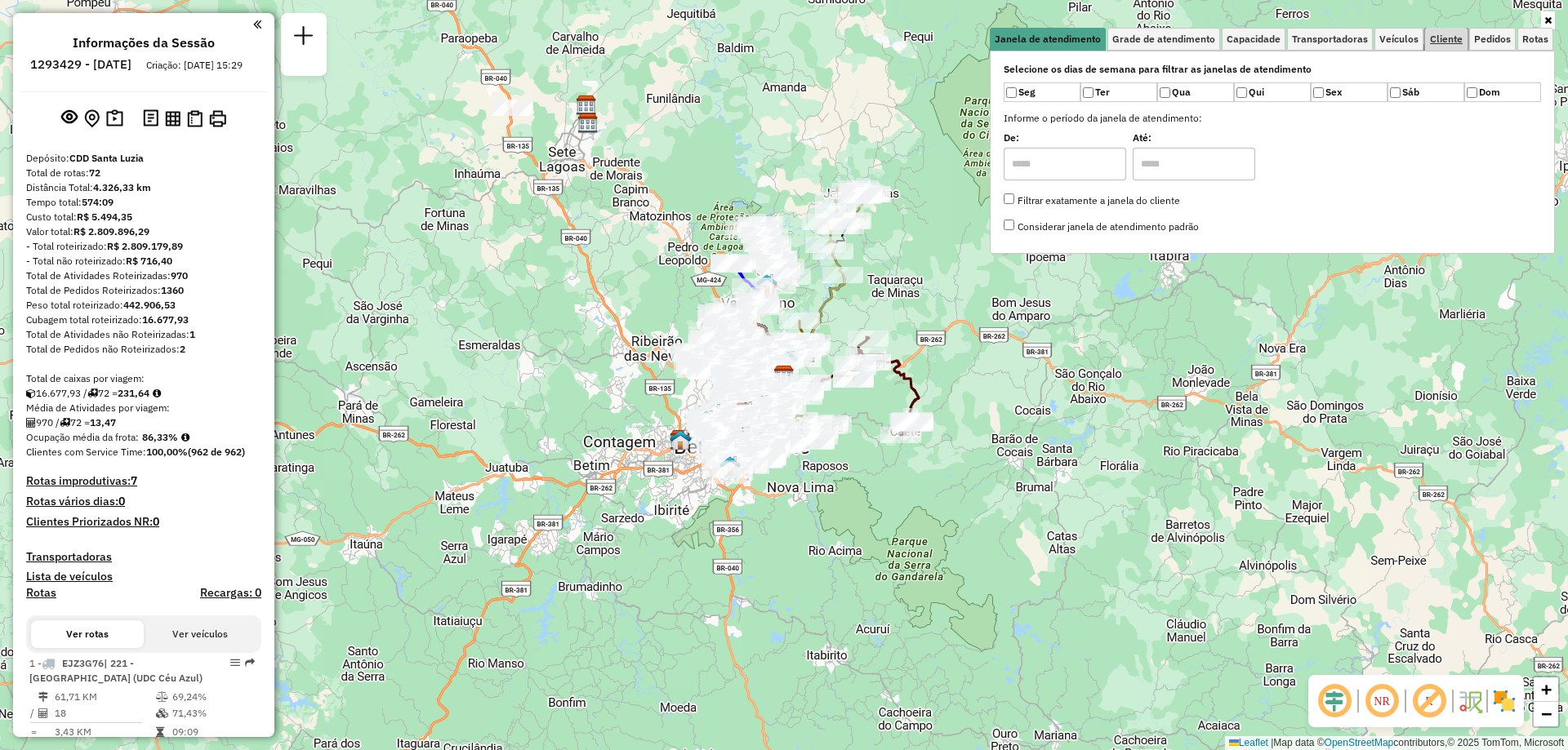
click at [1430, 49] on link "Cliente" at bounding box center [1446, 39] width 43 height 23
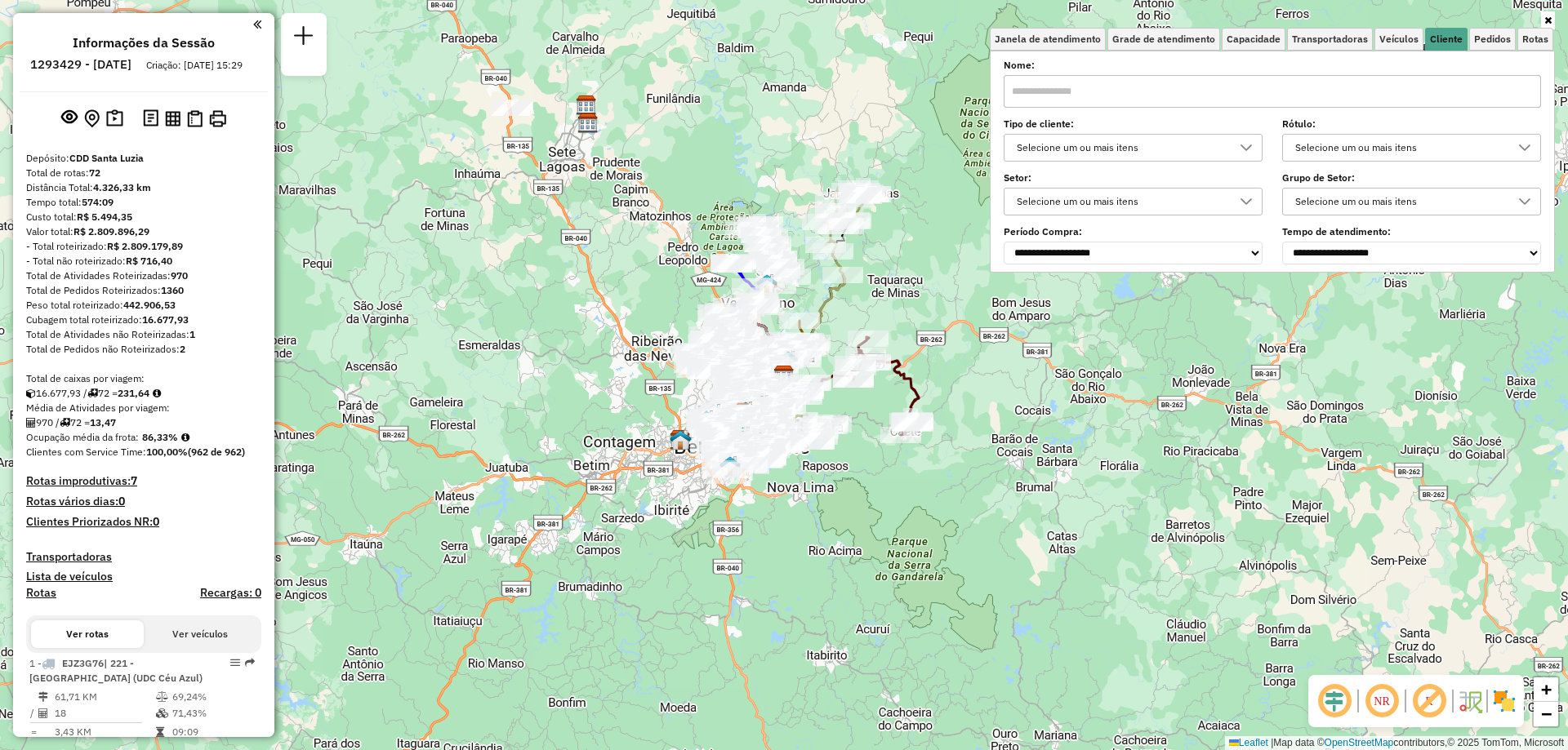
click at [1109, 145] on div "Selecione um ou mais itens" at bounding box center [1121, 147] width 220 height 26
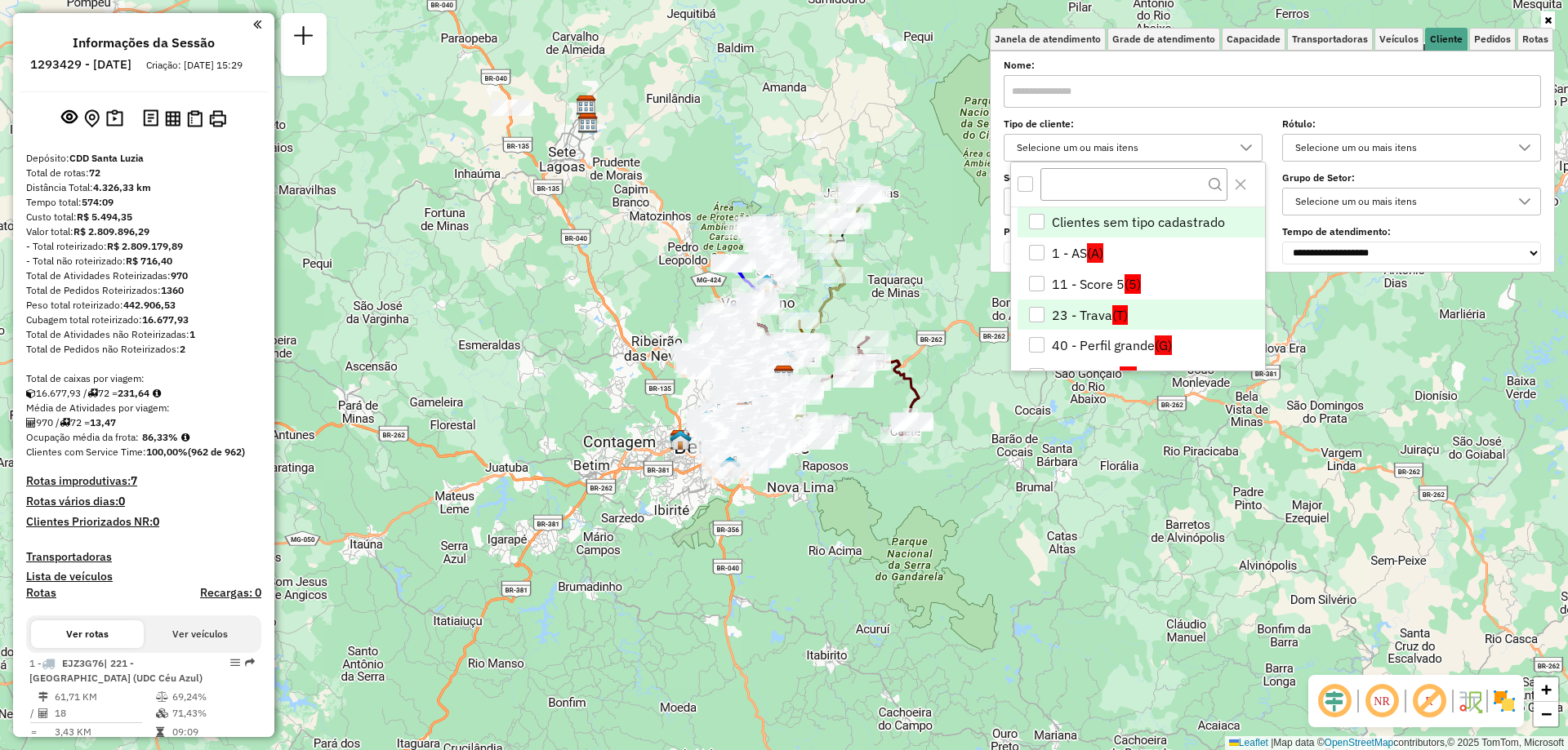
click at [1033, 323] on li "23 - Trava (T)" at bounding box center [1141, 315] width 247 height 31
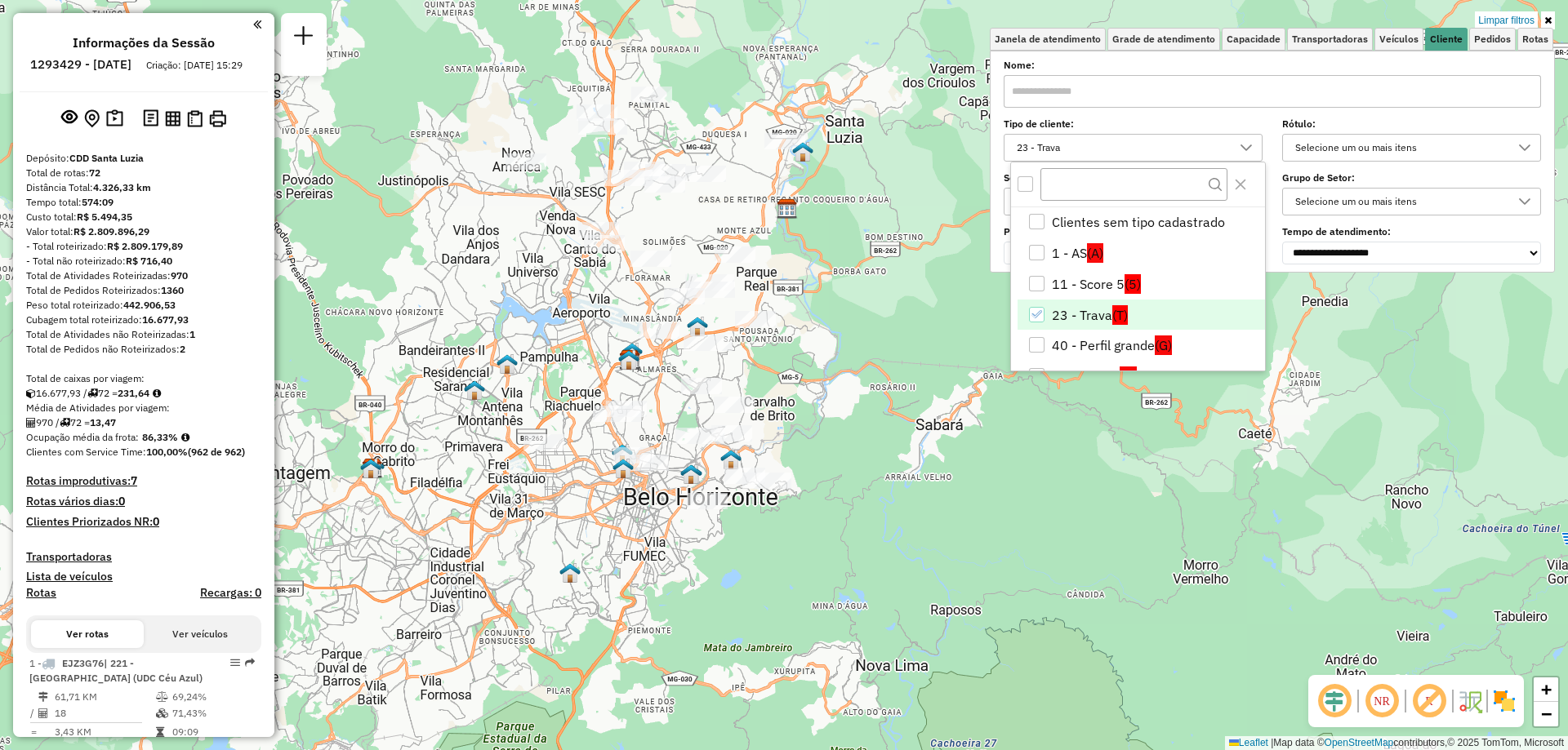
drag, startPoint x: 755, startPoint y: 364, endPoint x: 794, endPoint y: 365, distance: 39.0
click at [794, 365] on div "Limpar filtros Janela de atendimento Grade de atendimento Capacidade Transporta…" at bounding box center [784, 375] width 1568 height 750
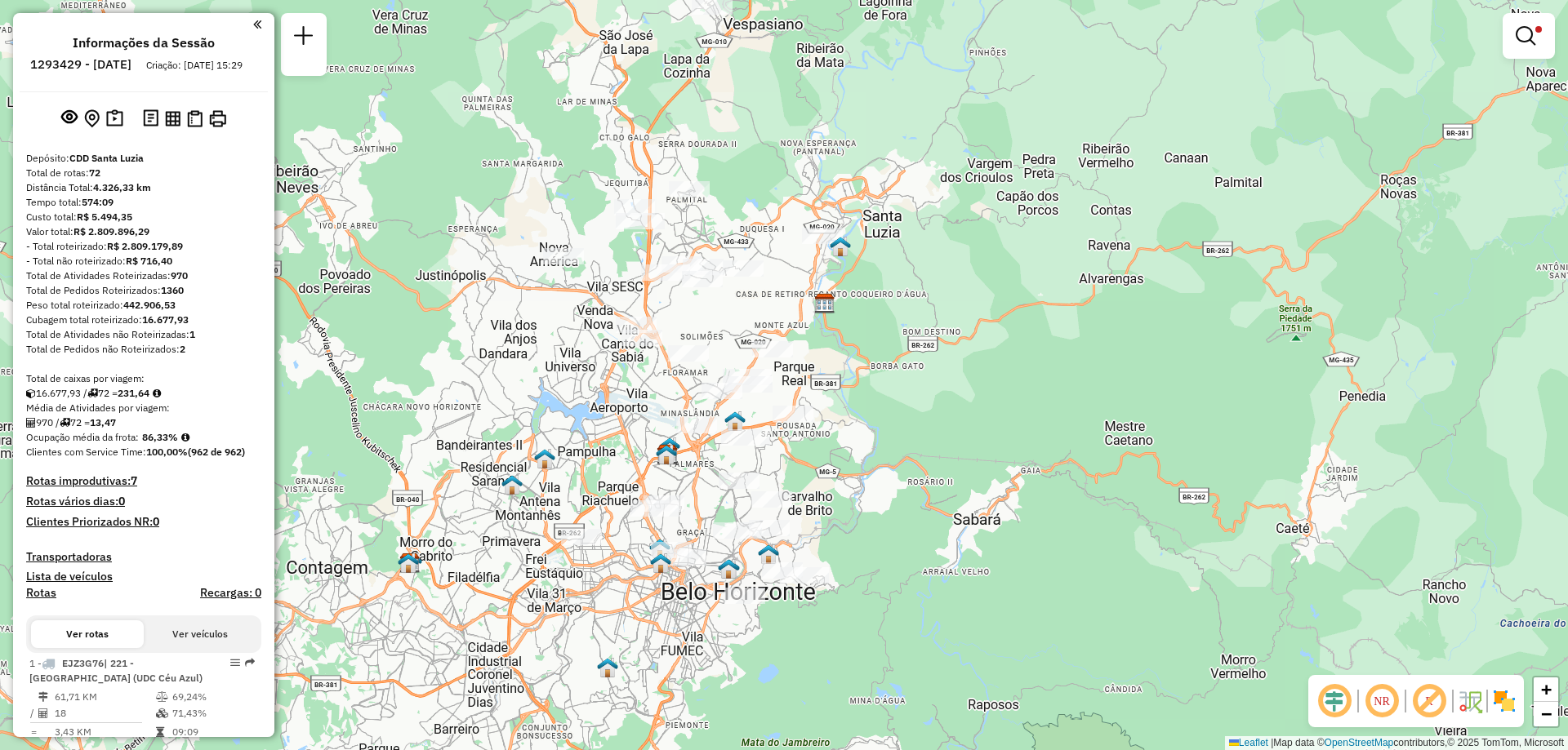
drag, startPoint x: 794, startPoint y: 365, endPoint x: 831, endPoint y: 460, distance: 102.0
click at [831, 460] on div "Limpar filtros Janela de atendimento Grade de atendimento Capacidade Transporta…" at bounding box center [784, 375] width 1568 height 750
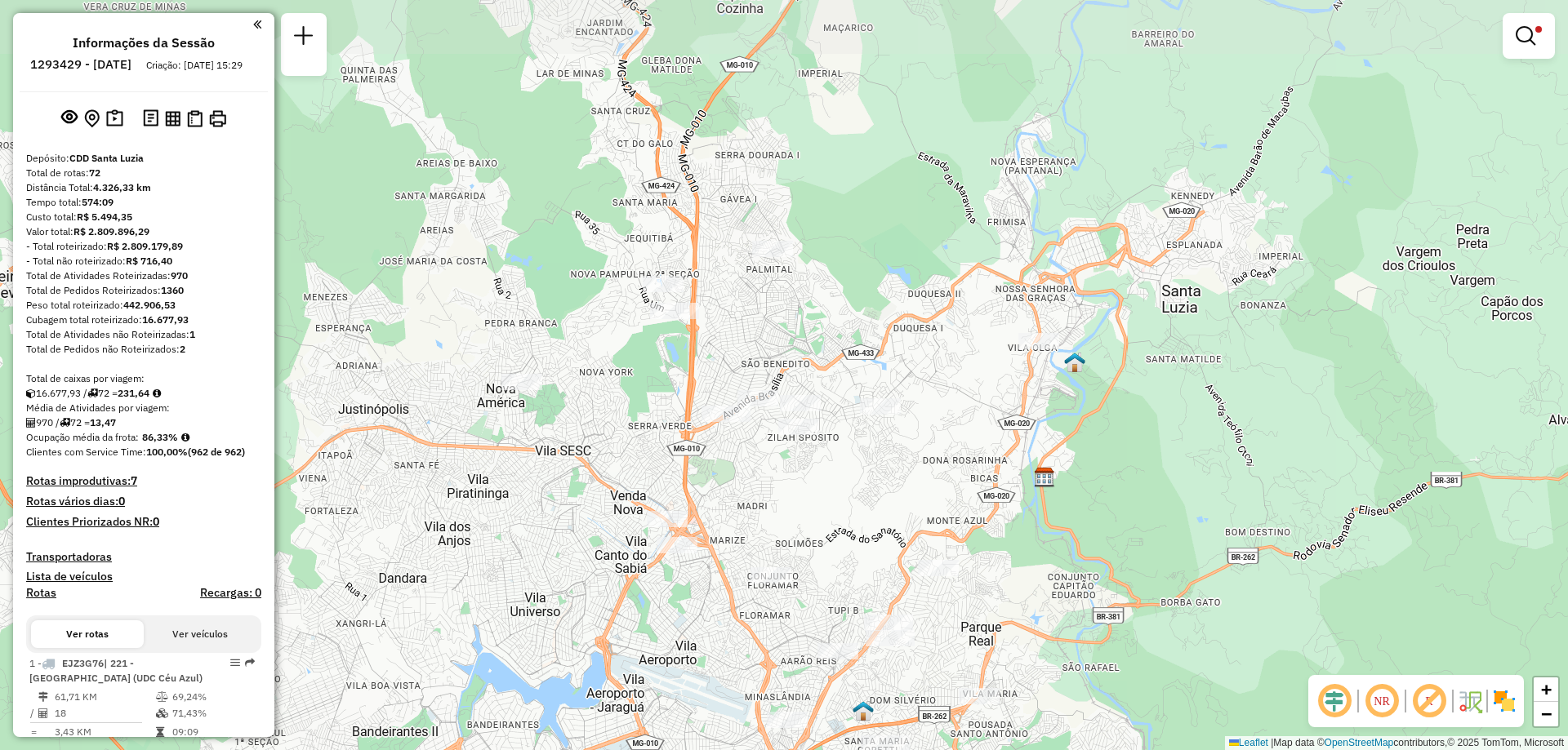
drag, startPoint x: 543, startPoint y: 265, endPoint x: 730, endPoint y: 587, distance: 372.4
click at [730, 587] on div "Limpar filtros Janela de atendimento Grade de atendimento Capacidade Transporta…" at bounding box center [784, 375] width 1568 height 750
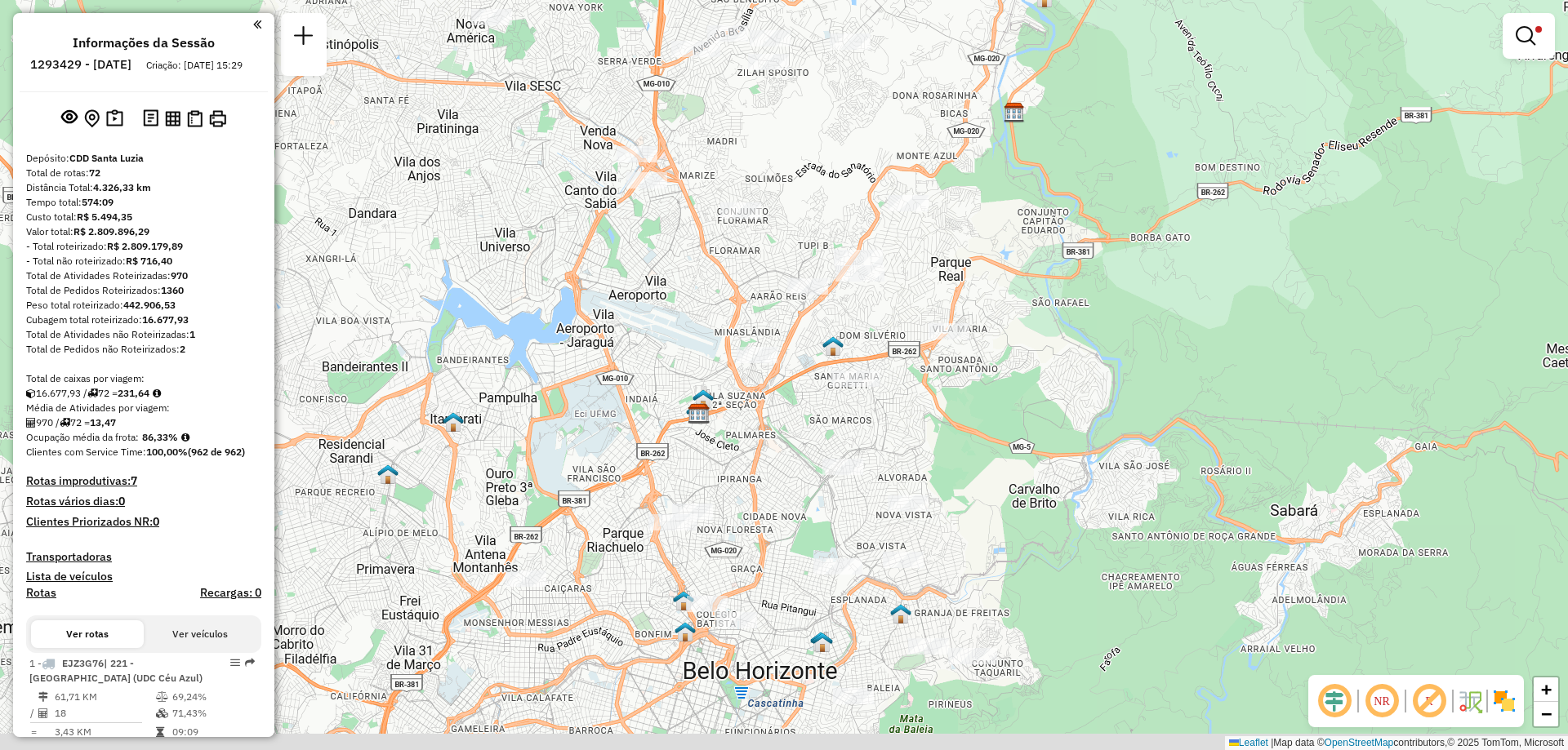
drag, startPoint x: 799, startPoint y: 557, endPoint x: 768, endPoint y: 191, distance: 367.3
click at [768, 191] on div "Limpar filtros Janela de atendimento Grade de atendimento Capacidade Transporta…" at bounding box center [784, 375] width 1568 height 750
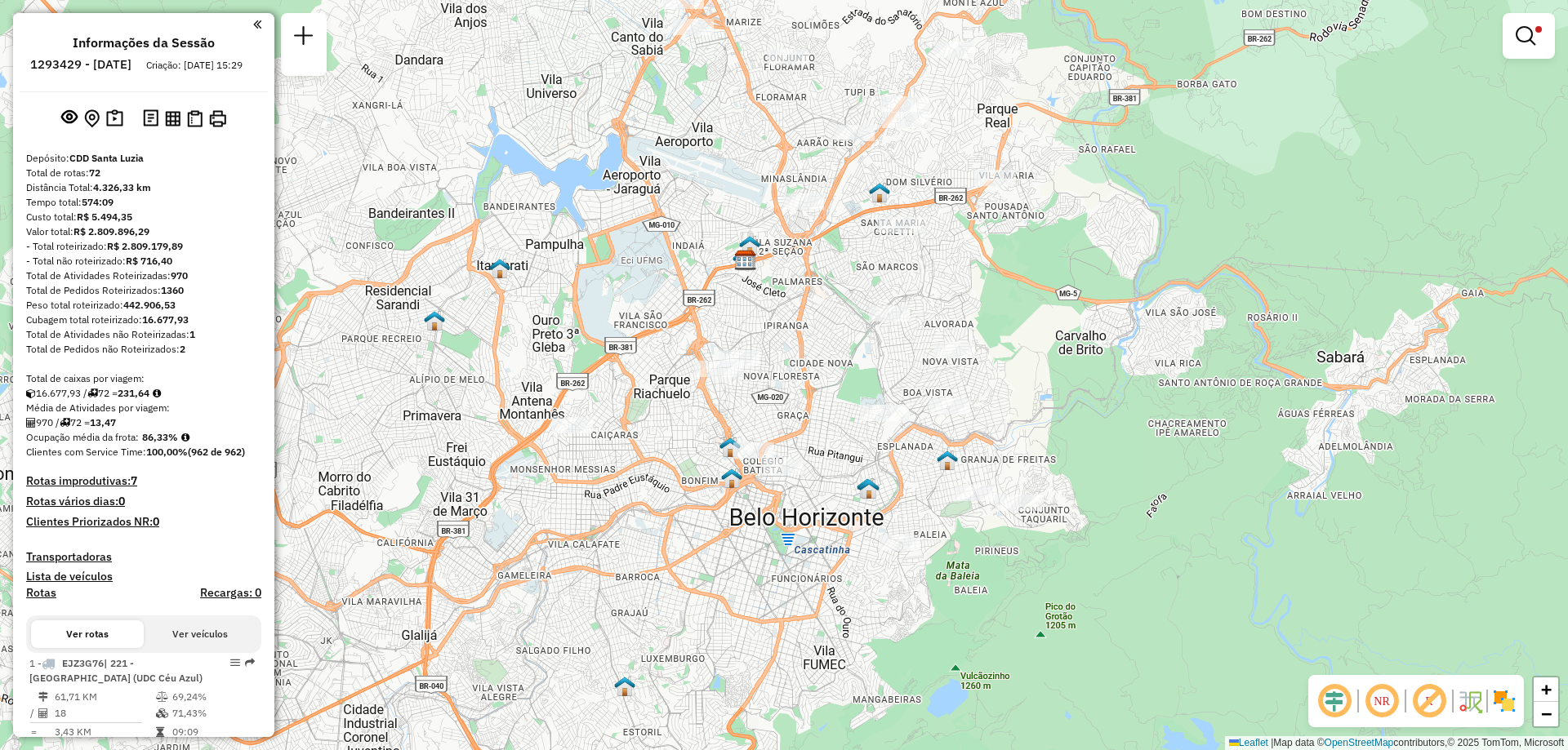
drag, startPoint x: 788, startPoint y: 441, endPoint x: 859, endPoint y: 282, distance: 174.1
click at [859, 282] on div "Limpar filtros Janela de atendimento Grade de atendimento Capacidade Transporta…" at bounding box center [784, 375] width 1568 height 750
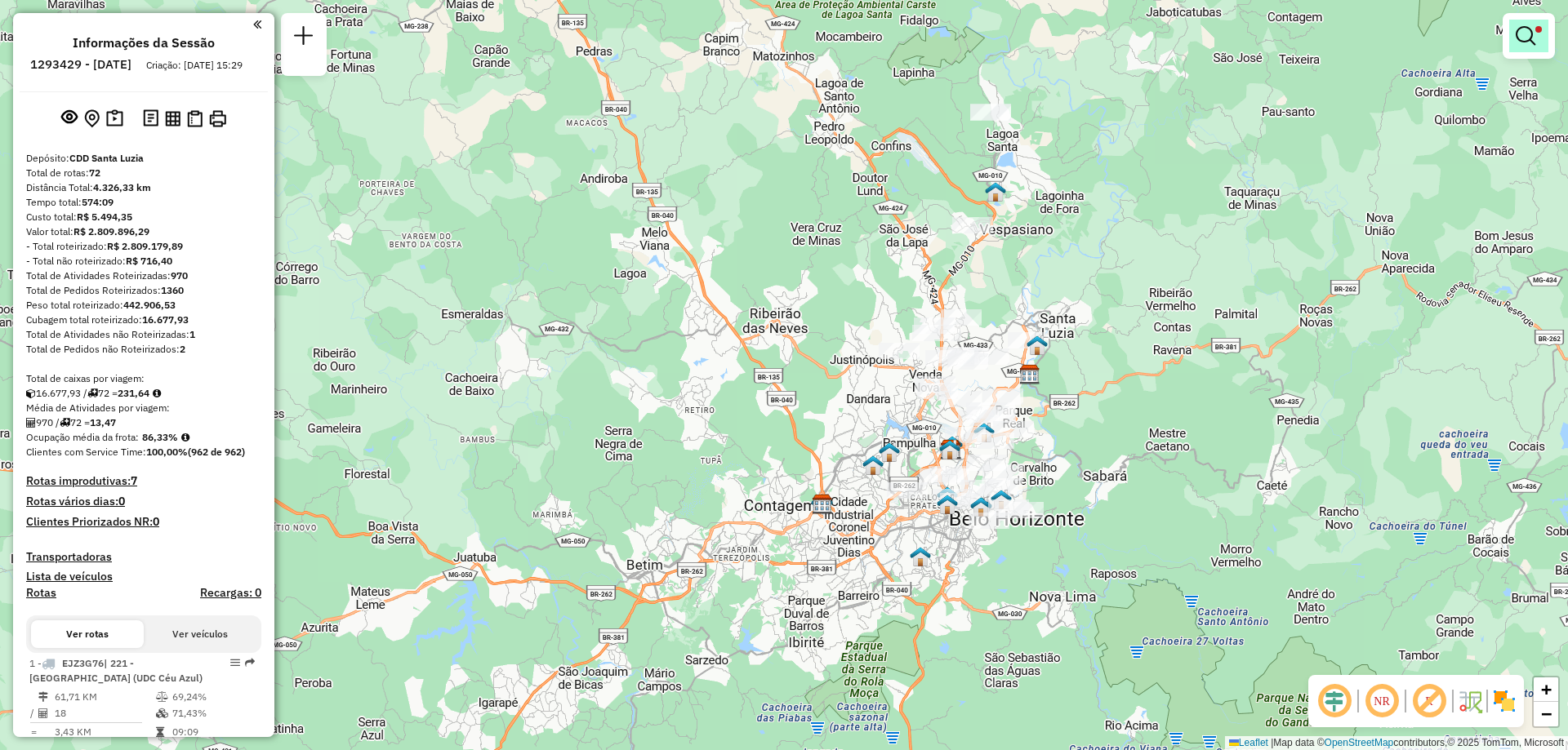
click at [1527, 43] on em at bounding box center [1525, 36] width 20 height 20
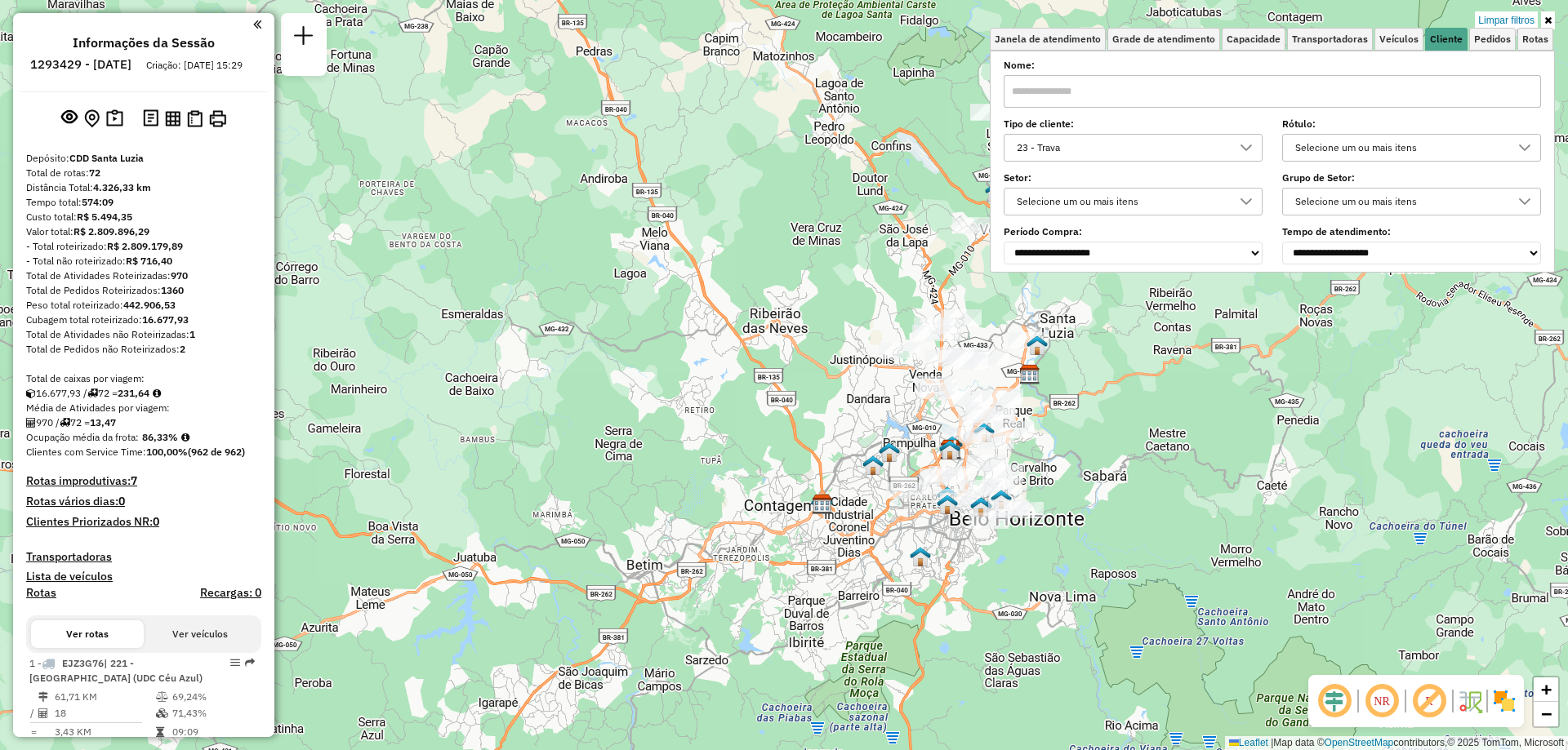
click at [1173, 148] on div "23 - Trava" at bounding box center [1121, 147] width 220 height 26
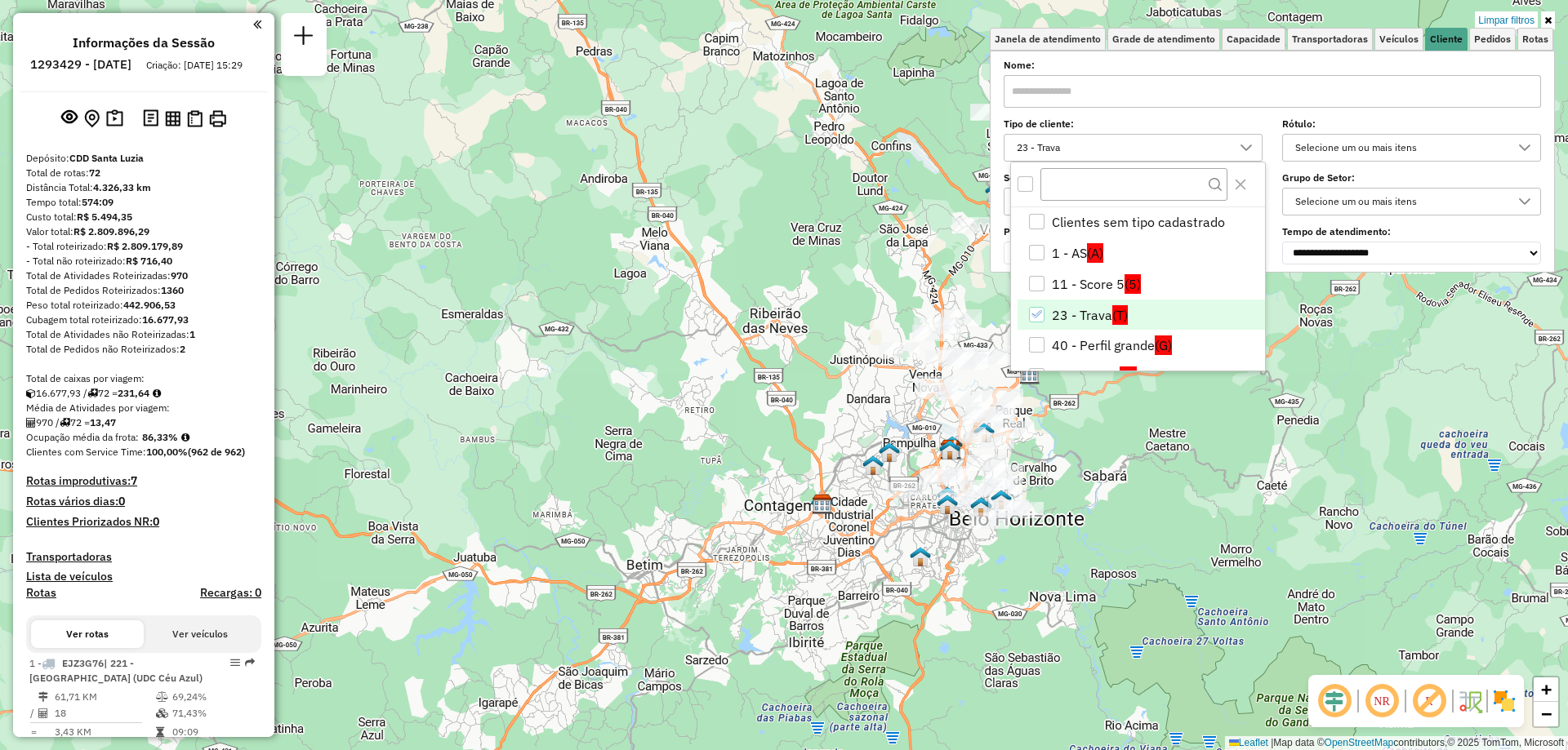
click at [1032, 319] on div "23 - Trava" at bounding box center [1037, 314] width 15 height 15
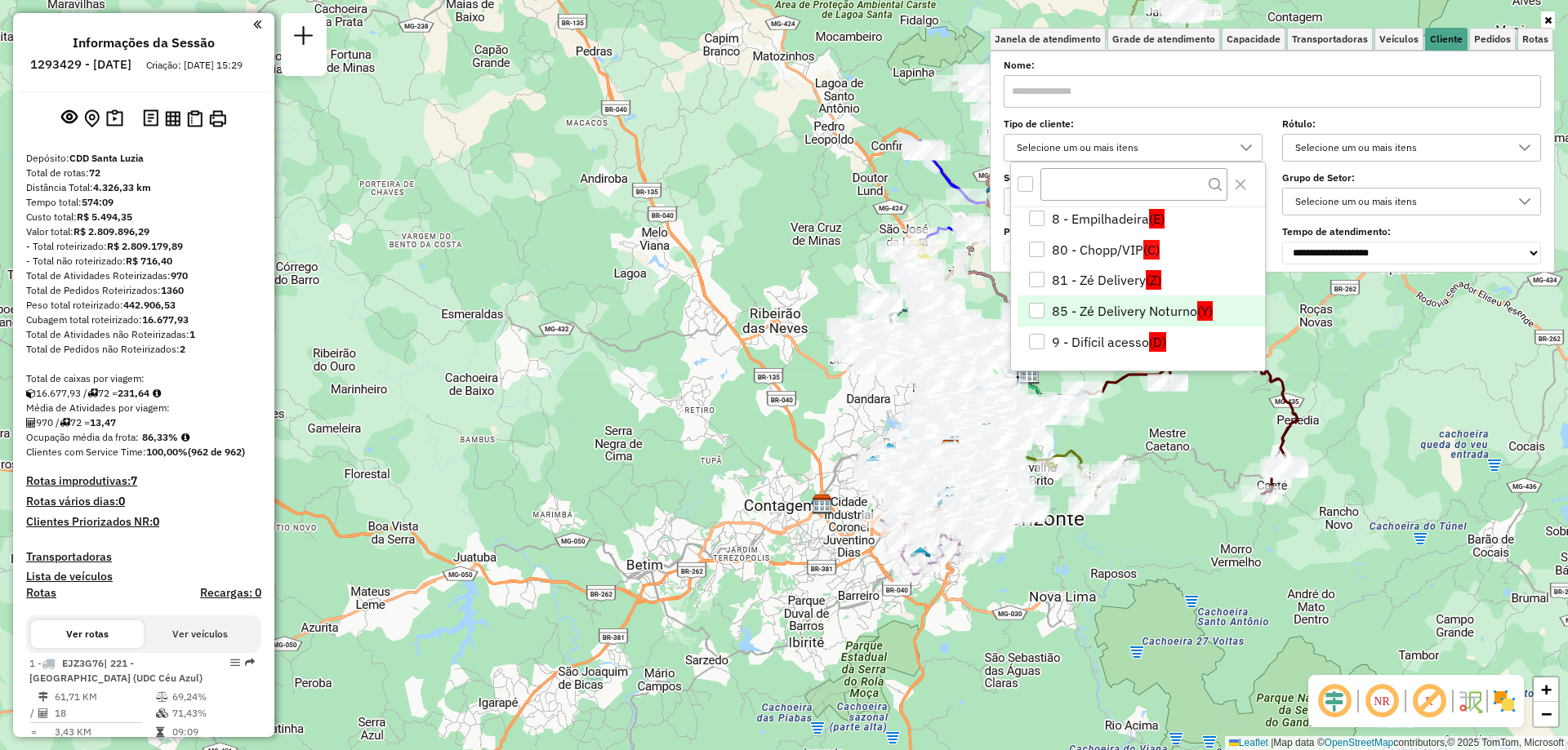
scroll to position [117, 0]
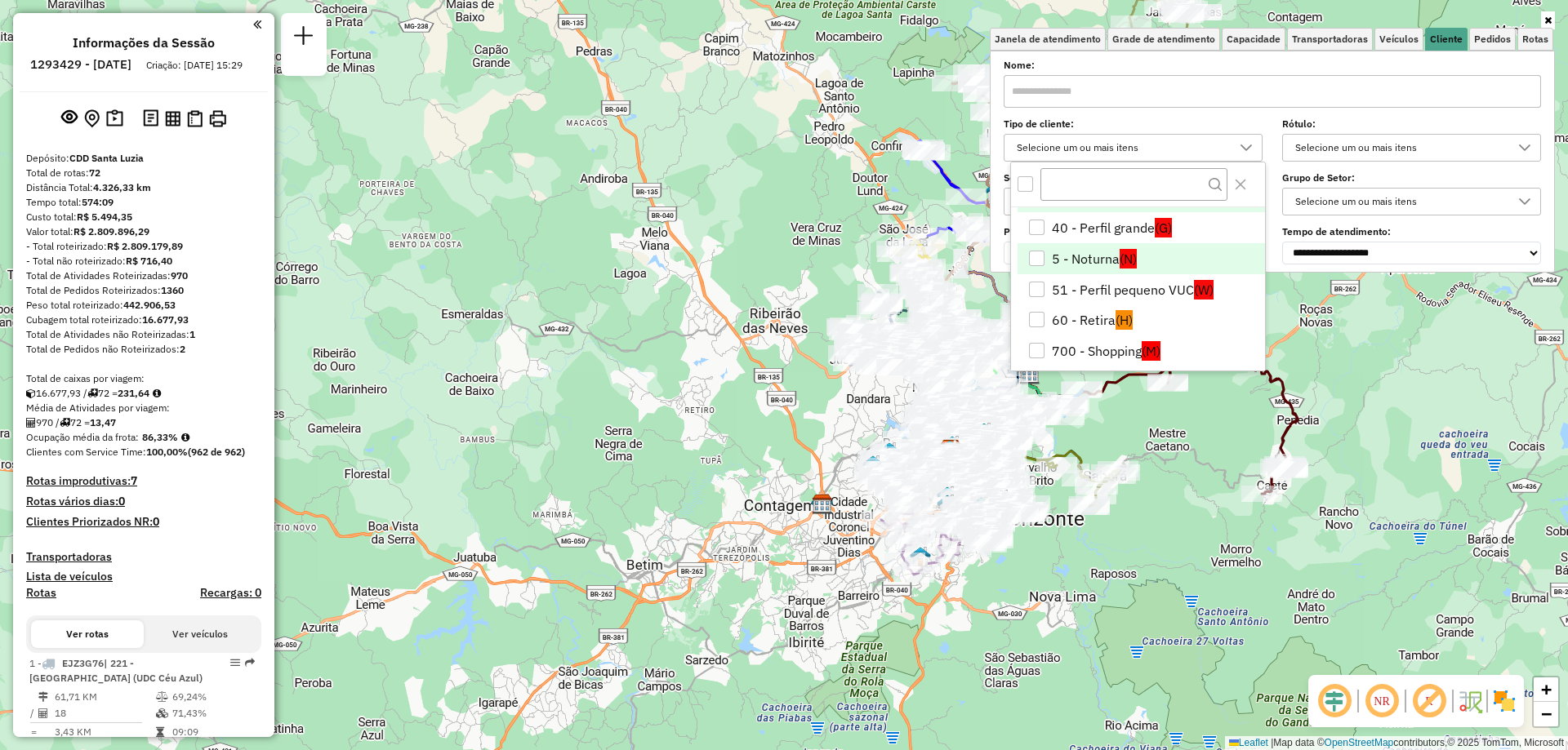
click at [1099, 254] on li "5 - Noturna (N)" at bounding box center [1141, 259] width 247 height 31
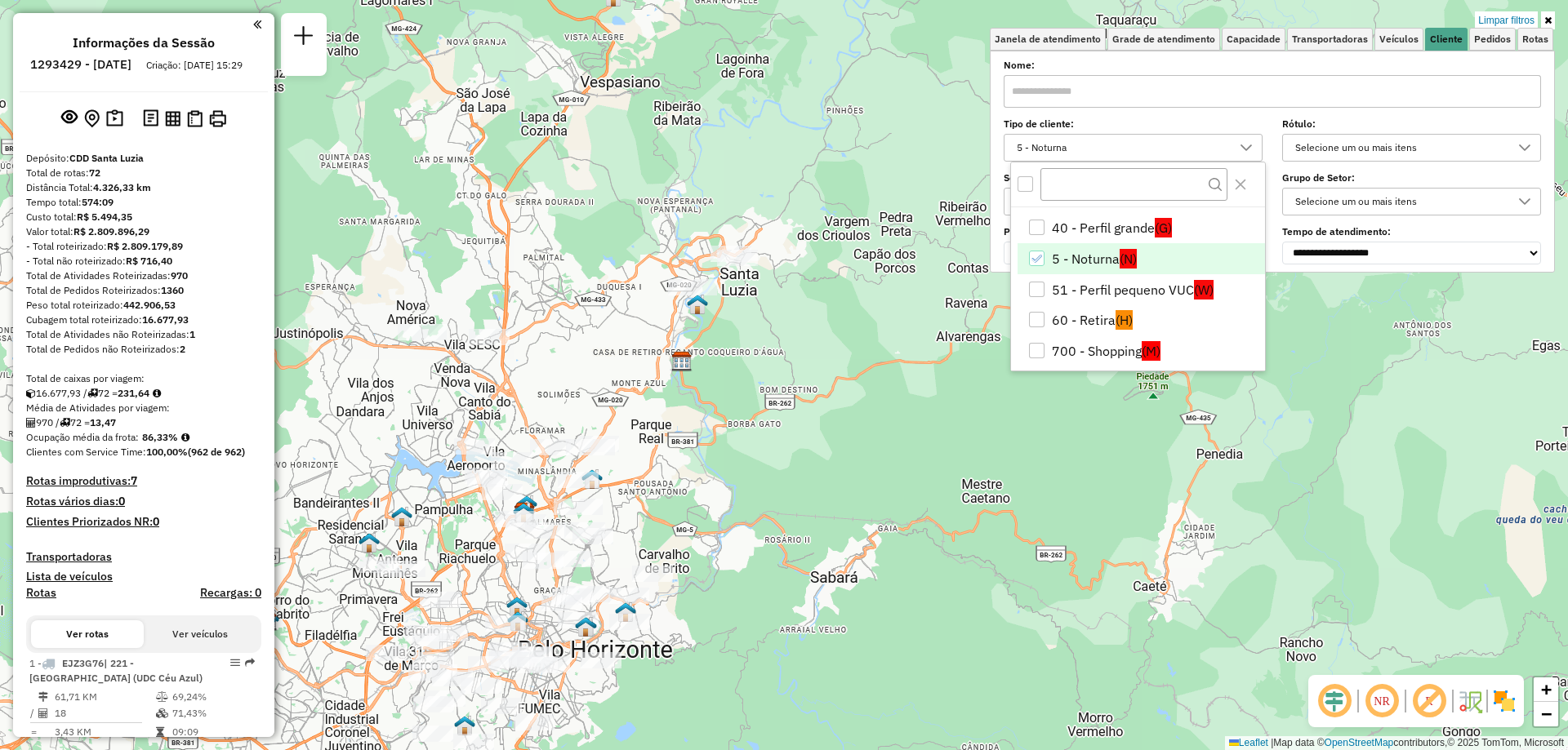
drag, startPoint x: 944, startPoint y: 255, endPoint x: 586, endPoint y: 426, distance: 396.7
click at [586, 426] on div "Rota 32 - Placa PWI2D86 63203343 - [PERSON_NAME] Limpar filtros Janela de atend…" at bounding box center [784, 375] width 1568 height 750
